Goal: Task Accomplishment & Management: Manage account settings

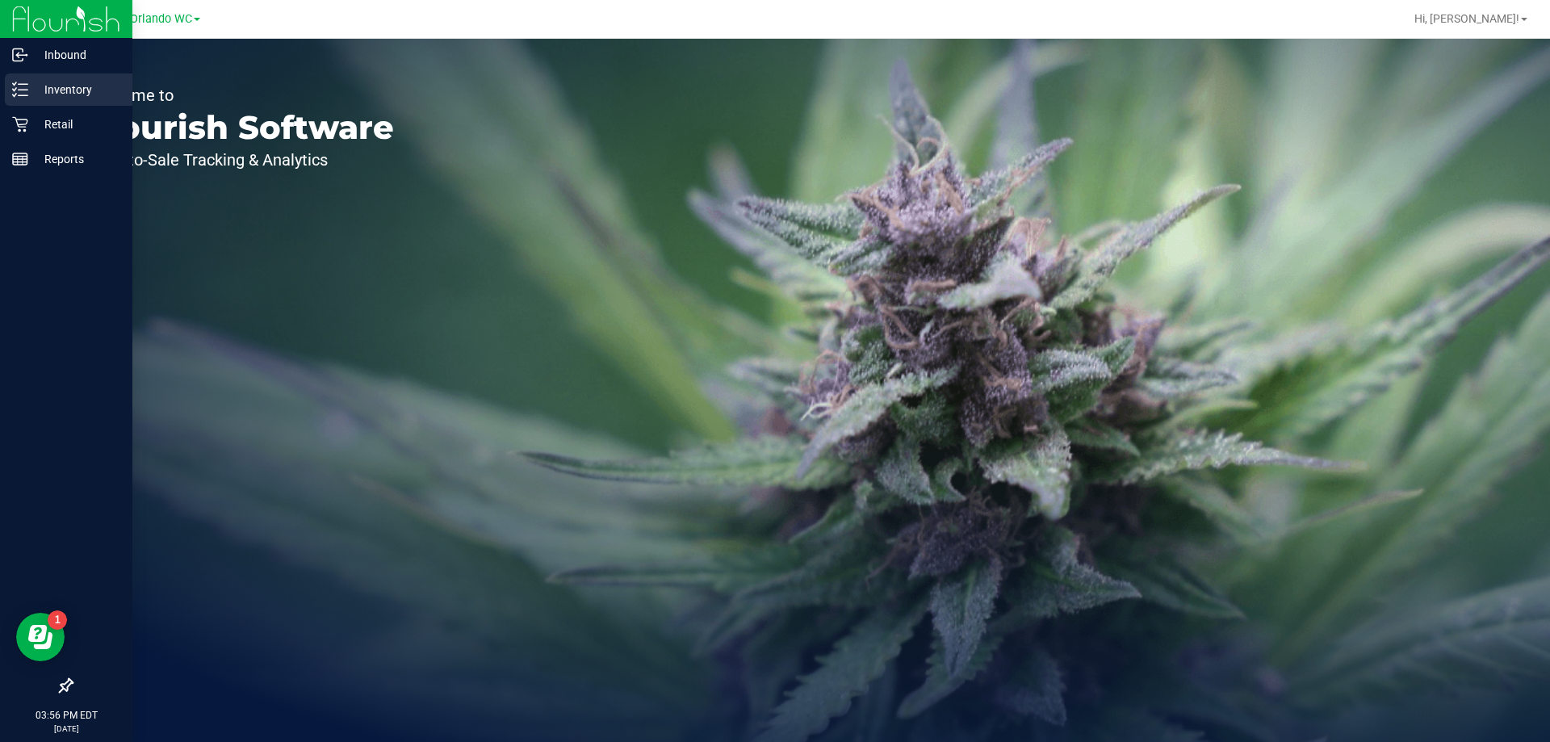
click at [20, 97] on icon at bounding box center [20, 90] width 16 height 16
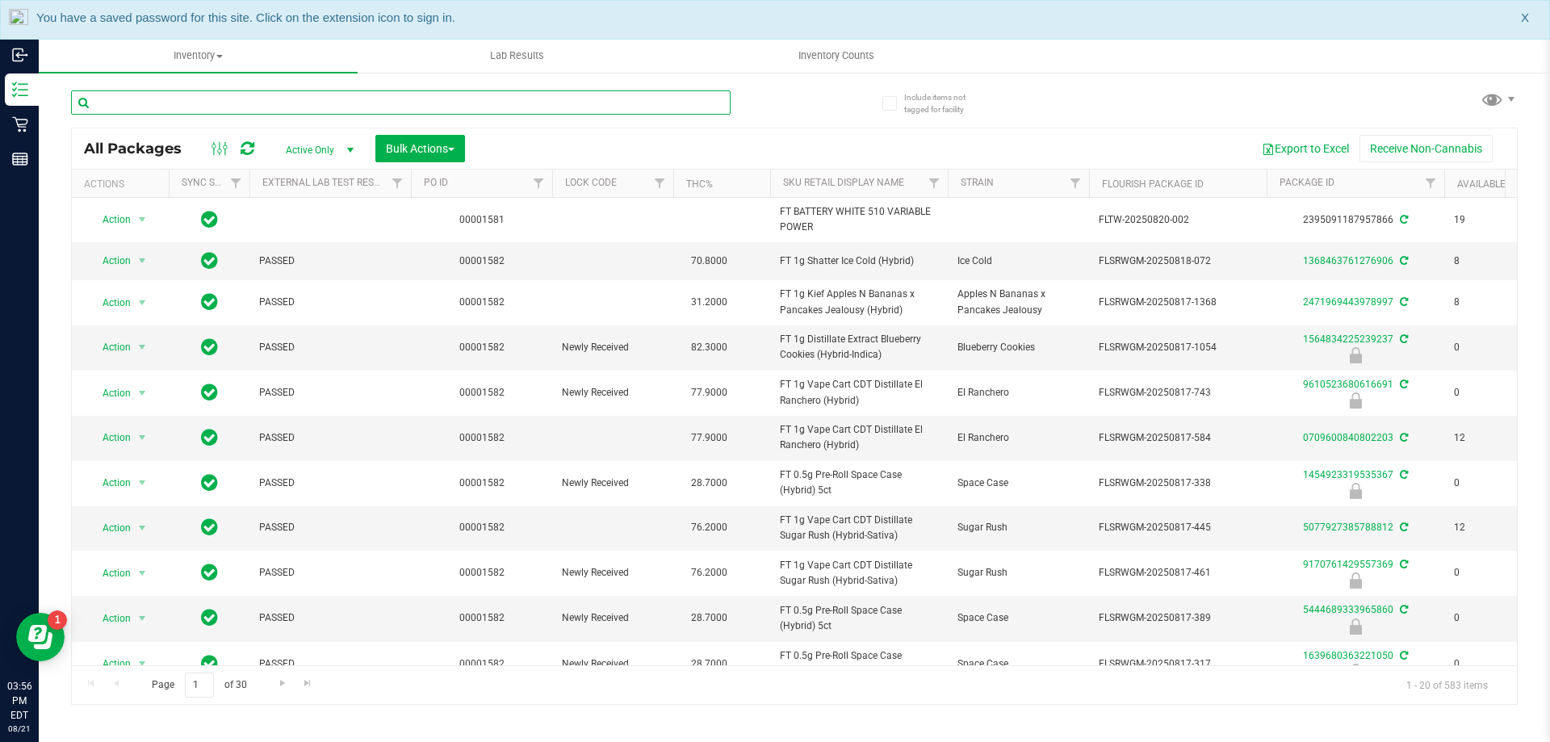
click at [192, 98] on input "text" at bounding box center [401, 102] width 660 height 24
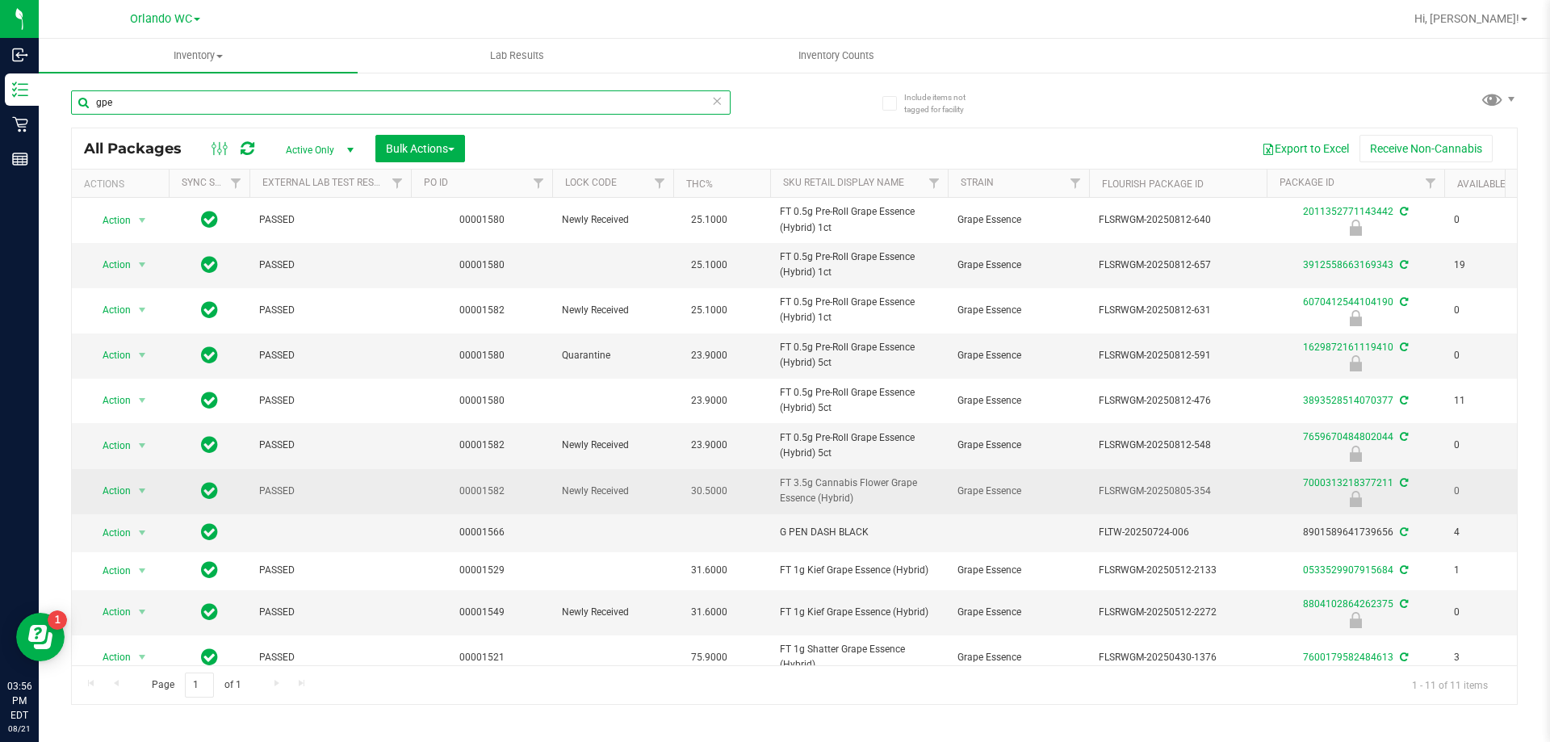
scroll to position [26, 0]
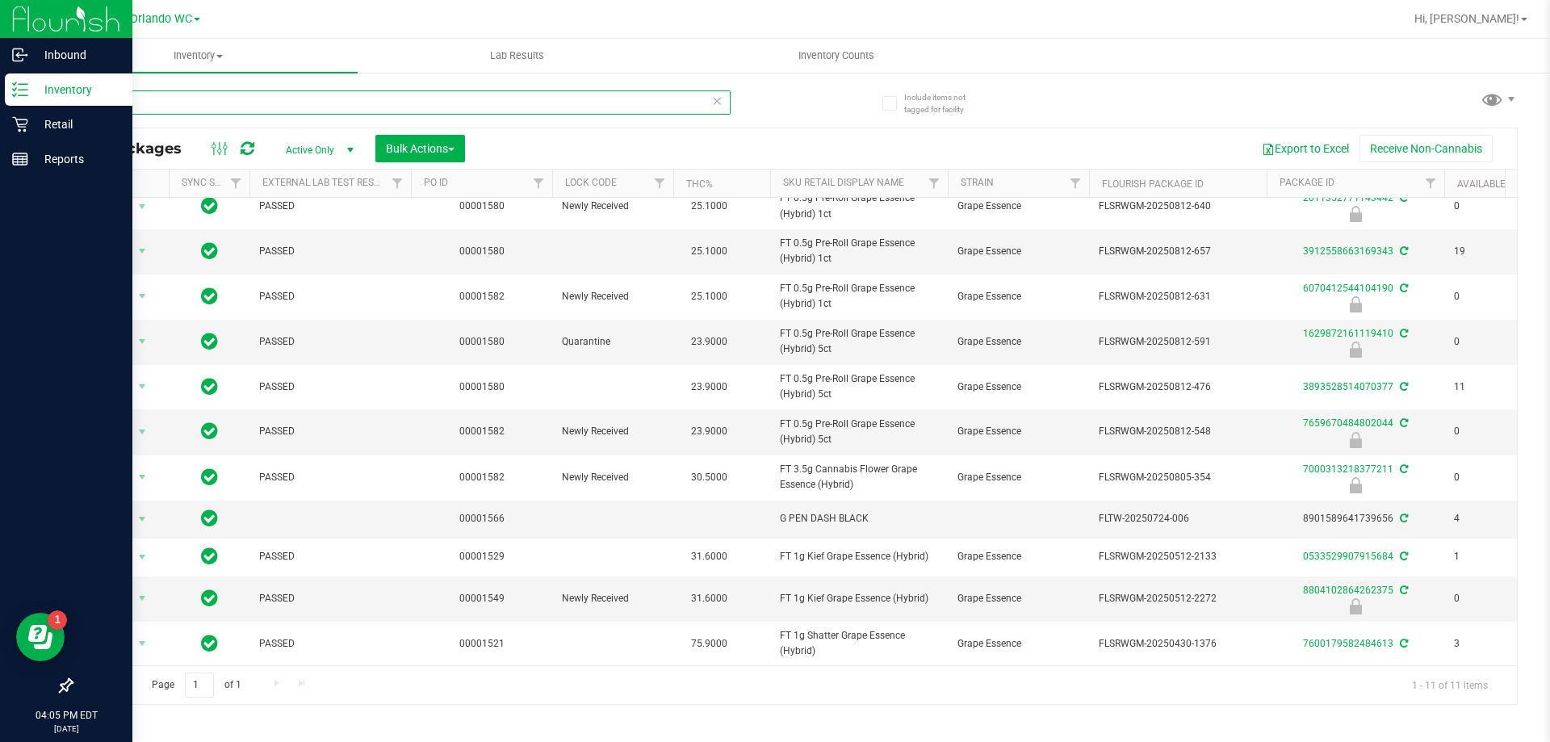
drag, startPoint x: 127, startPoint y: 91, endPoint x: 0, endPoint y: 90, distance: 126.8
click at [0, 90] on div "Inbound Inventory Retail Reports 04:05 PM EDT 08/21/2025 08/21 Orlando WC Hi, L…" at bounding box center [775, 371] width 1550 height 742
type input "dsc"
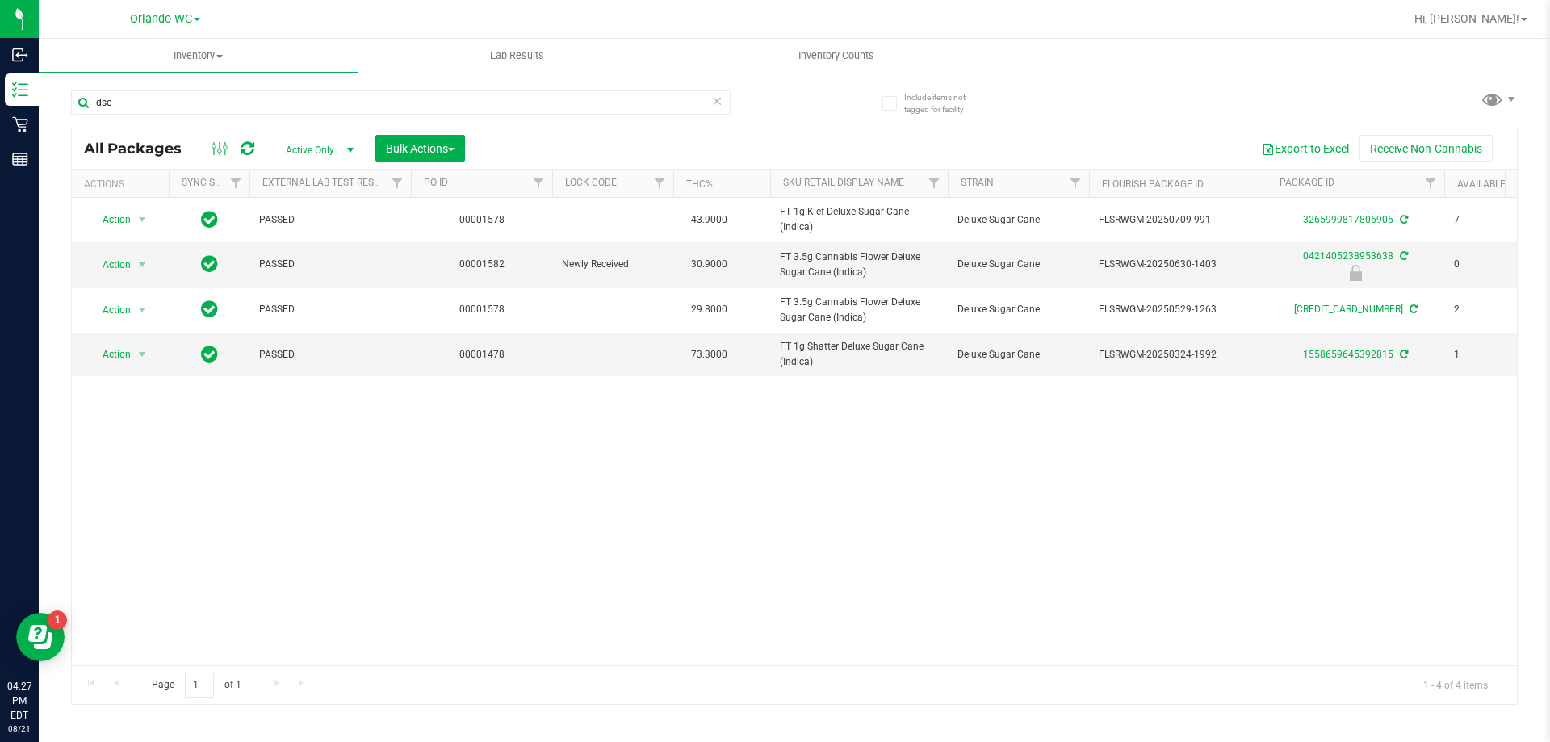
click at [1427, 440] on div "Action Action Create package Edit attributes Global inventory Locate package Lo…" at bounding box center [794, 431] width 1445 height 467
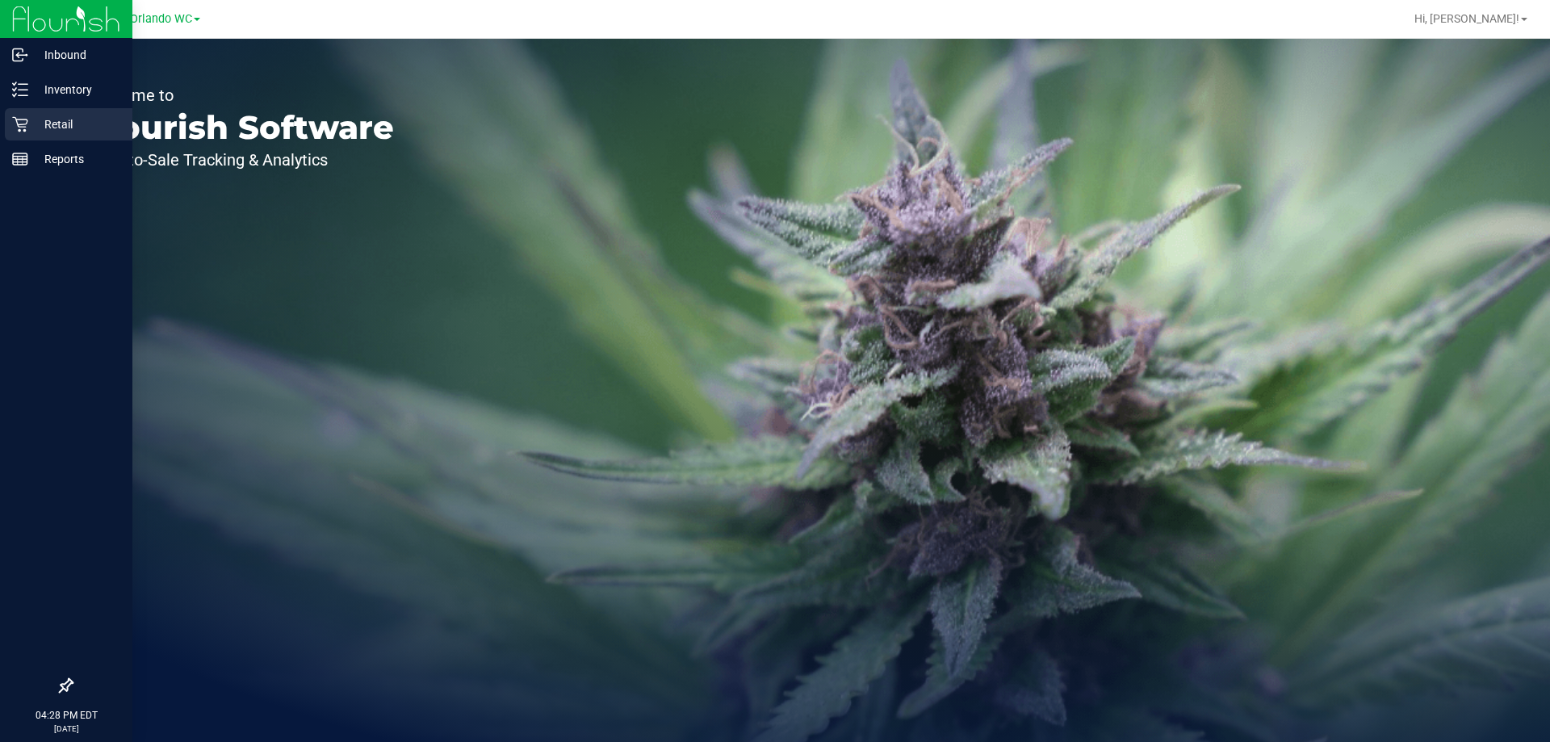
click at [42, 119] on p "Retail" at bounding box center [76, 124] width 97 height 19
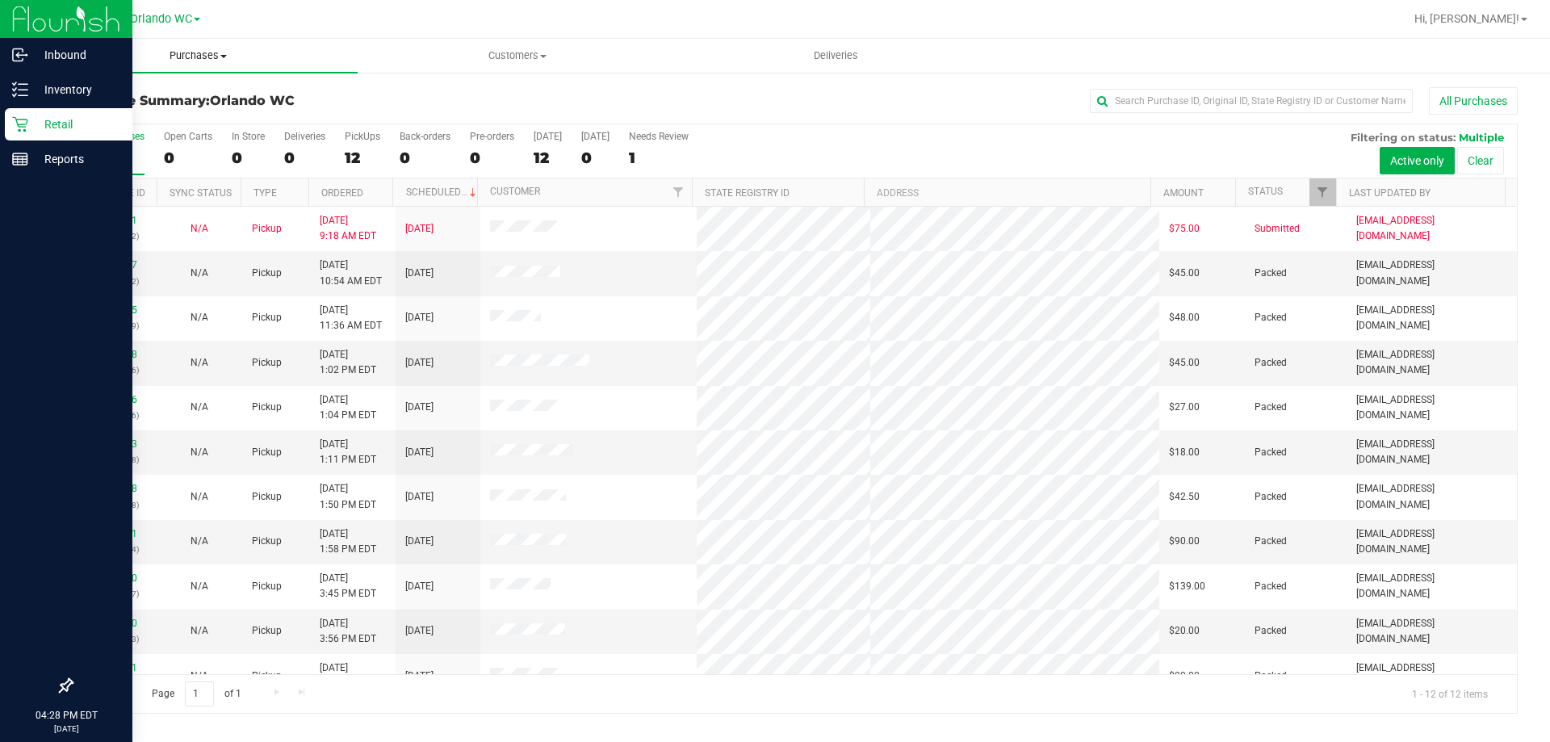
click at [194, 67] on uib-tab-heading "Purchases Summary of purchases Fulfillment All purchases" at bounding box center [198, 56] width 319 height 34
click at [202, 59] on span "Purchases" at bounding box center [198, 55] width 319 height 15
click at [116, 107] on li "Fulfillment" at bounding box center [198, 116] width 319 height 19
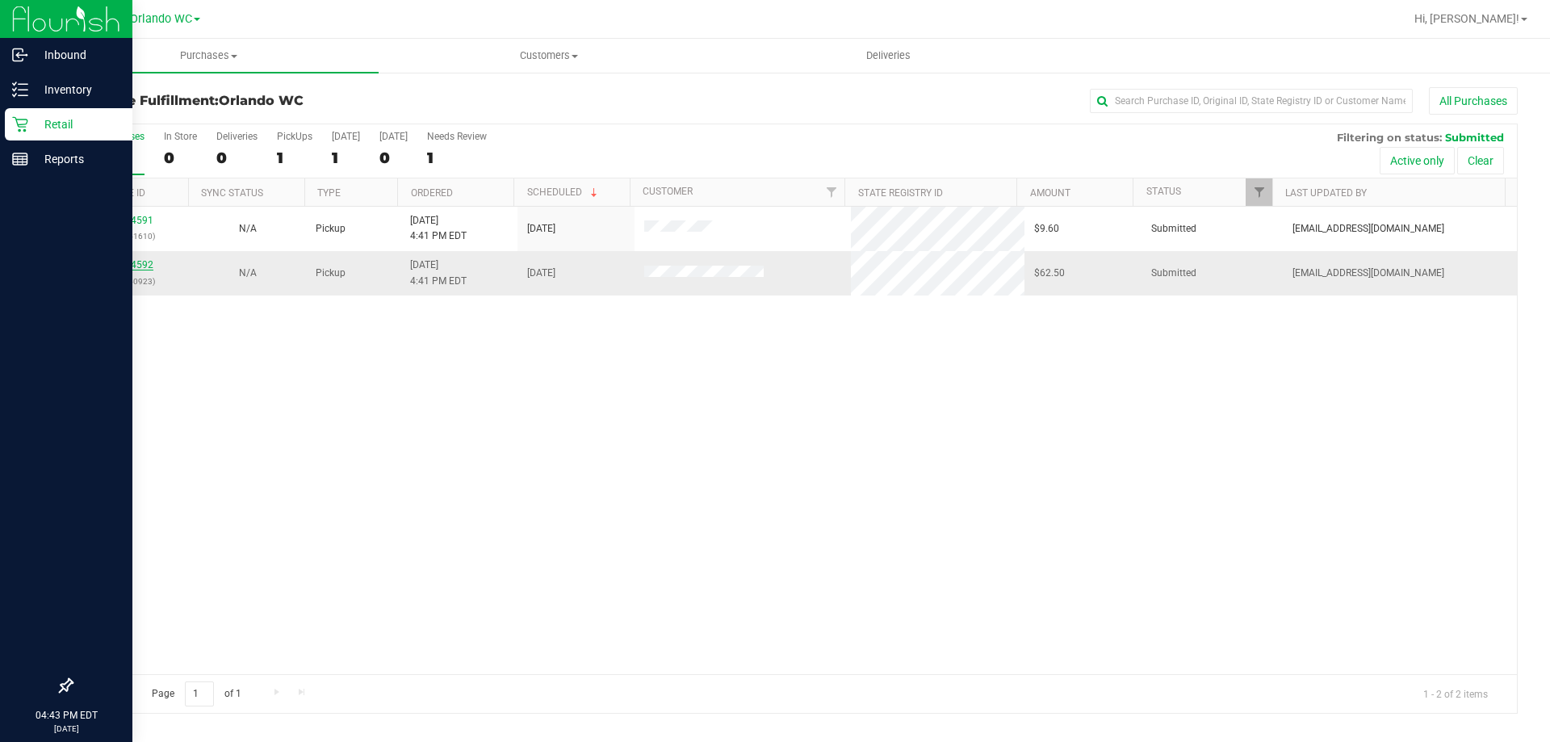
click at [128, 265] on link "11824592" at bounding box center [130, 264] width 45 height 11
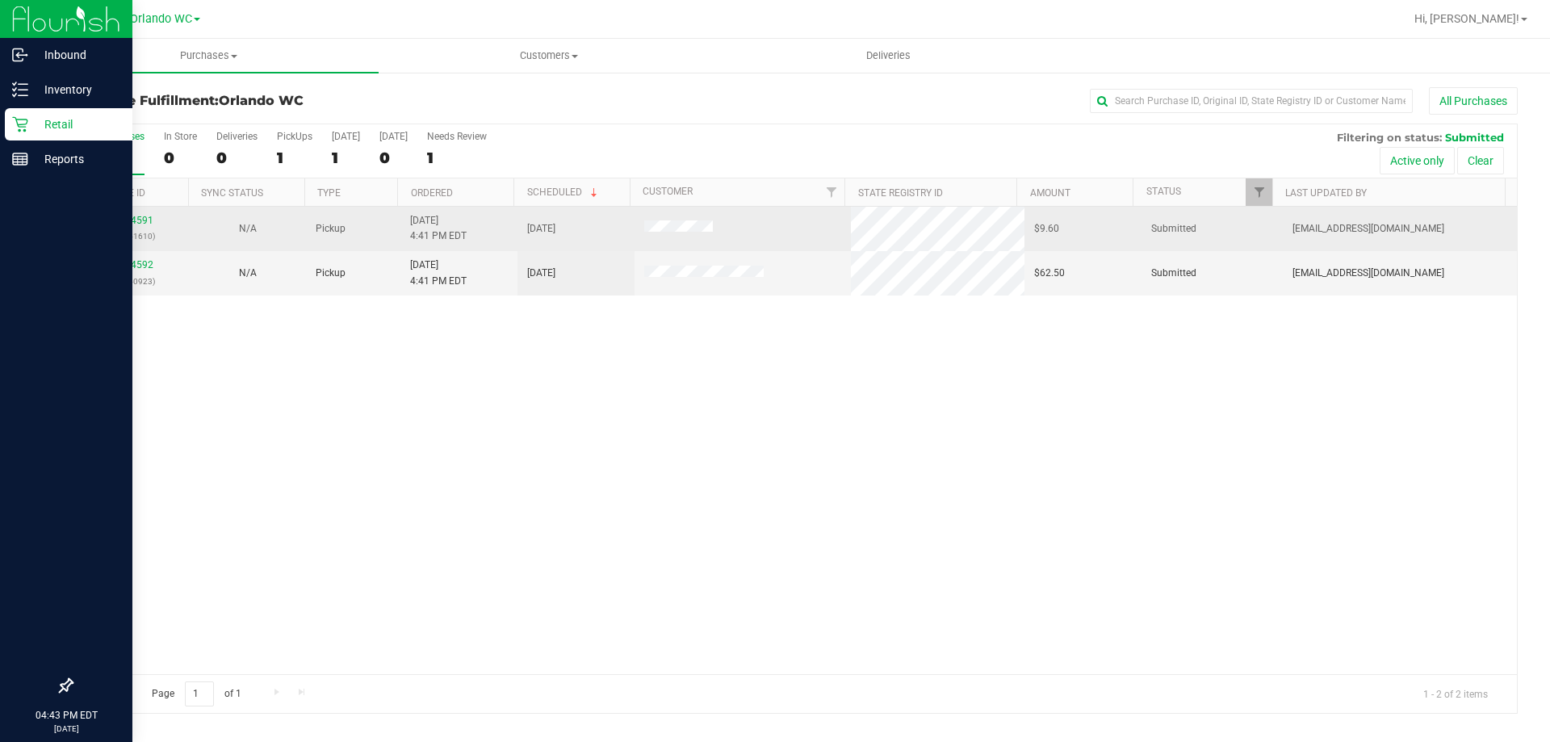
drag, startPoint x: 275, startPoint y: 239, endPoint x: 242, endPoint y: 250, distance: 34.2
click at [275, 239] on td "N/A" at bounding box center [247, 229] width 117 height 44
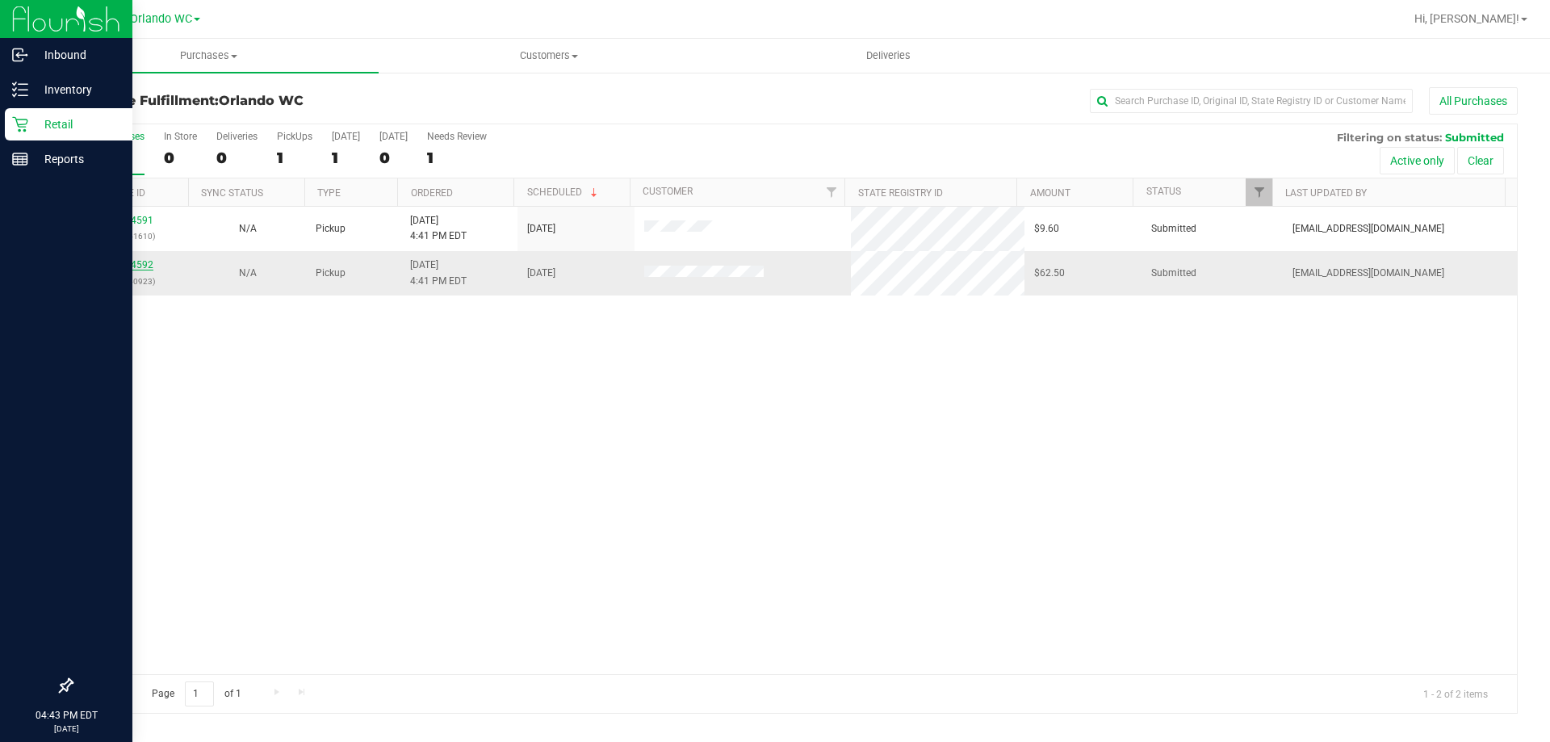
click at [137, 268] on link "11824592" at bounding box center [130, 264] width 45 height 11
click at [137, 266] on link "11824592" at bounding box center [130, 264] width 45 height 11
click at [279, 387] on div "11824591 (316441610) N/A Pickup 8/21/2025 4:41 PM EDT 8/21/2025 $9.60 Submitted…" at bounding box center [794, 440] width 1445 height 467
click at [149, 264] on link "11824592" at bounding box center [130, 264] width 45 height 11
click at [243, 429] on div "11824591 (316441610) N/A Pickup 8/21/2025 4:41 PM EDT 8/21/2025 $9.60 Submitted…" at bounding box center [794, 440] width 1445 height 467
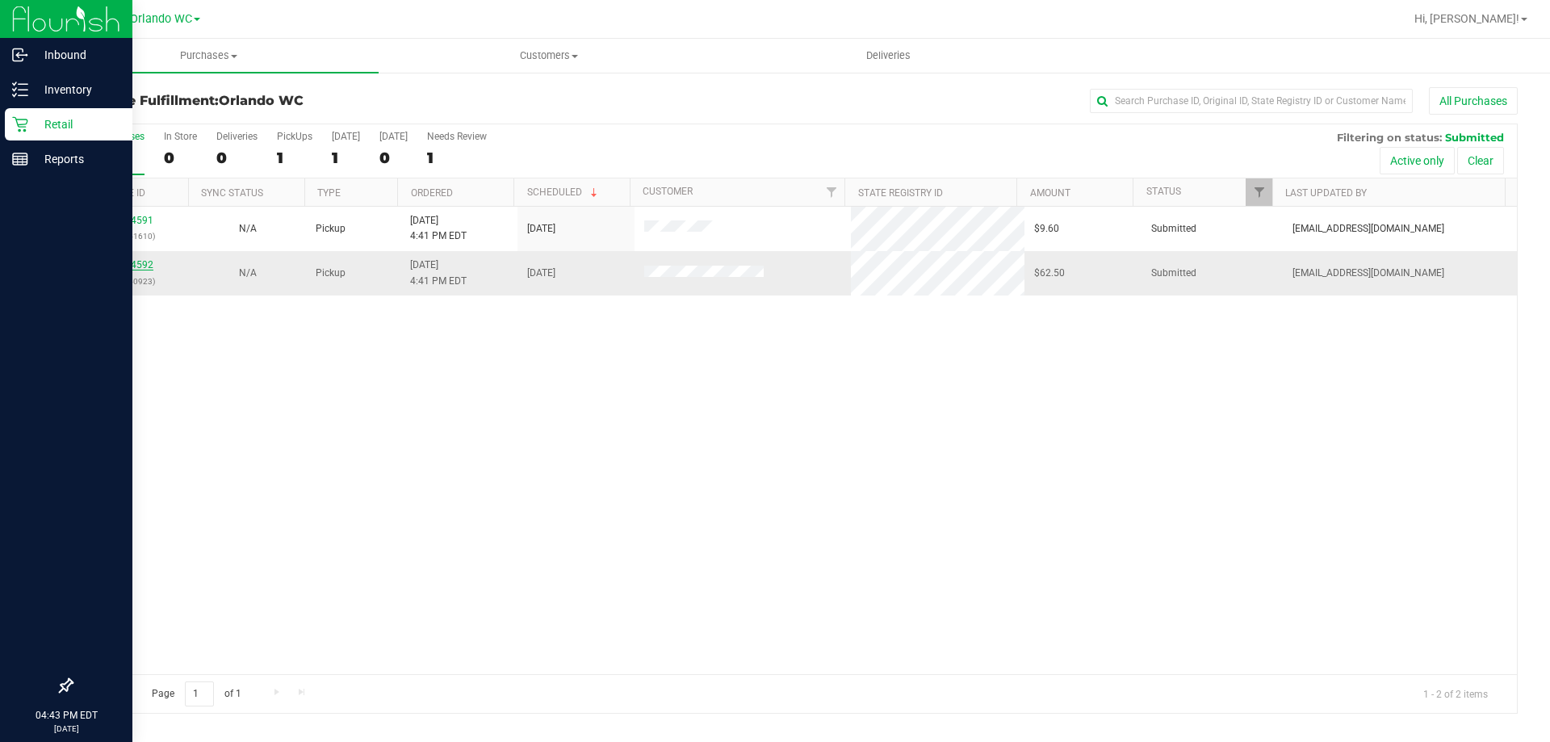
drag, startPoint x: 152, startPoint y: 263, endPoint x: 141, endPoint y: 263, distance: 10.5
click at [148, 263] on div "11824592 (316440923)" at bounding box center [131, 273] width 98 height 31
click at [141, 263] on link "11824592" at bounding box center [130, 264] width 45 height 11
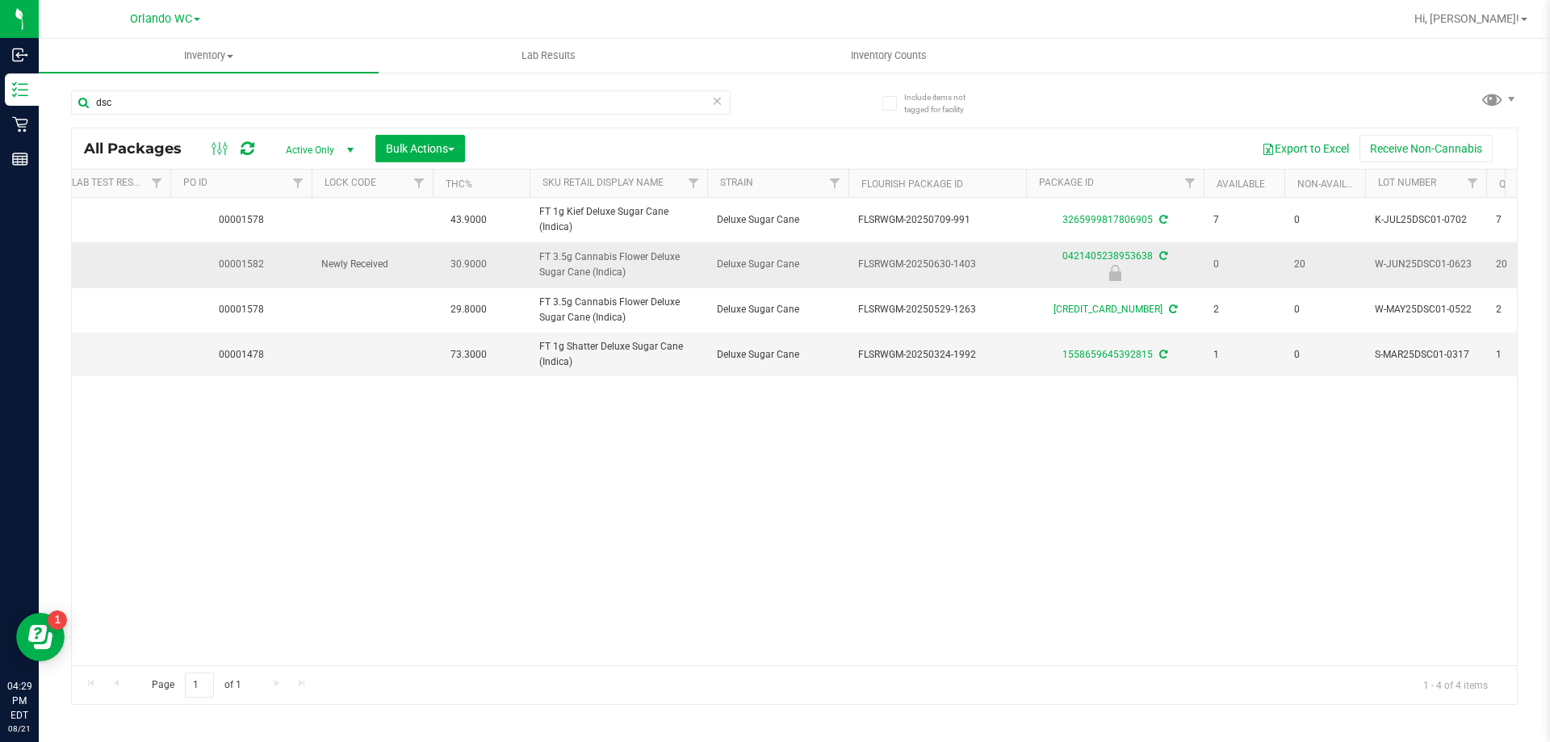
drag, startPoint x: 650, startPoint y: 275, endPoint x: 529, endPoint y: 265, distance: 121.6
click at [529, 265] on tr "Action Action Edit attributes Global inventory Locate package Package audit log…" at bounding box center [1014, 264] width 2366 height 45
copy tr "FT 3.5g Cannabis Flower Deluxe Sugar Cane (Indica)"
click at [556, 493] on div "Action Action Create package Edit attributes Global inventory Locate package Lo…" at bounding box center [794, 431] width 1445 height 467
drag, startPoint x: 949, startPoint y: 263, endPoint x: 1021, endPoint y: 263, distance: 71.9
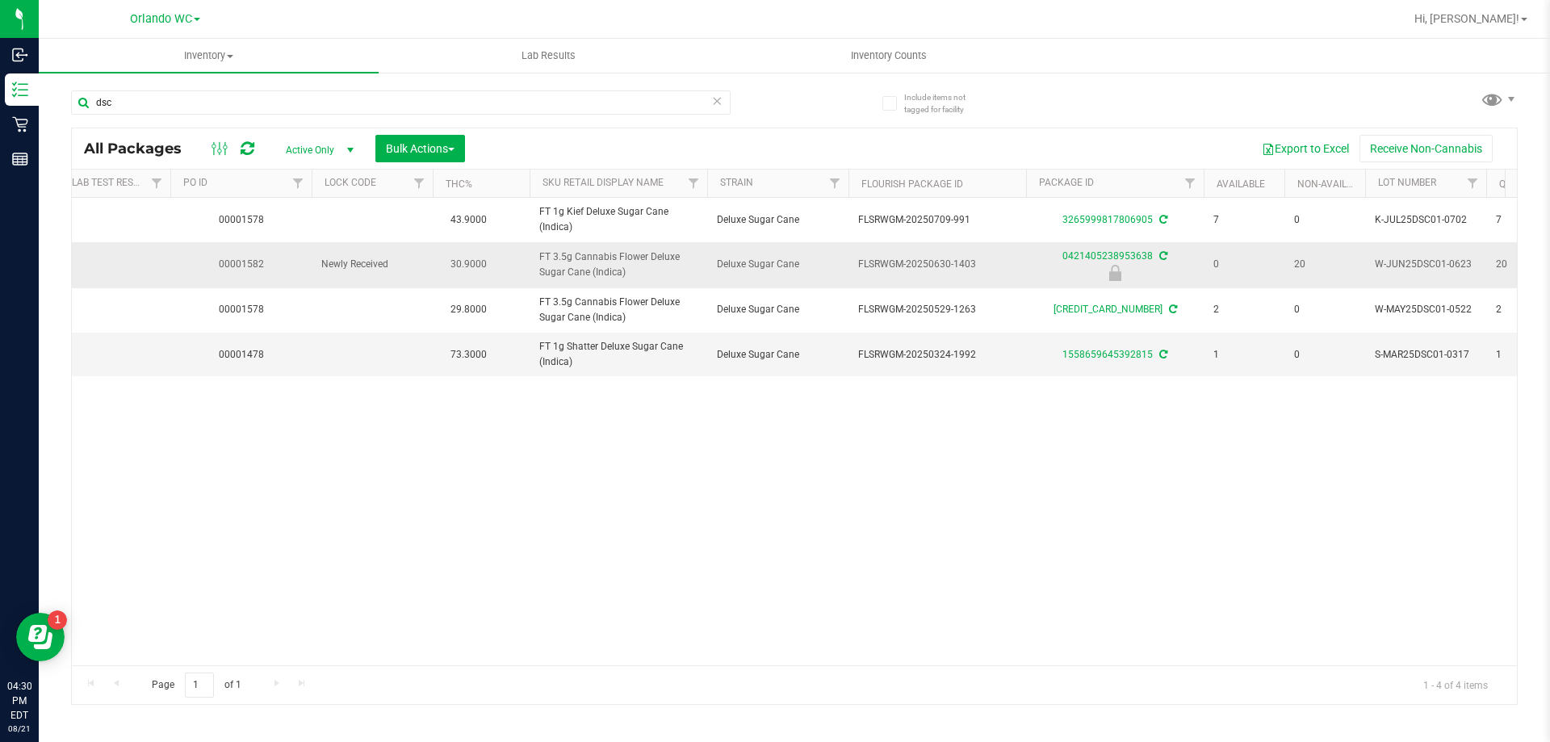
click at [1021, 263] on td "FLSRWGM-20250630-1403" at bounding box center [938, 264] width 178 height 45
copy span "-1403"
click at [149, 558] on div "Action Action Create package Edit attributes Global inventory Locate package Lo…" at bounding box center [794, 431] width 1445 height 467
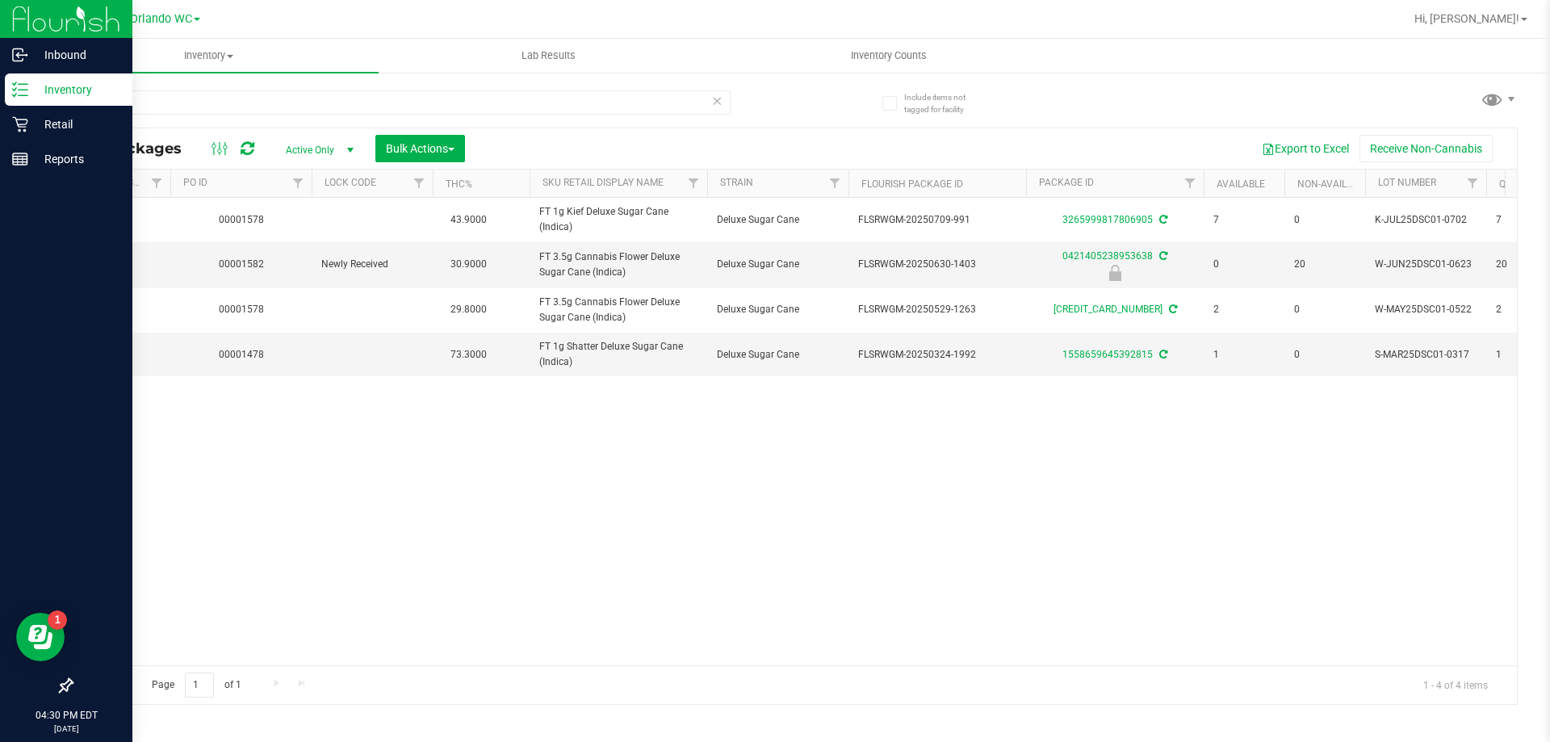
drag, startPoint x: 635, startPoint y: 606, endPoint x: 0, endPoint y: 19, distance: 864.4
click at [635, 606] on div "Action Action Create package Edit attributes Global inventory Locate package Lo…" at bounding box center [794, 431] width 1445 height 467
drag, startPoint x: 233, startPoint y: 113, endPoint x: 0, endPoint y: 5, distance: 256.5
click at [0, 14] on div "Inbound Inventory Retail Reports 04:30 PM EDT 08/21/2025 08/21 Orlando WC Hi, L…" at bounding box center [775, 371] width 1550 height 742
type input "gpe"
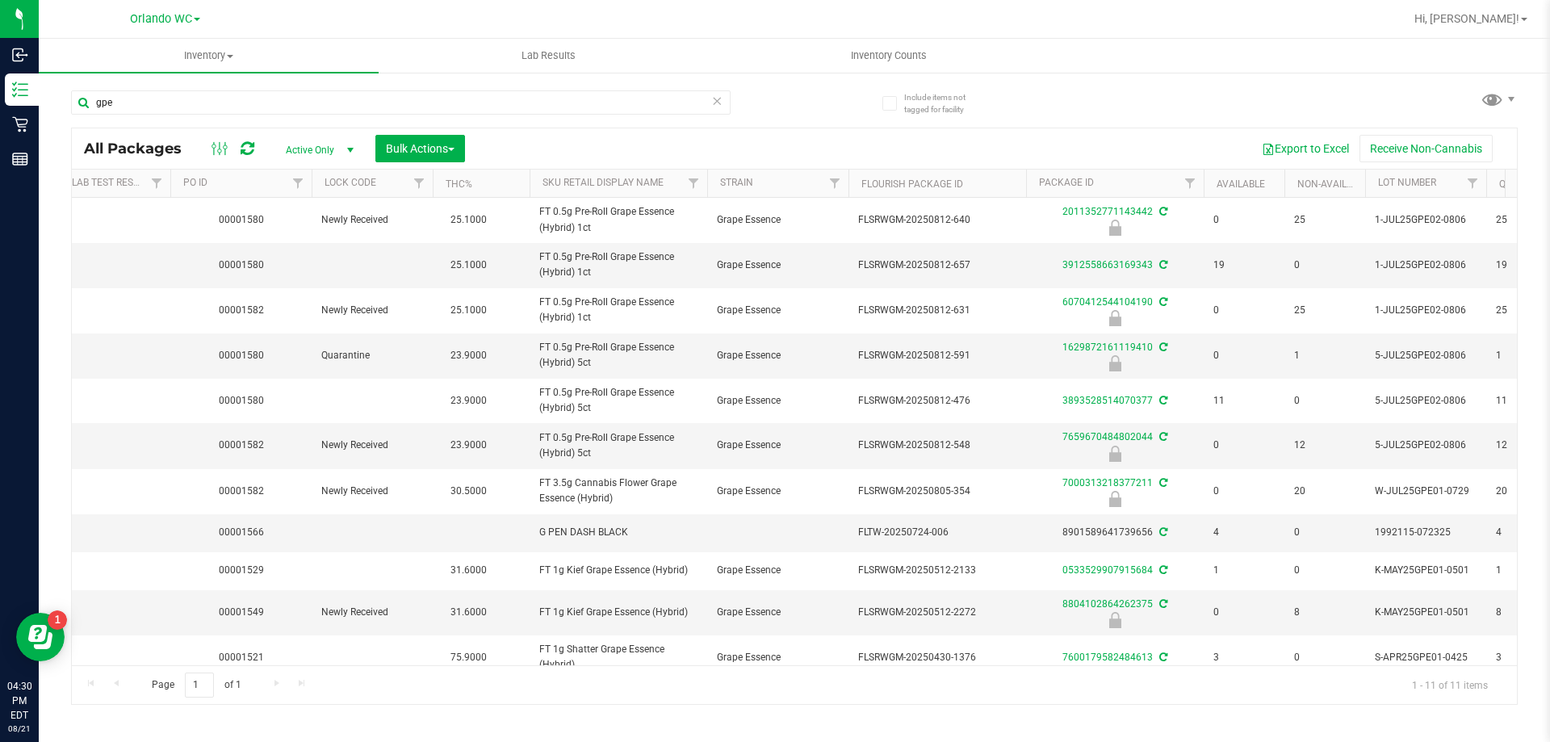
click at [566, 171] on th "Sku Retail Display Name" at bounding box center [619, 184] width 178 height 28
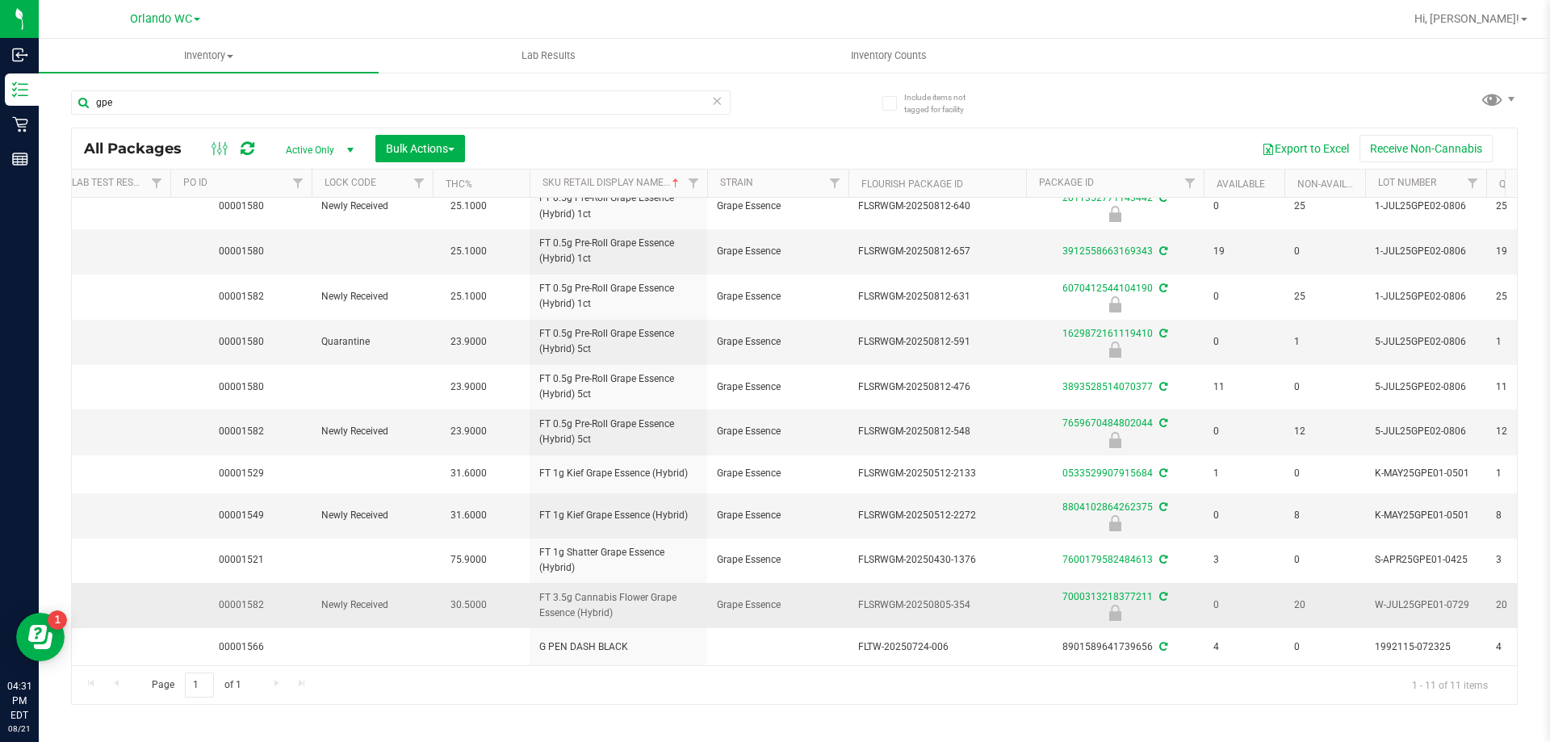
scroll to position [26, 241]
drag, startPoint x: 634, startPoint y: 602, endPoint x: 467, endPoint y: 576, distance: 169.2
click at [467, 583] on tr "Action Action Edit attributes Global inventory Locate package Package audit log…" at bounding box center [1014, 605] width 2366 height 45
click at [560, 590] on span "FT 3.5g Cannabis Flower Grape Essence (Hybrid)" at bounding box center [618, 605] width 158 height 31
drag, startPoint x: 632, startPoint y: 601, endPoint x: 538, endPoint y: 579, distance: 96.9
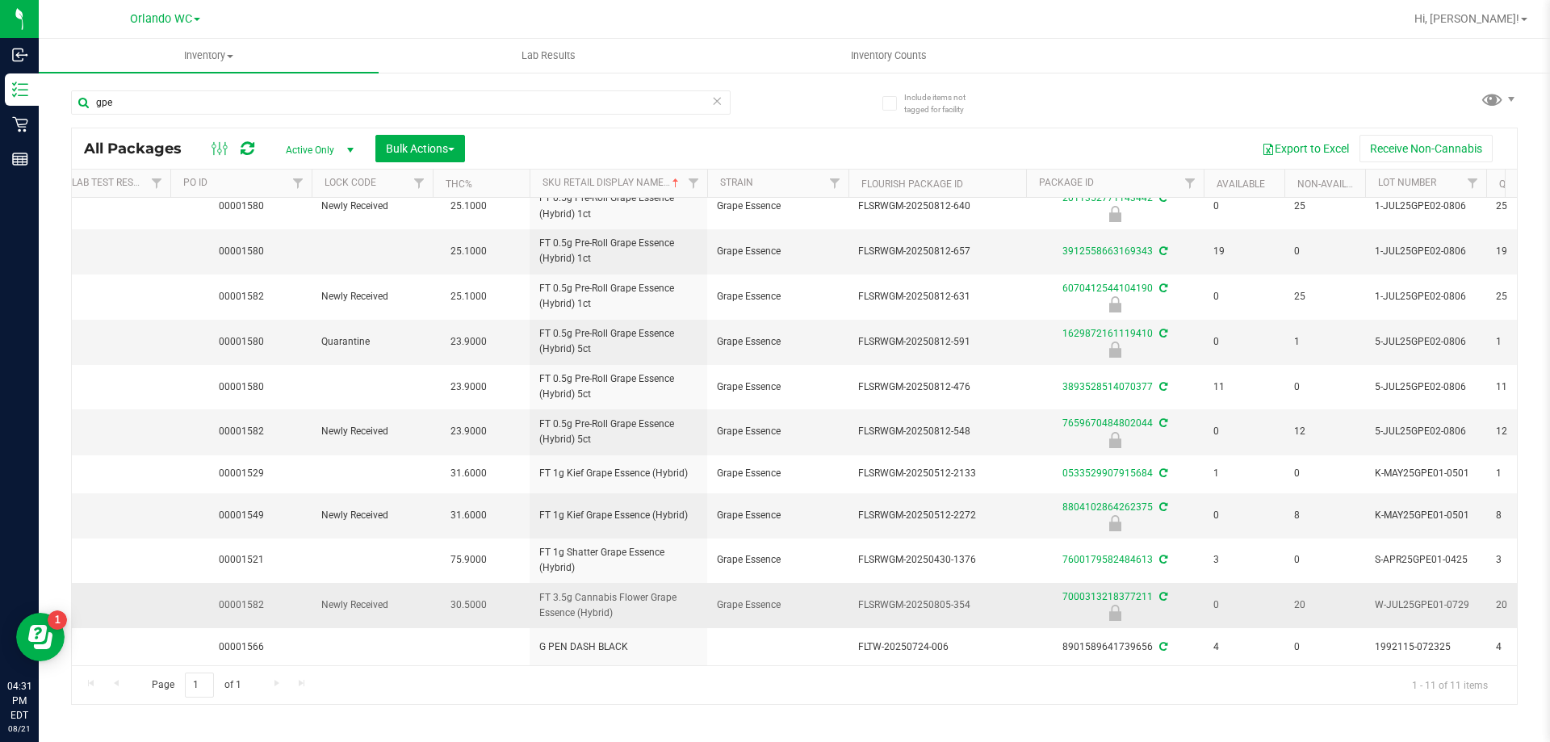
click at [538, 583] on td "FT 3.5g Cannabis Flower Grape Essence (Hybrid)" at bounding box center [619, 605] width 178 height 45
copy span "FT 3.5g Cannabis Flower Grape Essence (Hybrid)"
drag, startPoint x: 950, startPoint y: 593, endPoint x: 995, endPoint y: 592, distance: 45.2
click at [995, 597] on span "FLSRWGM-20250805-354" at bounding box center [937, 604] width 158 height 15
copy span "-354"
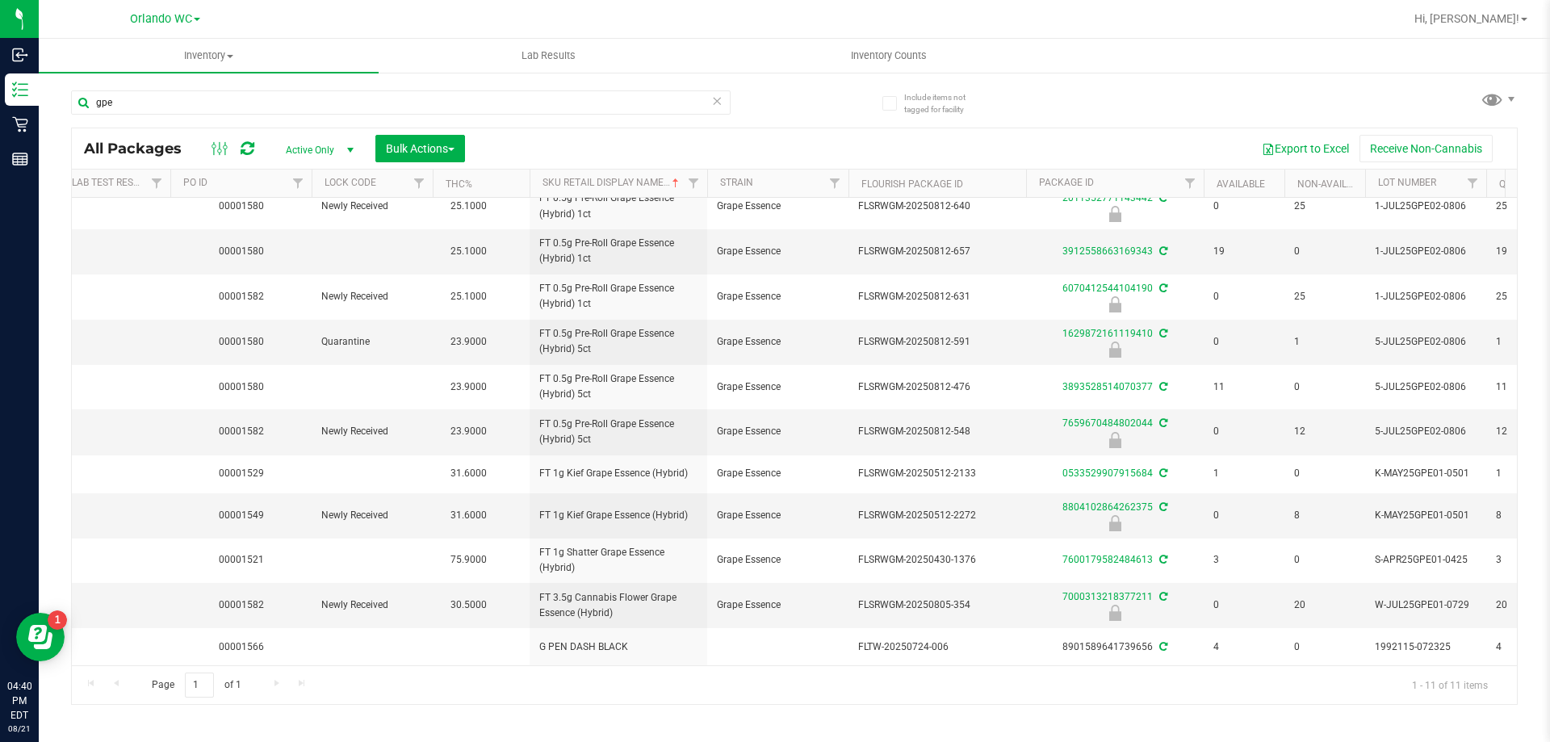
click at [154, 720] on div "Inventory All packages All inventory Waste log Create inventory Lab Results Inv…" at bounding box center [794, 390] width 1511 height 703
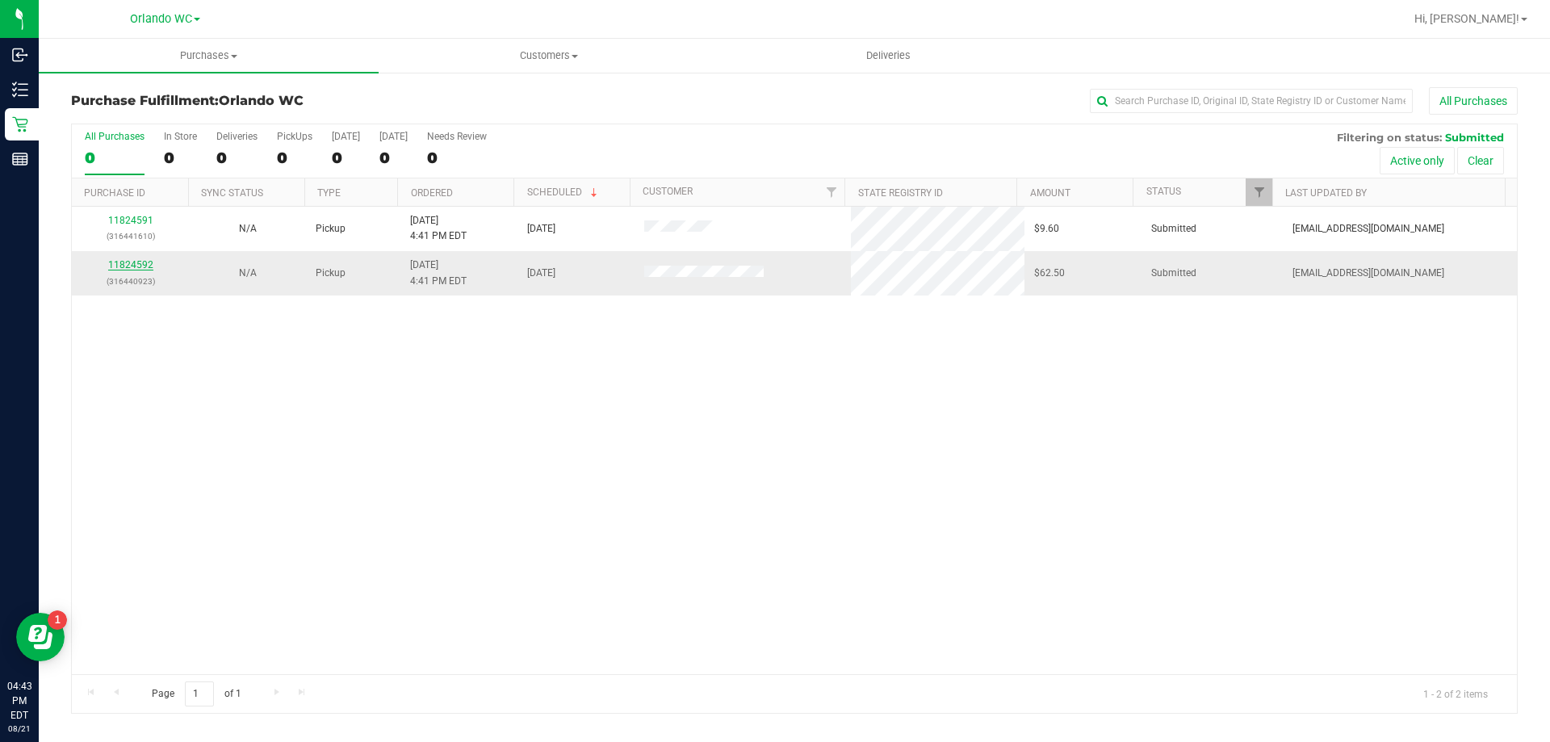
click at [137, 264] on link "11824592" at bounding box center [130, 264] width 45 height 11
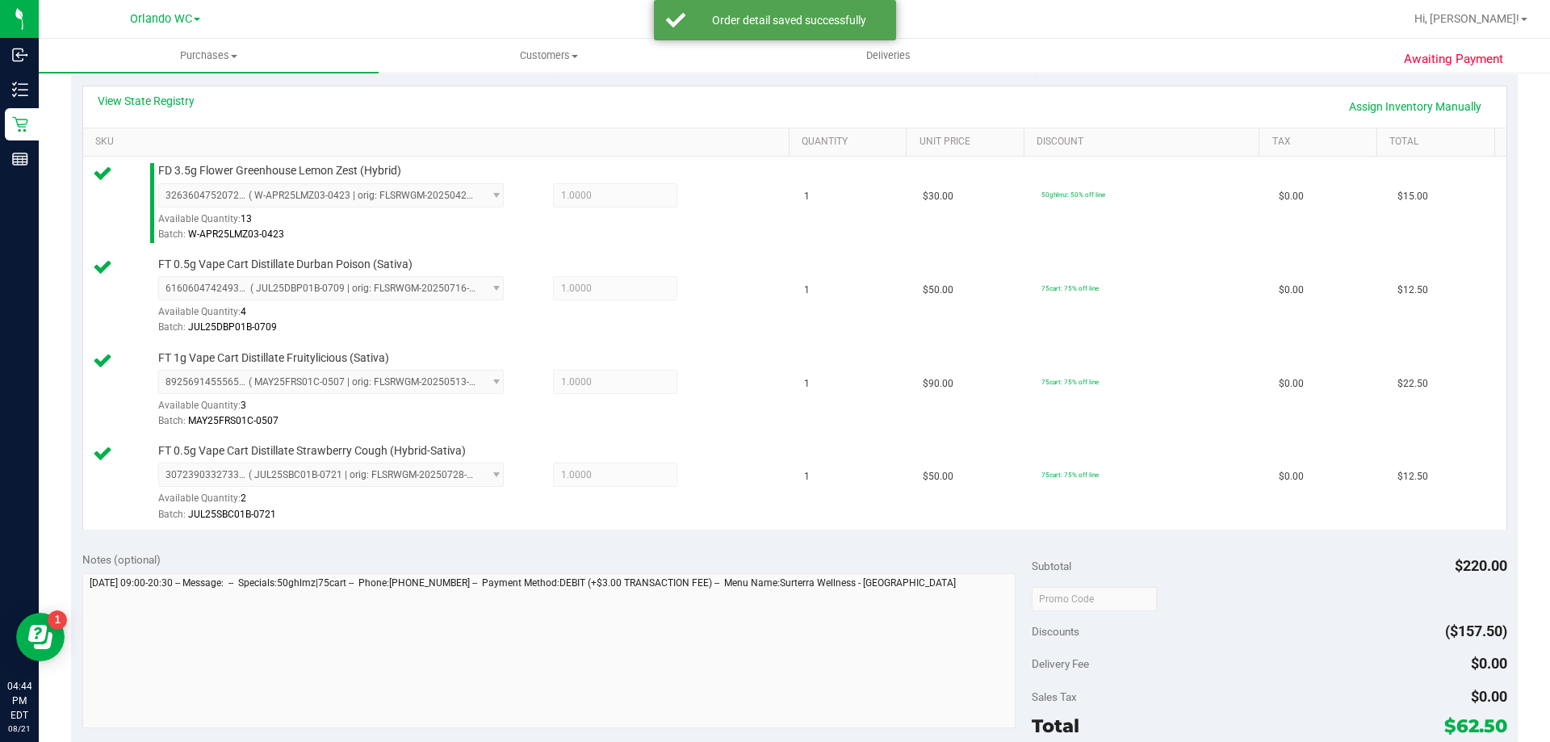
scroll to position [565, 0]
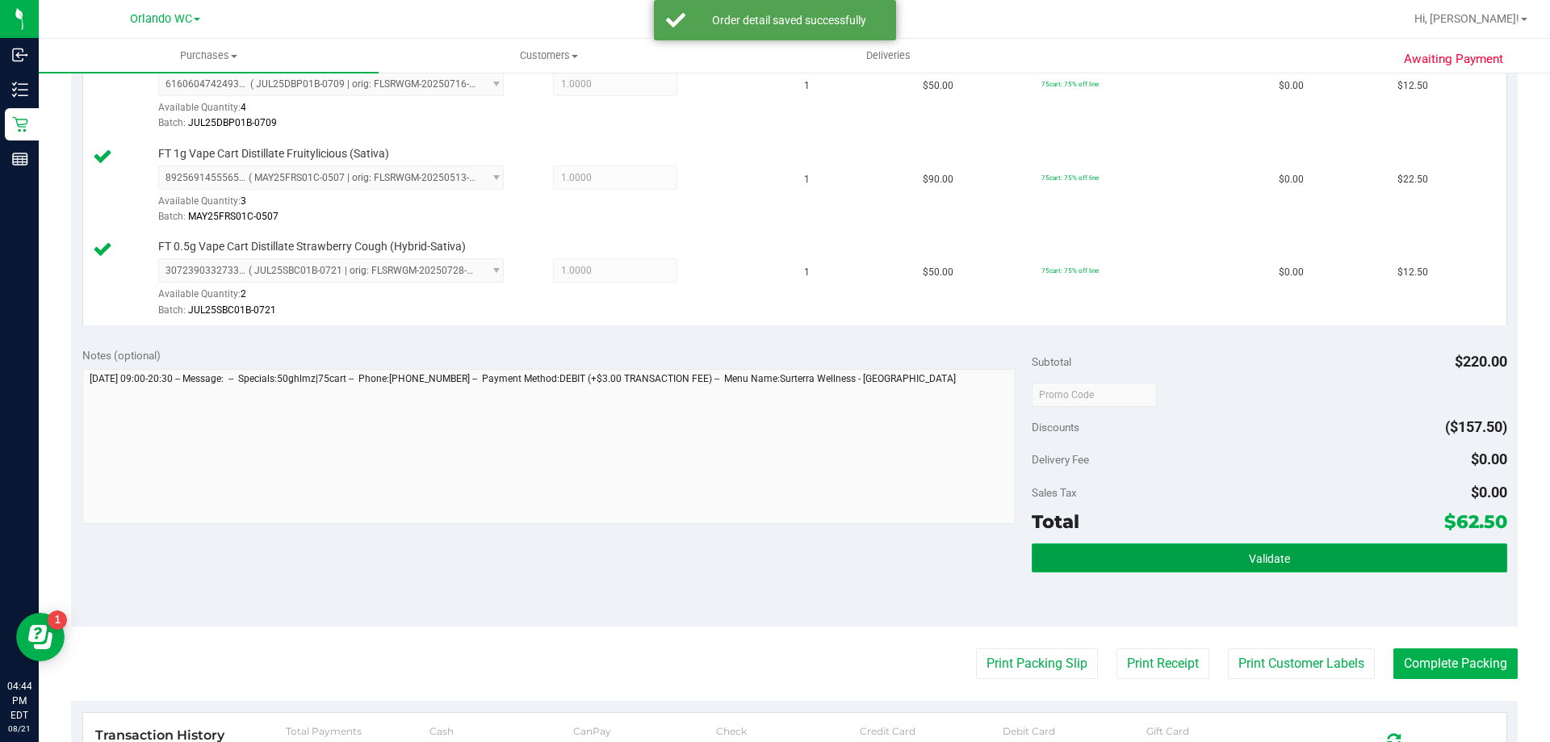
drag, startPoint x: 1308, startPoint y: 562, endPoint x: 1288, endPoint y: 543, distance: 28.0
click at [1303, 556] on button "Validate" at bounding box center [1269, 557] width 475 height 29
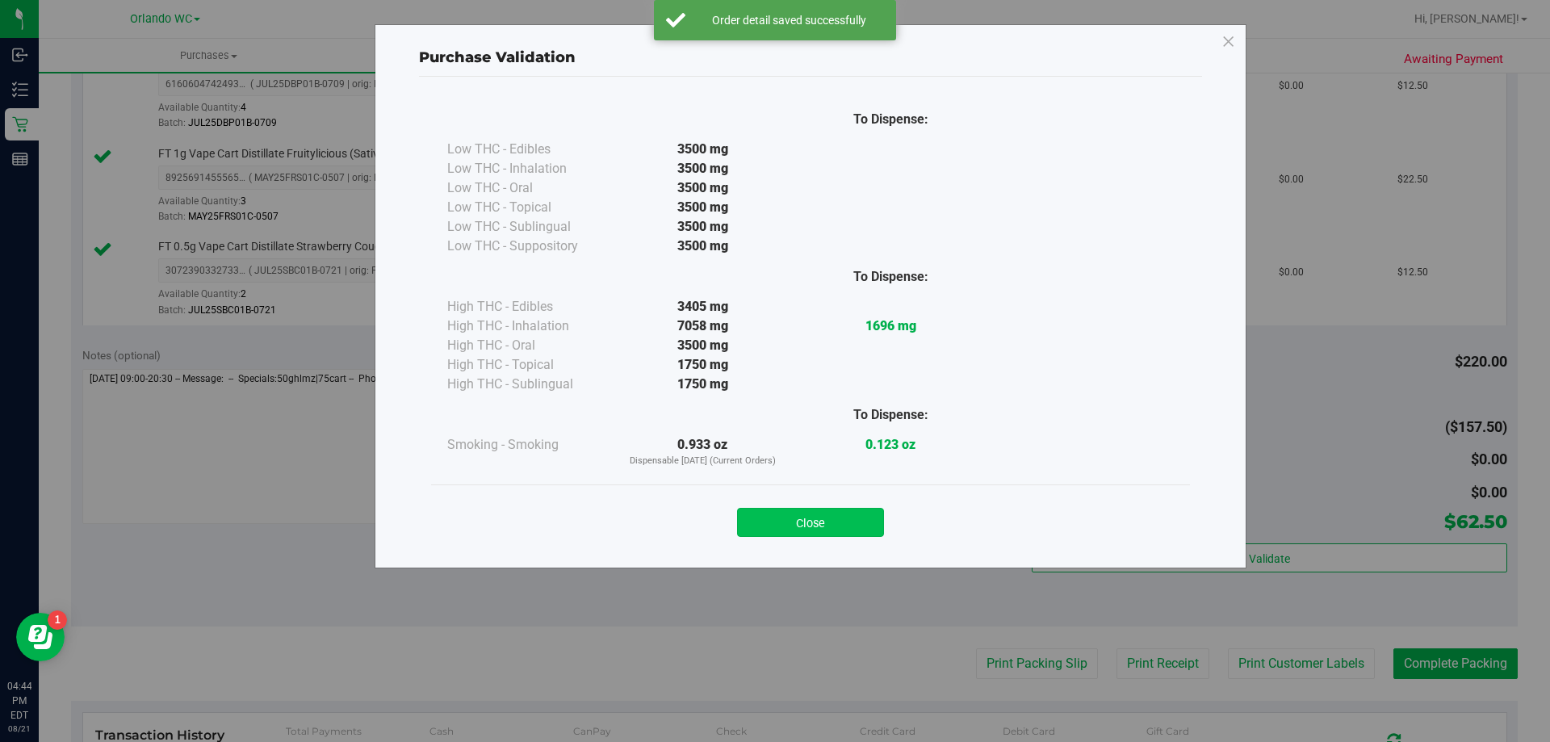
click at [838, 513] on button "Close" at bounding box center [810, 522] width 147 height 29
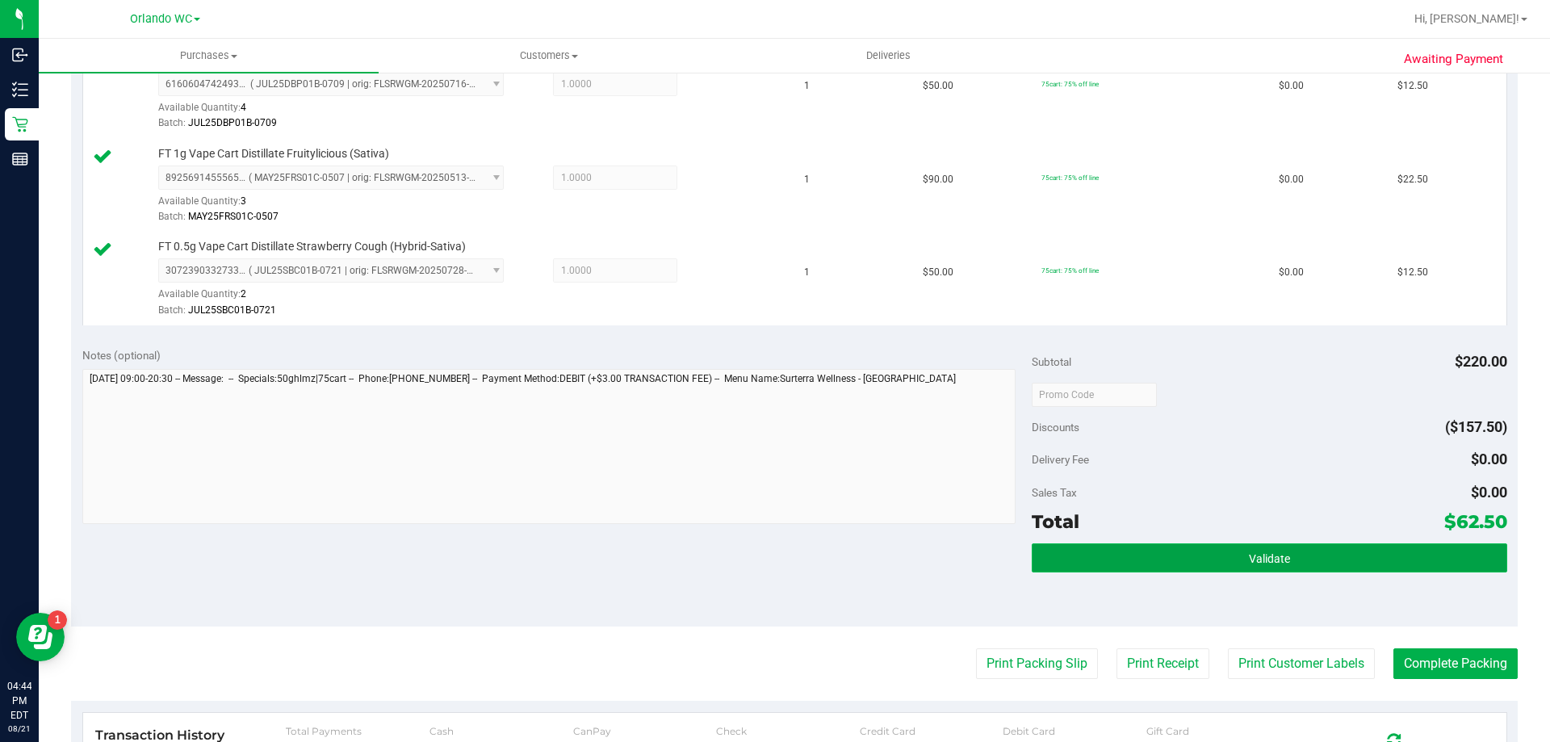
click at [1327, 548] on button "Validate" at bounding box center [1269, 557] width 475 height 29
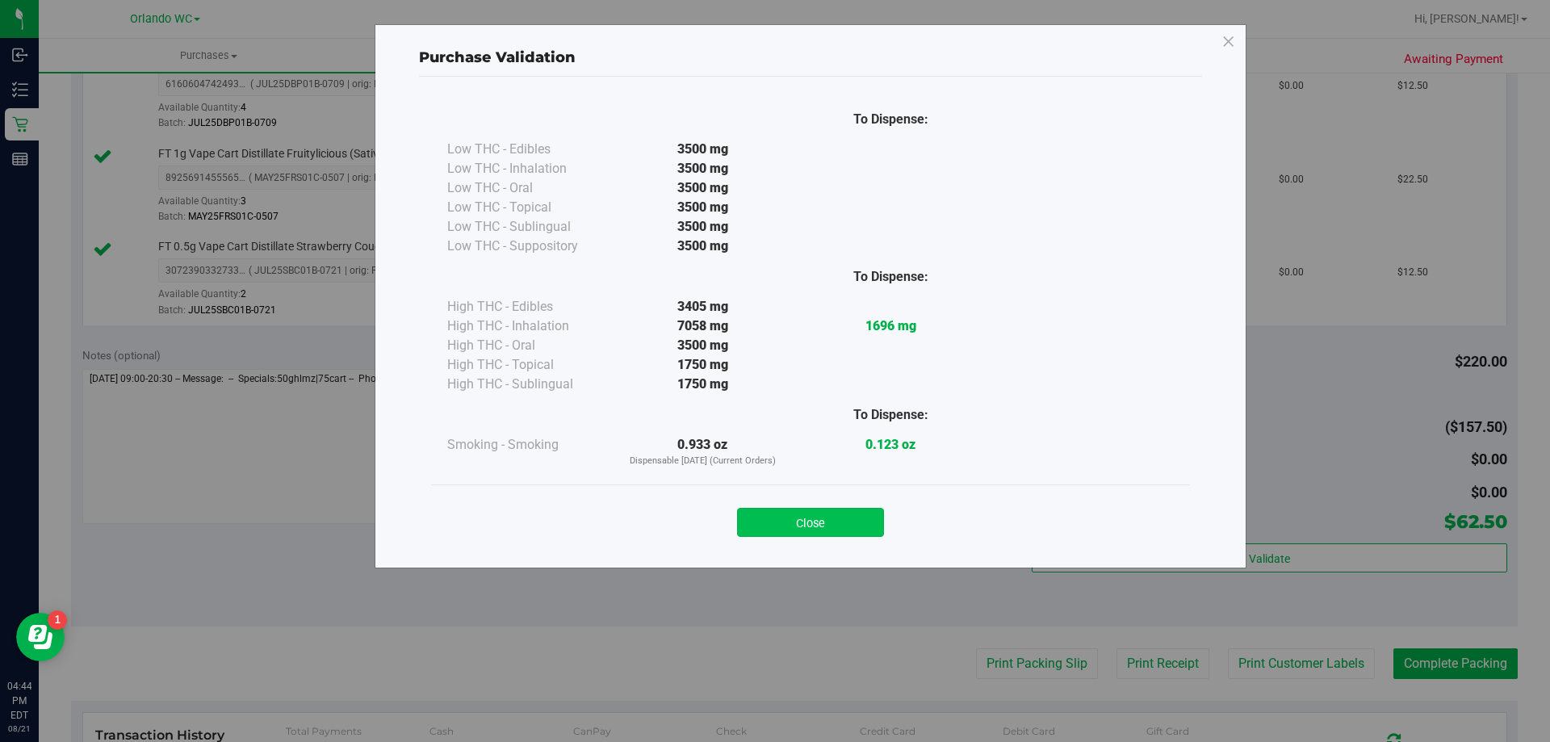
click at [821, 522] on button "Close" at bounding box center [810, 522] width 147 height 29
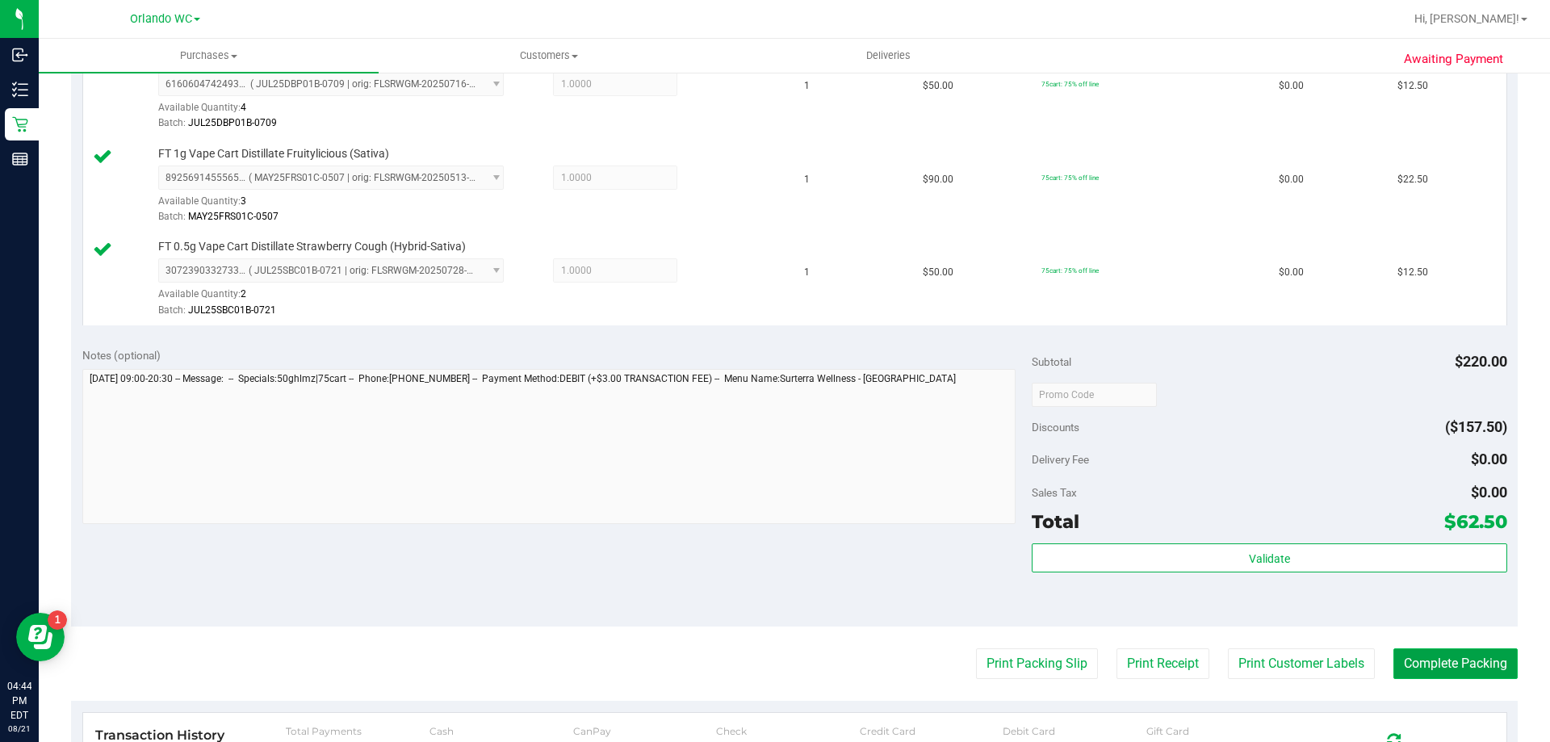
click at [1432, 665] on button "Complete Packing" at bounding box center [1456, 663] width 124 height 31
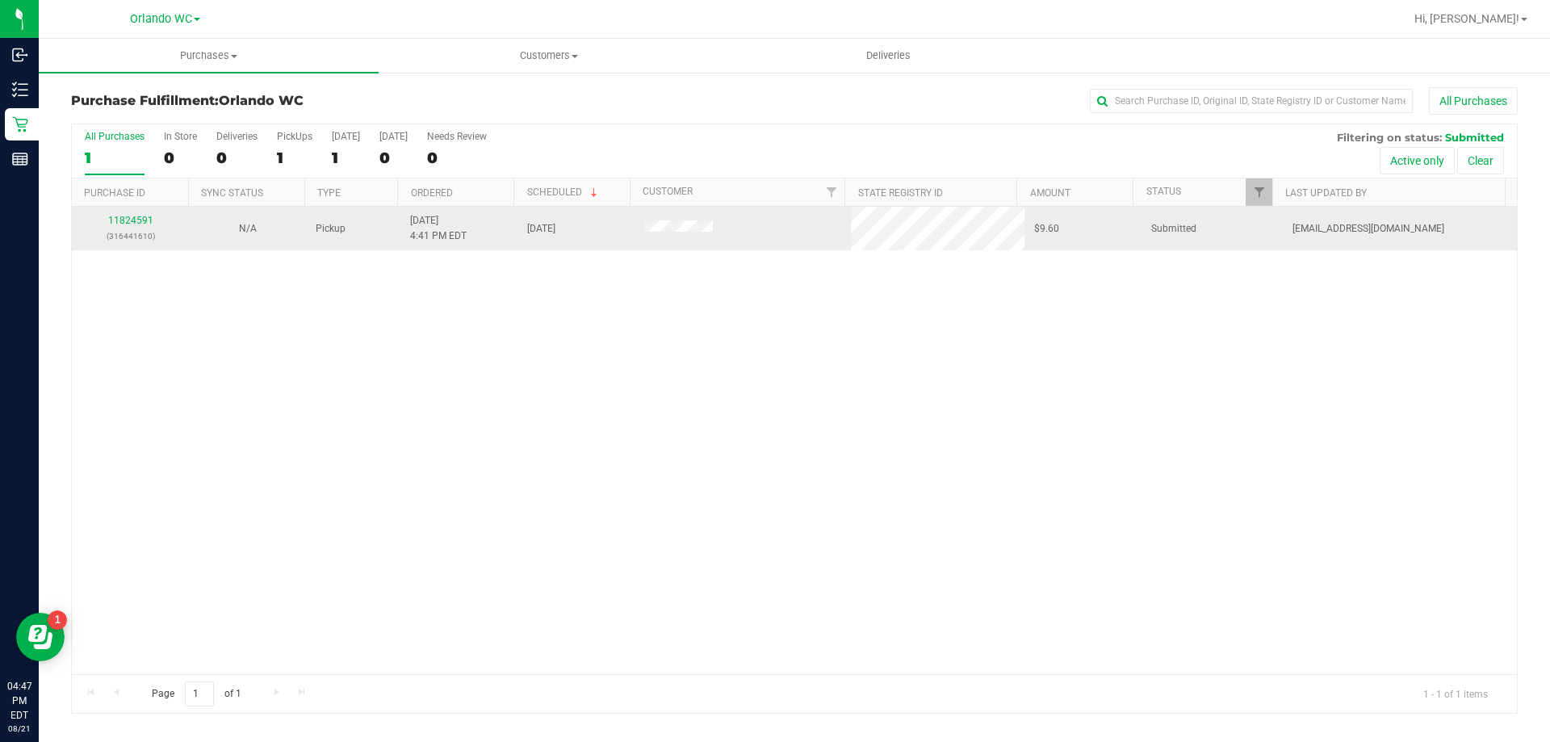
click at [110, 214] on div "11824591 (316441610)" at bounding box center [131, 228] width 98 height 31
click at [120, 218] on link "11824591" at bounding box center [130, 220] width 45 height 11
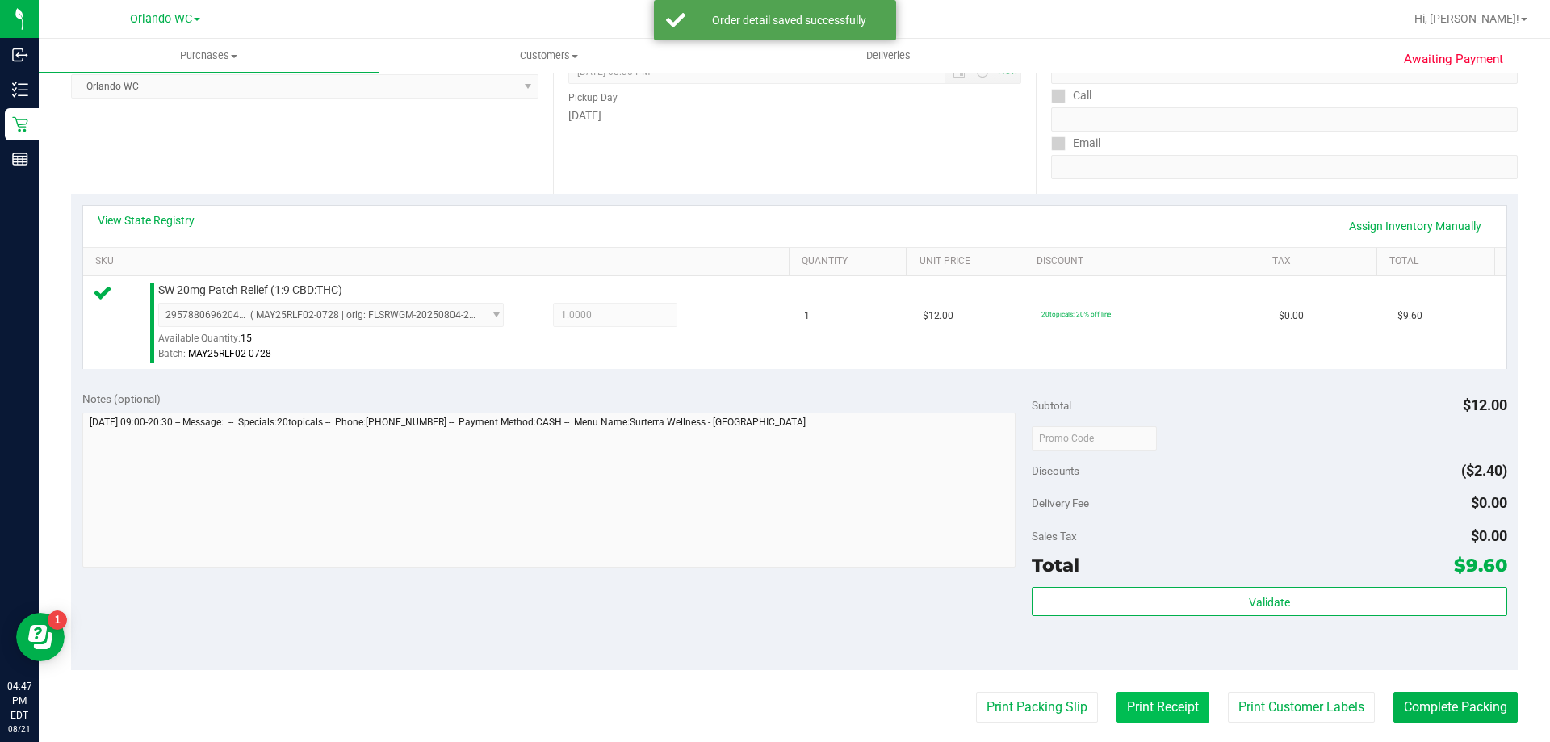
scroll to position [242, 0]
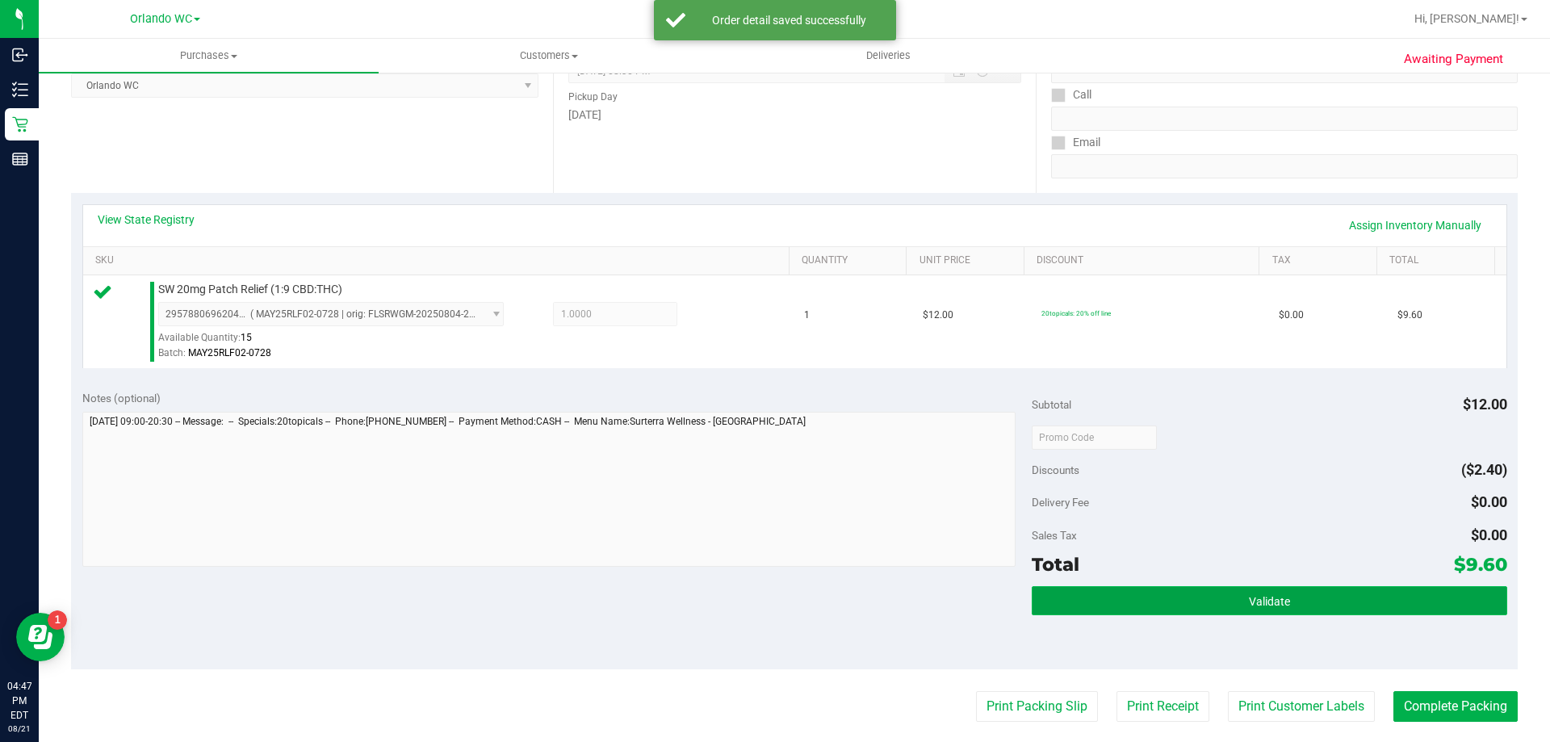
click at [1236, 606] on button "Validate" at bounding box center [1269, 600] width 475 height 29
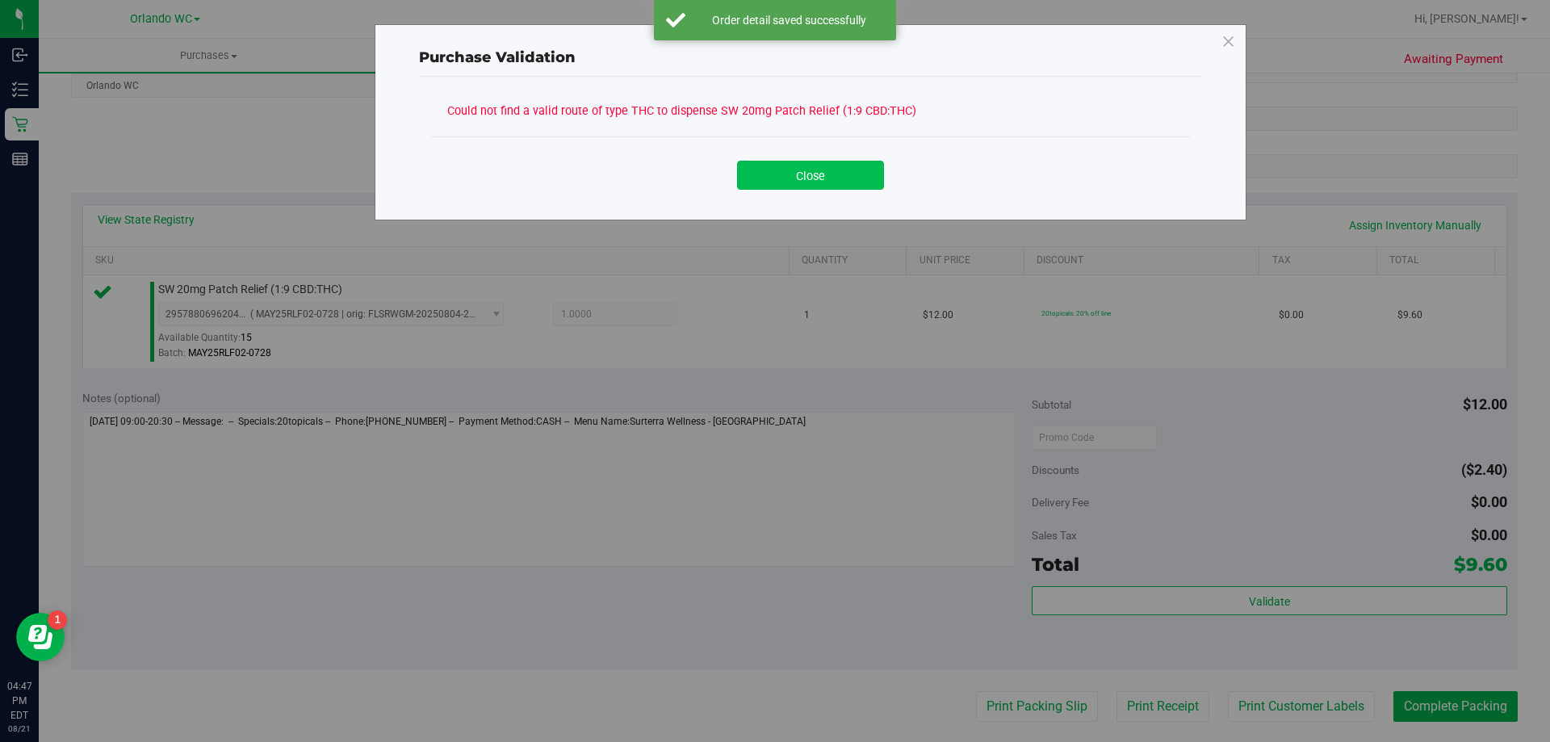
click at [854, 182] on button "Close" at bounding box center [810, 175] width 147 height 29
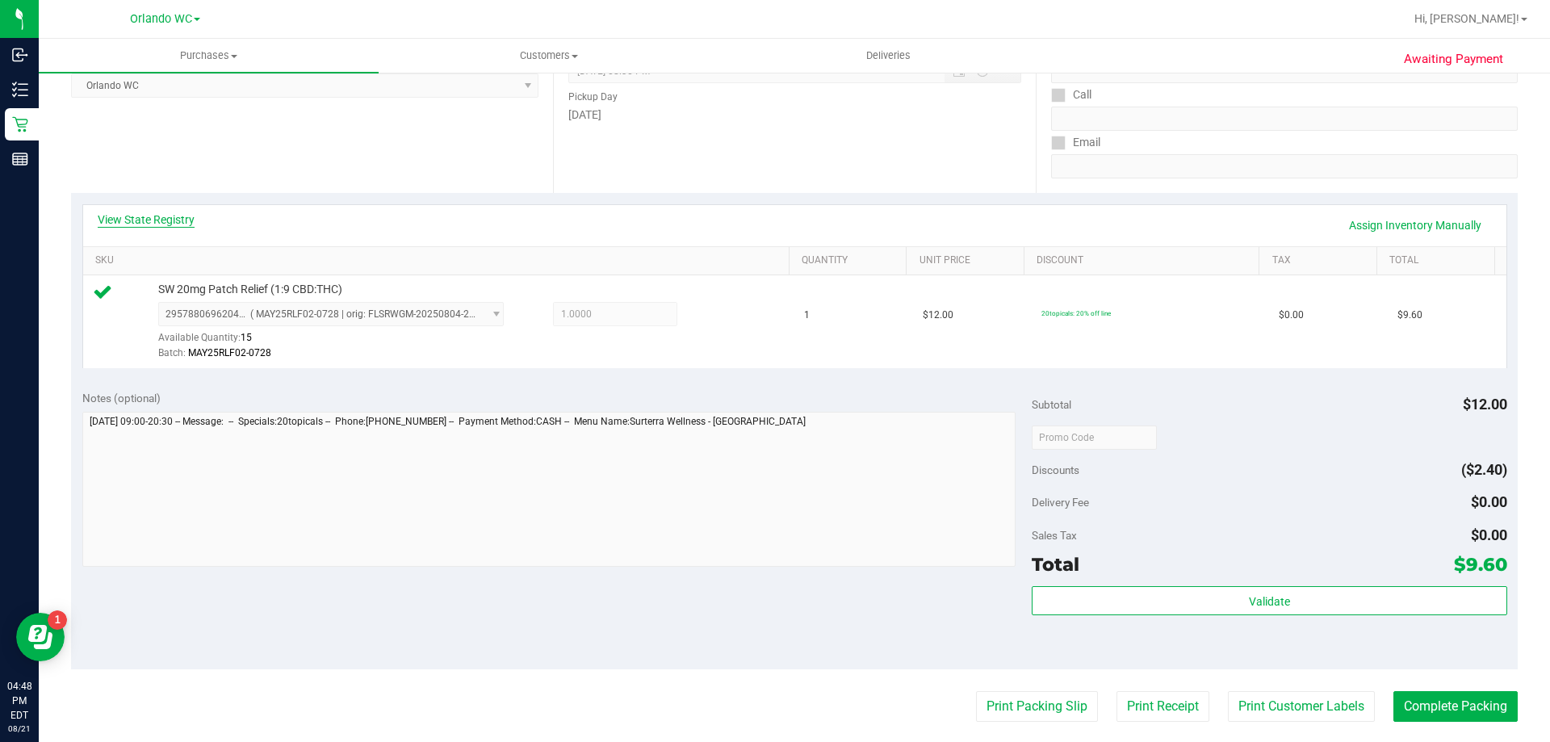
click at [184, 212] on link "View State Registry" at bounding box center [146, 220] width 97 height 16
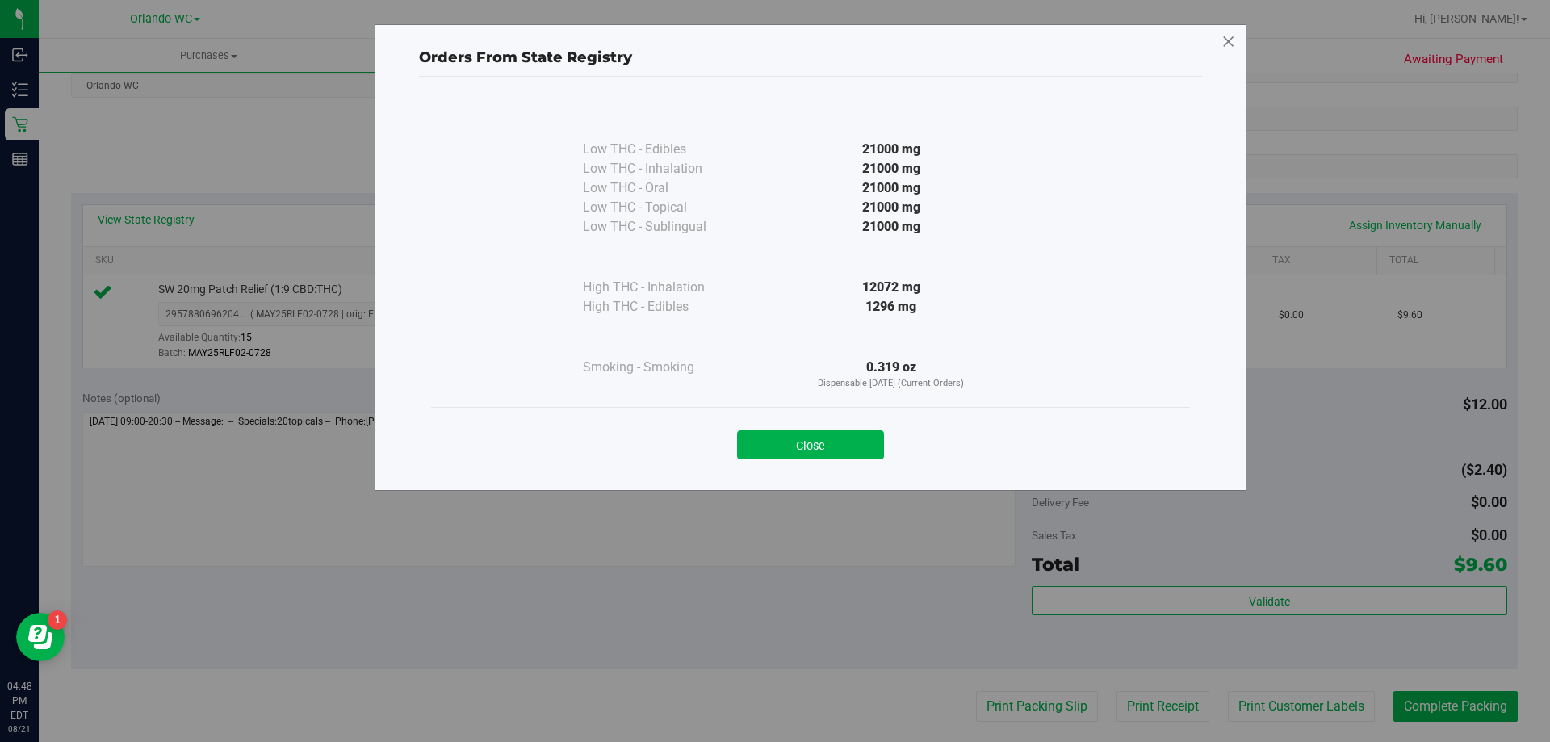
click at [1228, 34] on icon at bounding box center [1229, 42] width 15 height 26
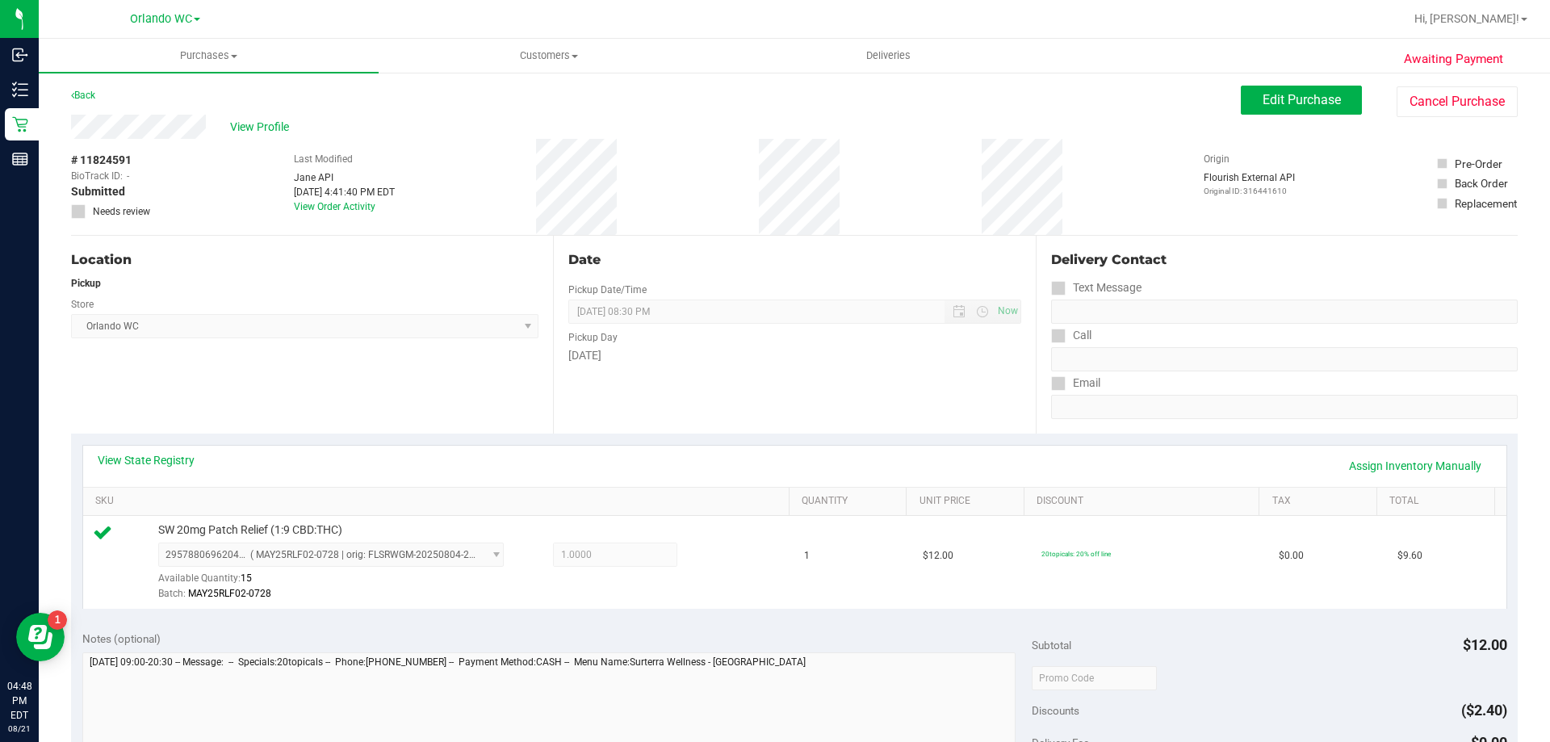
scroll to position [0, 0]
click at [1417, 463] on link "Assign Inventory Manually" at bounding box center [1415, 467] width 153 height 27
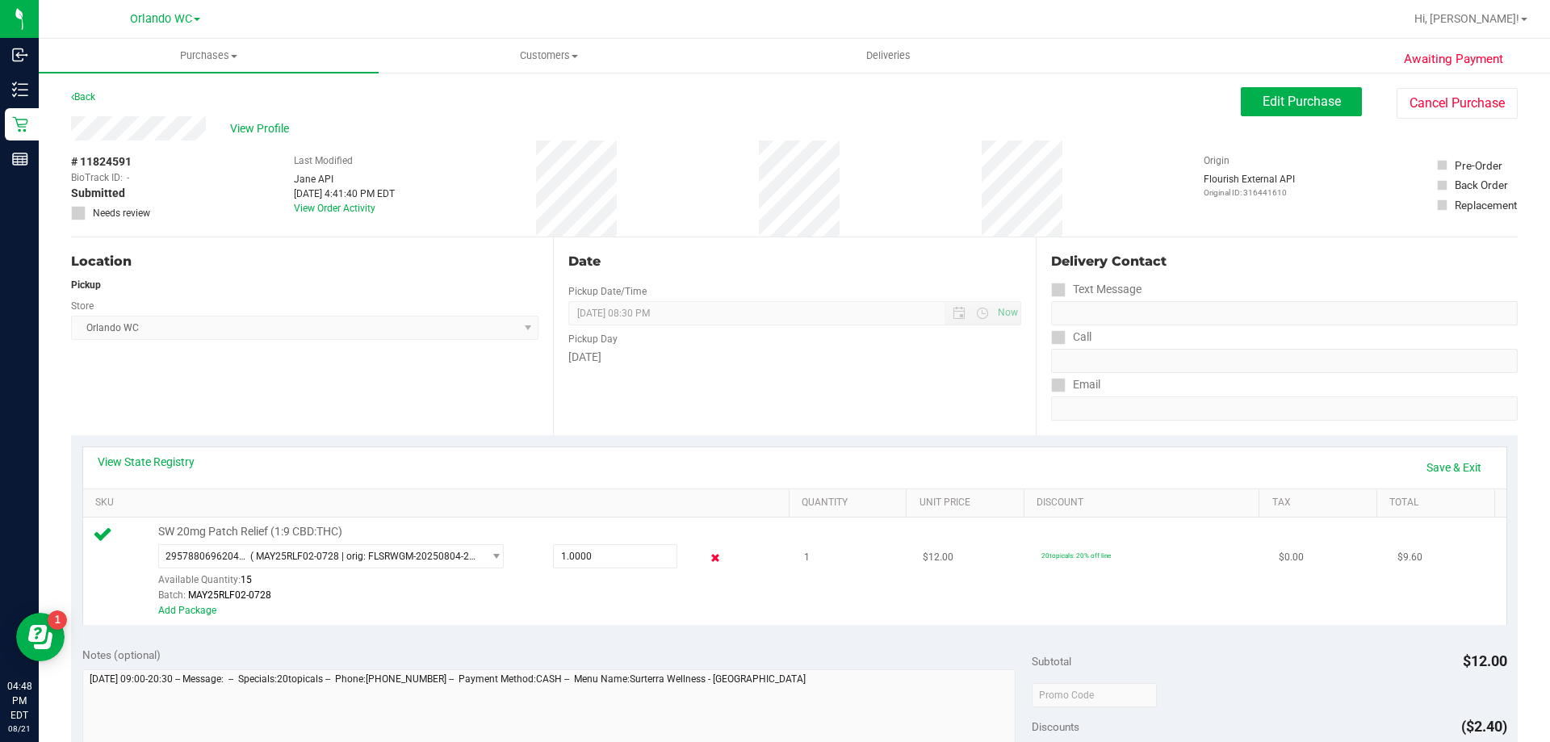
click at [707, 559] on icon at bounding box center [715, 558] width 17 height 19
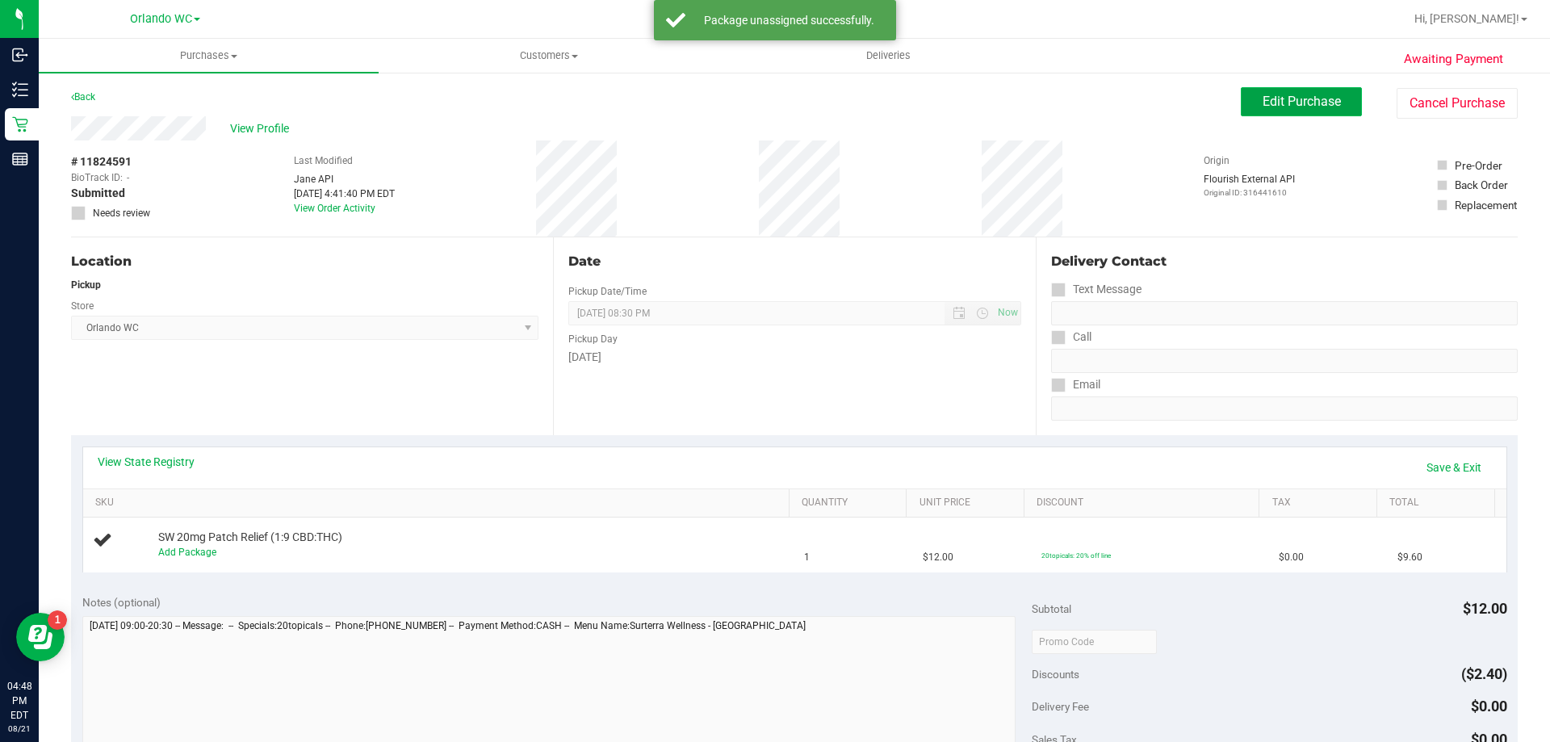
click at [1268, 98] on span "Edit Purchase" at bounding box center [1302, 101] width 78 height 15
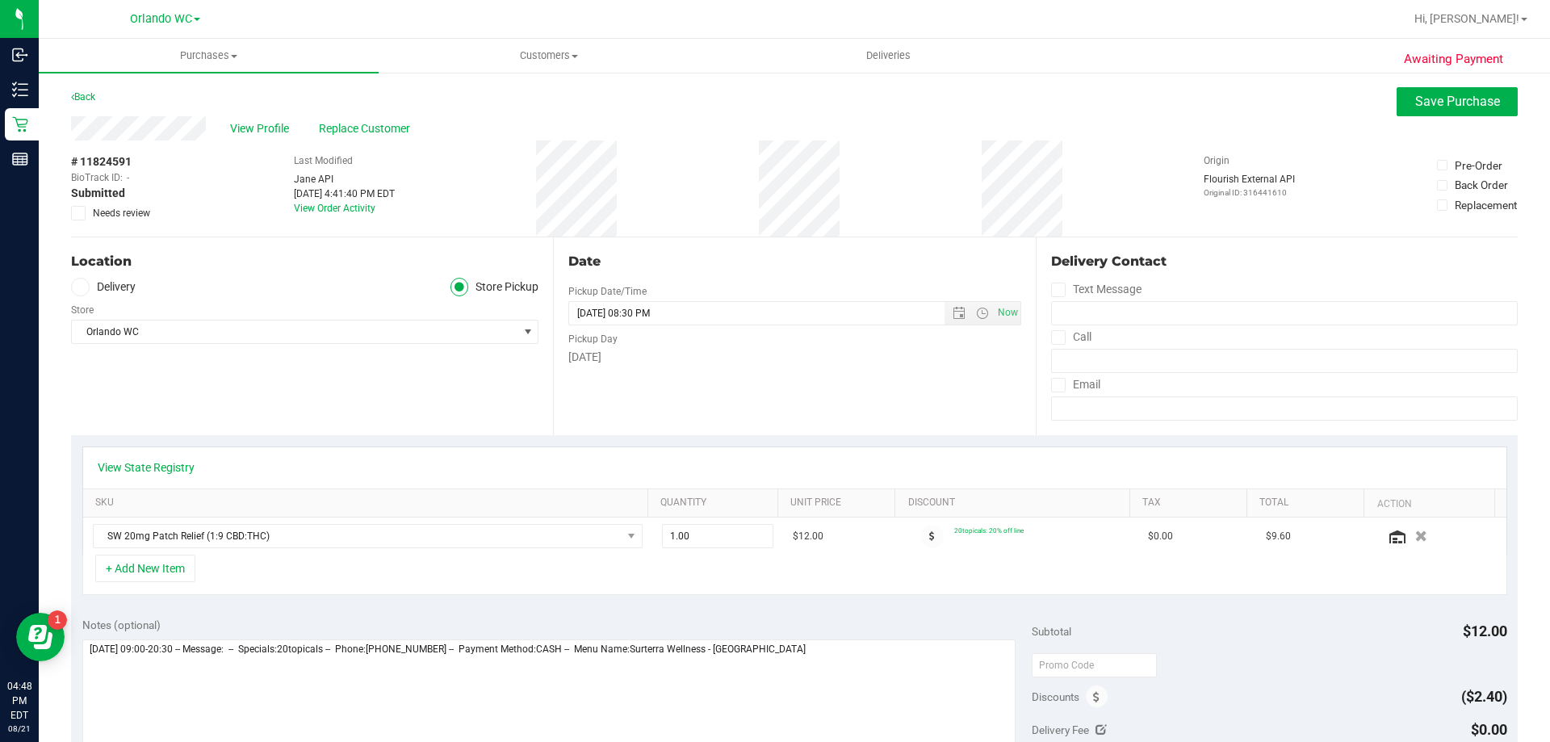
click at [76, 213] on icon at bounding box center [78, 213] width 10 height 0
click at [0, 0] on input "Needs review" at bounding box center [0, 0] width 0 height 0
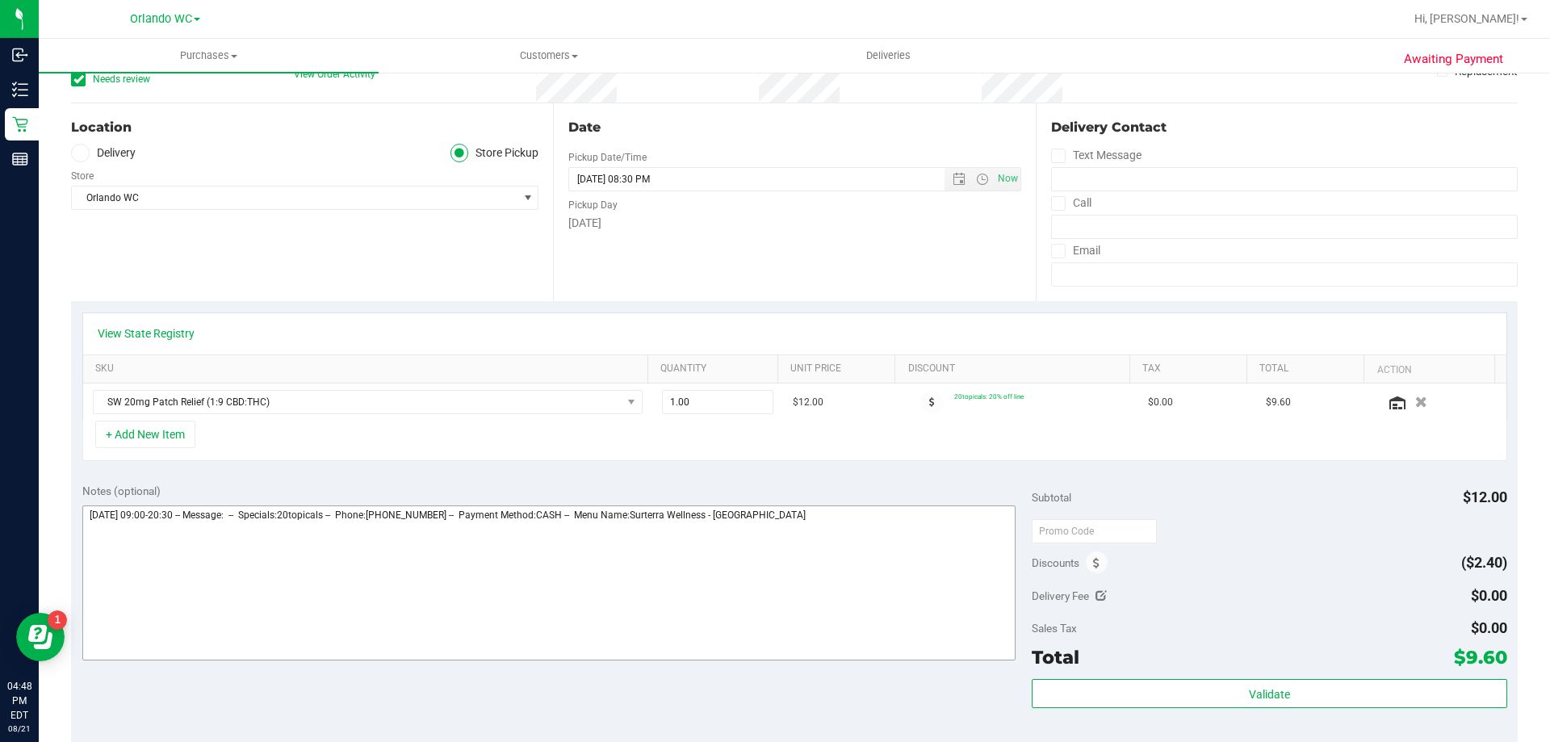
scroll to position [242, 0]
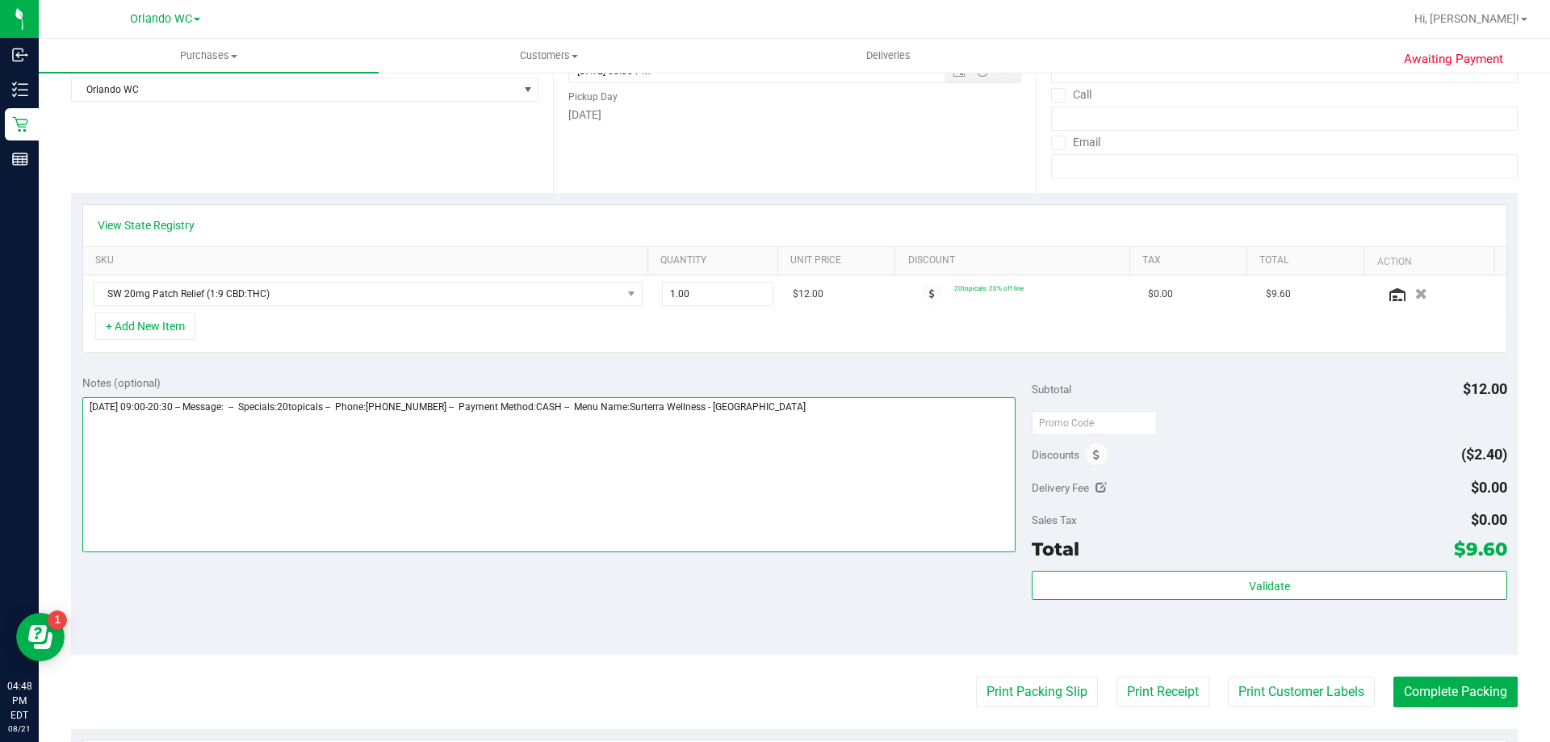
click at [867, 427] on textarea at bounding box center [549, 474] width 934 height 155
click at [783, 407] on textarea at bounding box center [549, 474] width 934 height 155
click at [166, 425] on textarea at bounding box center [549, 474] width 934 height 155
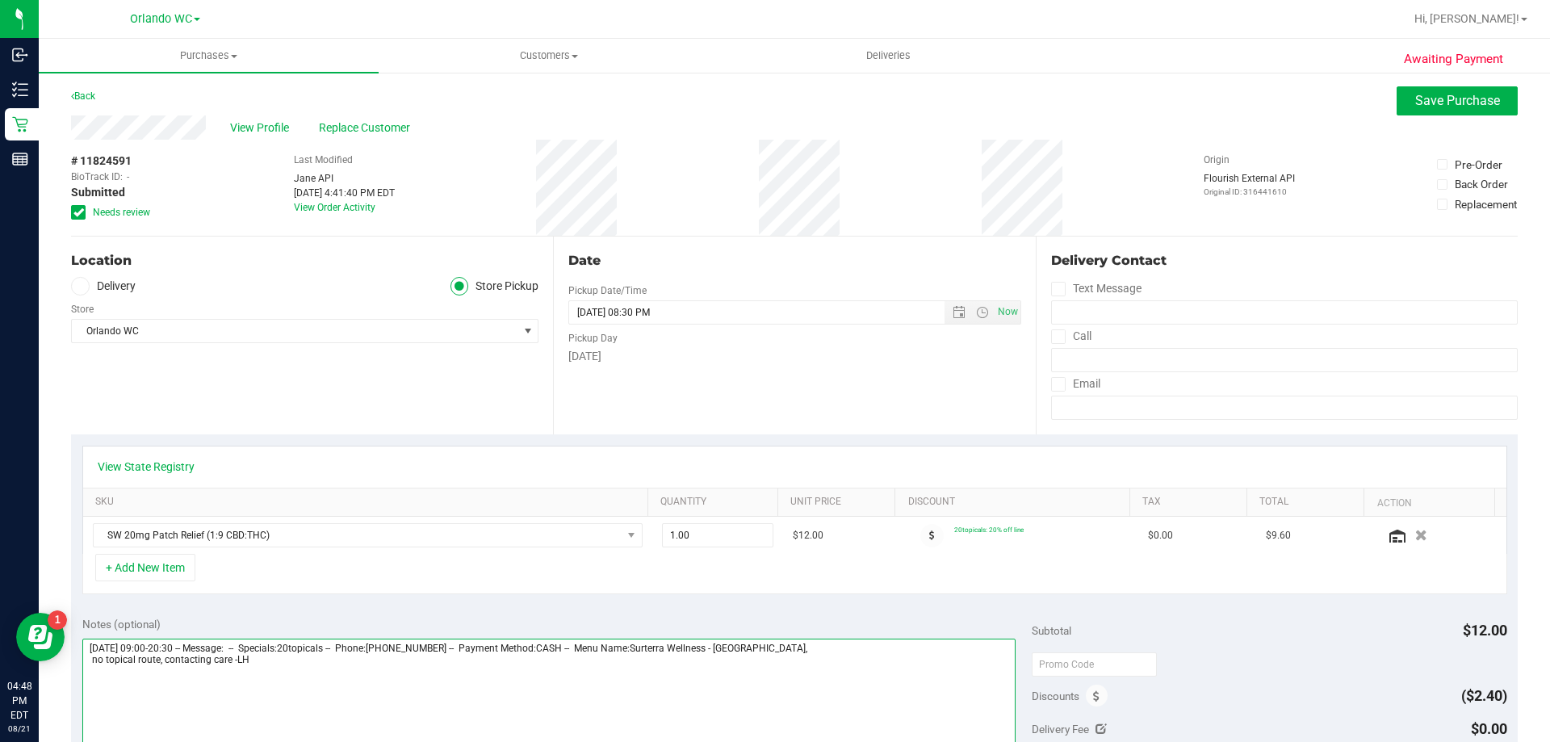
scroll to position [0, 0]
type textarea "Thursday 08/21/2025 09:00-20:30 -- Message: -- Specials:20topicals -- Phone:407…"
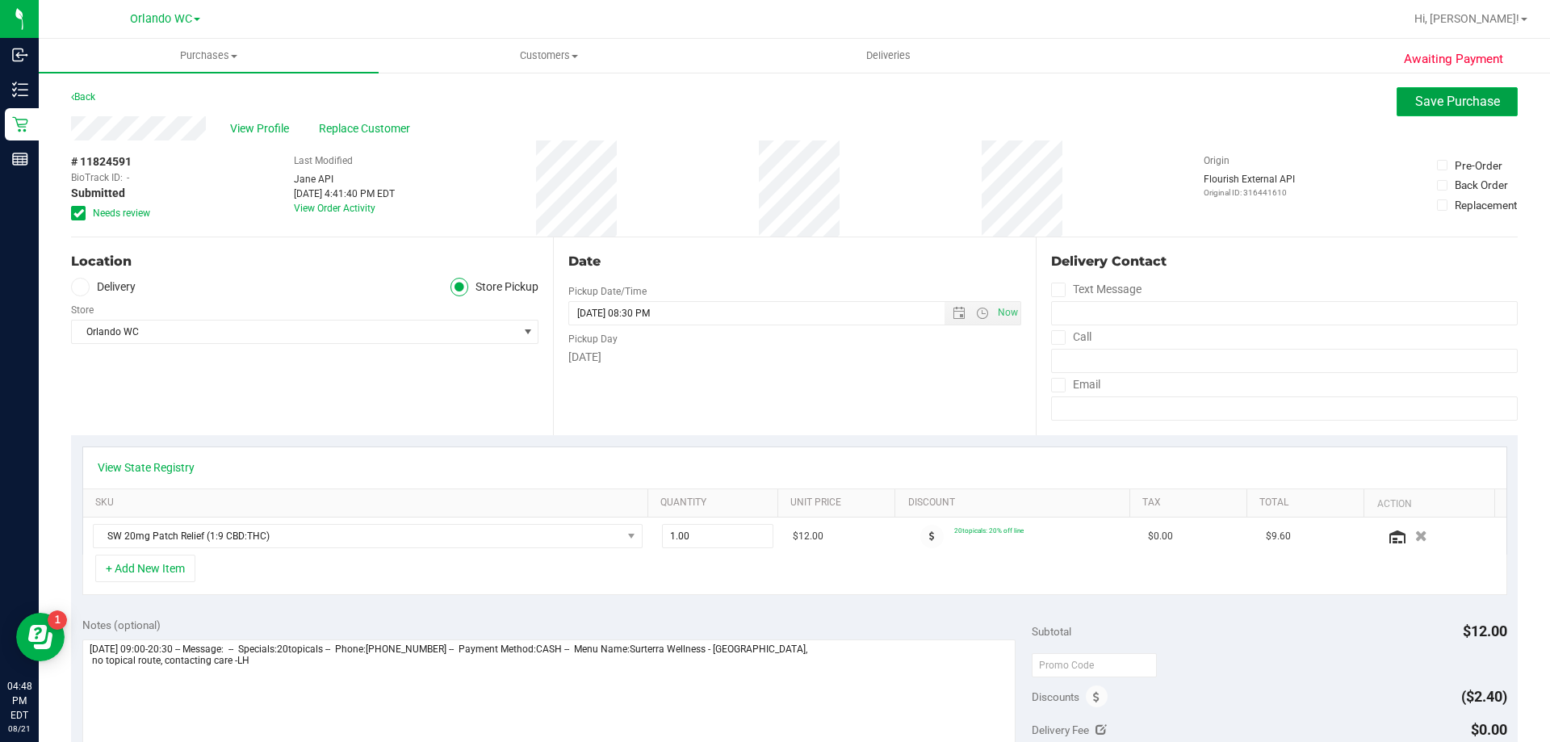
click at [1415, 95] on span "Save Purchase" at bounding box center [1457, 101] width 85 height 15
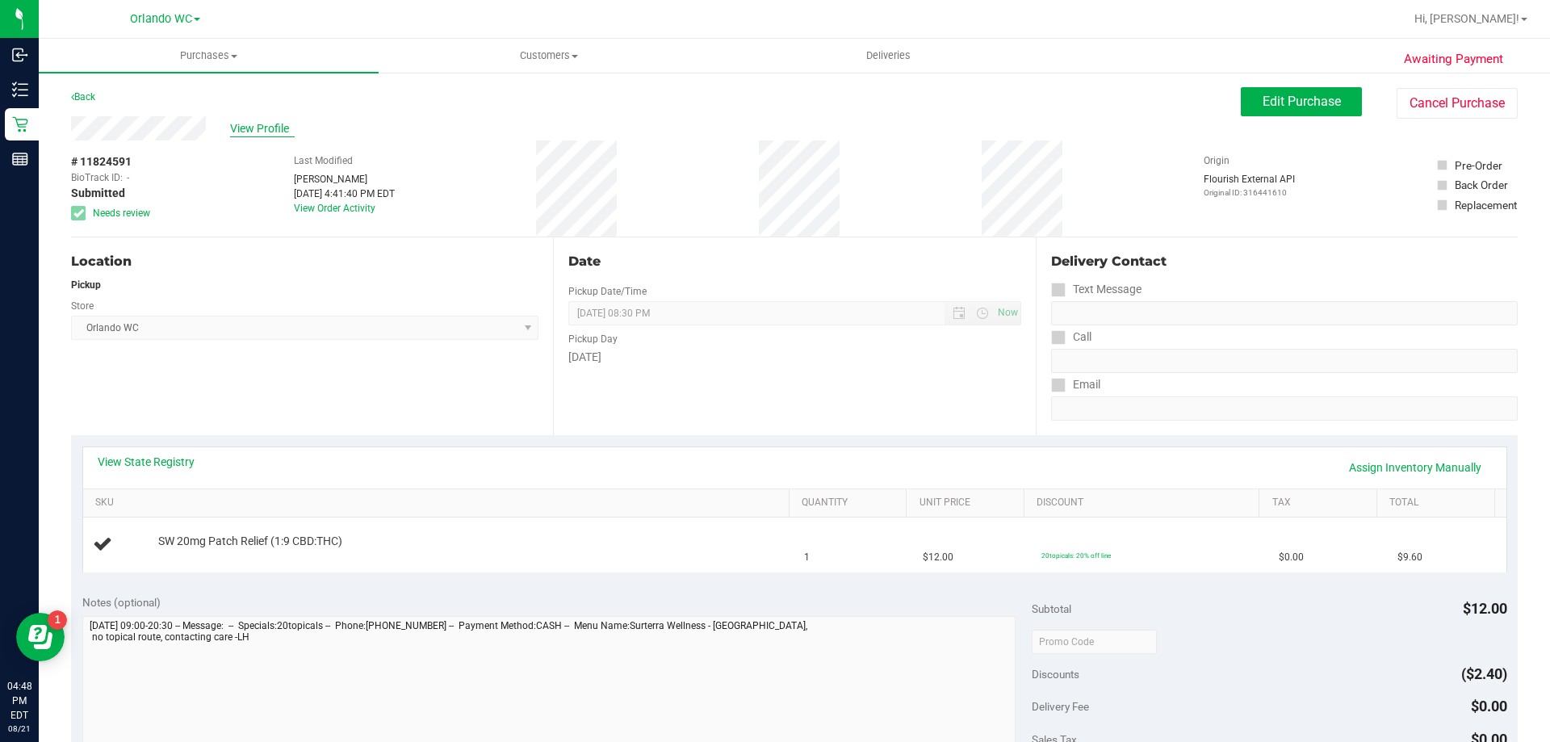
click at [271, 128] on span "View Profile" at bounding box center [262, 128] width 65 height 17
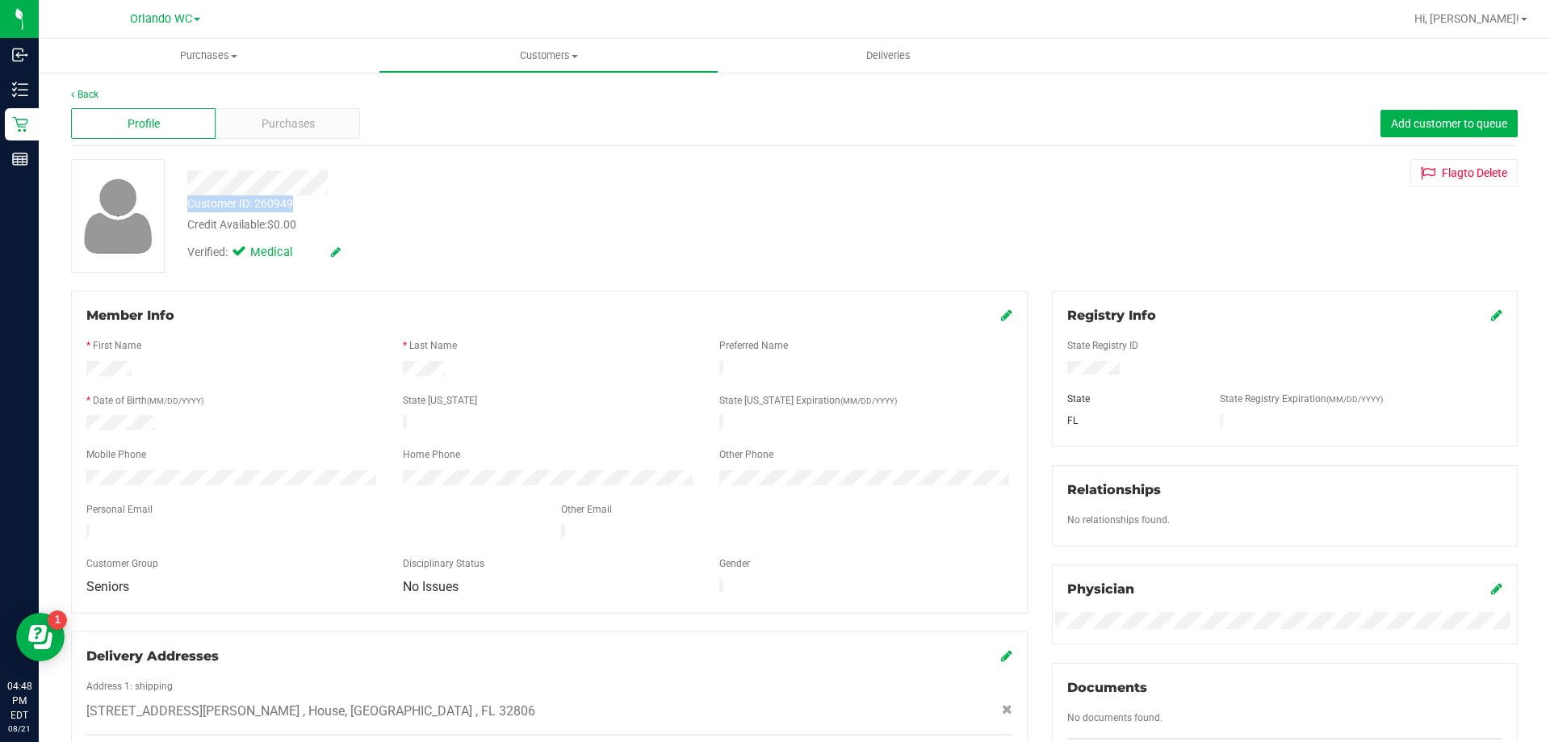
drag, startPoint x: 300, startPoint y: 204, endPoint x: 178, endPoint y: 203, distance: 121.1
click at [178, 203] on div "Customer ID: 260949 Credit Available: $0.00" at bounding box center [543, 214] width 736 height 38
copy div "Customer ID: 260949"
click at [495, 225] on div "Credit Available: $0.00" at bounding box center [542, 224] width 711 height 17
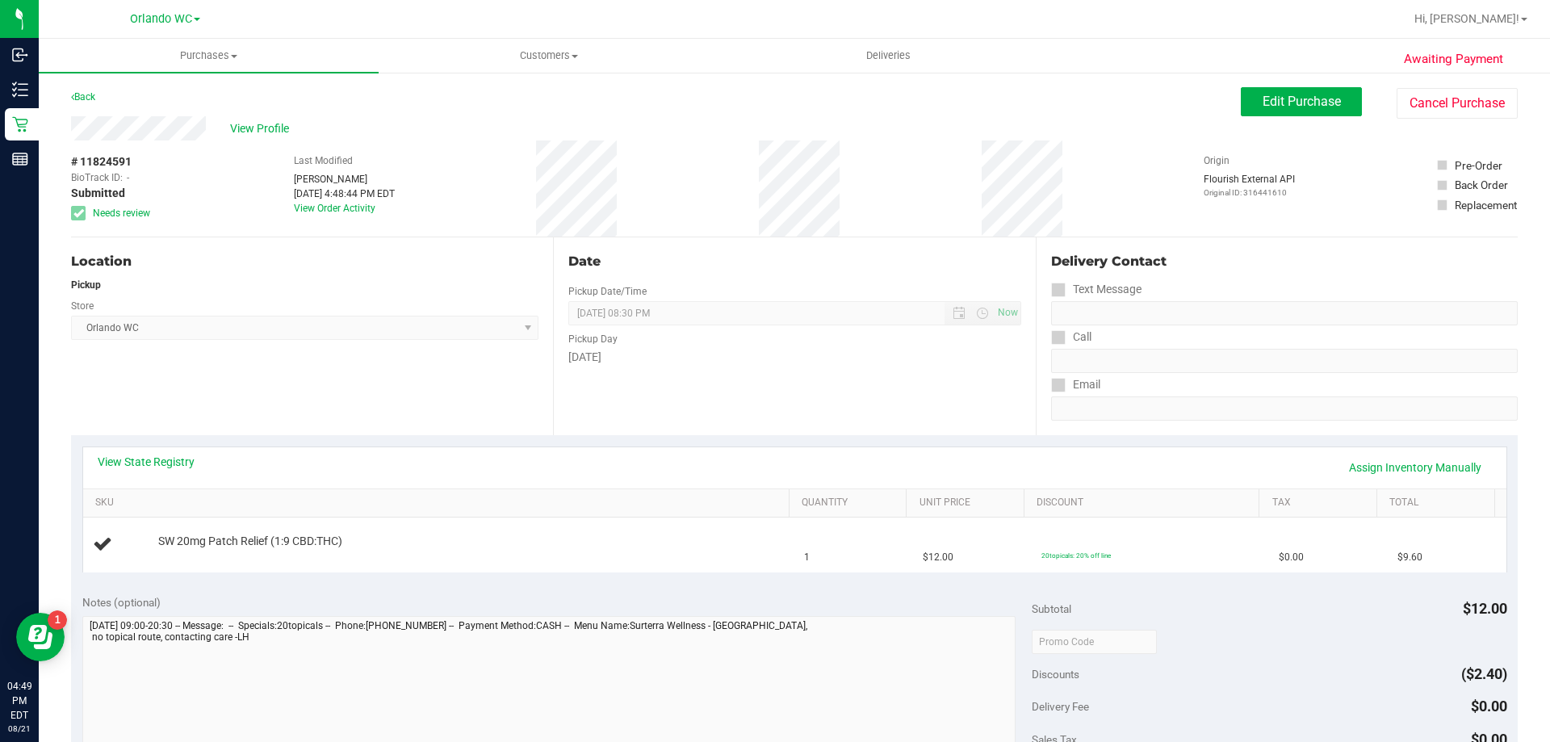
click at [342, 471] on div "View State Registry Assign Inventory Manually" at bounding box center [795, 467] width 1394 height 27
drag, startPoint x: 143, startPoint y: 157, endPoint x: 82, endPoint y: 163, distance: 61.7
click at [82, 163] on div "# 11824591 BioTrack ID: - Submitted Needs review" at bounding box center [111, 186] width 81 height 67
copy div "11824591"
click at [486, 467] on div "View State Registry Assign Inventory Manually" at bounding box center [795, 467] width 1394 height 27
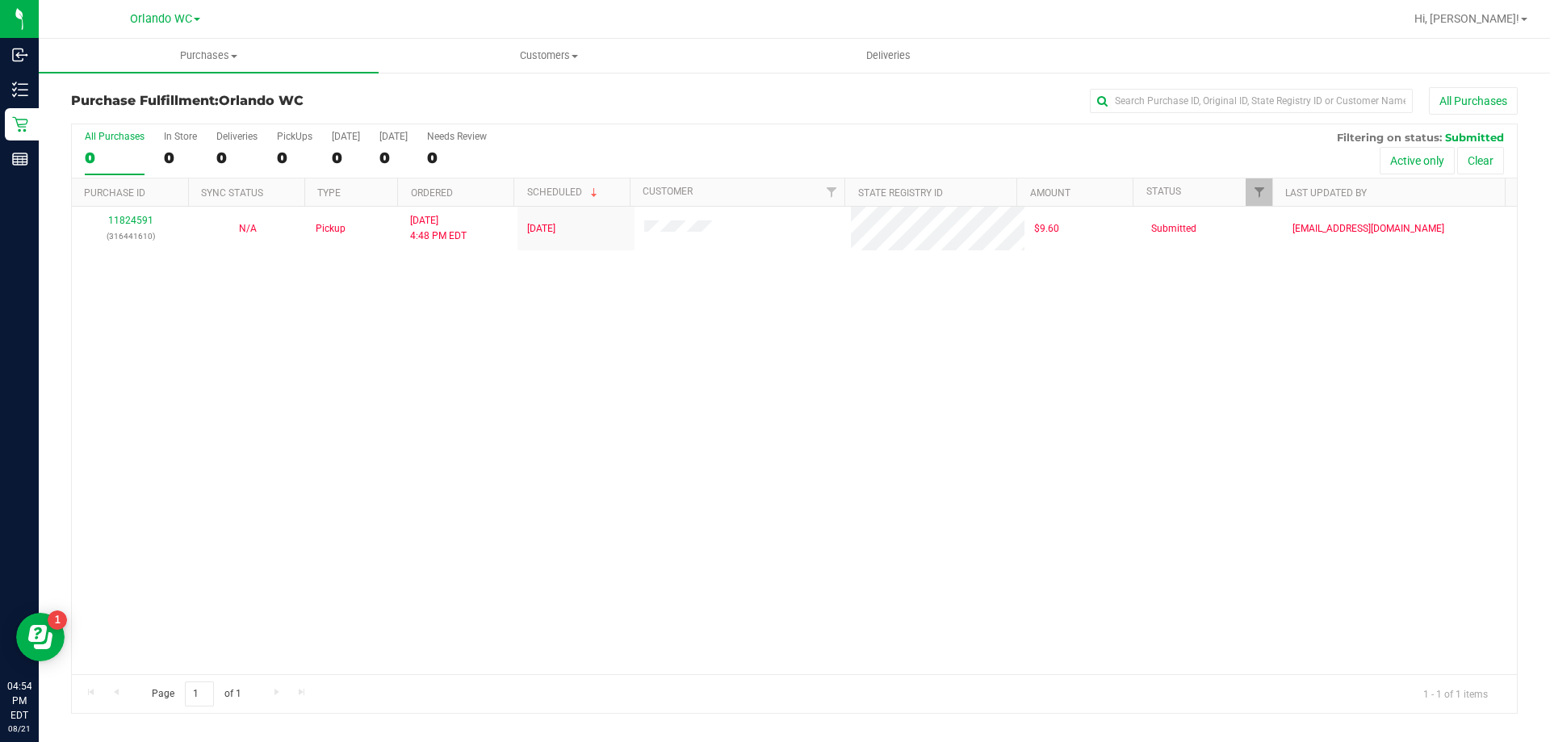
click at [342, 596] on div "11824591 (316441610) N/A Pickup 8/21/2025 4:48 PM EDT 8/21/2025 $9.60 Submitted…" at bounding box center [794, 440] width 1445 height 467
click at [267, 314] on div "11824591 (316441610) N/A Pickup 8/21/2025 4:48 PM EDT 8/21/2025 $9.60 Submitted…" at bounding box center [794, 440] width 1445 height 467
click at [630, 486] on div "11824591 (316441610) N/A Pickup 8/21/2025 4:48 PM EDT 8/21/2025 $9.60 Submitted…" at bounding box center [794, 440] width 1445 height 467
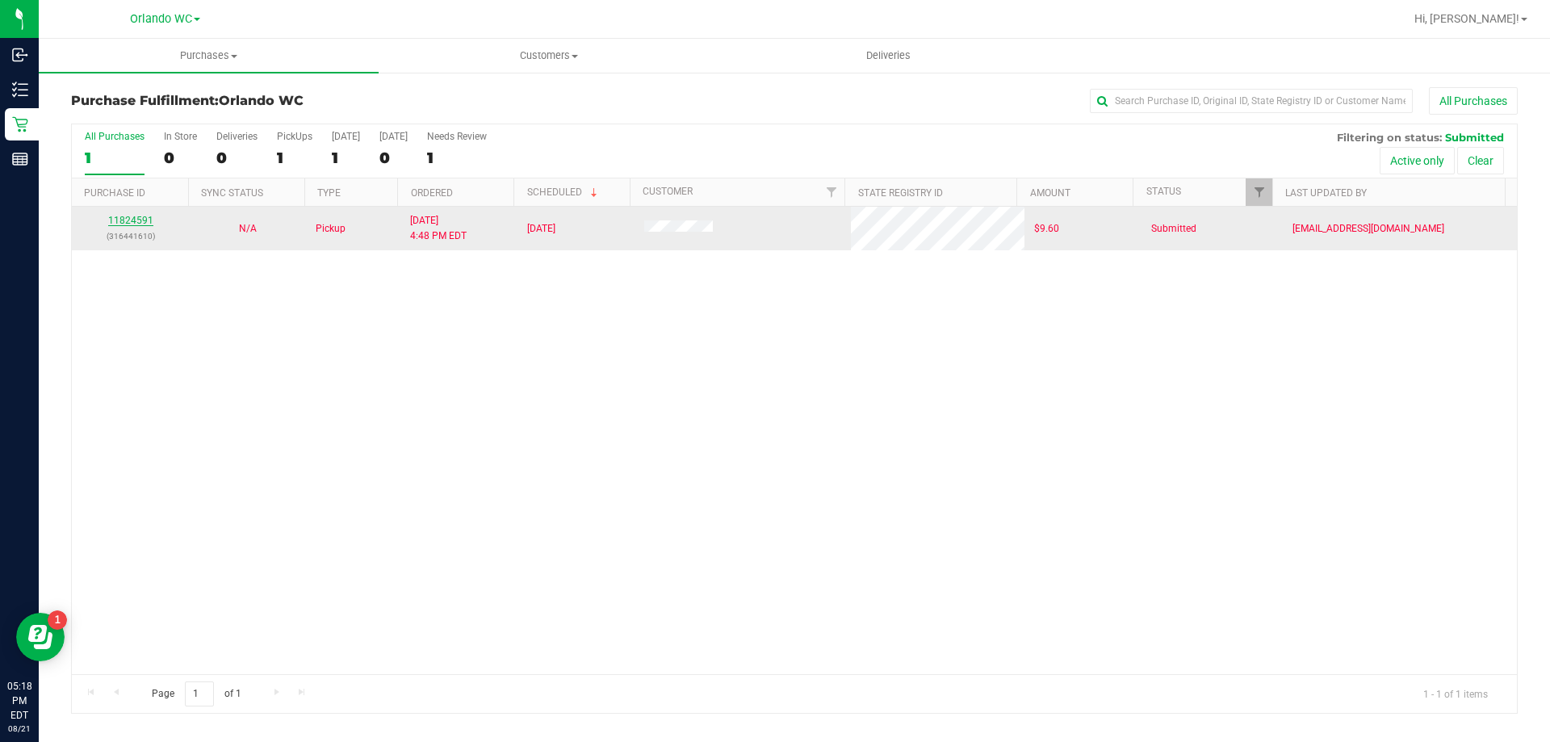
click at [143, 225] on link "11824591" at bounding box center [130, 220] width 45 height 11
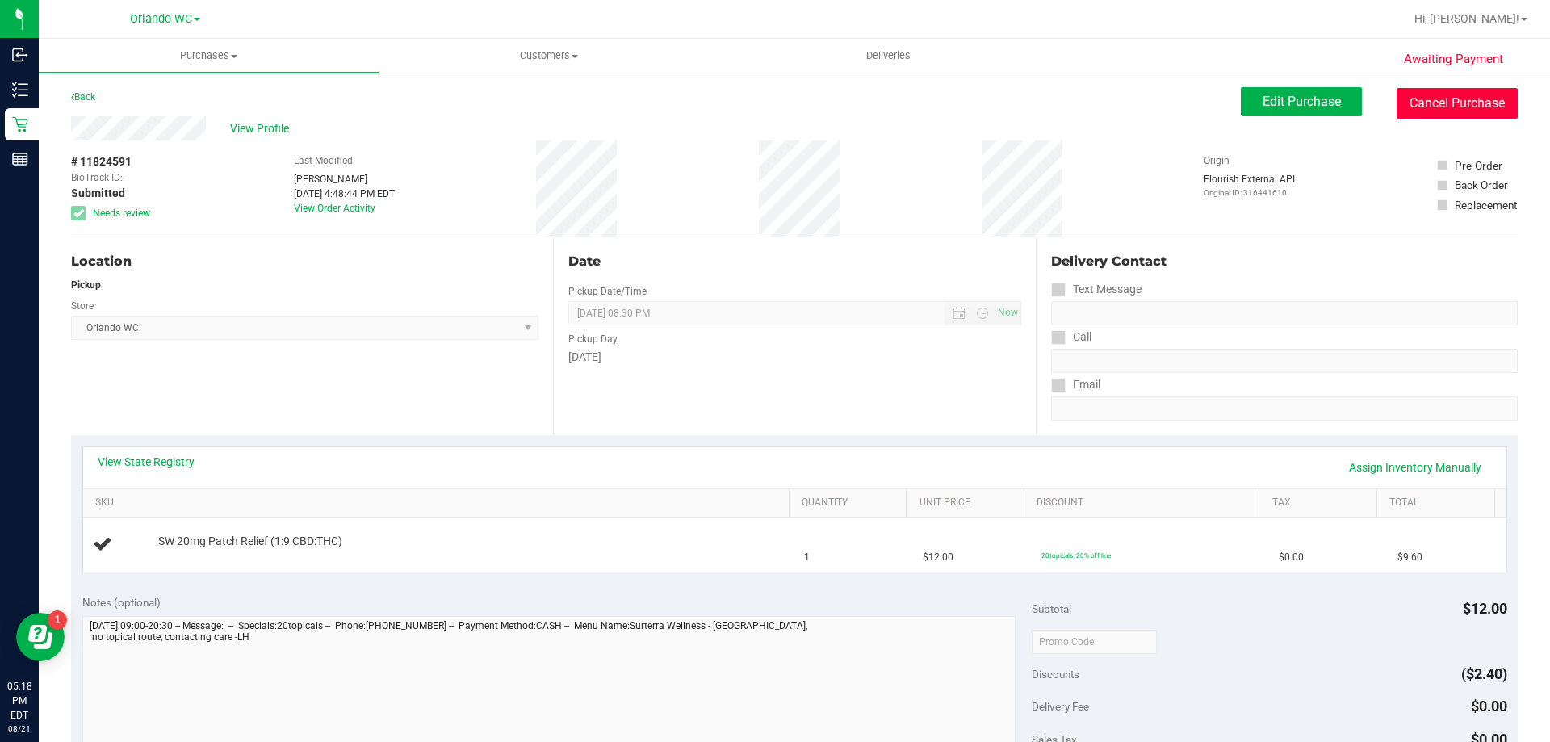
click at [1445, 102] on button "Cancel Purchase" at bounding box center [1457, 103] width 121 height 31
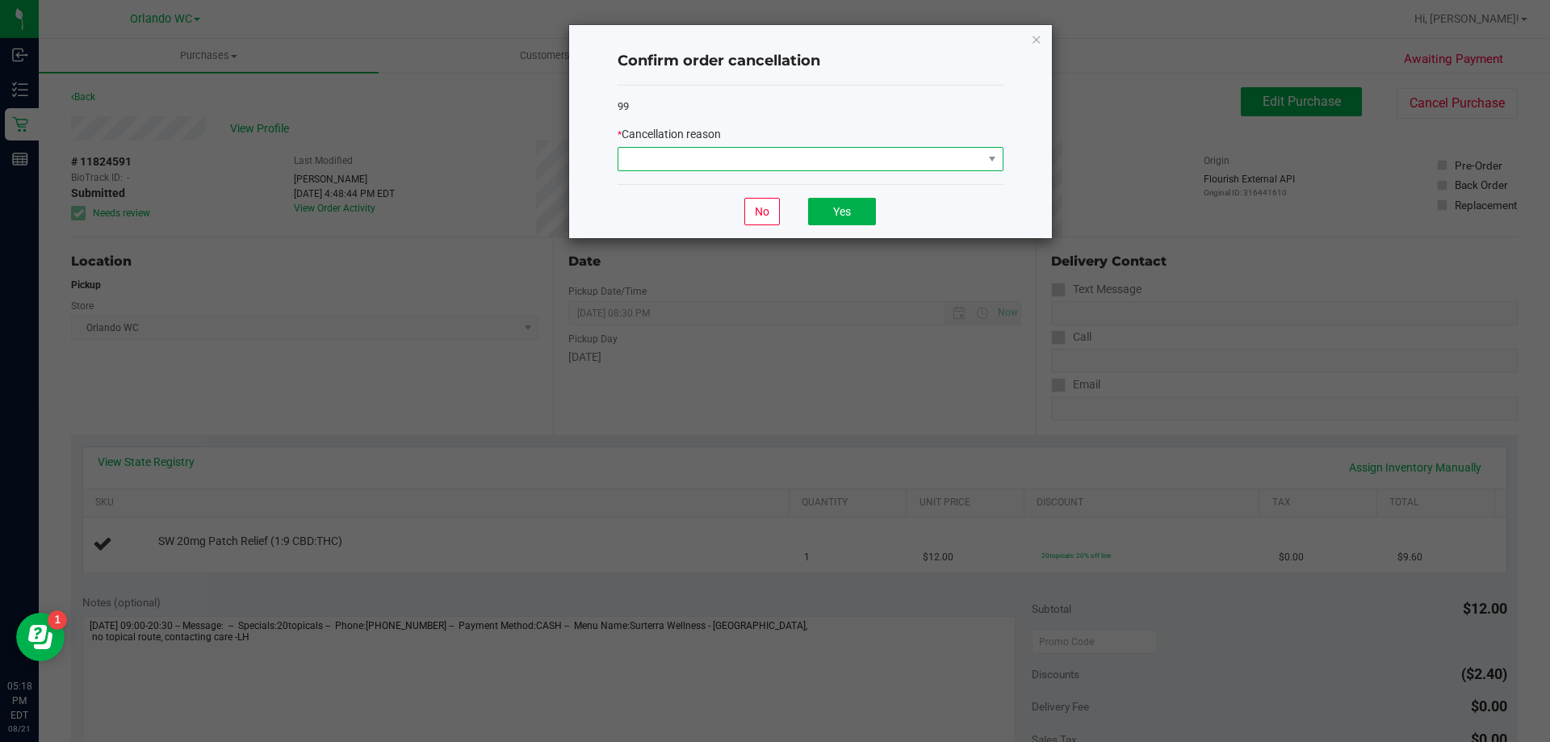
click at [815, 169] on span at bounding box center [800, 159] width 364 height 23
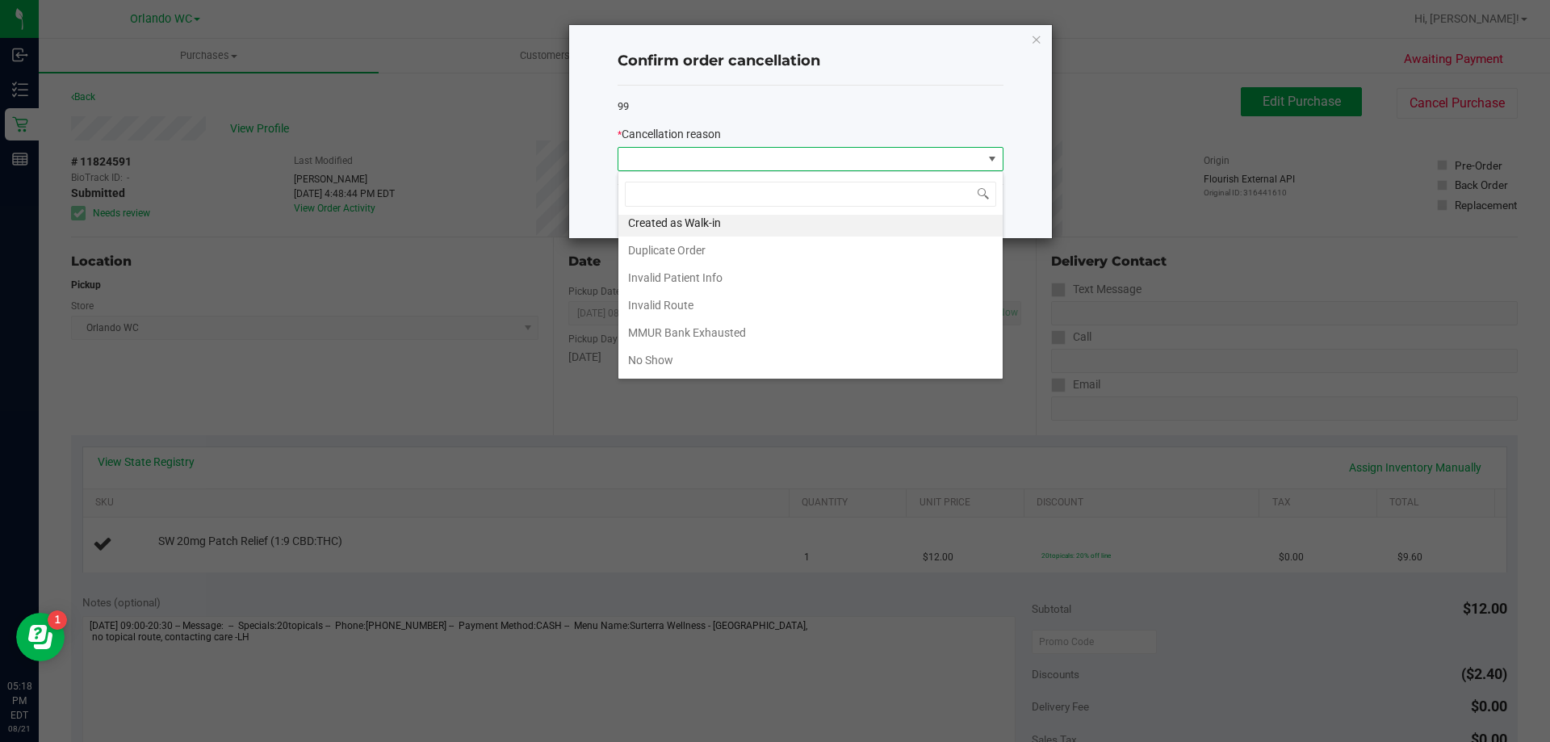
scroll to position [5, 0]
click at [684, 302] on li "Invalid Route" at bounding box center [810, 305] width 384 height 27
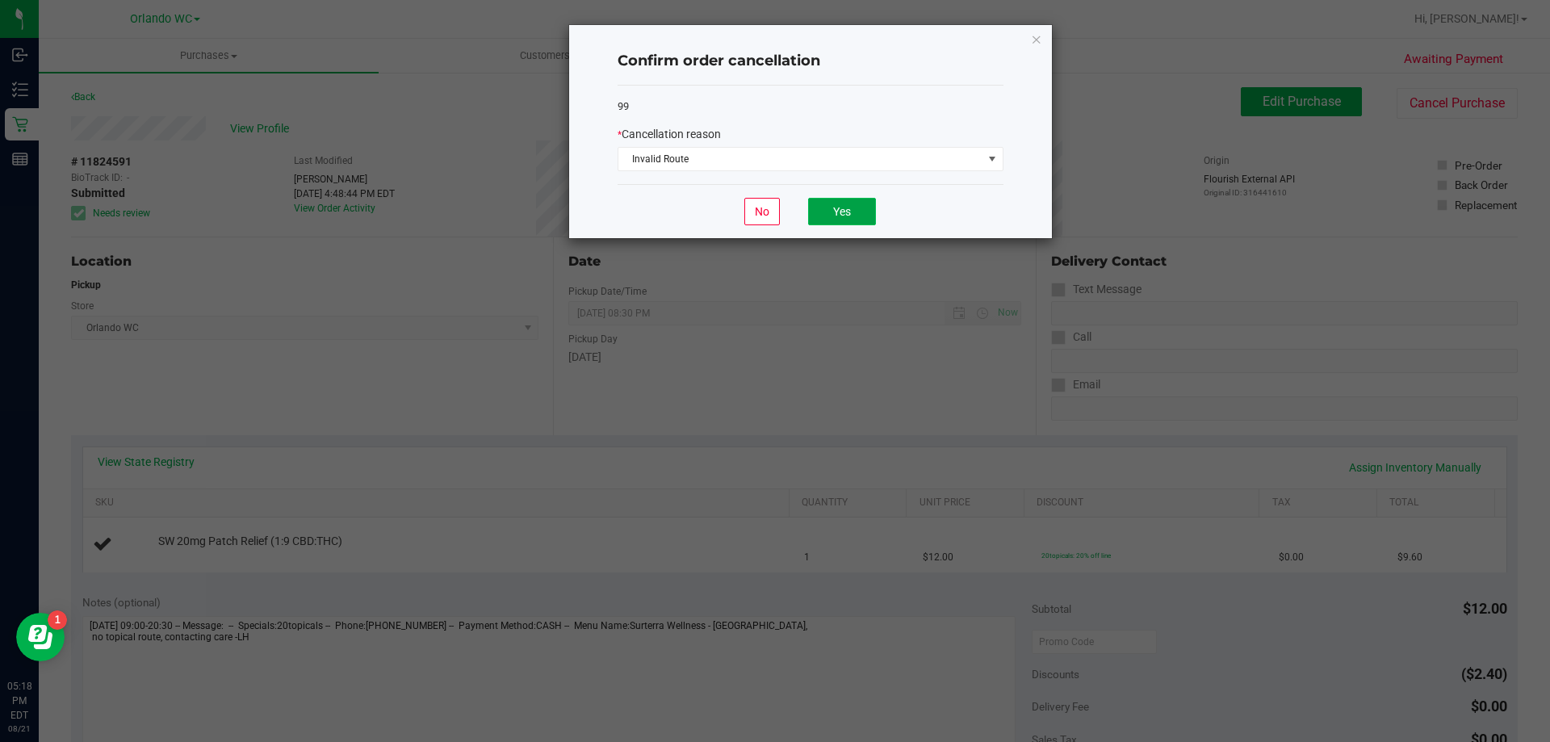
click at [837, 218] on button "Yes" at bounding box center [842, 211] width 68 height 27
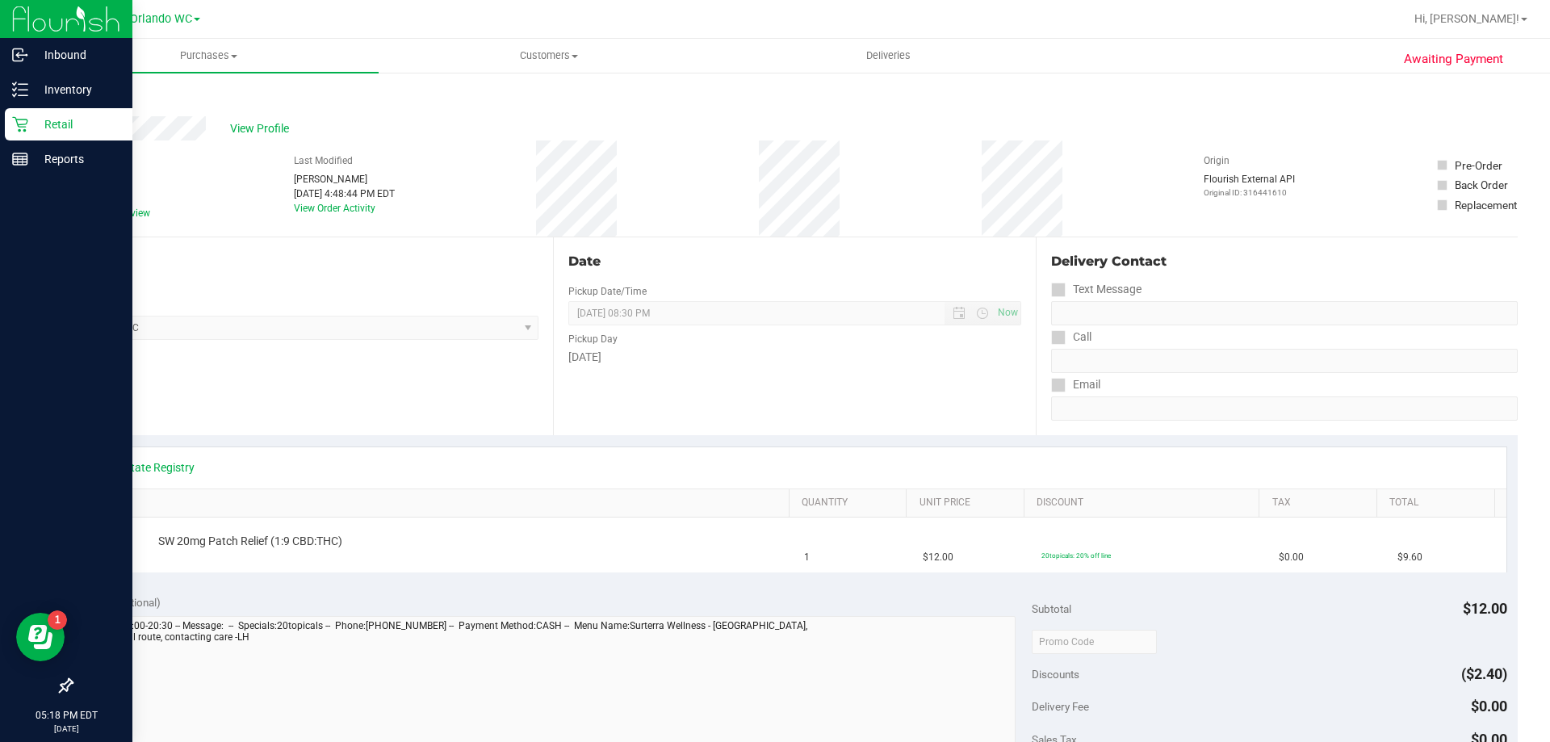
click at [26, 138] on div "Retail" at bounding box center [69, 124] width 128 height 32
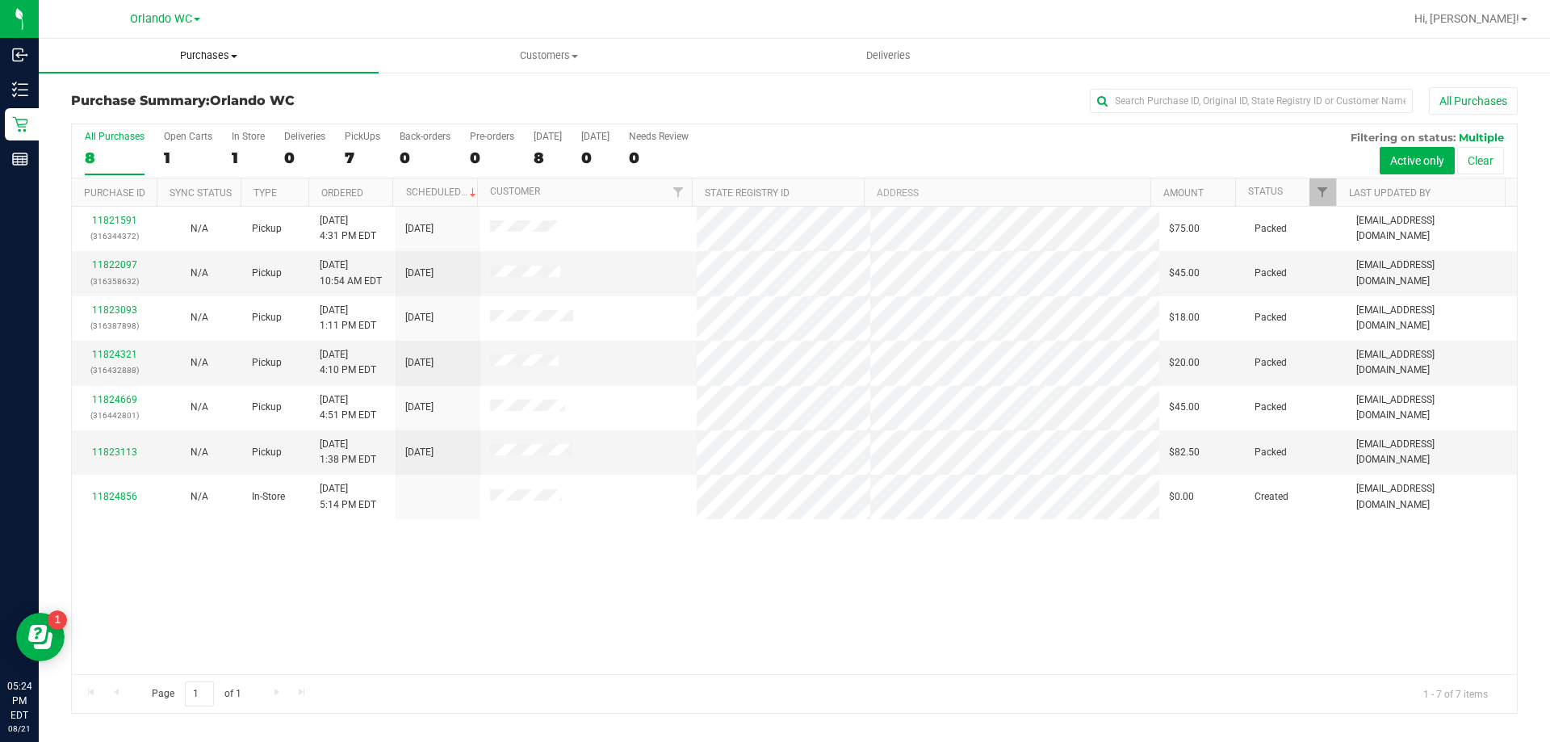
click at [219, 57] on span "Purchases" at bounding box center [209, 55] width 340 height 15
click at [160, 109] on li "Fulfillment" at bounding box center [209, 116] width 340 height 19
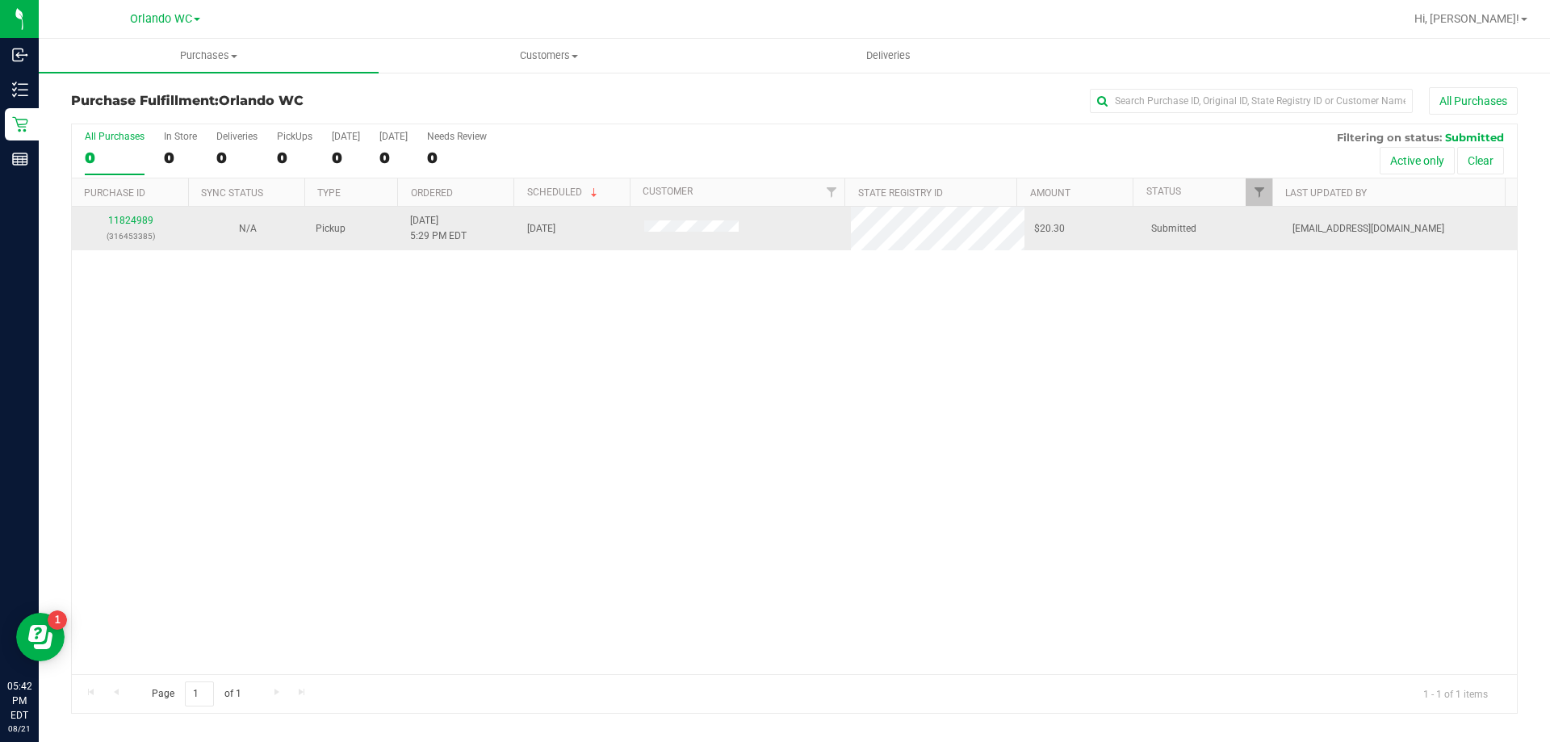
click at [156, 213] on div "11824989 (316453385)" at bounding box center [131, 228] width 98 height 31
click at [118, 212] on td "11824989 (316453385)" at bounding box center [130, 229] width 117 height 44
click at [129, 221] on link "11824989" at bounding box center [130, 220] width 45 height 11
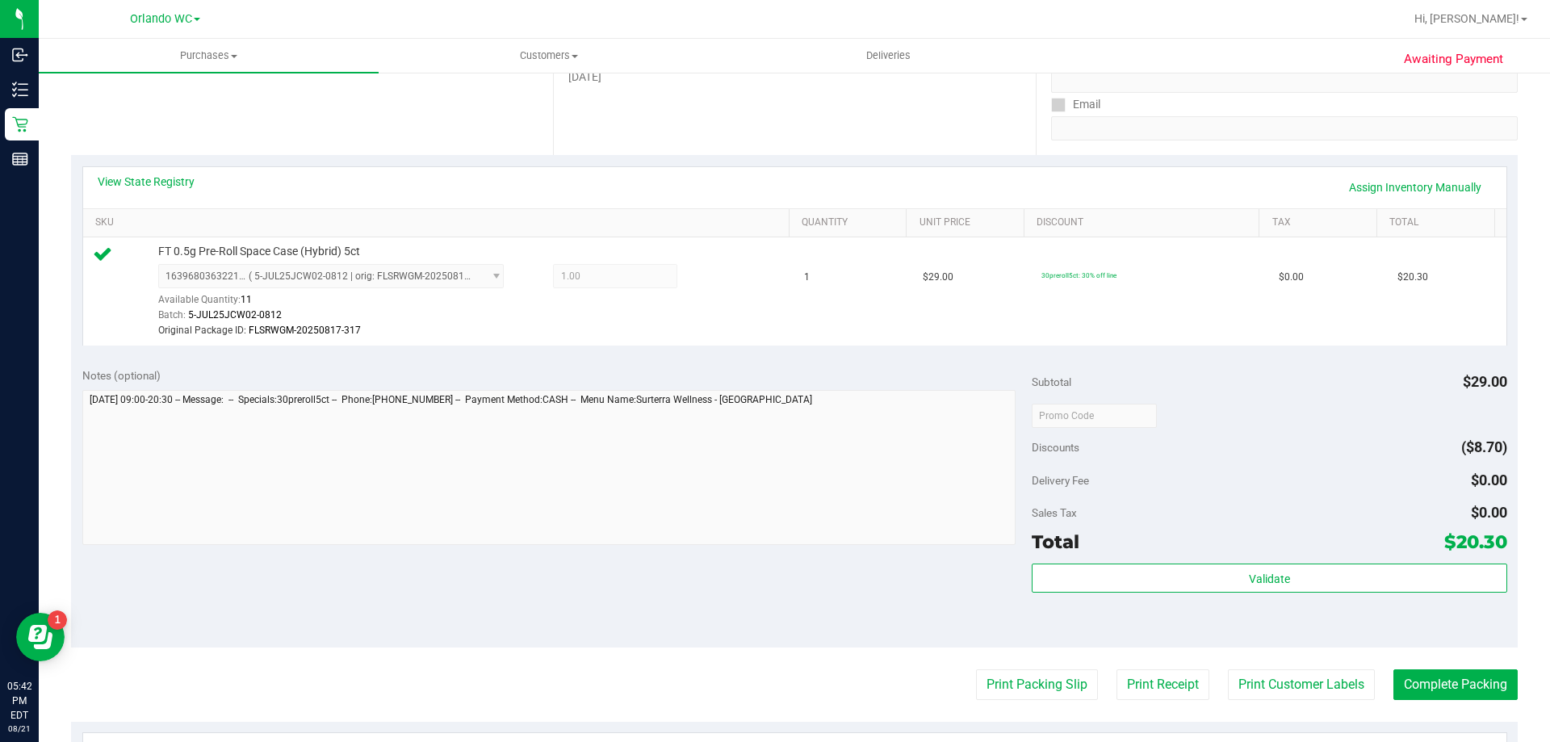
scroll to position [323, 0]
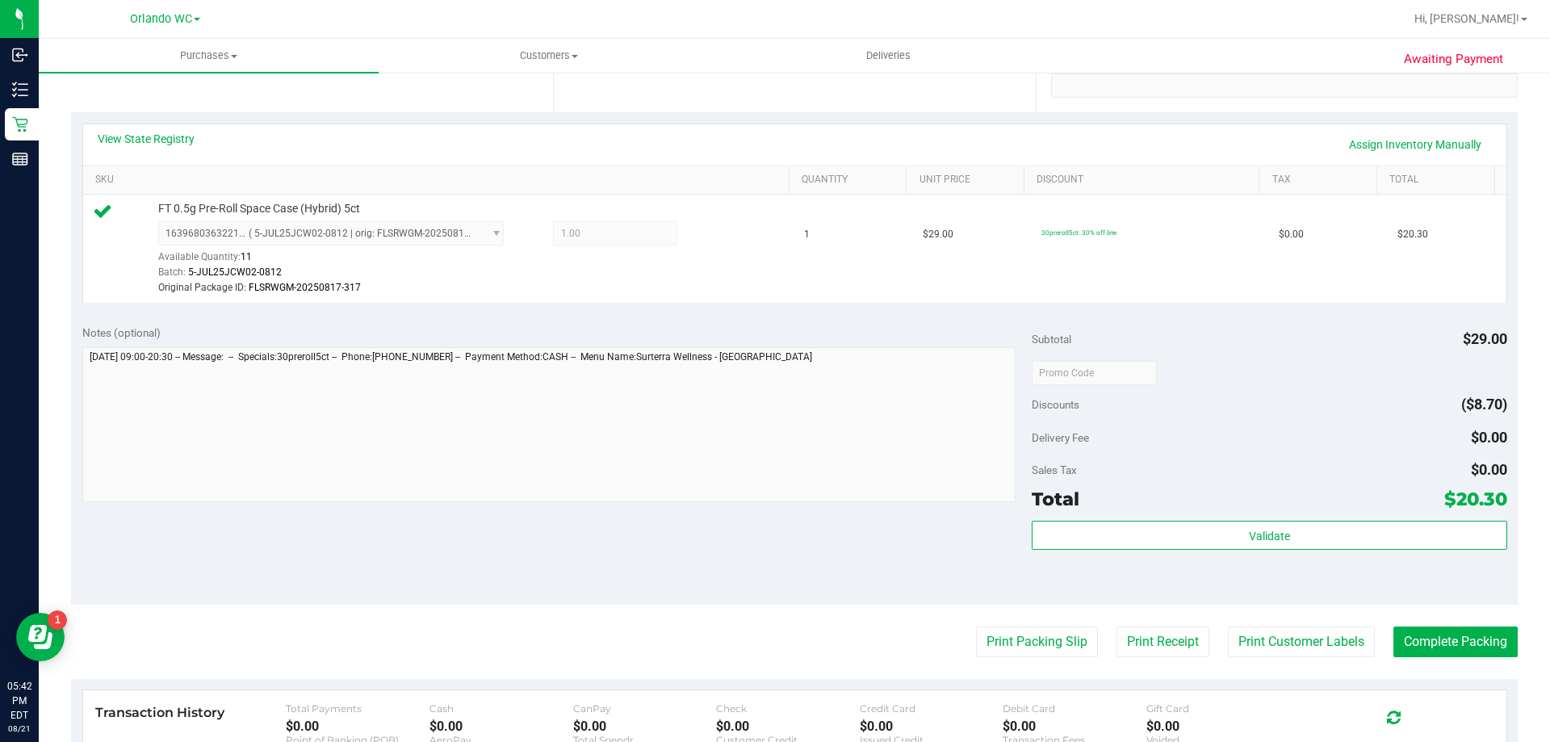
click at [1200, 553] on div "Validate" at bounding box center [1269, 557] width 475 height 73
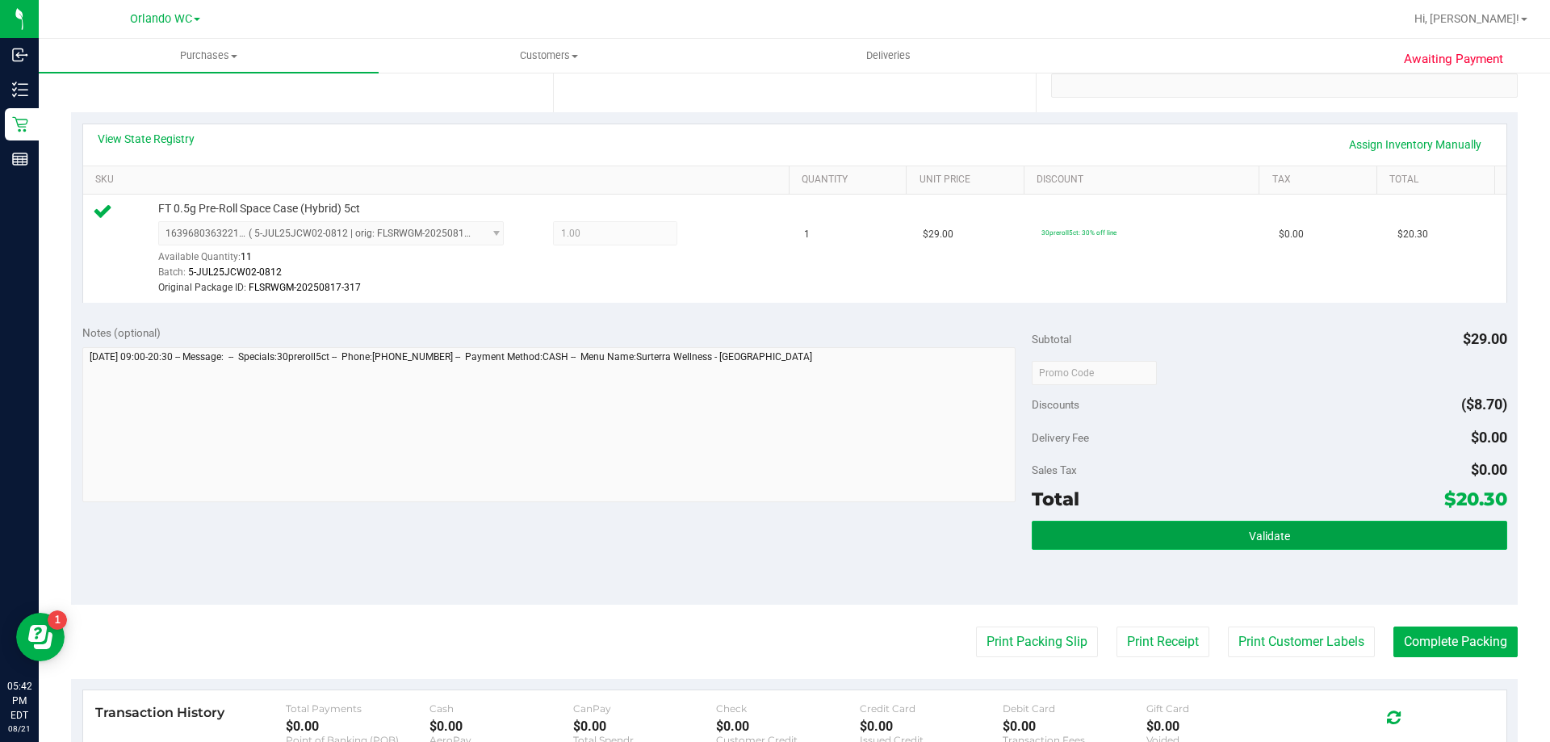
click at [1202, 533] on button "Validate" at bounding box center [1269, 535] width 475 height 29
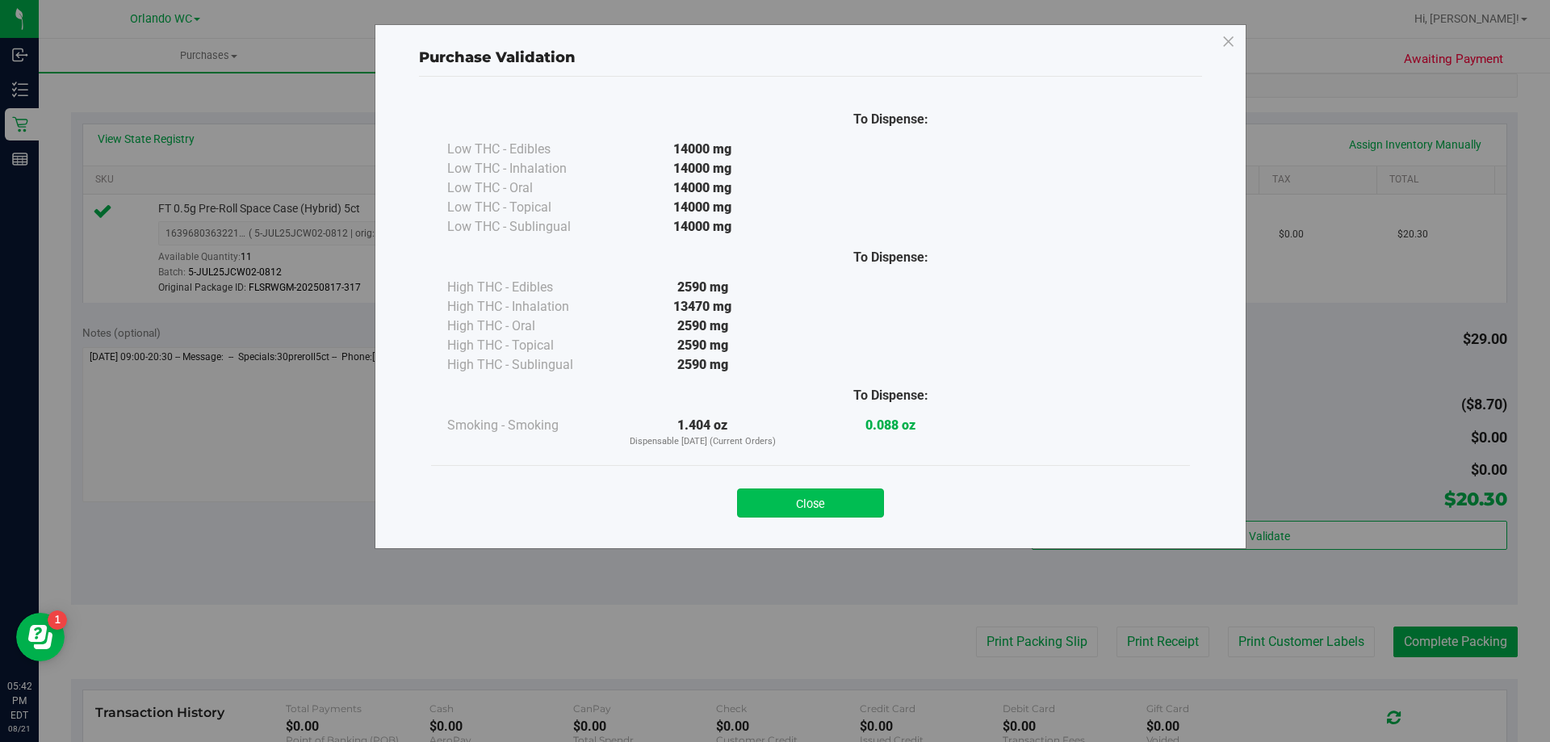
drag, startPoint x: 787, startPoint y: 503, endPoint x: 1494, endPoint y: 627, distance: 718.0
click at [788, 503] on button "Close" at bounding box center [810, 502] width 147 height 29
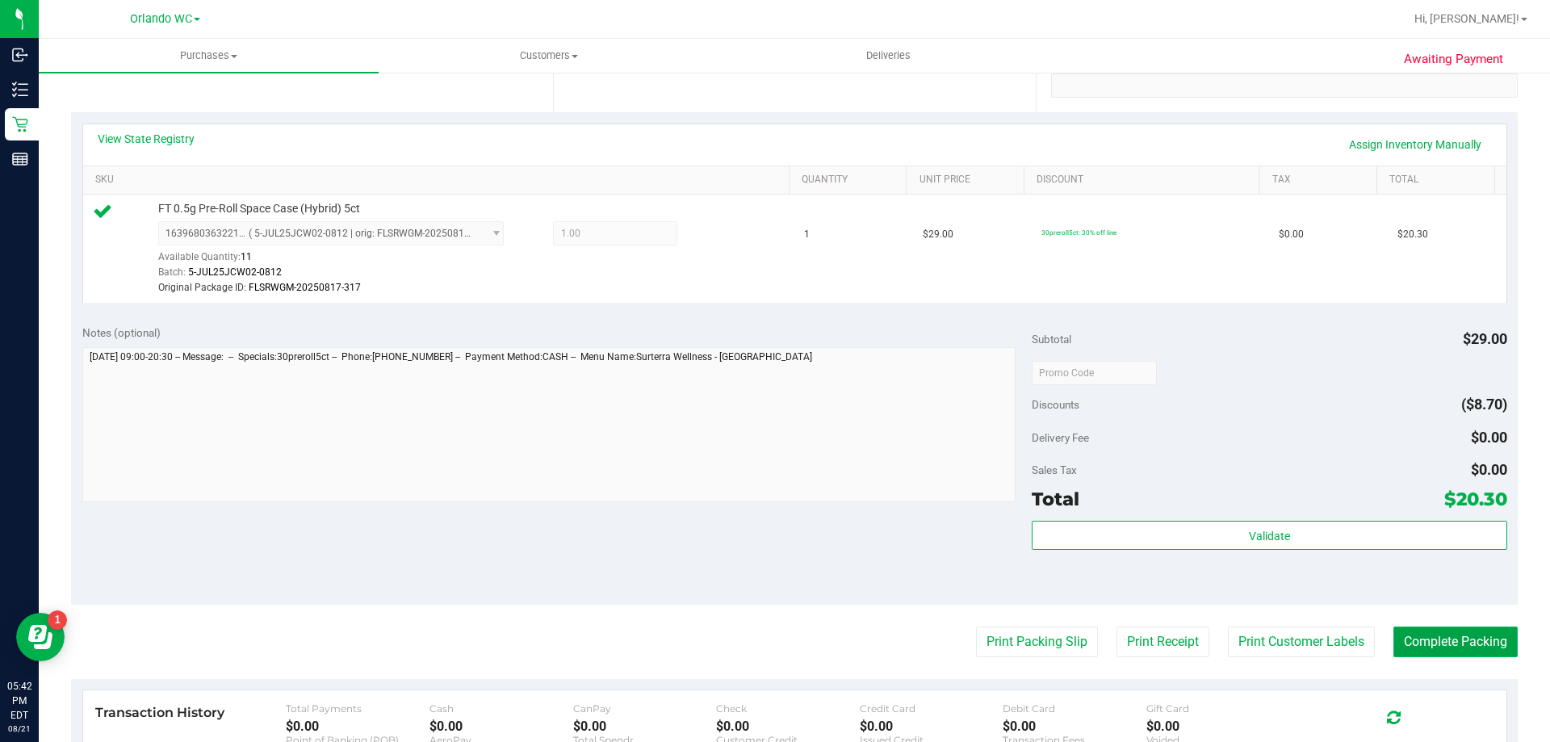
click at [1498, 646] on button "Complete Packing" at bounding box center [1456, 642] width 124 height 31
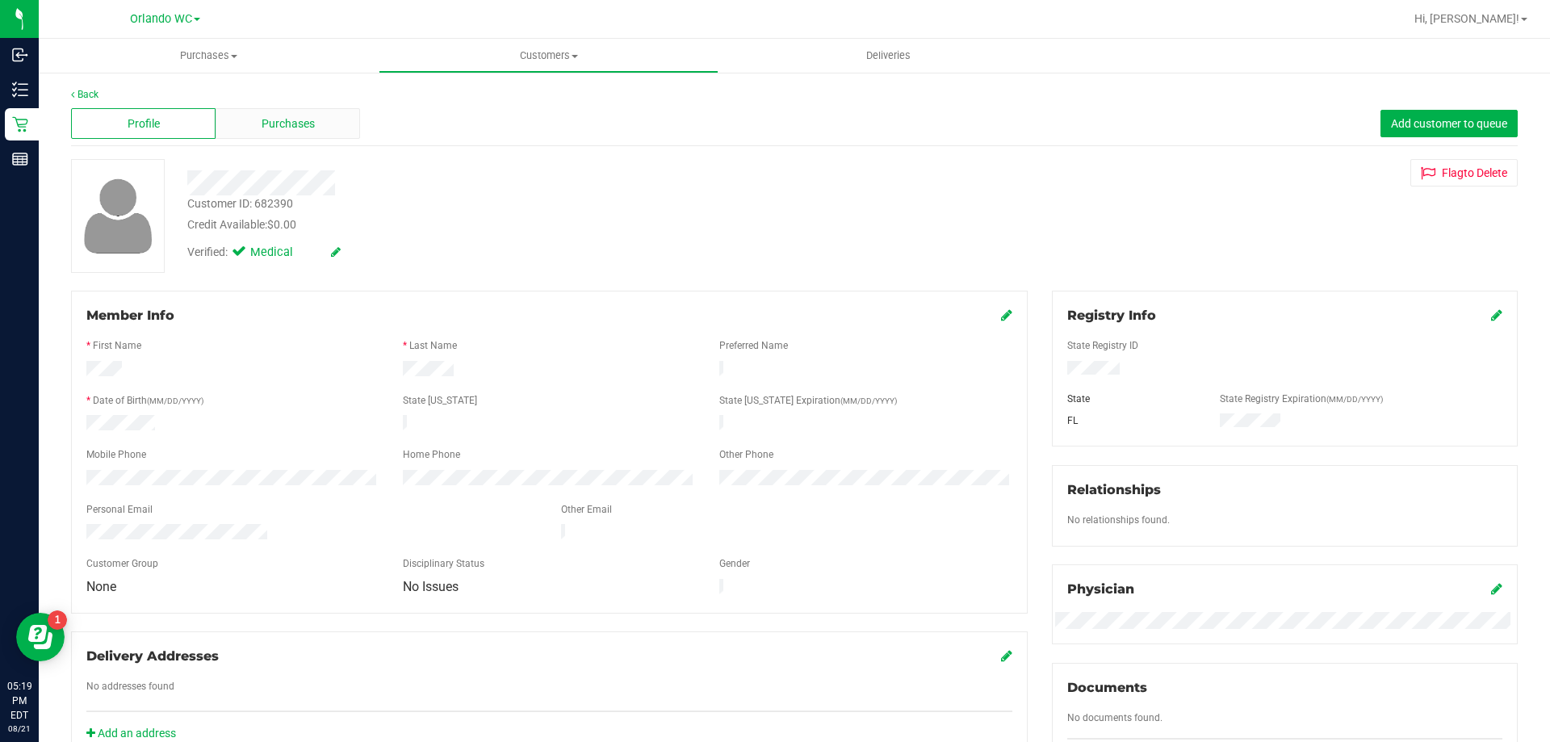
click at [301, 123] on span "Purchases" at bounding box center [288, 123] width 53 height 17
click at [259, 140] on div "Profile Purchases Add customer to queue" at bounding box center [794, 124] width 1447 height 44
click at [262, 122] on span "Purchases" at bounding box center [288, 123] width 53 height 17
click at [237, 129] on div "Purchases" at bounding box center [288, 123] width 145 height 31
click at [264, 109] on div "Purchases" at bounding box center [288, 123] width 145 height 31
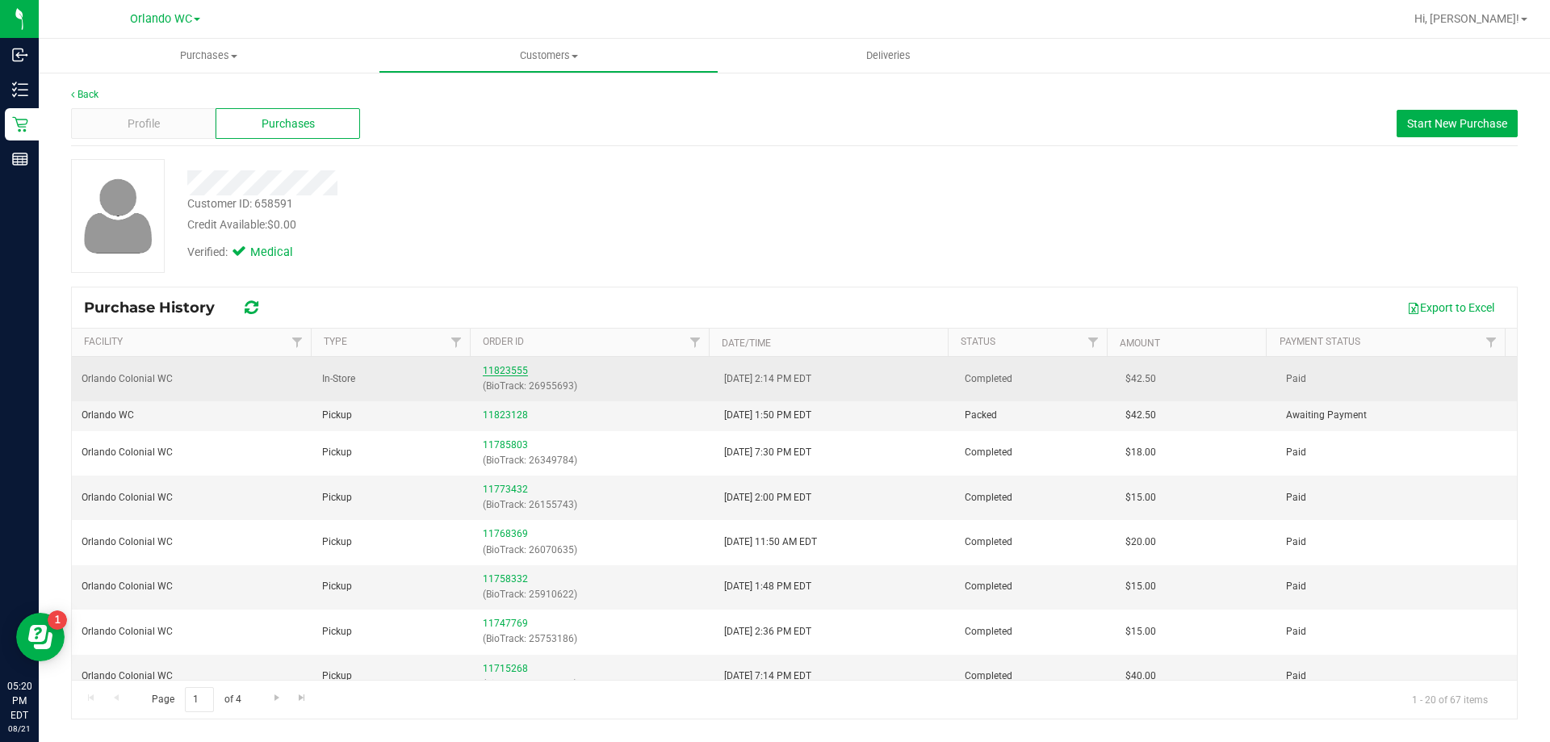
click at [517, 374] on link "11823555" at bounding box center [505, 370] width 45 height 11
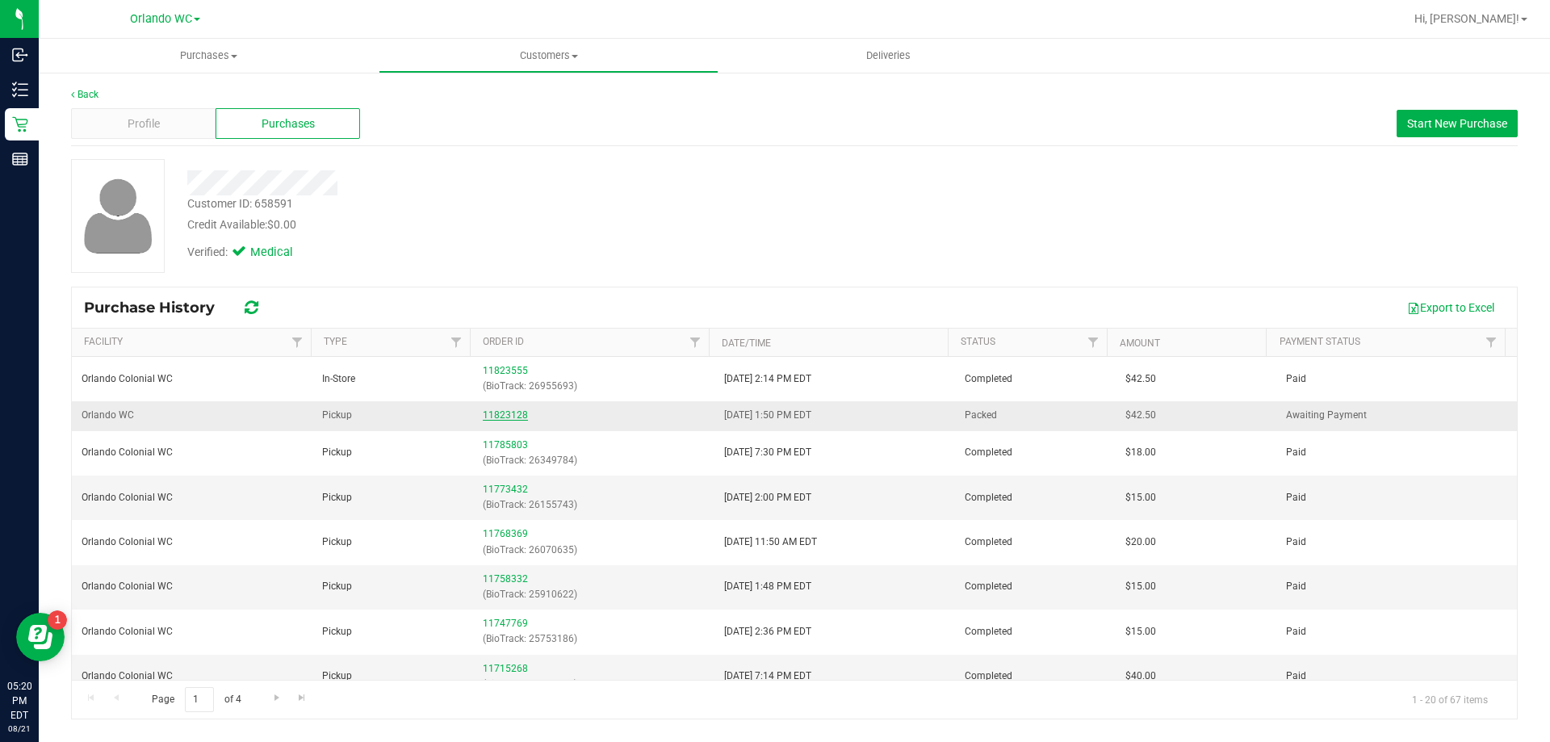
click at [507, 416] on link "11823128" at bounding box center [505, 414] width 45 height 11
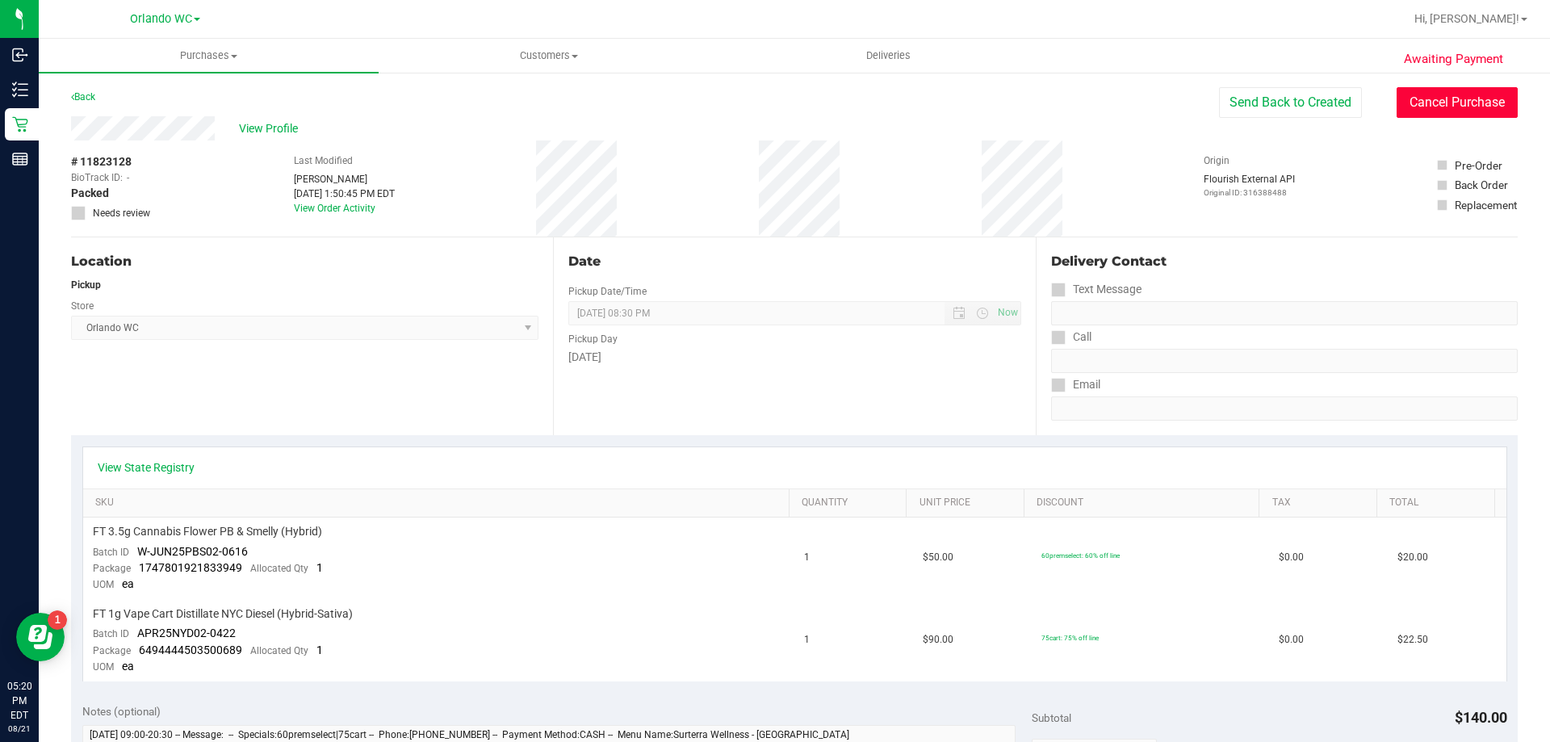
click at [1437, 99] on button "Cancel Purchase" at bounding box center [1457, 102] width 121 height 31
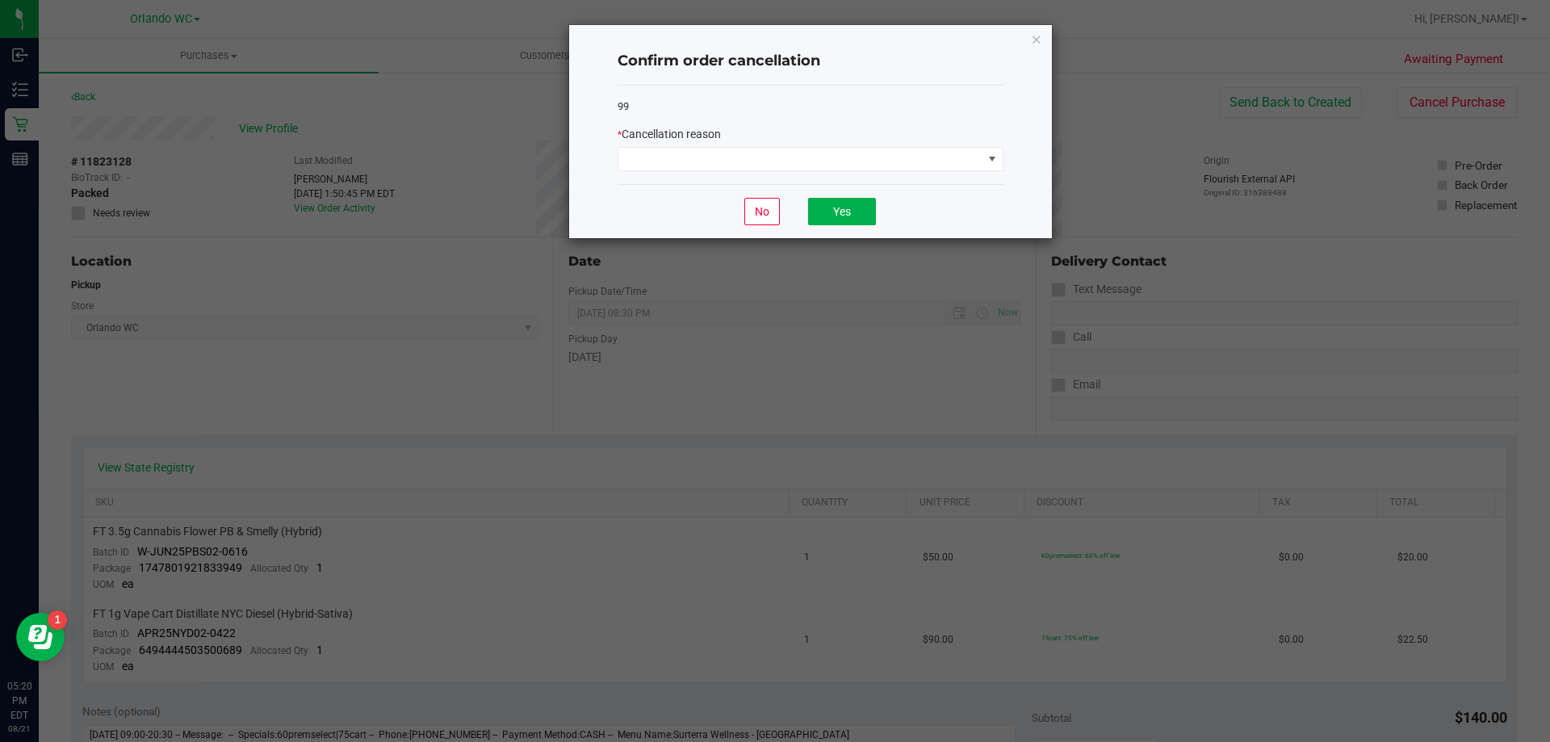
click at [886, 143] on div "* Cancellation reason" at bounding box center [811, 134] width 386 height 17
click at [882, 166] on span at bounding box center [800, 159] width 364 height 23
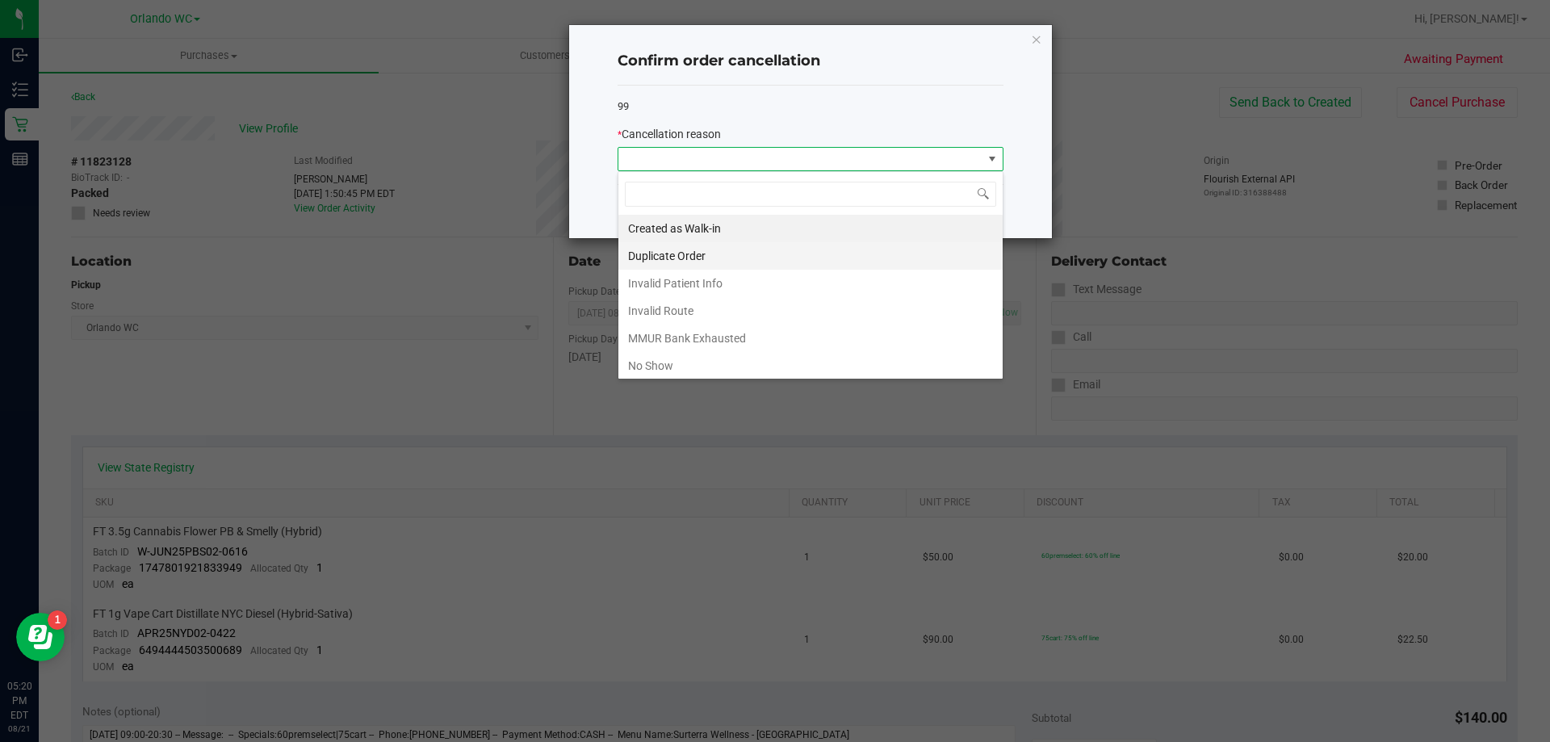
scroll to position [24, 386]
click at [809, 361] on li "No Show" at bounding box center [810, 365] width 384 height 27
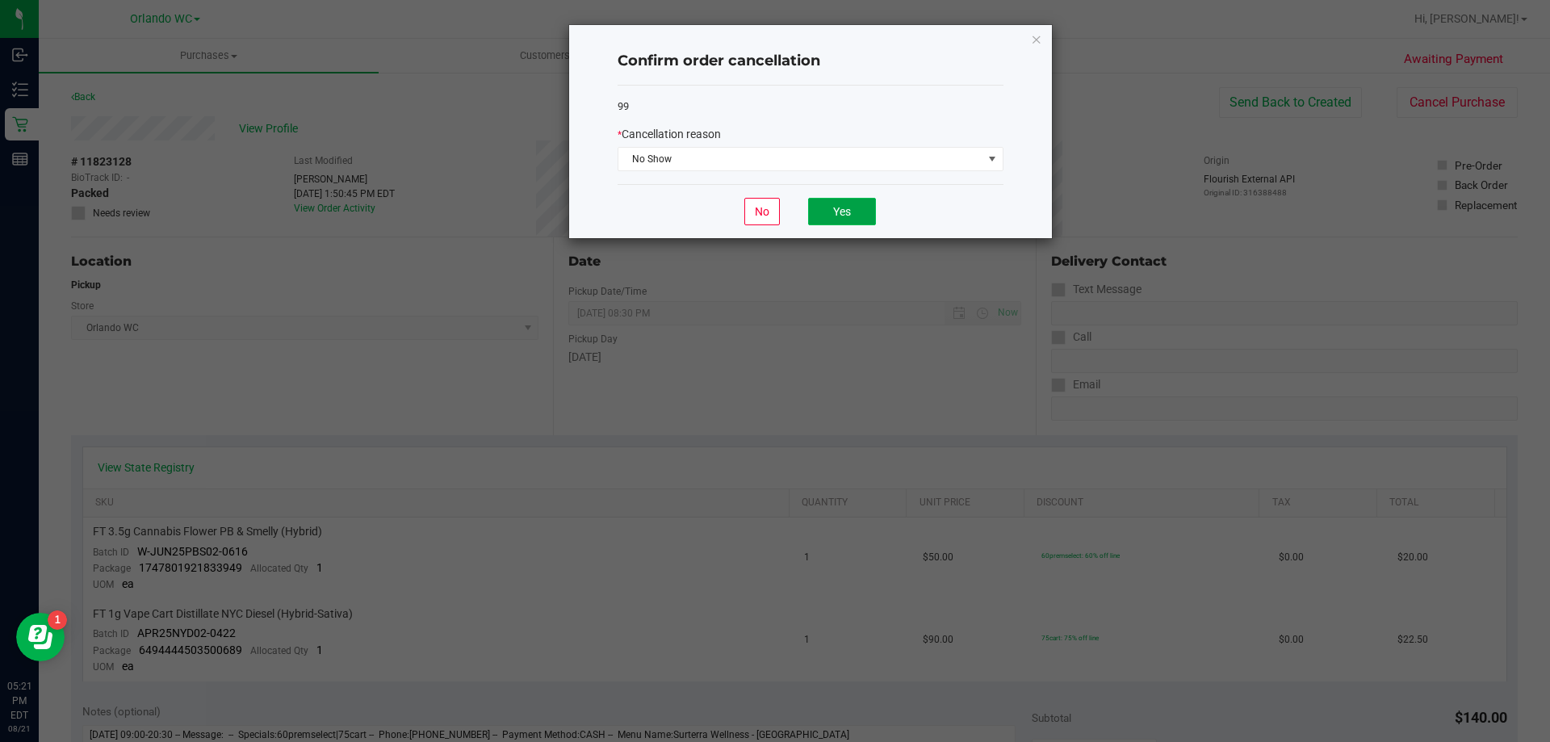
click at [842, 211] on button "Yes" at bounding box center [842, 211] width 68 height 27
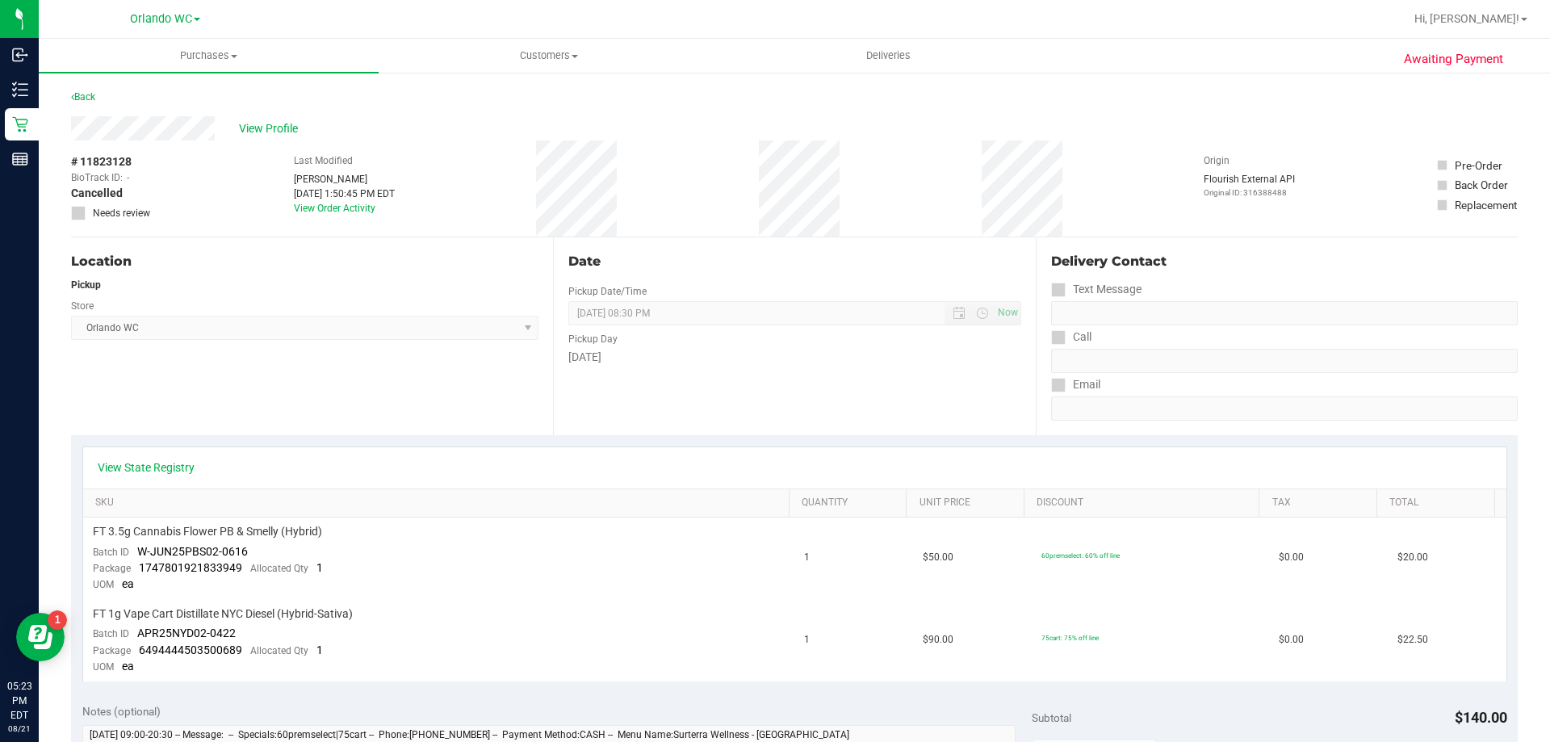
click at [77, 36] on nav "Orlando WC Hi, [PERSON_NAME]!" at bounding box center [794, 19] width 1511 height 39
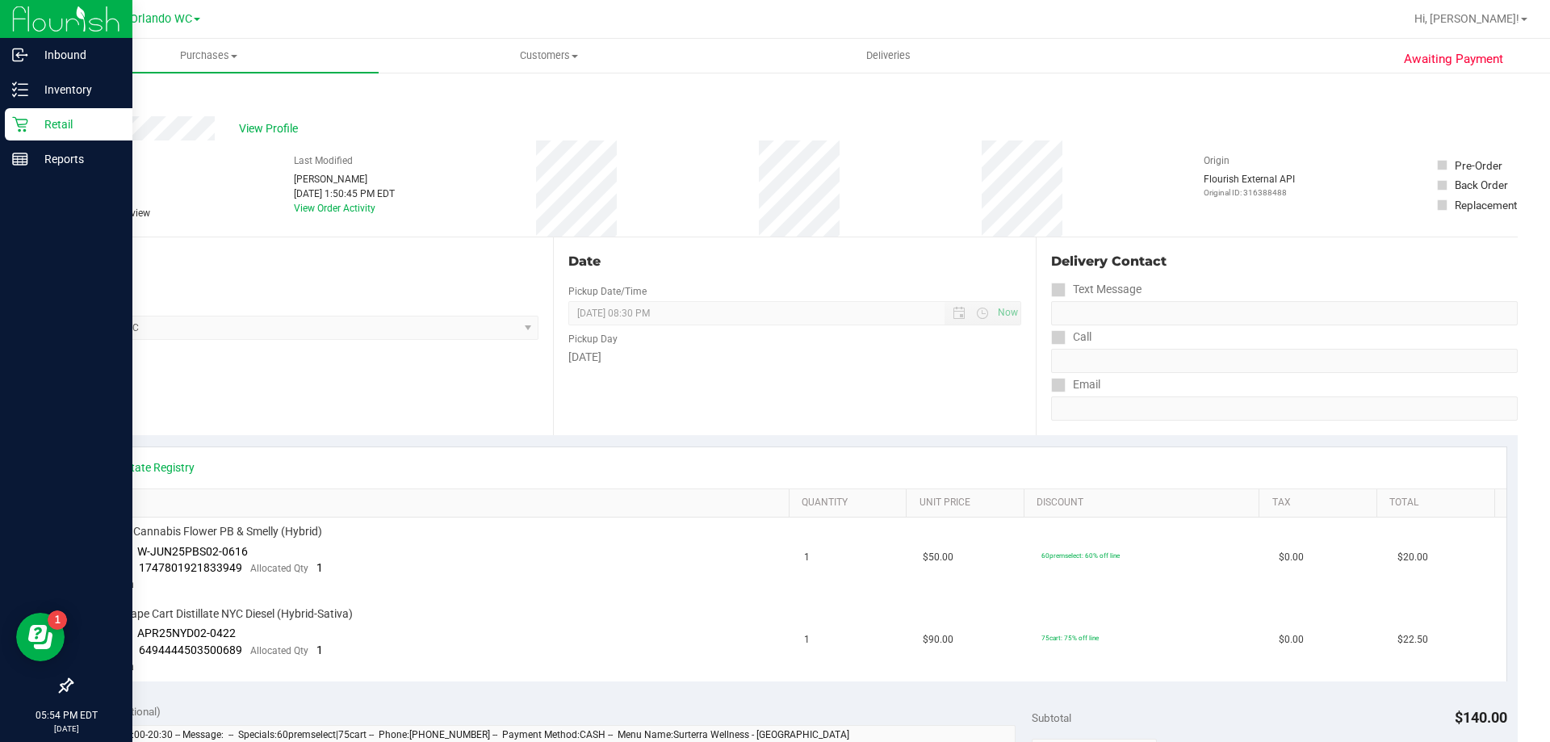
click at [23, 129] on icon at bounding box center [20, 124] width 16 height 16
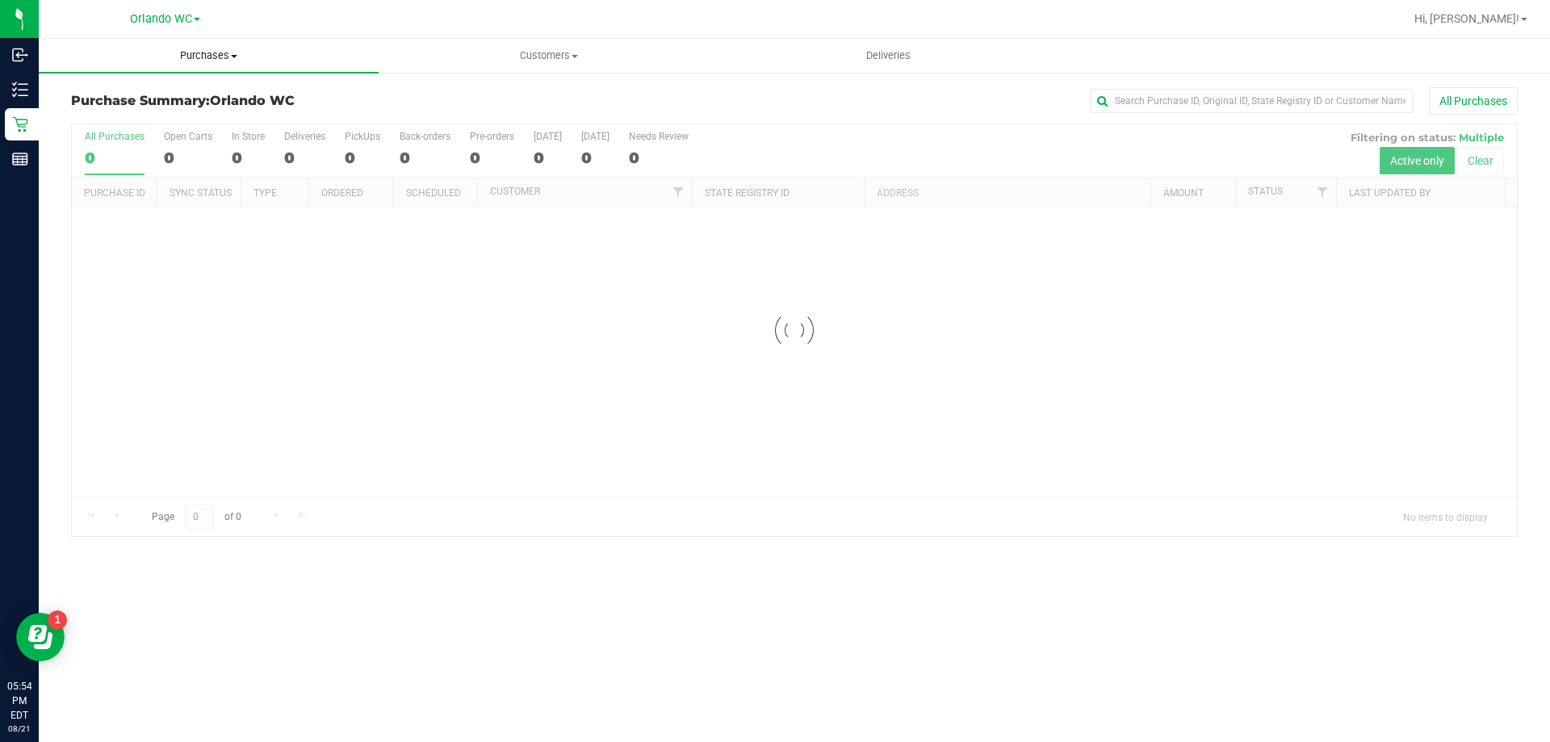
click at [205, 59] on span "Purchases" at bounding box center [209, 55] width 340 height 15
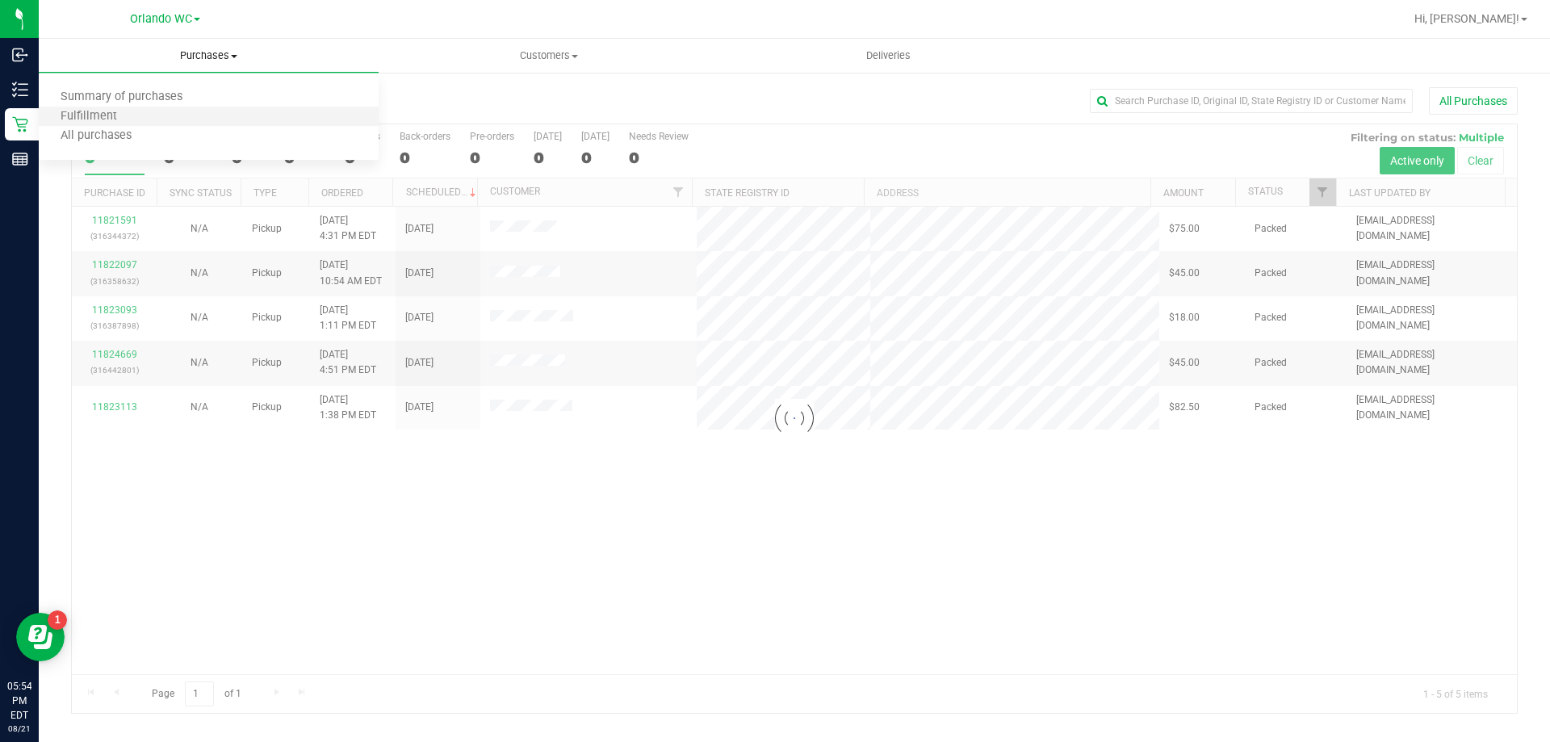
click at [181, 124] on li "Fulfillment" at bounding box center [209, 116] width 340 height 19
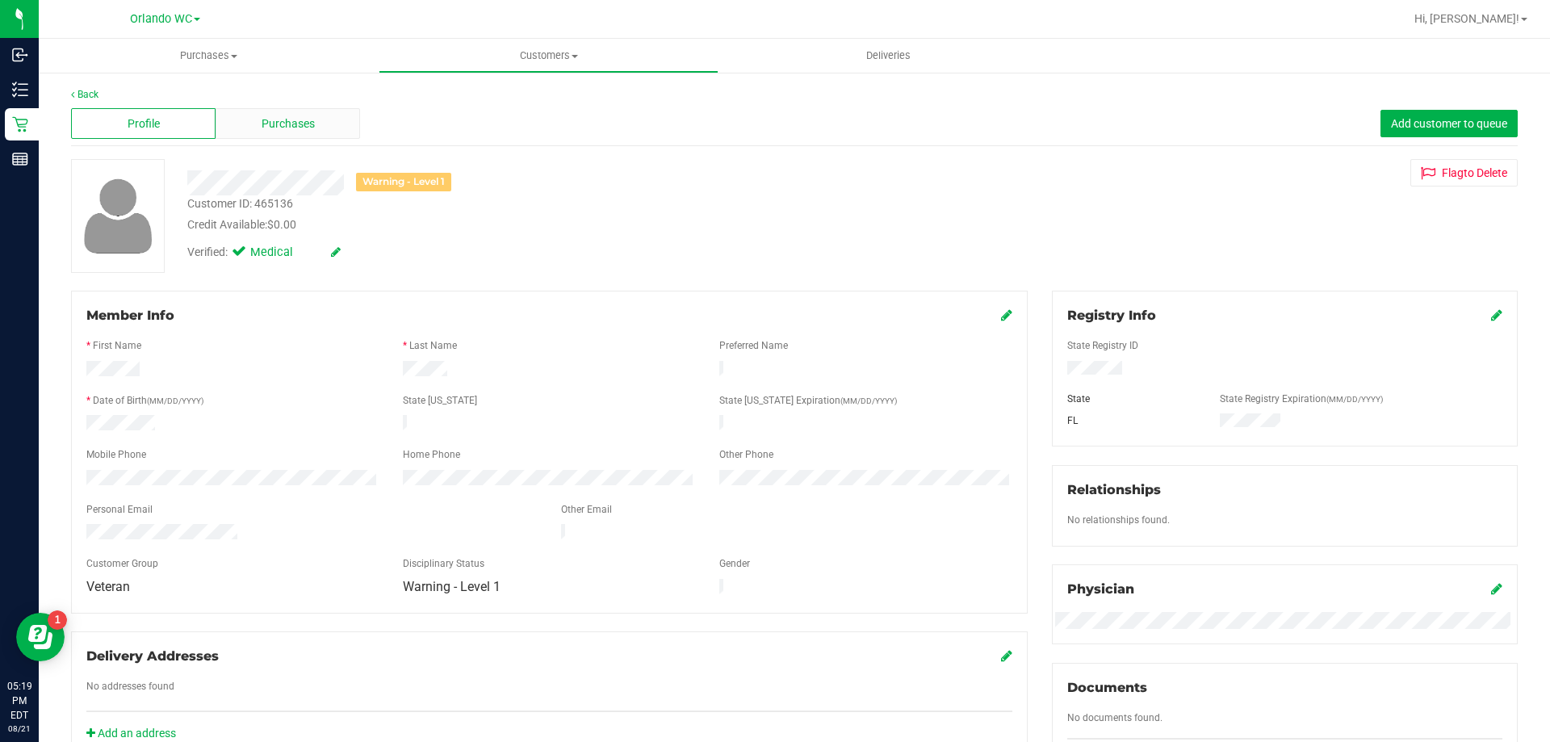
click at [296, 121] on span "Purchases" at bounding box center [288, 123] width 53 height 17
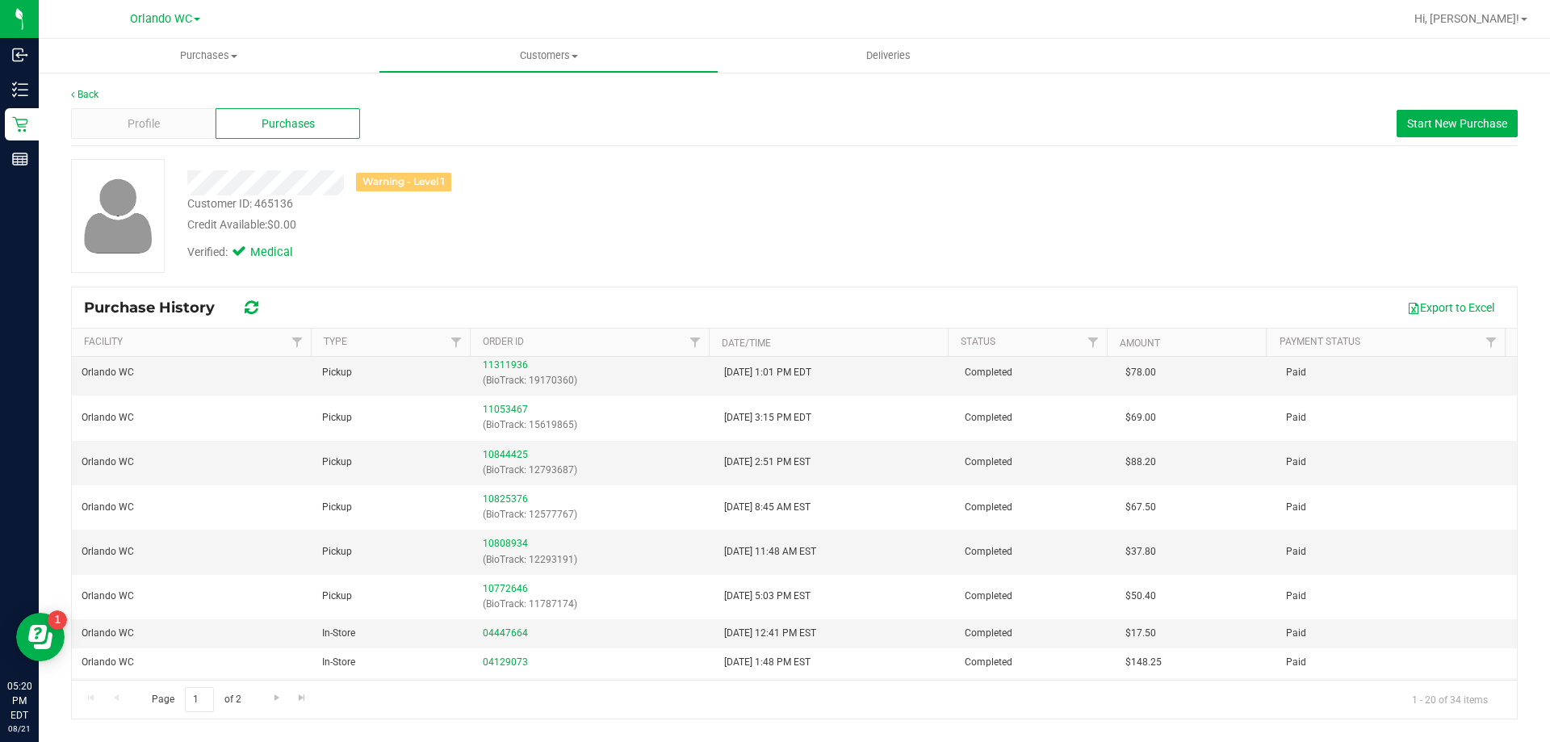
scroll to position [478, 0]
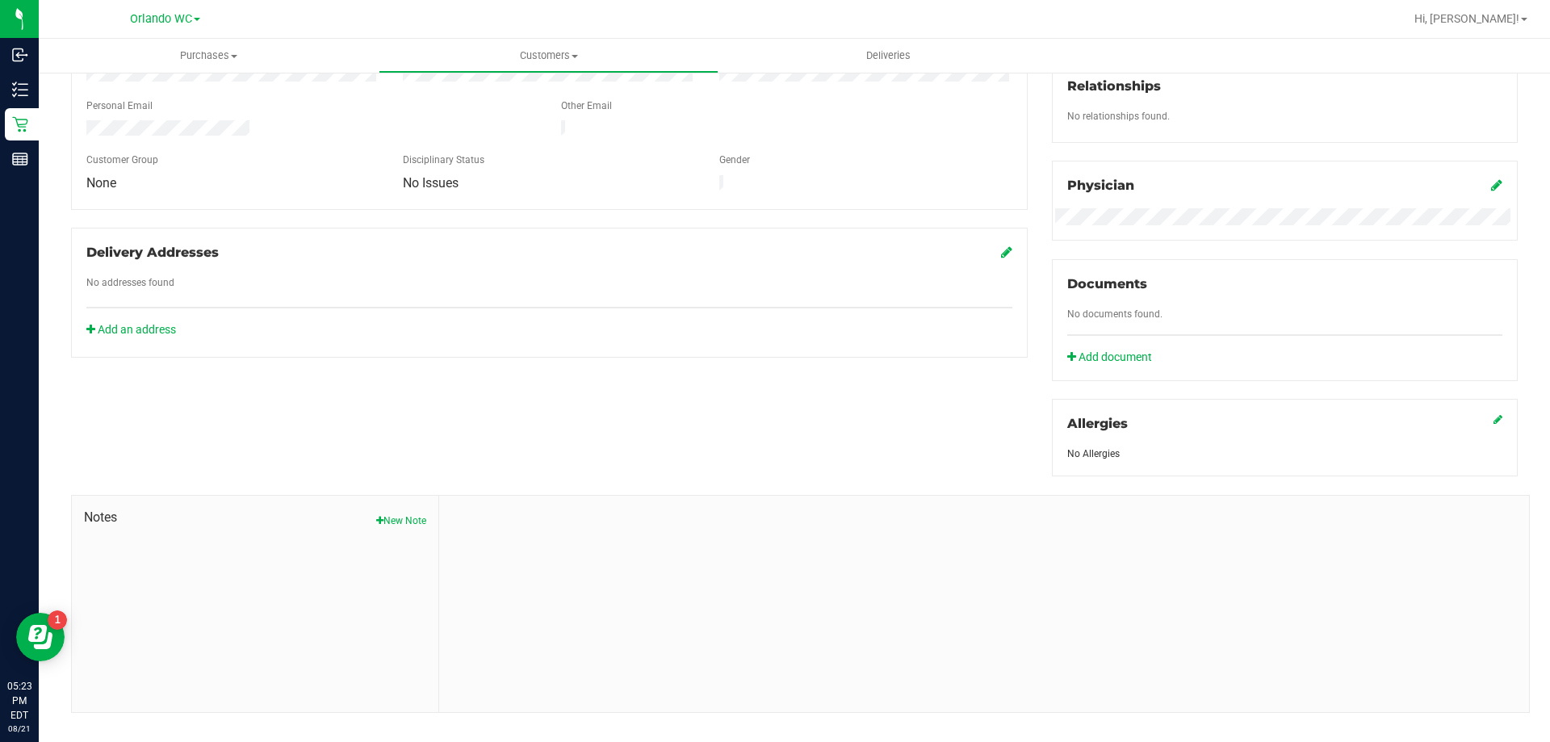
scroll to position [425, 0]
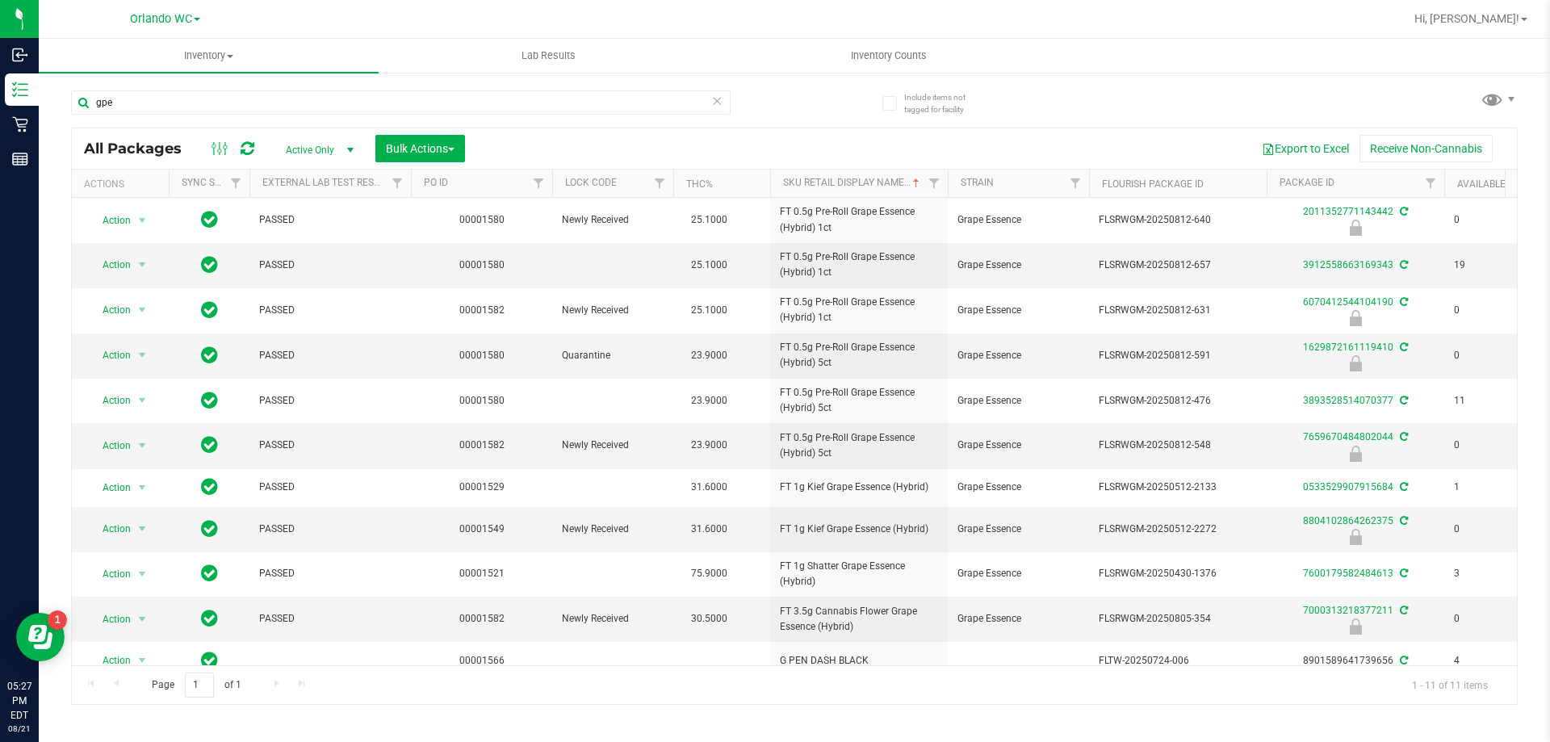
scroll to position [26, 241]
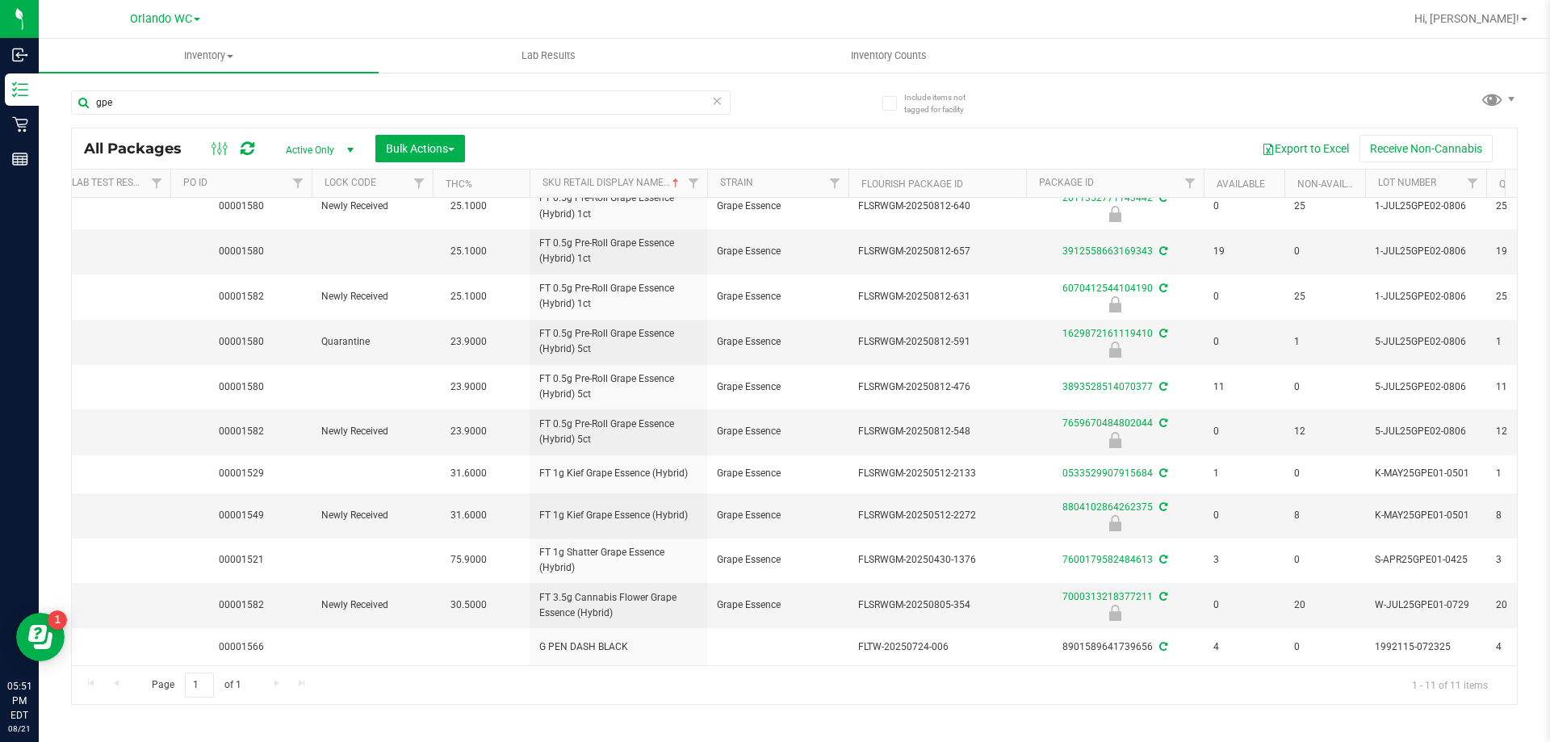
click at [514, 158] on div "Export to Excel Receive Non-Cannabis" at bounding box center [991, 148] width 1028 height 27
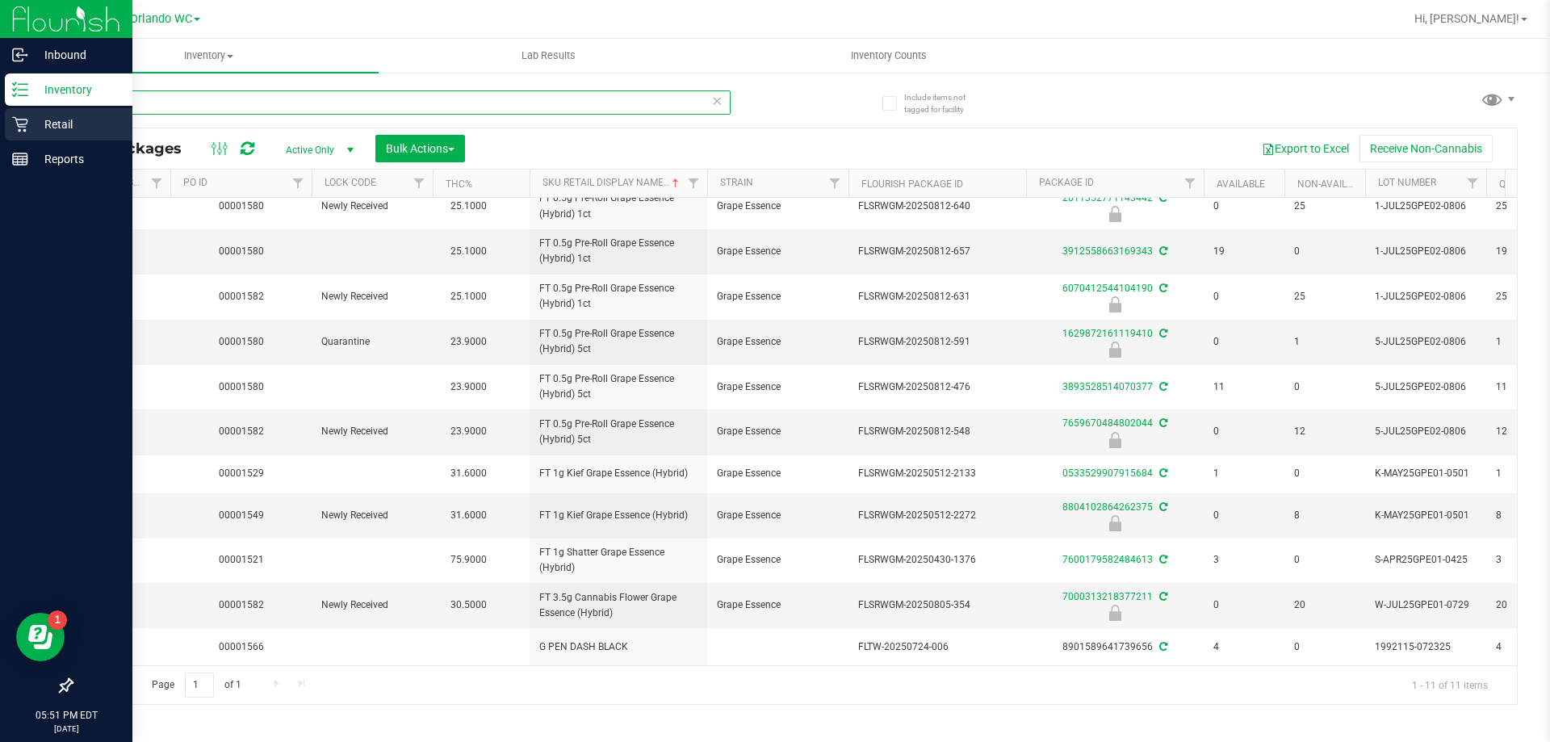
drag, startPoint x: 295, startPoint y: 103, endPoint x: 0, endPoint y: 109, distance: 295.6
click at [0, 109] on div "Inbound Inventory Retail Reports 05:51 PM EDT 08/21/2025 08/21 Orlando WC Hi, L…" at bounding box center [775, 371] width 1550 height 742
type input "dsc"
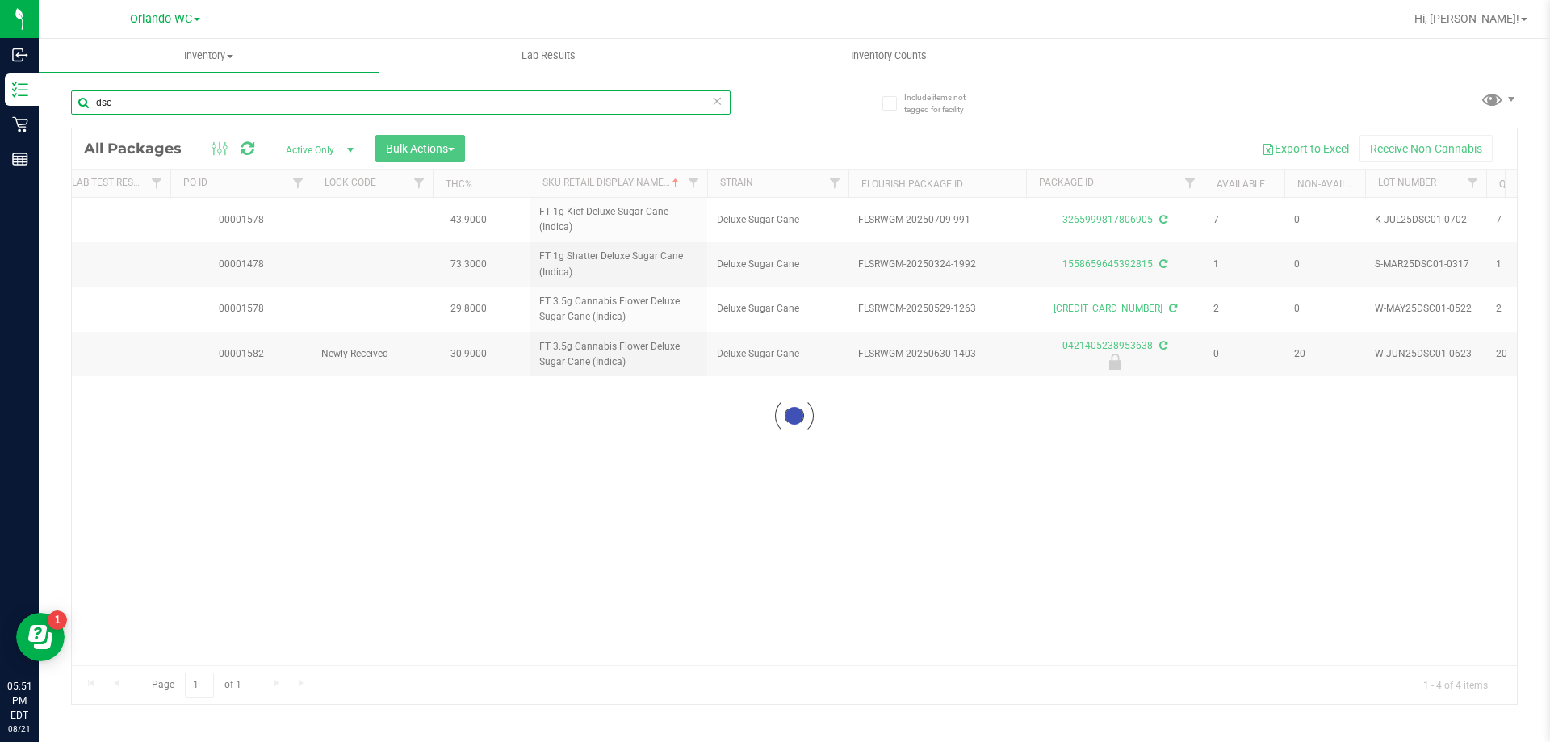
scroll to position [0, 241]
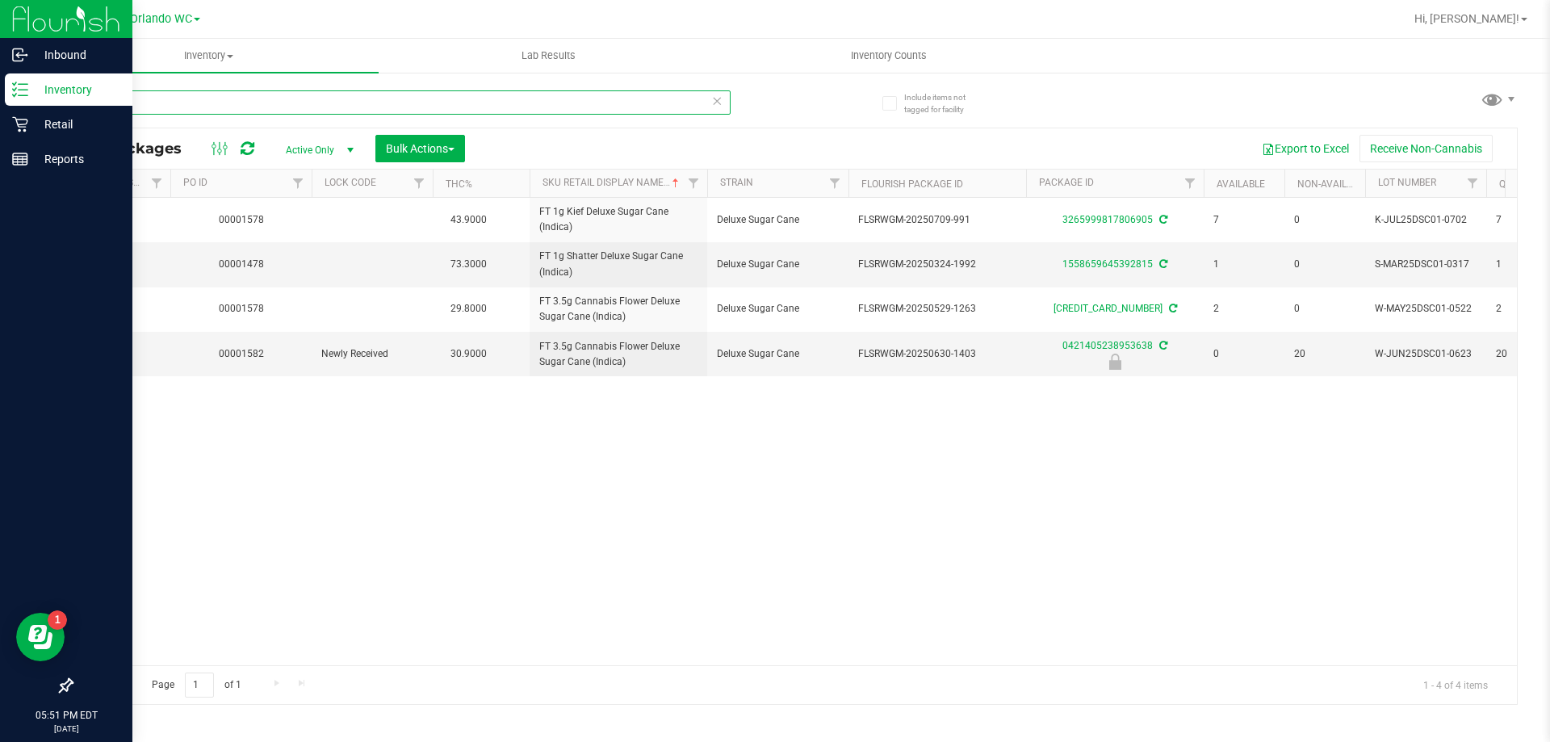
drag, startPoint x: 132, startPoint y: 97, endPoint x: 0, endPoint y: 84, distance: 132.2
click at [0, 97] on div "Inbound Inventory Retail Reports 05:51 PM EDT 08/21/2025 08/21 Orlando WC Hi, L…" at bounding box center [775, 371] width 1550 height 742
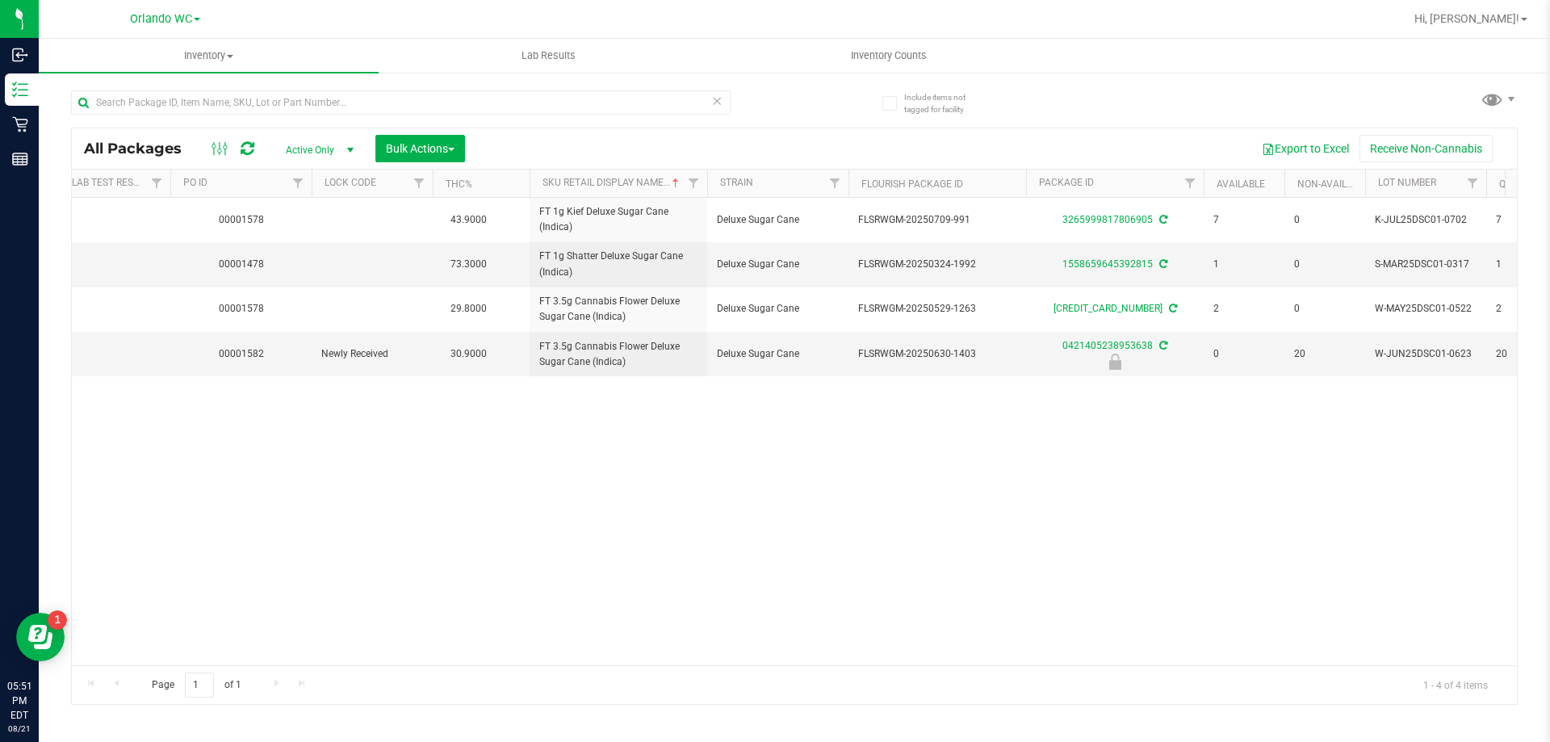
click at [421, 579] on div "Action Action Create package Edit attributes Global inventory Locate package Lo…" at bounding box center [794, 431] width 1445 height 467
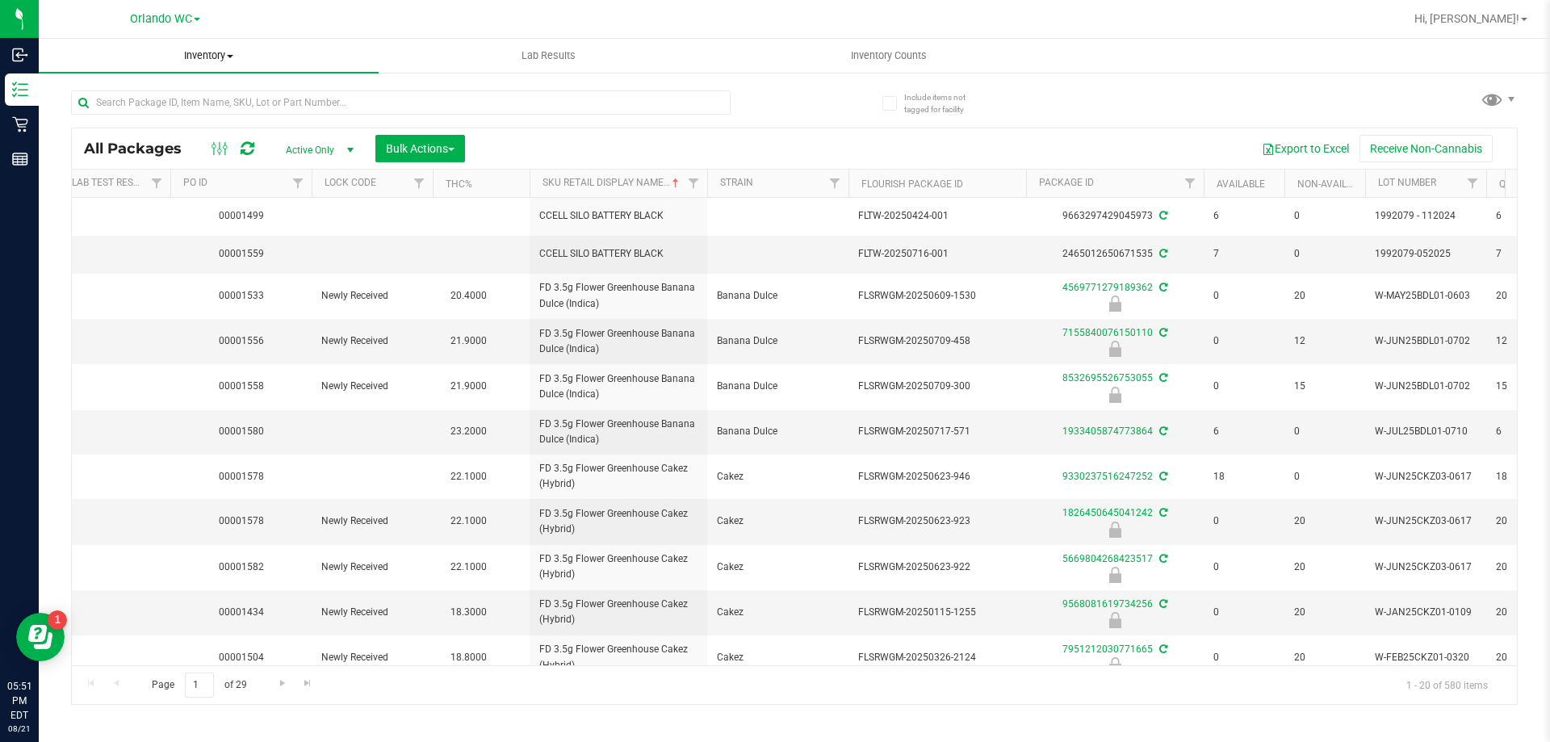
click at [220, 59] on span "Inventory" at bounding box center [209, 55] width 340 height 15
click at [245, 50] on span "Inventory" at bounding box center [209, 55] width 340 height 15
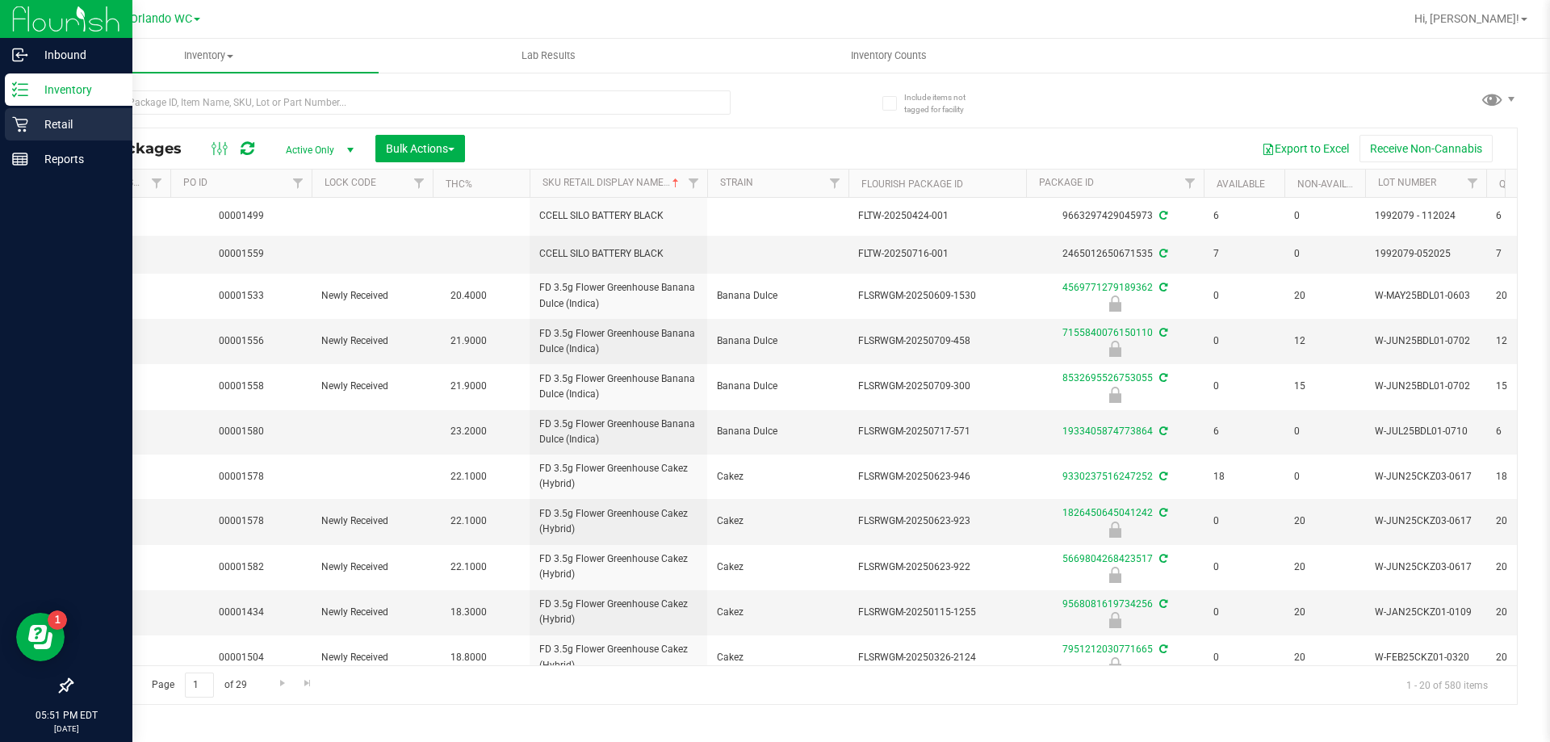
click at [24, 127] on icon at bounding box center [19, 124] width 15 height 15
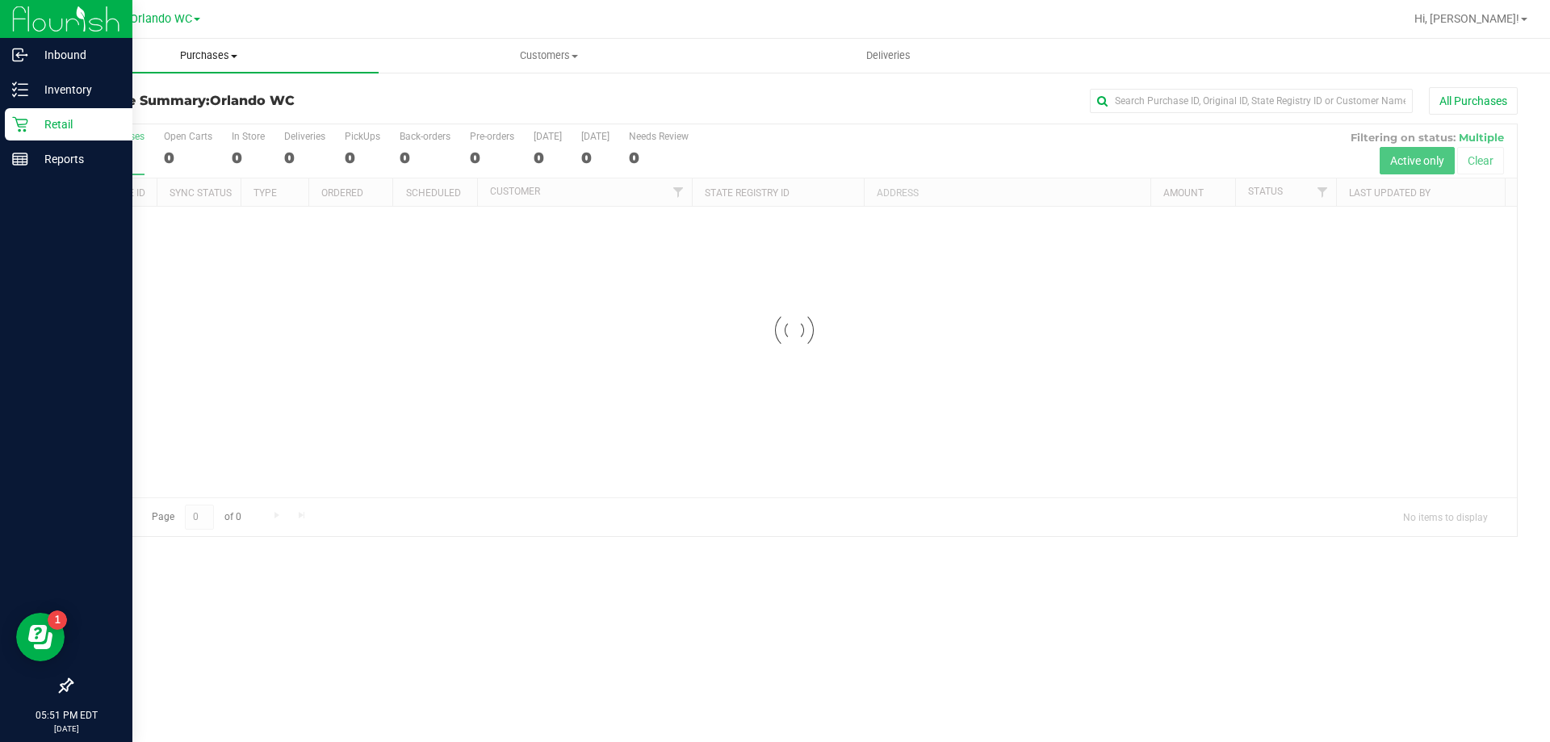
click at [234, 57] on span at bounding box center [234, 56] width 6 height 3
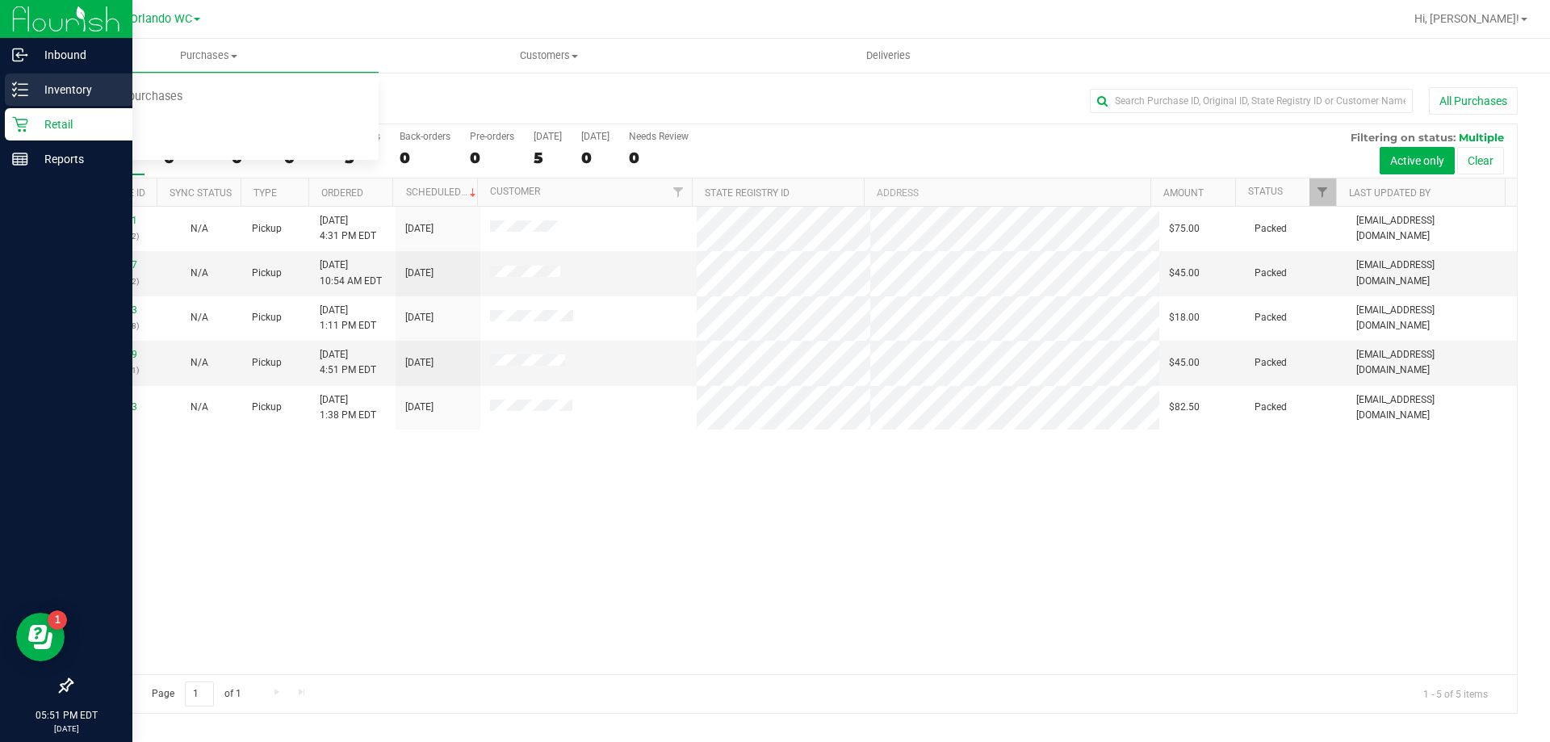
click at [33, 87] on p "Inventory" at bounding box center [76, 89] width 97 height 19
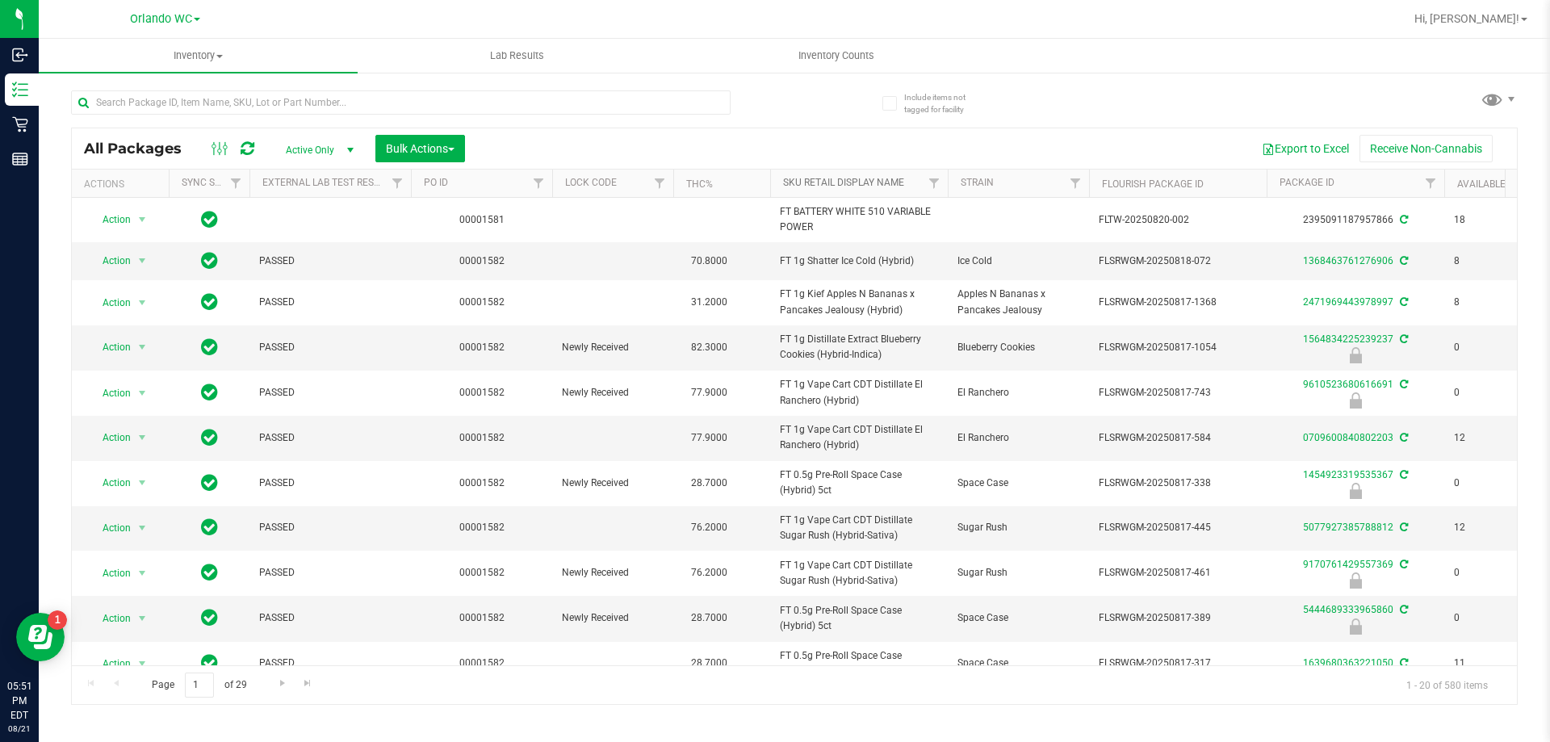
click at [822, 178] on link "Sku Retail Display Name" at bounding box center [843, 182] width 121 height 11
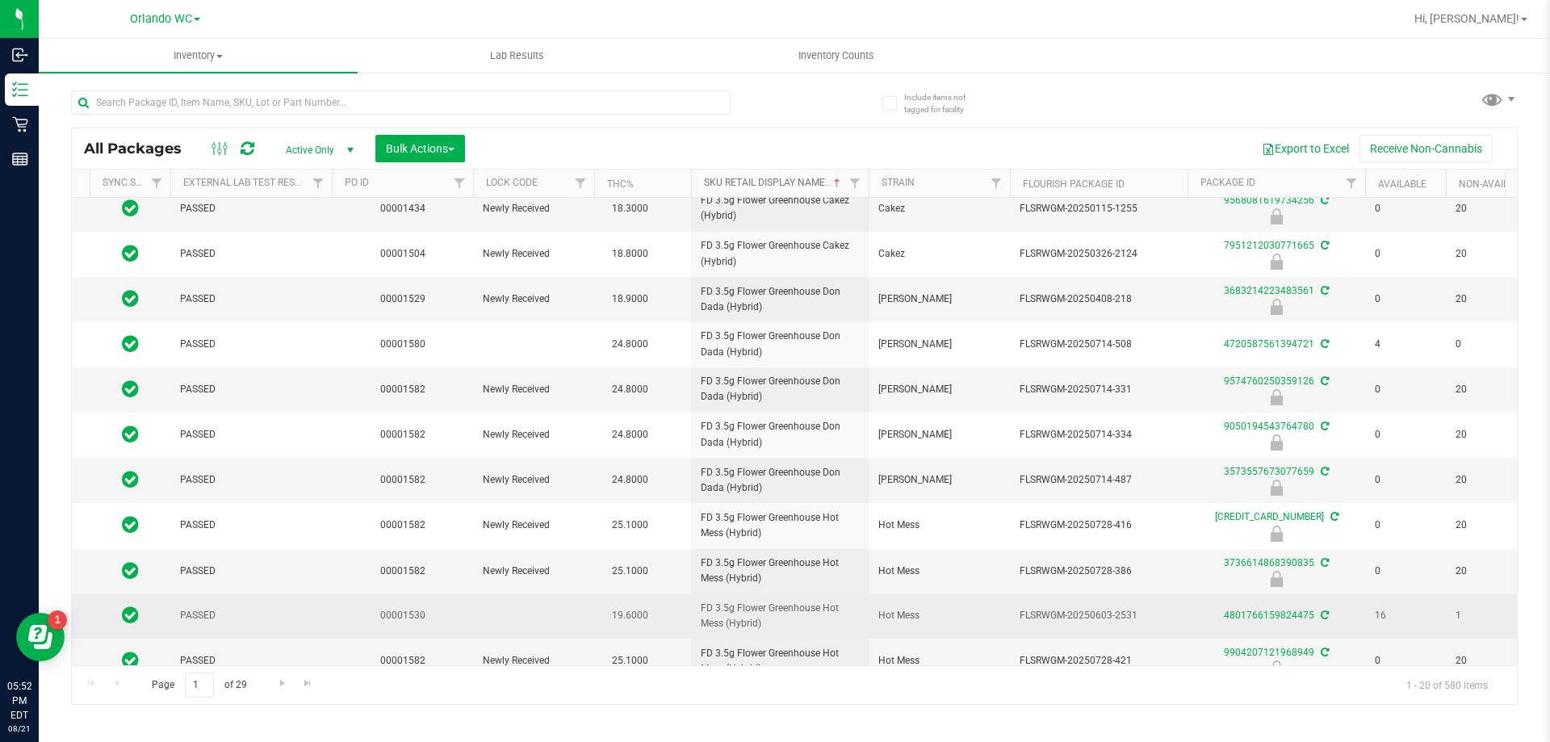
scroll to position [434, 79]
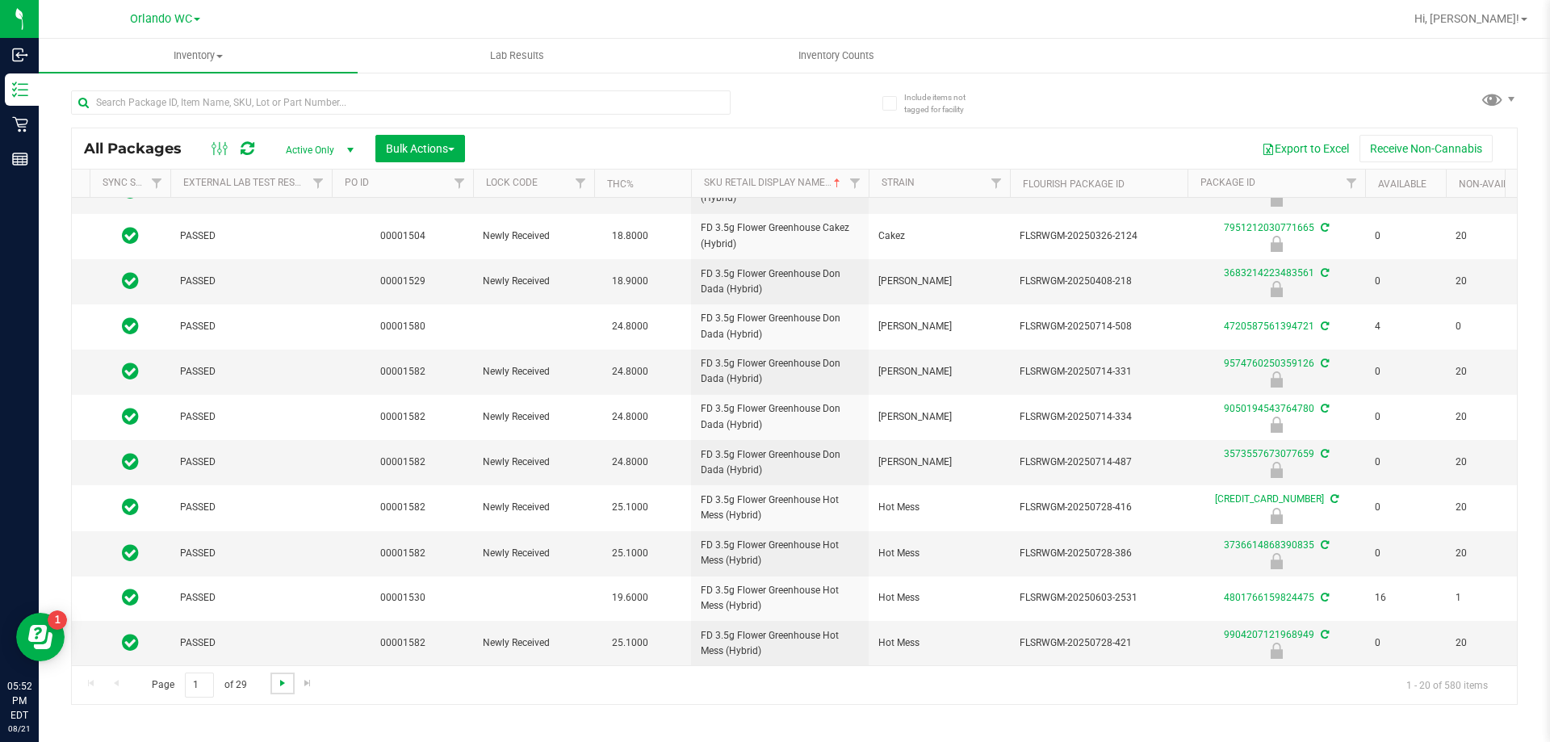
click at [285, 679] on span "Go to the next page" at bounding box center [282, 683] width 13 height 13
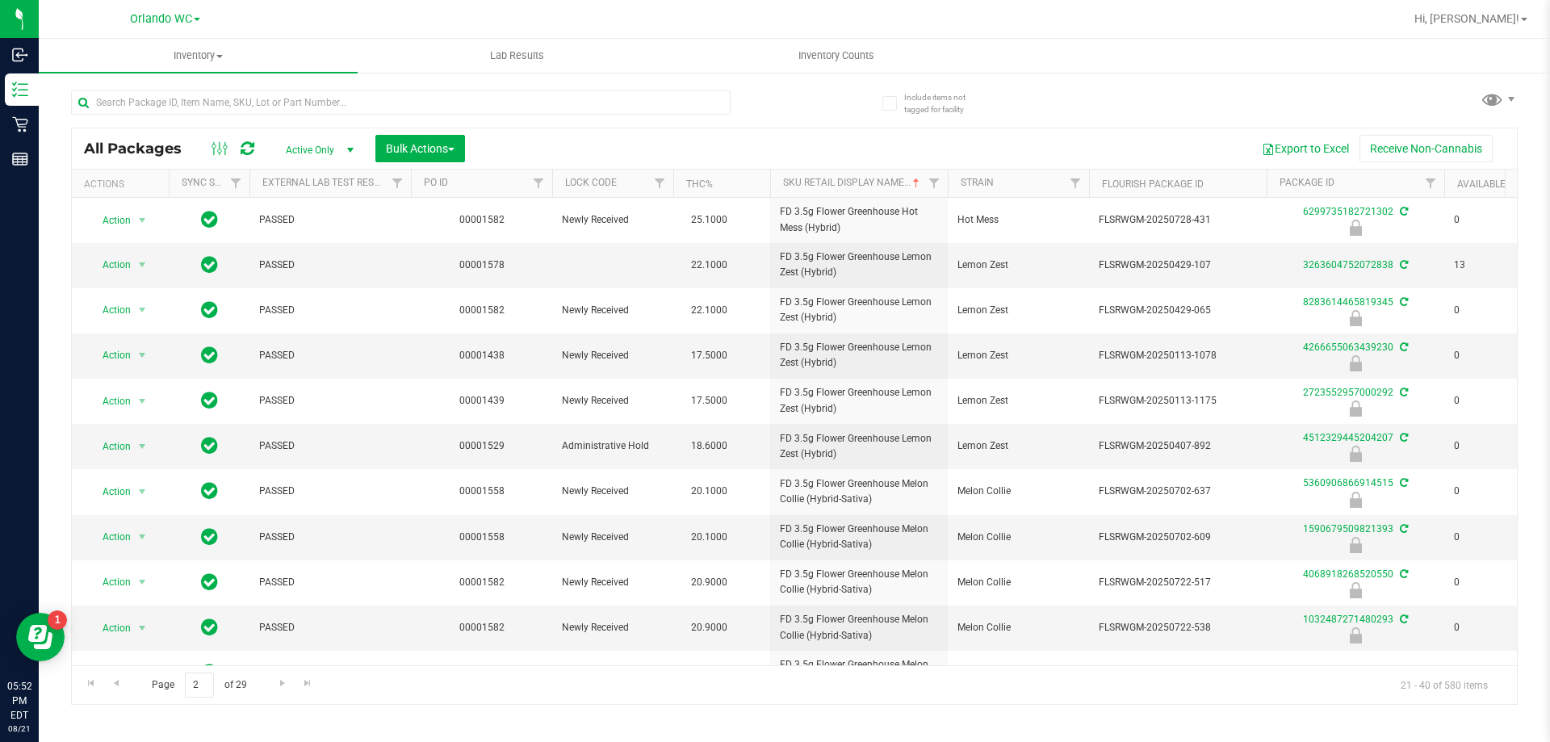
click at [103, 685] on div "Page 2 of 29 21 - 40 of 580 items" at bounding box center [794, 684] width 1445 height 39
click at [111, 685] on span "Go to the previous page" at bounding box center [116, 683] width 13 height 13
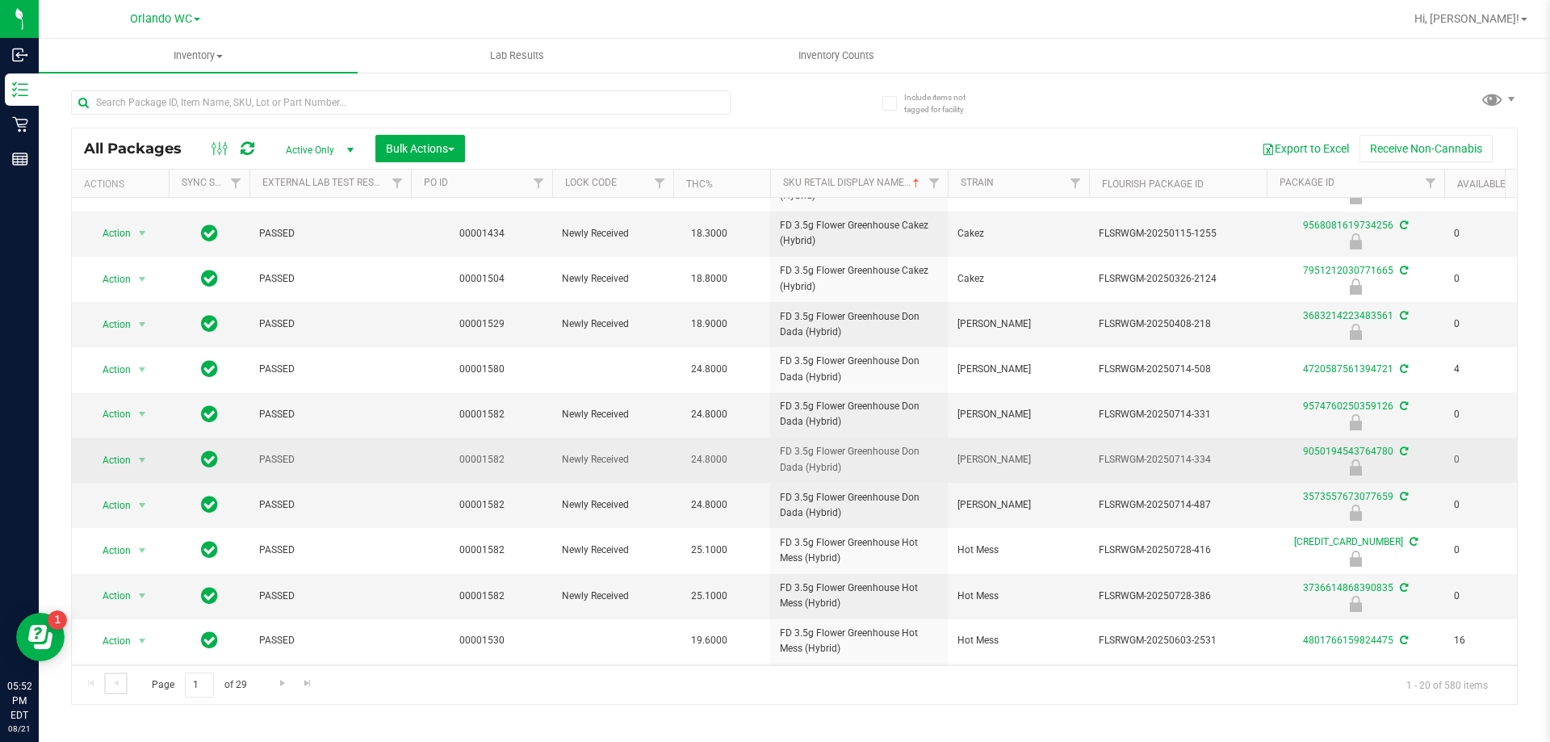
scroll to position [434, 0]
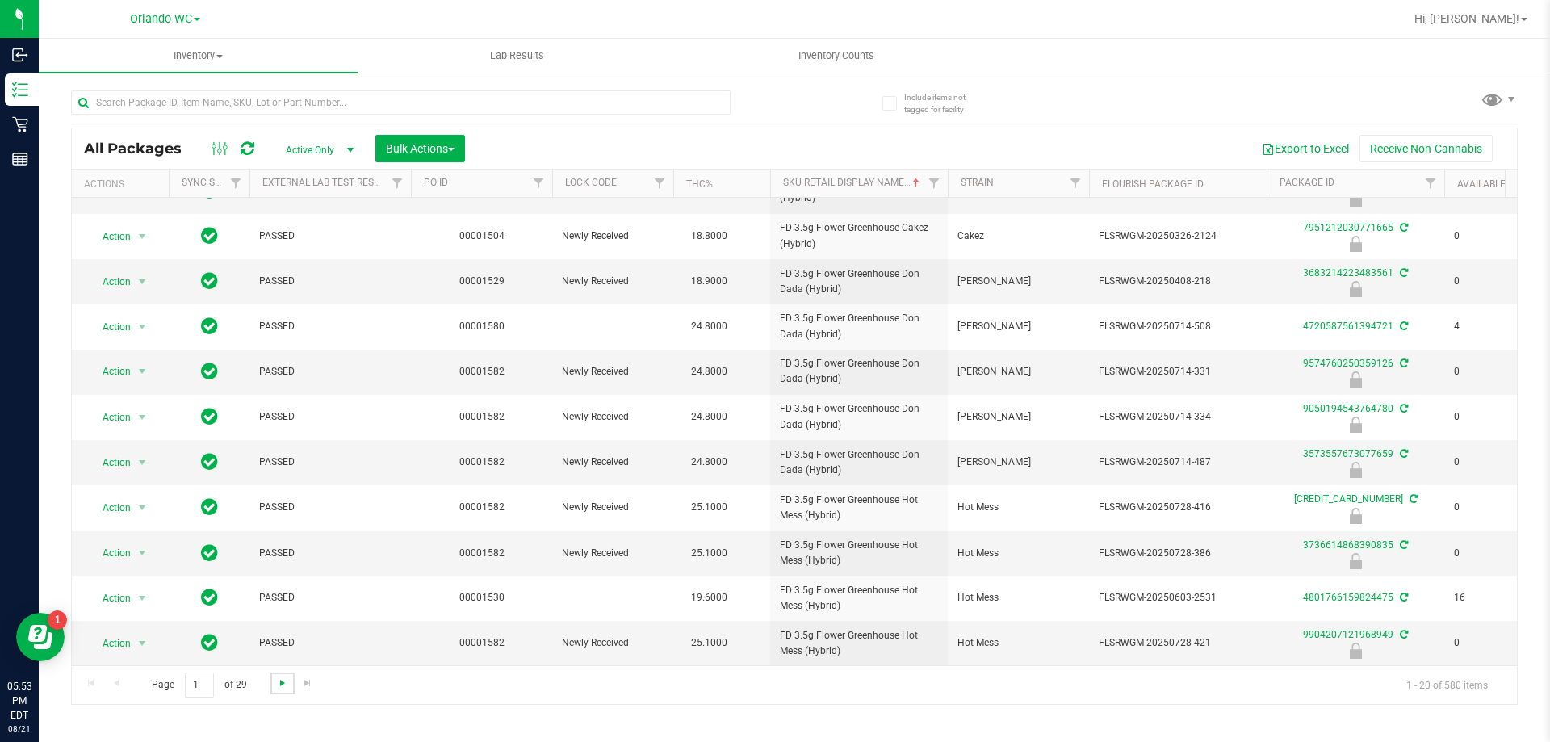
click at [281, 685] on span "Go to the next page" at bounding box center [282, 683] width 13 height 13
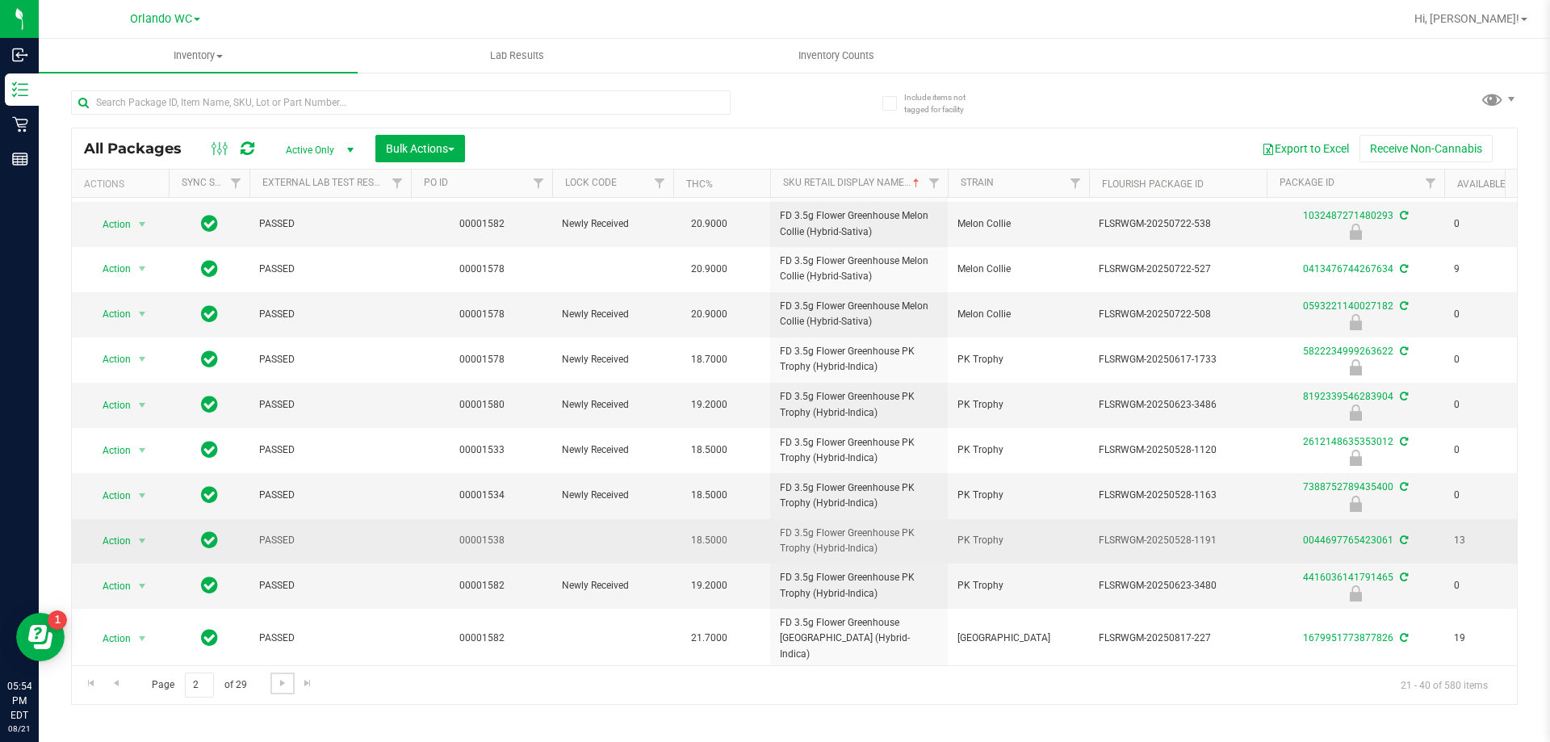
scroll to position [442, 0]
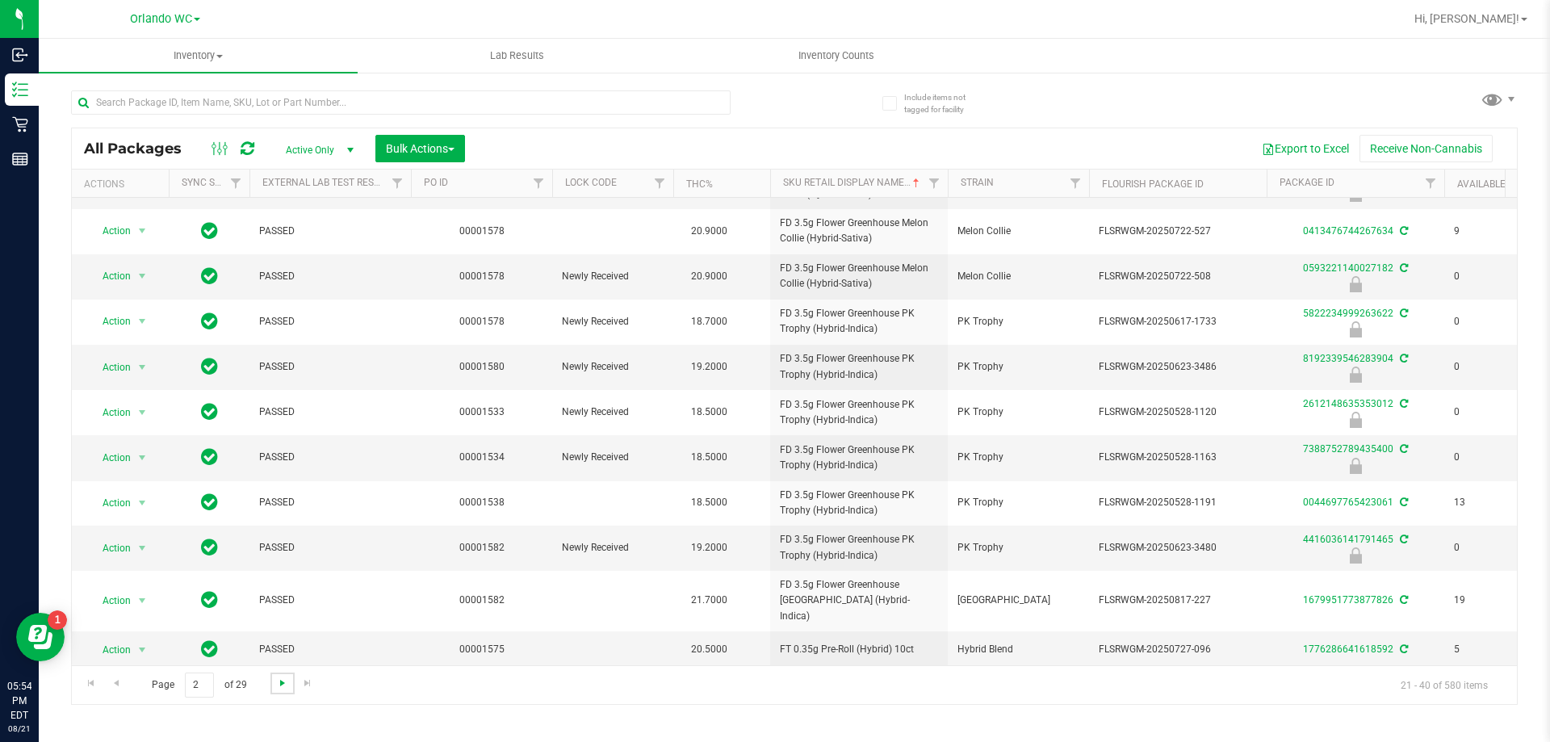
click at [280, 681] on span "Go to the next page" at bounding box center [282, 683] width 13 height 13
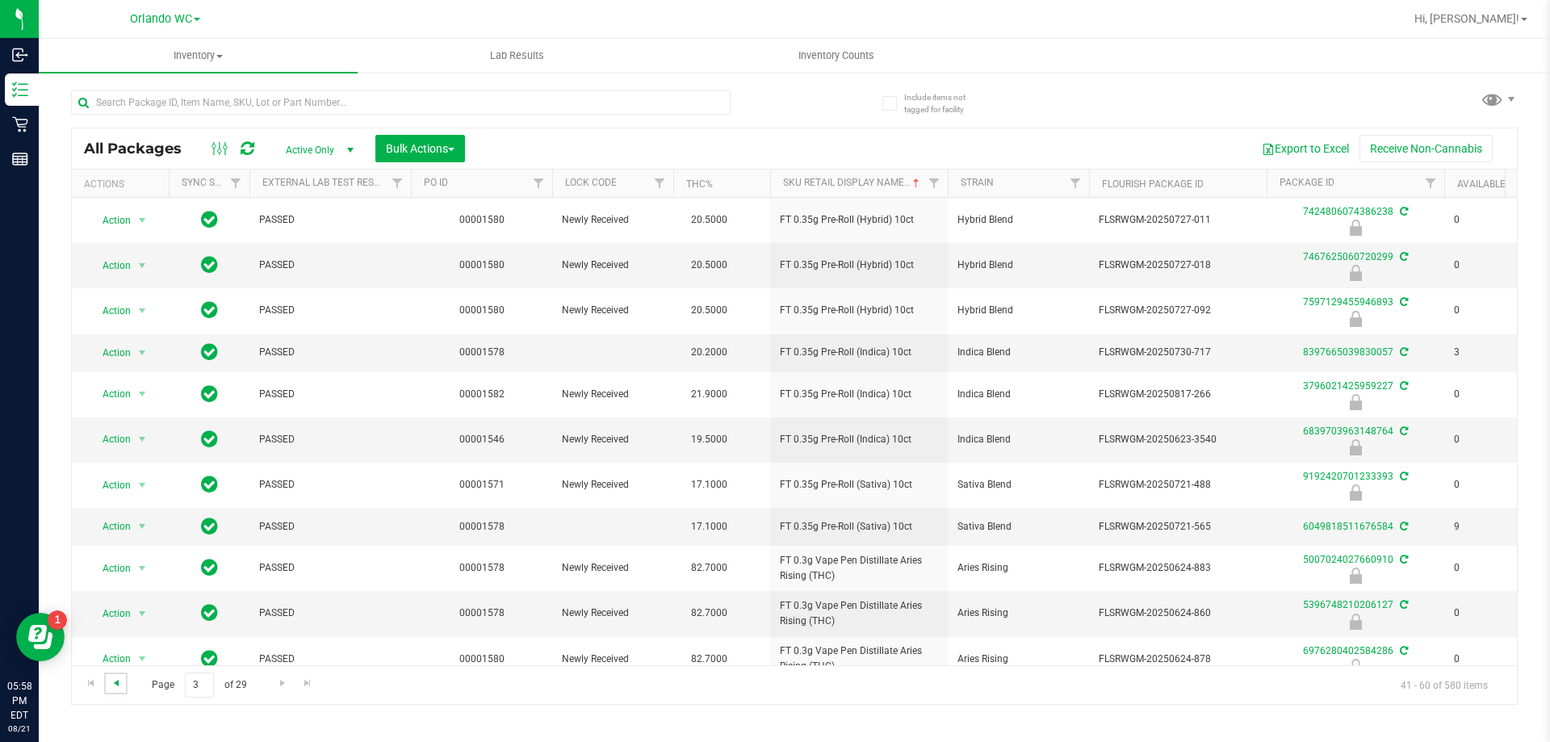
click at [118, 678] on span "Go to the previous page" at bounding box center [116, 683] width 13 height 13
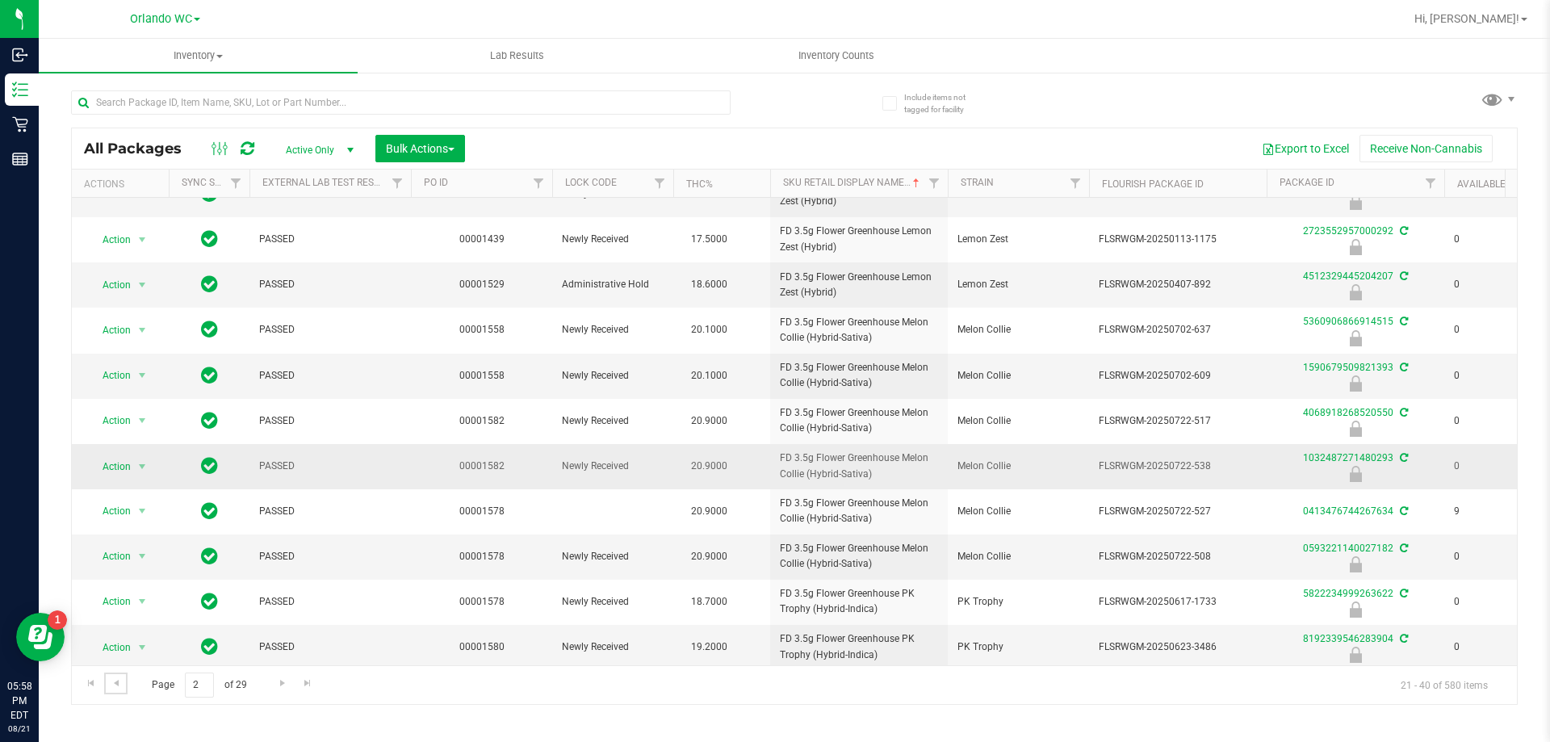
scroll to position [442, 0]
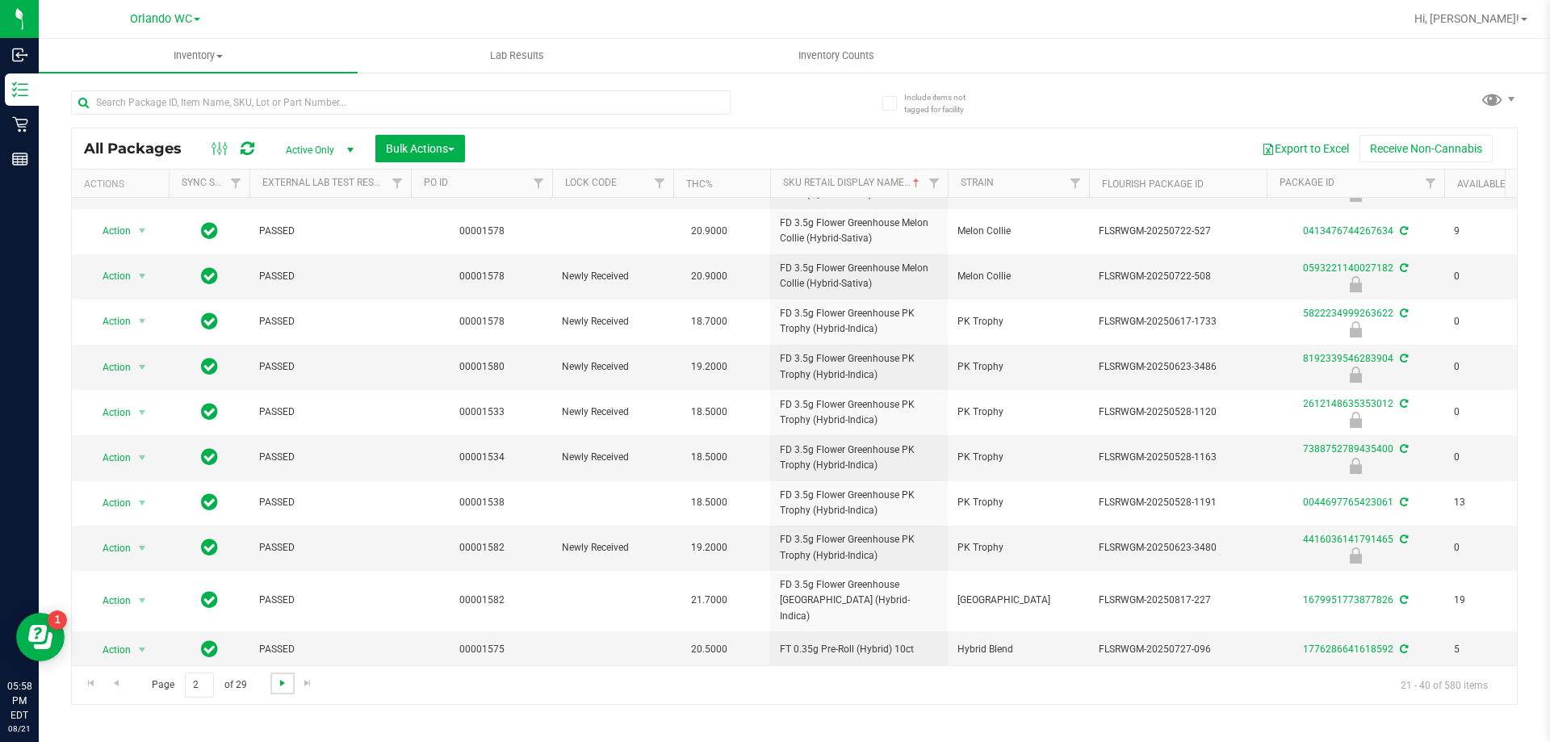
click at [284, 685] on span "Go to the next page" at bounding box center [282, 683] width 13 height 13
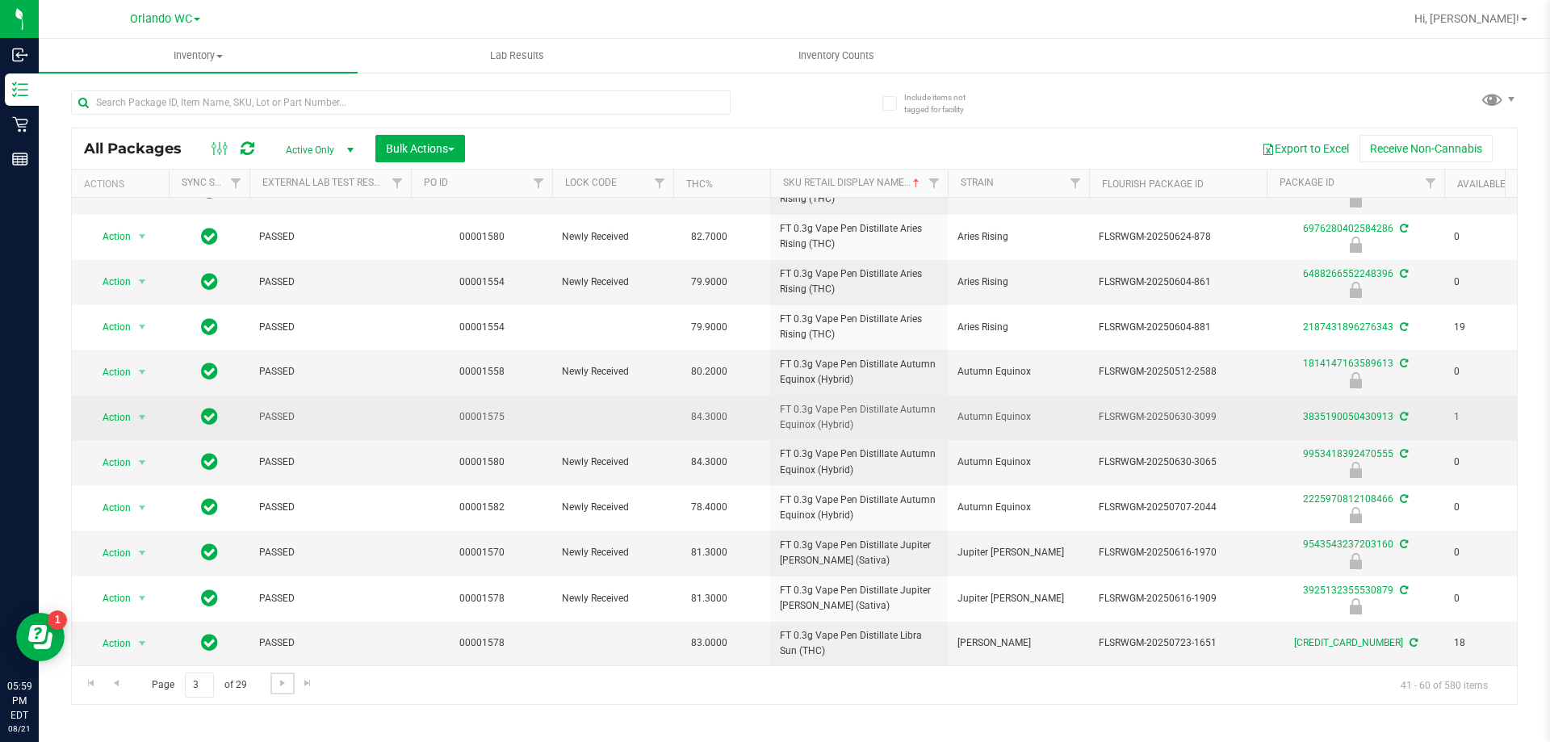
scroll to position [434, 0]
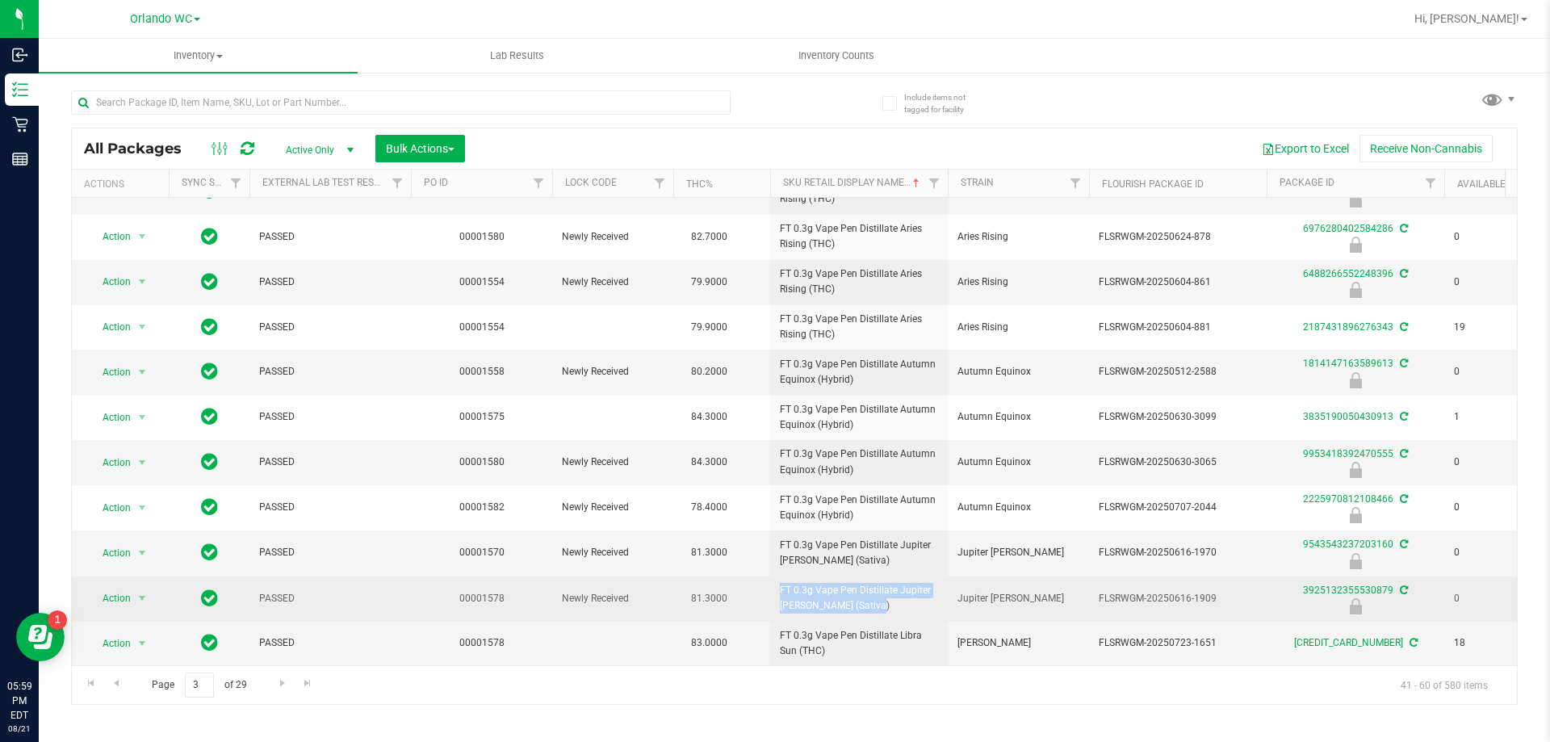
drag, startPoint x: 844, startPoint y: 593, endPoint x: 727, endPoint y: 603, distance: 117.5
click at [727, 603] on tr "Action Action Edit attributes Global inventory Locate package Package audit log…" at bounding box center [1255, 598] width 2366 height 45
click at [724, 603] on td "81.3000" at bounding box center [721, 598] width 97 height 45
click at [805, 583] on span "FT 0.3g Vape Pen Distillate Jupiter Leo (Sativa)" at bounding box center [859, 598] width 158 height 31
drag, startPoint x: 841, startPoint y: 591, endPoint x: 769, endPoint y: 581, distance: 73.3
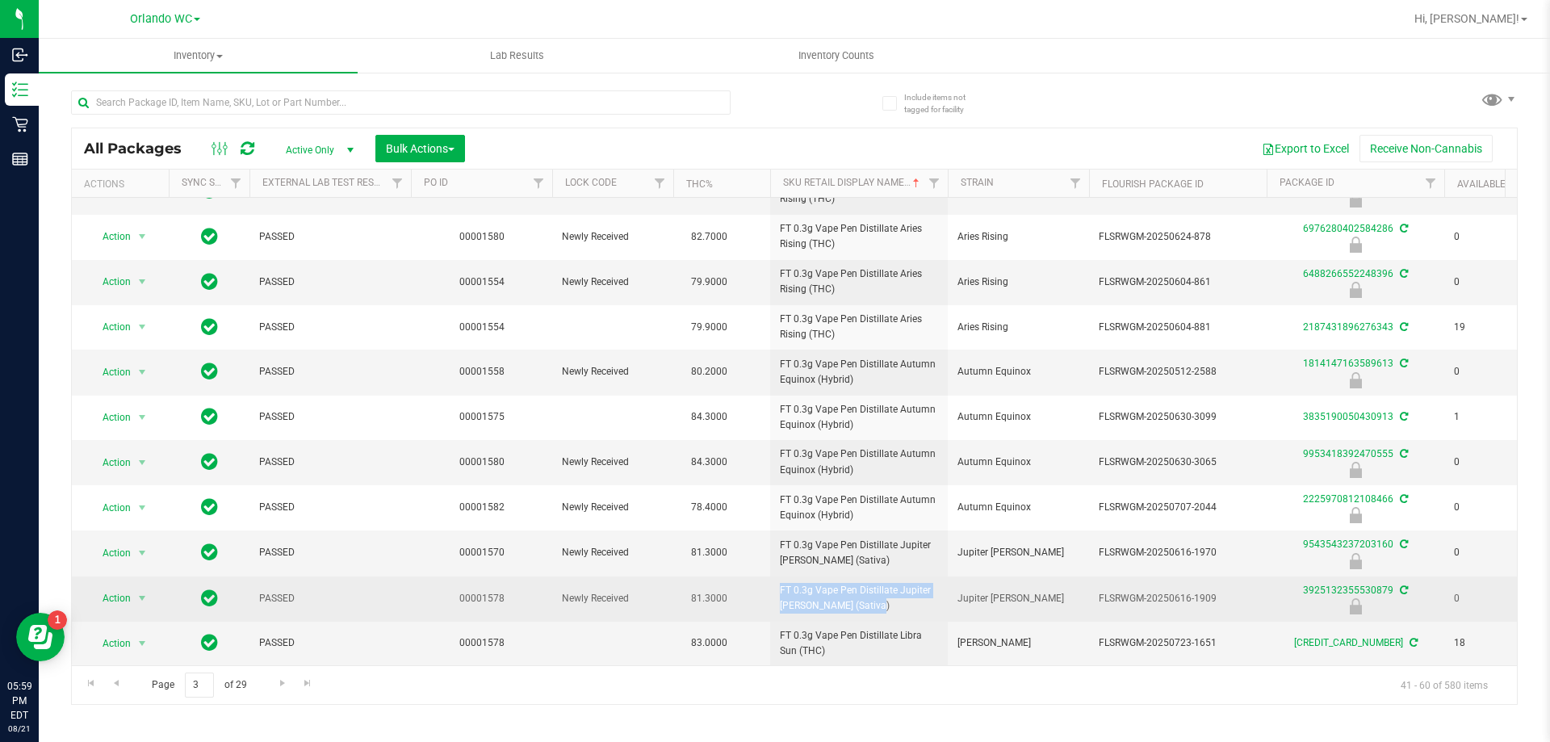
click at [769, 581] on tr "Action Action Edit attributes Global inventory Locate package Package audit log…" at bounding box center [1255, 598] width 2366 height 45
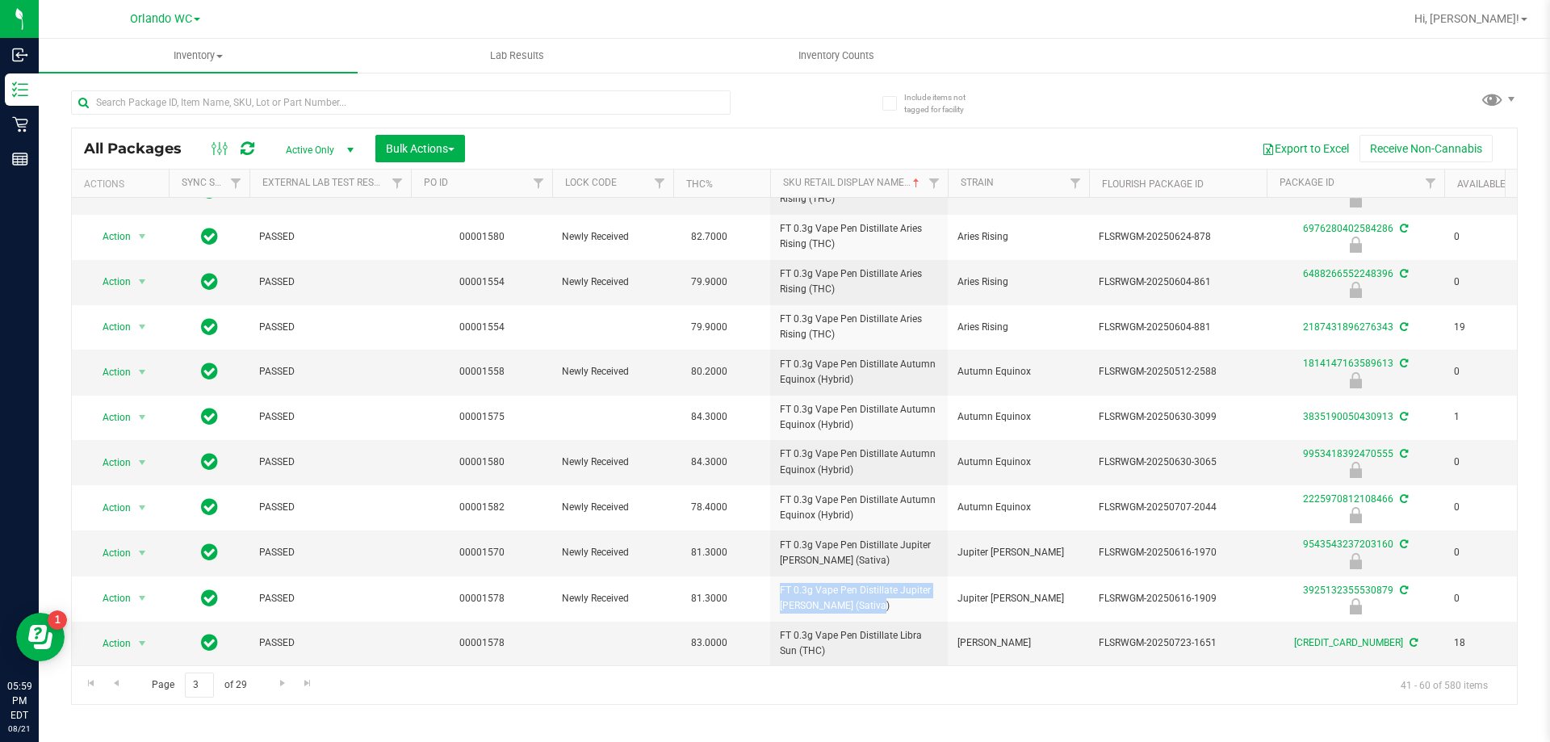
copy tr "FT 0.3g Vape Pen Distillate Jupiter Leo (Sativa)"
click at [584, 681] on div "Page 3 of 29 41 - 60 of 580 items" at bounding box center [794, 684] width 1445 height 39
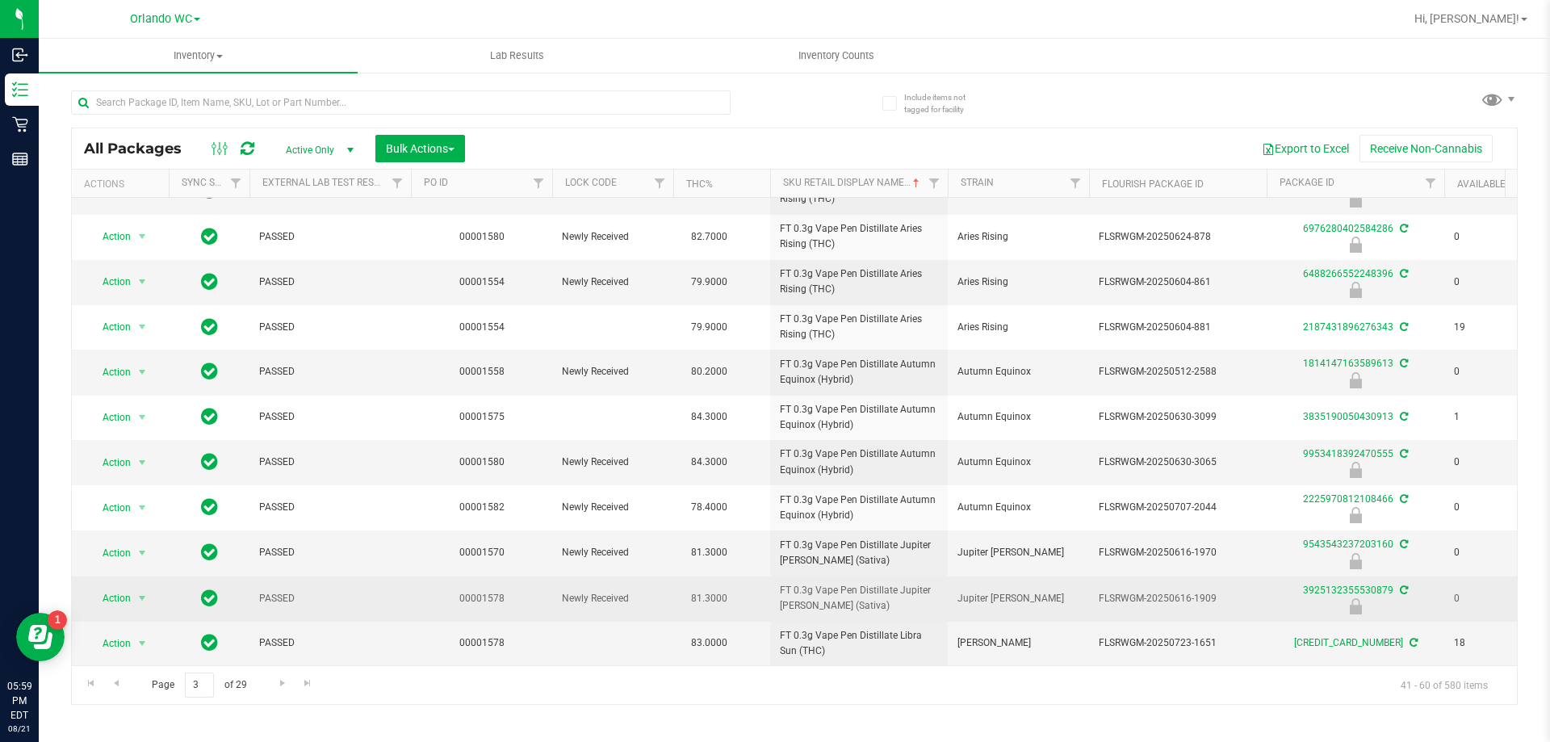
drag, startPoint x: 1190, startPoint y: 587, endPoint x: 1240, endPoint y: 587, distance: 50.1
click at [1240, 591] on span "FLSRWGM-20250616-1909" at bounding box center [1178, 598] width 158 height 15
copy span "-1909"
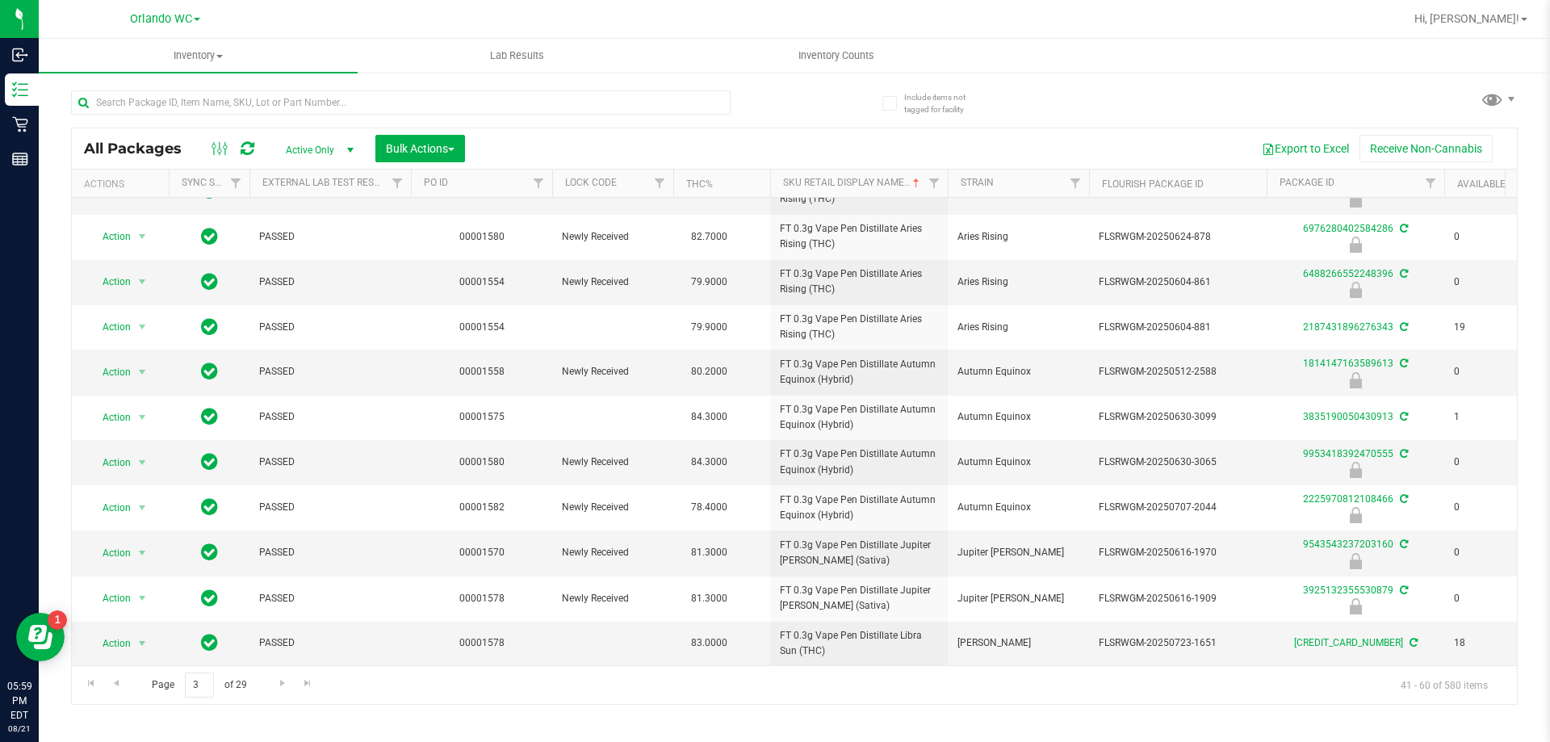
click at [282, 710] on div "Inventory All packages All inventory Waste log Create inventory Lab Results Inv…" at bounding box center [794, 390] width 1511 height 703
click at [285, 679] on span "Go to the next page" at bounding box center [282, 683] width 13 height 13
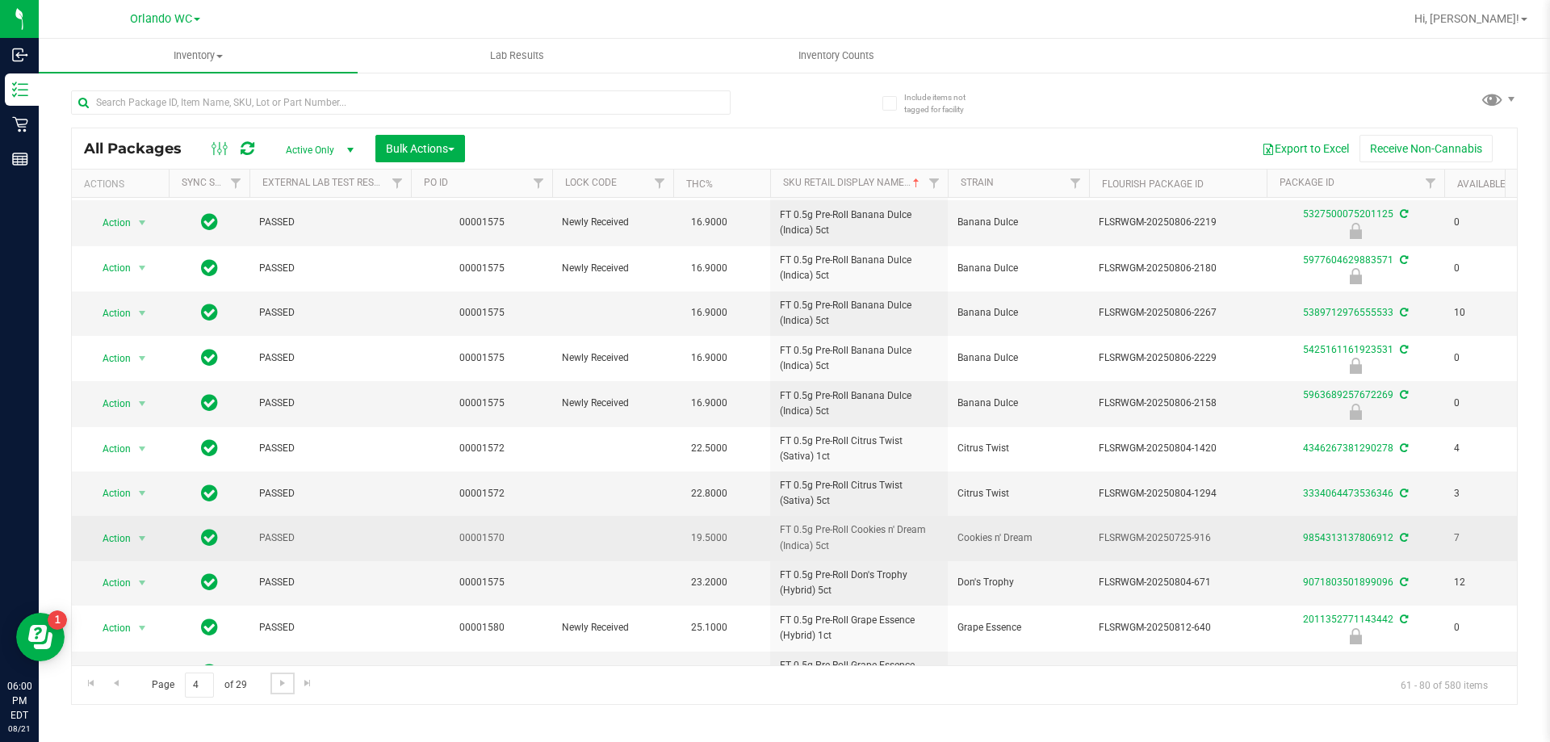
scroll to position [446, 0]
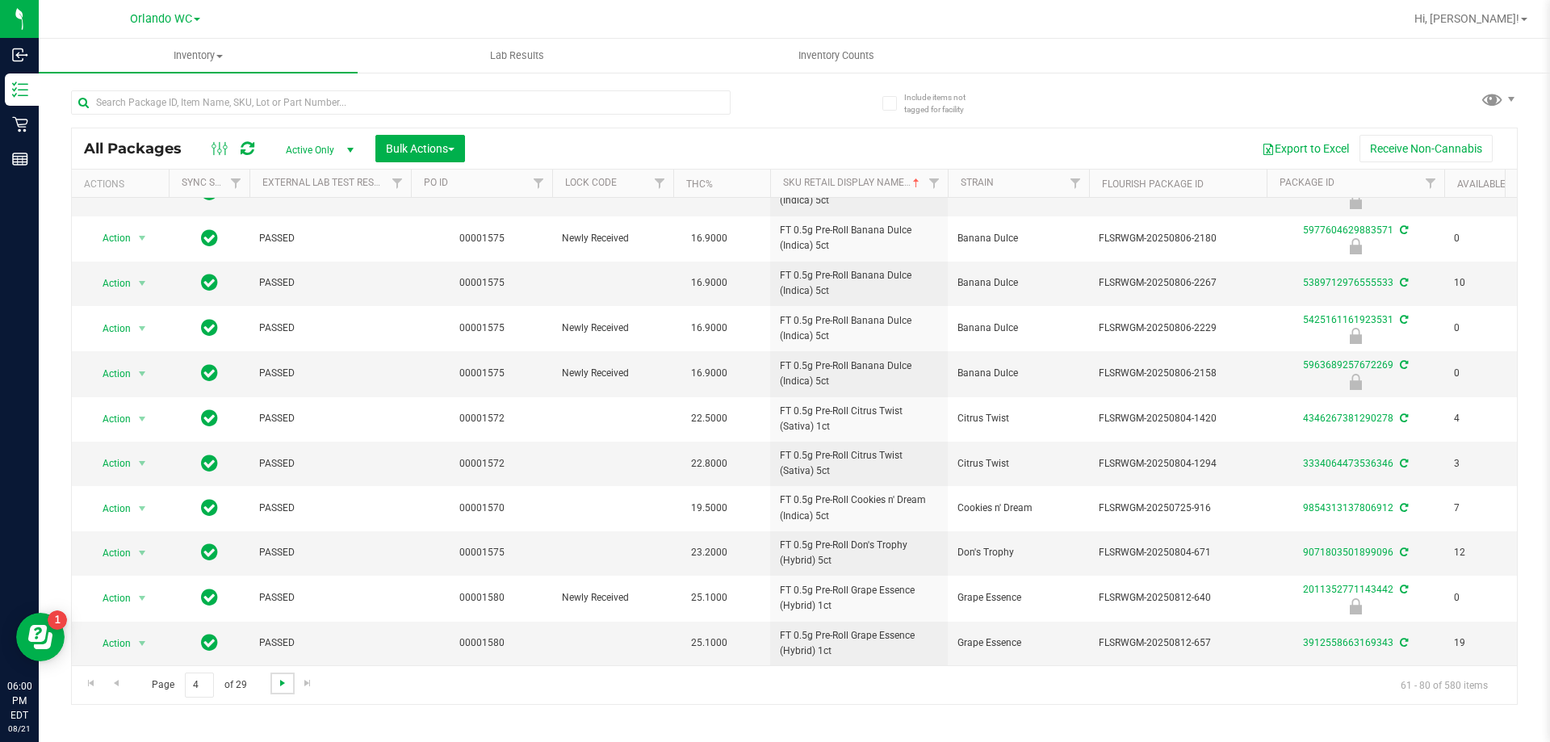
click at [280, 677] on span "Go to the next page" at bounding box center [282, 683] width 13 height 13
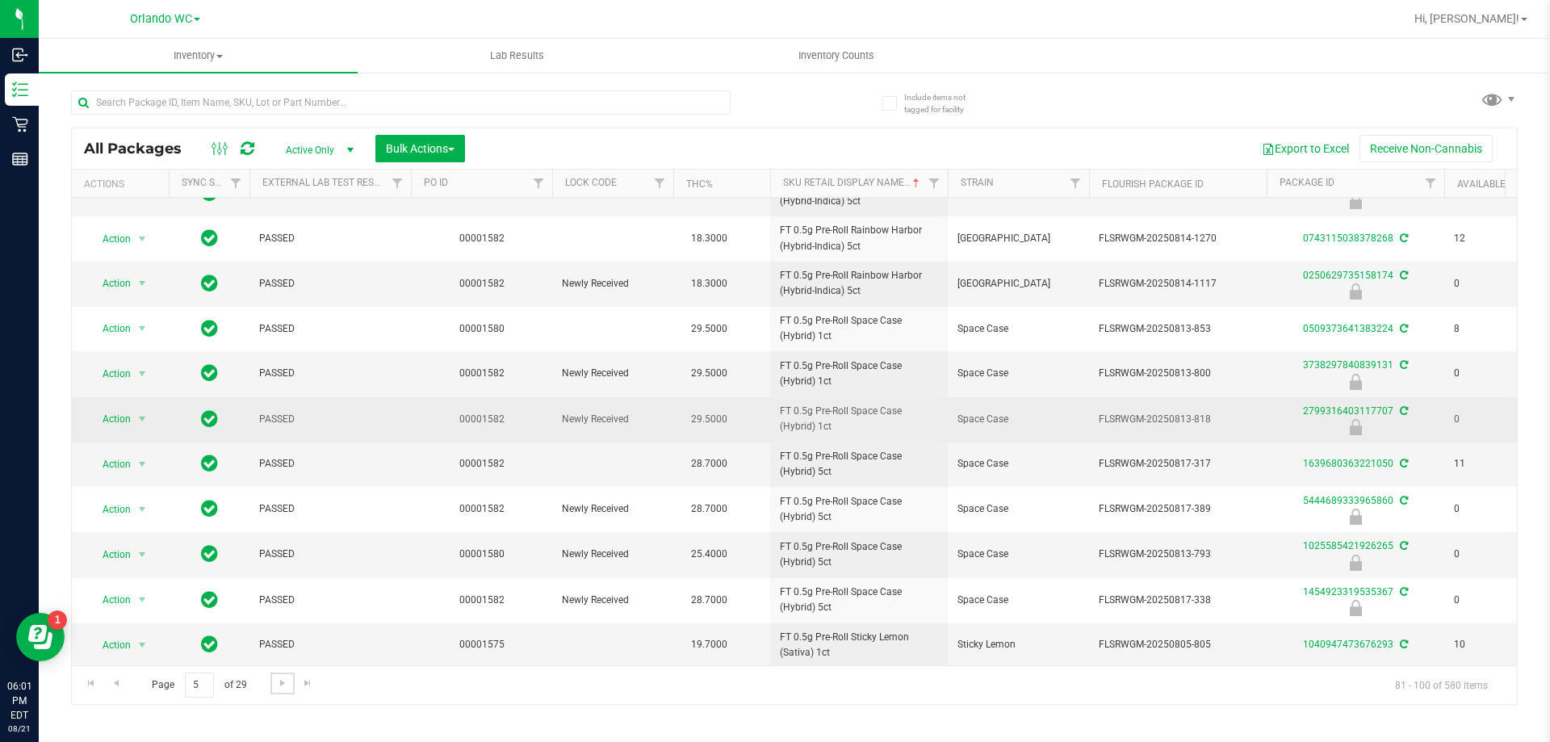
scroll to position [447, 0]
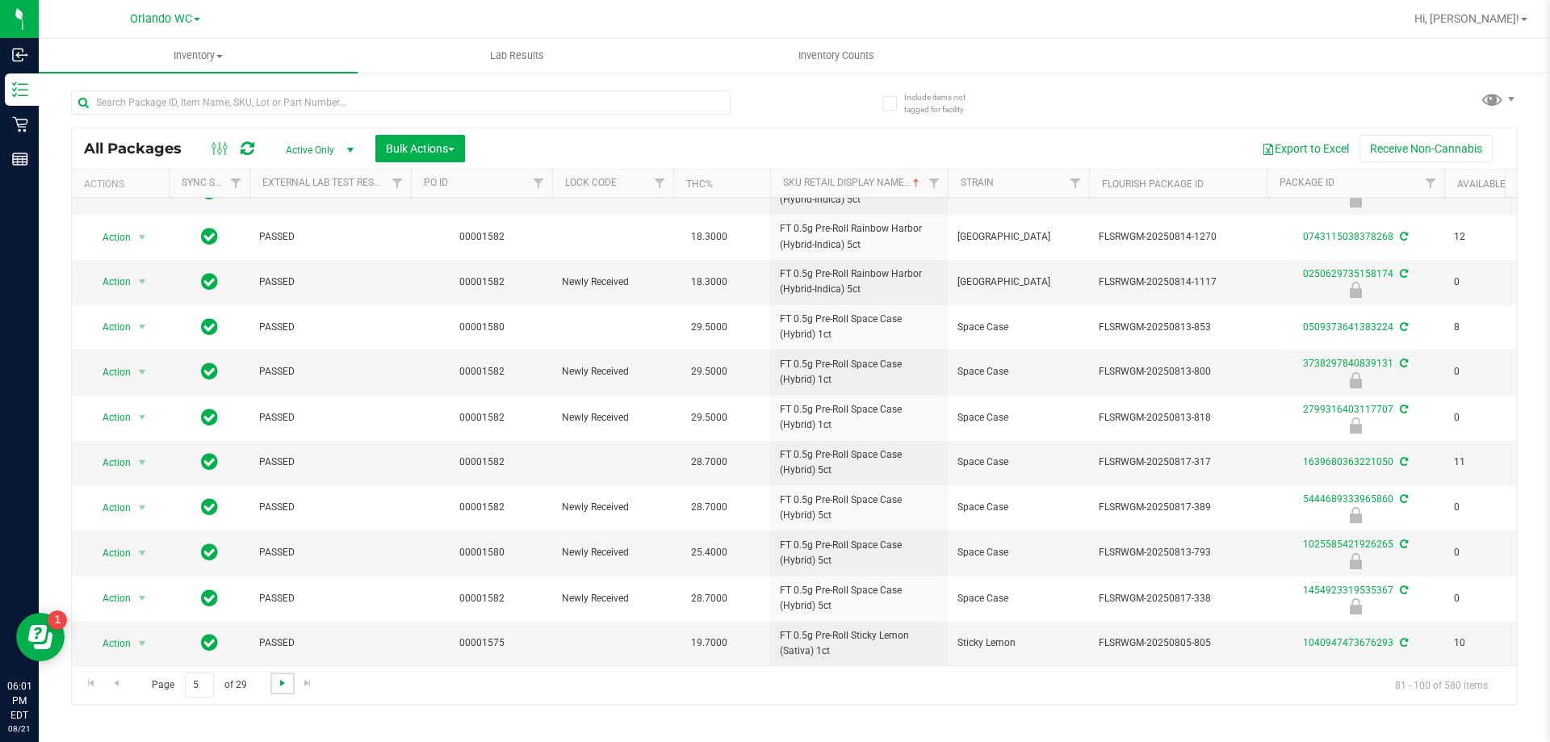
click at [279, 685] on span "Go to the next page" at bounding box center [282, 683] width 13 height 13
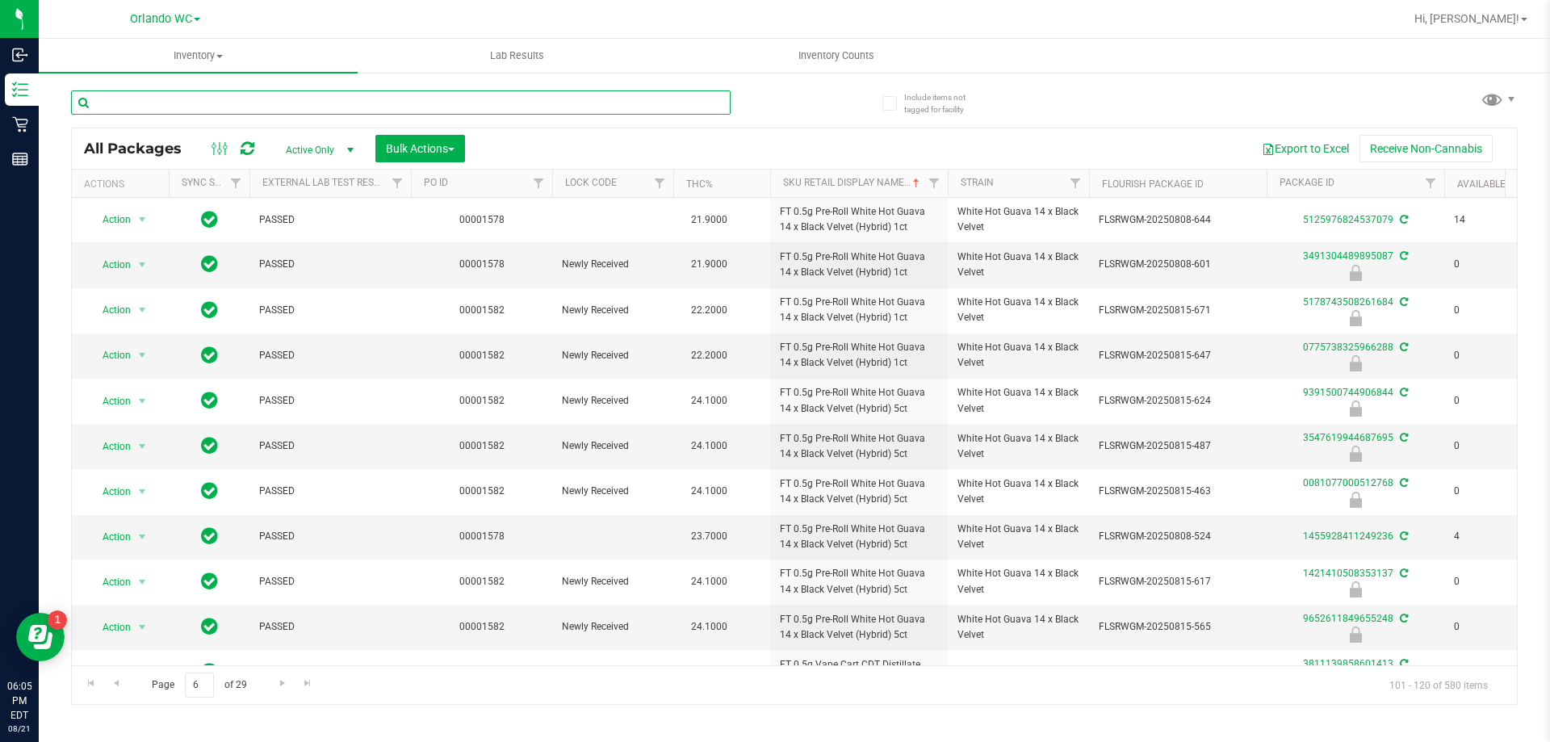
click at [172, 90] on input "text" at bounding box center [401, 102] width 660 height 24
type input "h"
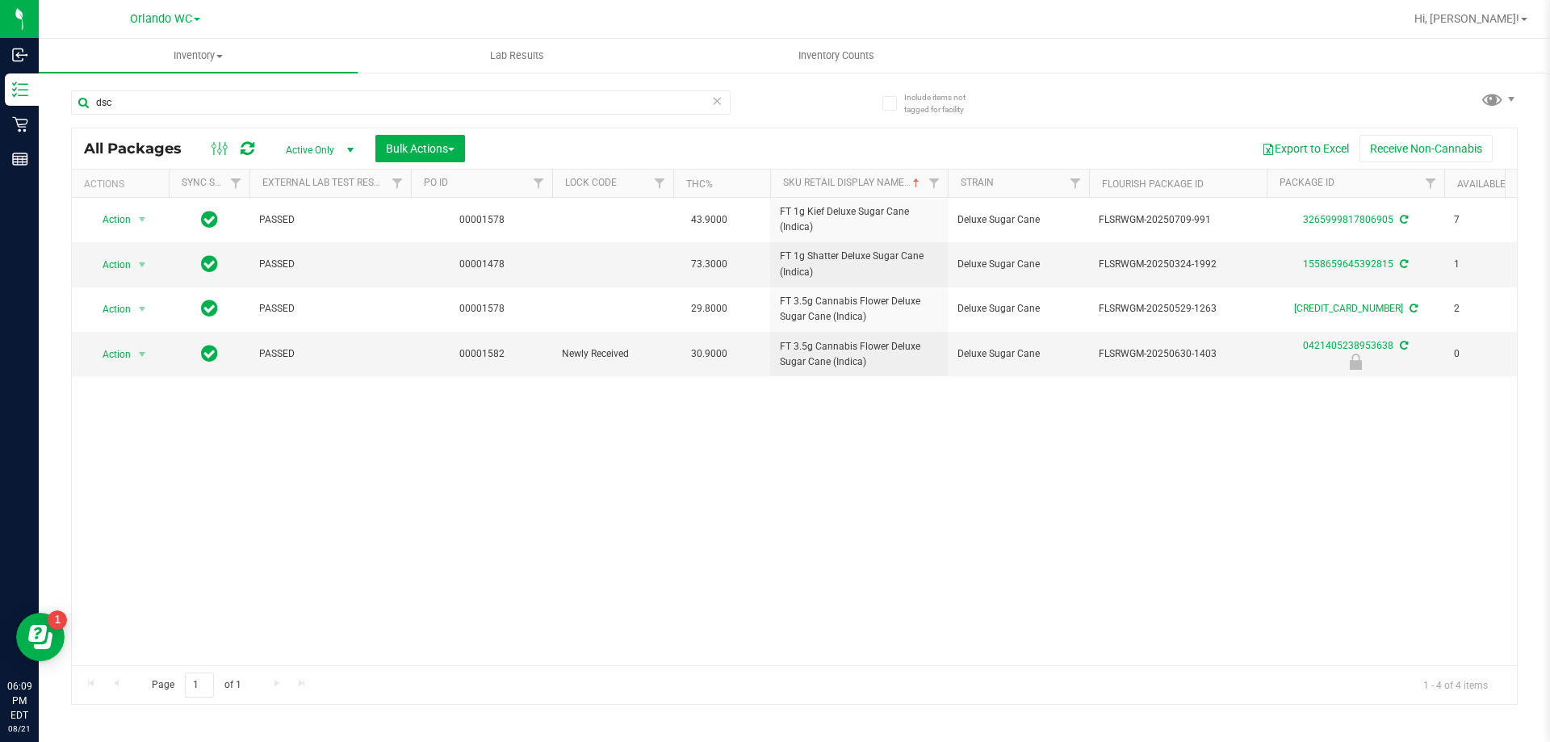
drag, startPoint x: 145, startPoint y: 87, endPoint x: 112, endPoint y: 87, distance: 32.3
click at [112, 87] on div "dsc" at bounding box center [432, 102] width 723 height 52
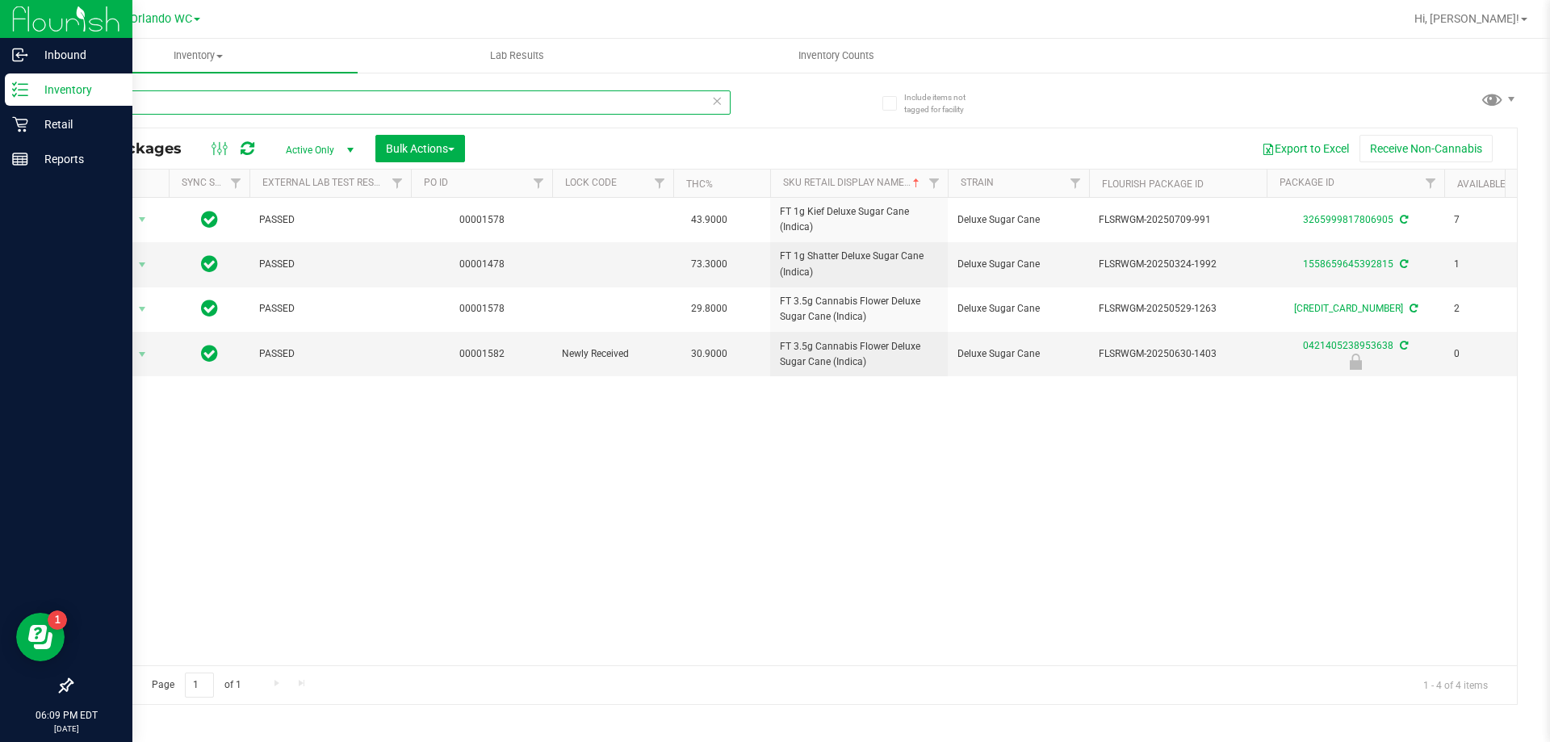
drag, startPoint x: 137, startPoint y: 105, endPoint x: 0, endPoint y: 91, distance: 137.9
click at [0, 97] on div "Inbound Inventory Retail Reports 06:09 PM EDT 08/21/2025 08/21 Orlando WC Hi, L…" at bounding box center [775, 371] width 1550 height 742
type input "htm"
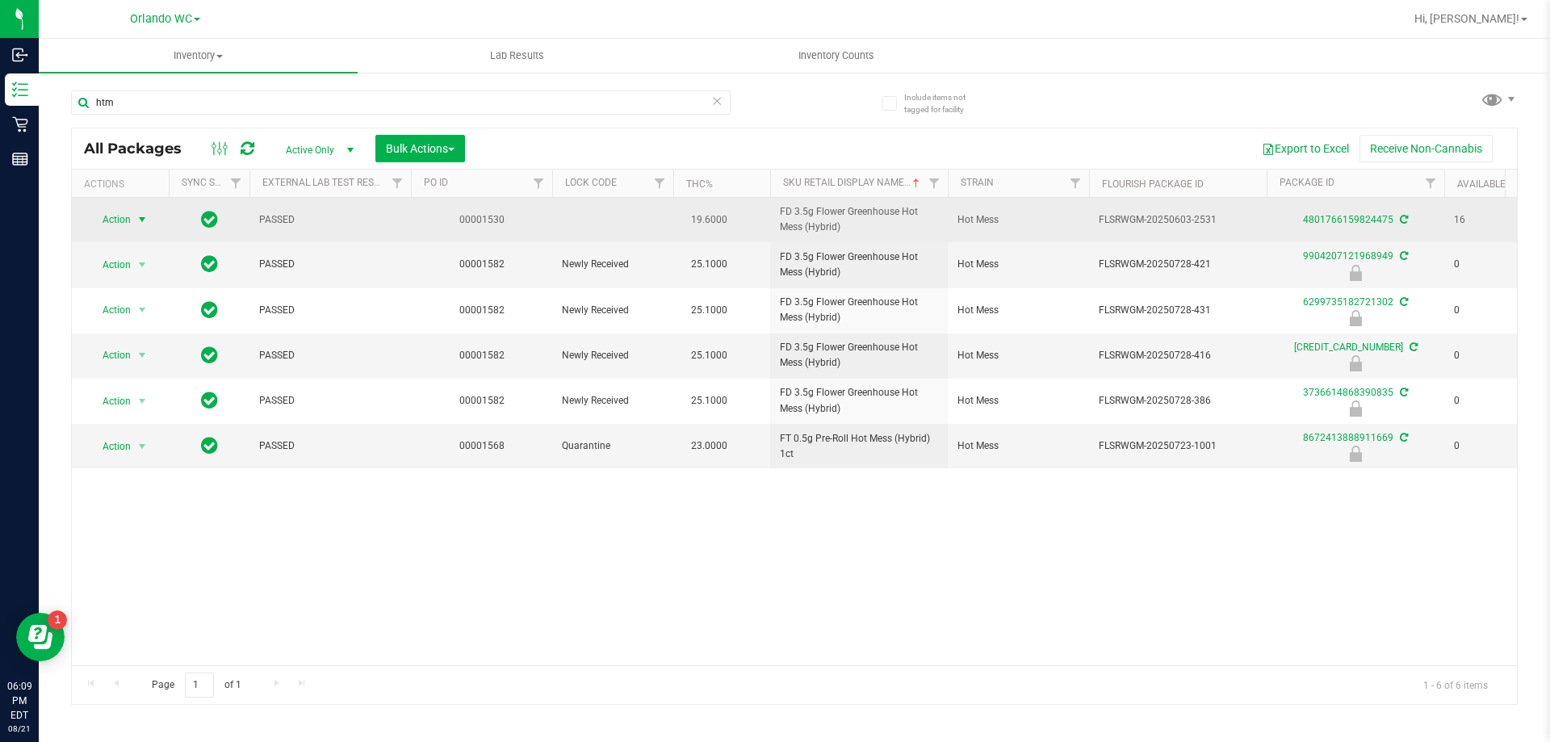
click at [145, 216] on span "select" at bounding box center [142, 219] width 13 height 13
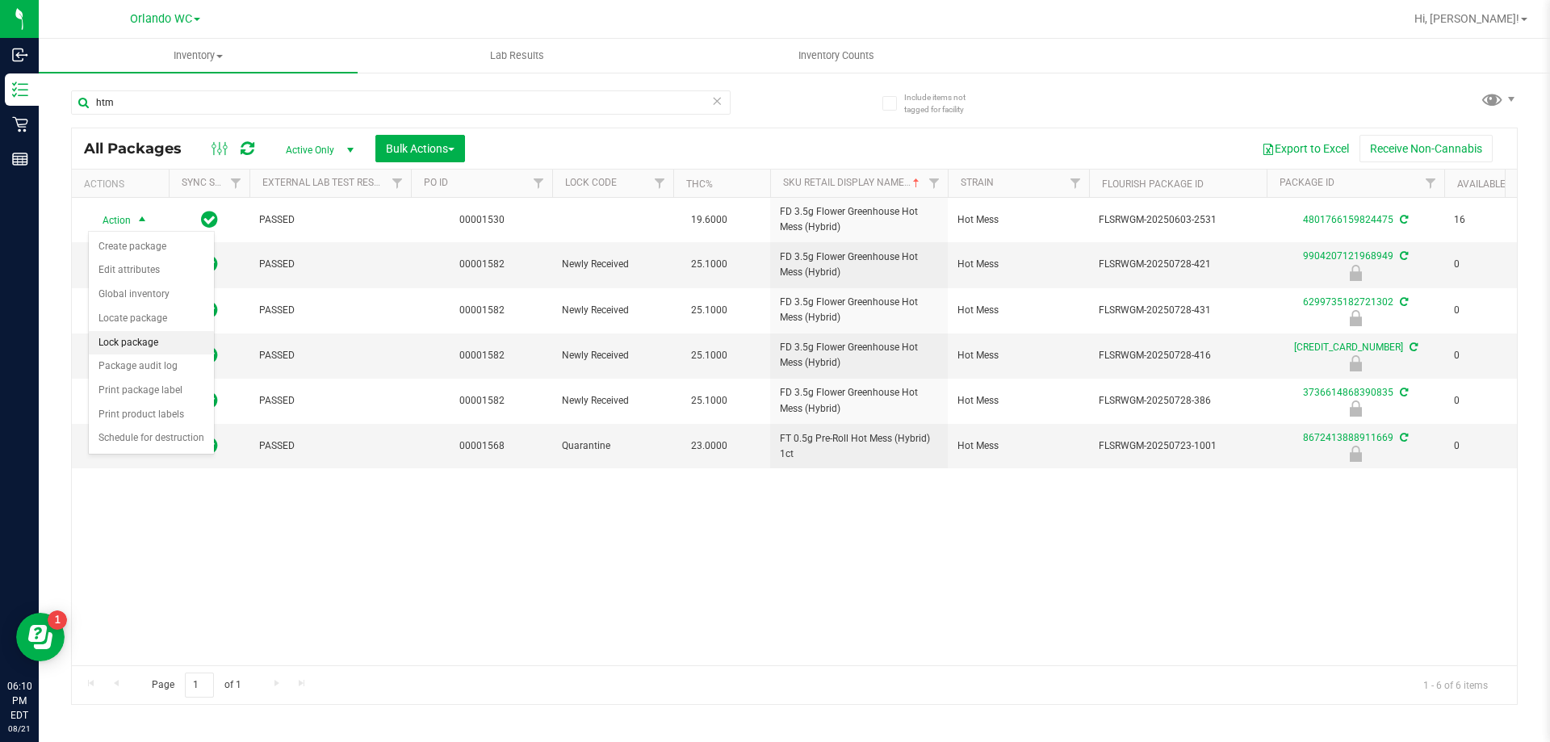
click at [152, 340] on li "Lock package" at bounding box center [151, 343] width 125 height 24
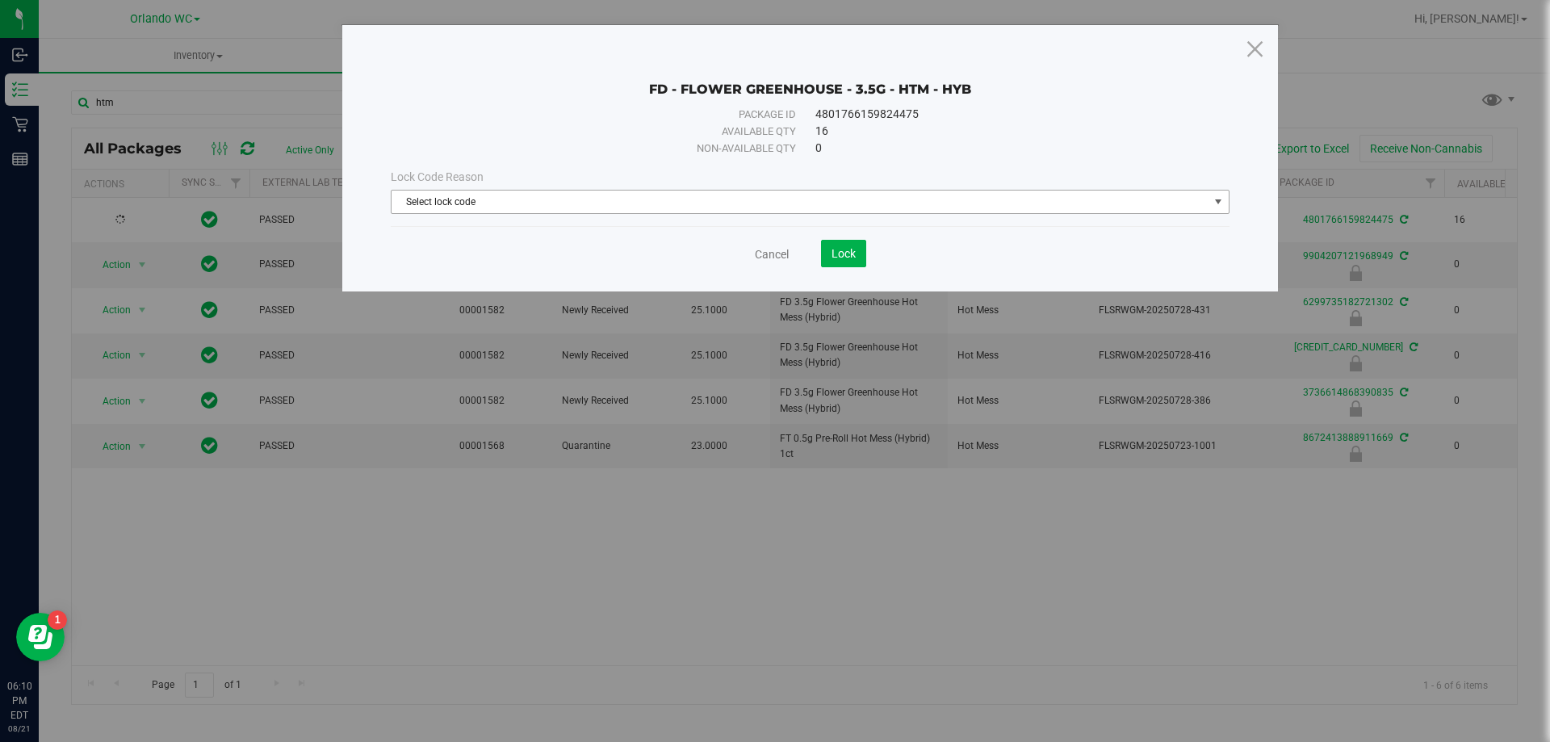
click at [550, 195] on span "Select lock code" at bounding box center [800, 202] width 817 height 23
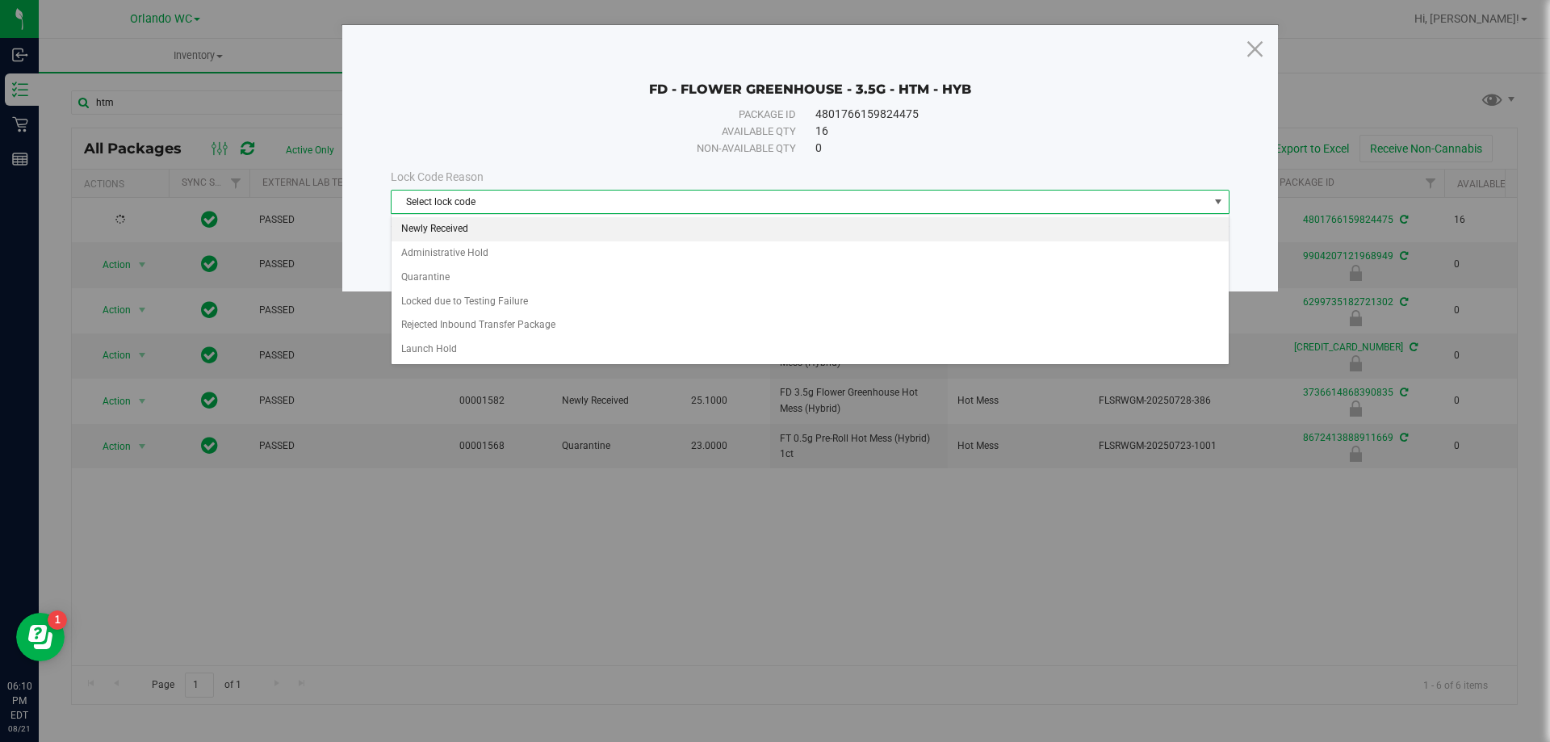
click at [463, 223] on li "Newly Received" at bounding box center [810, 229] width 837 height 24
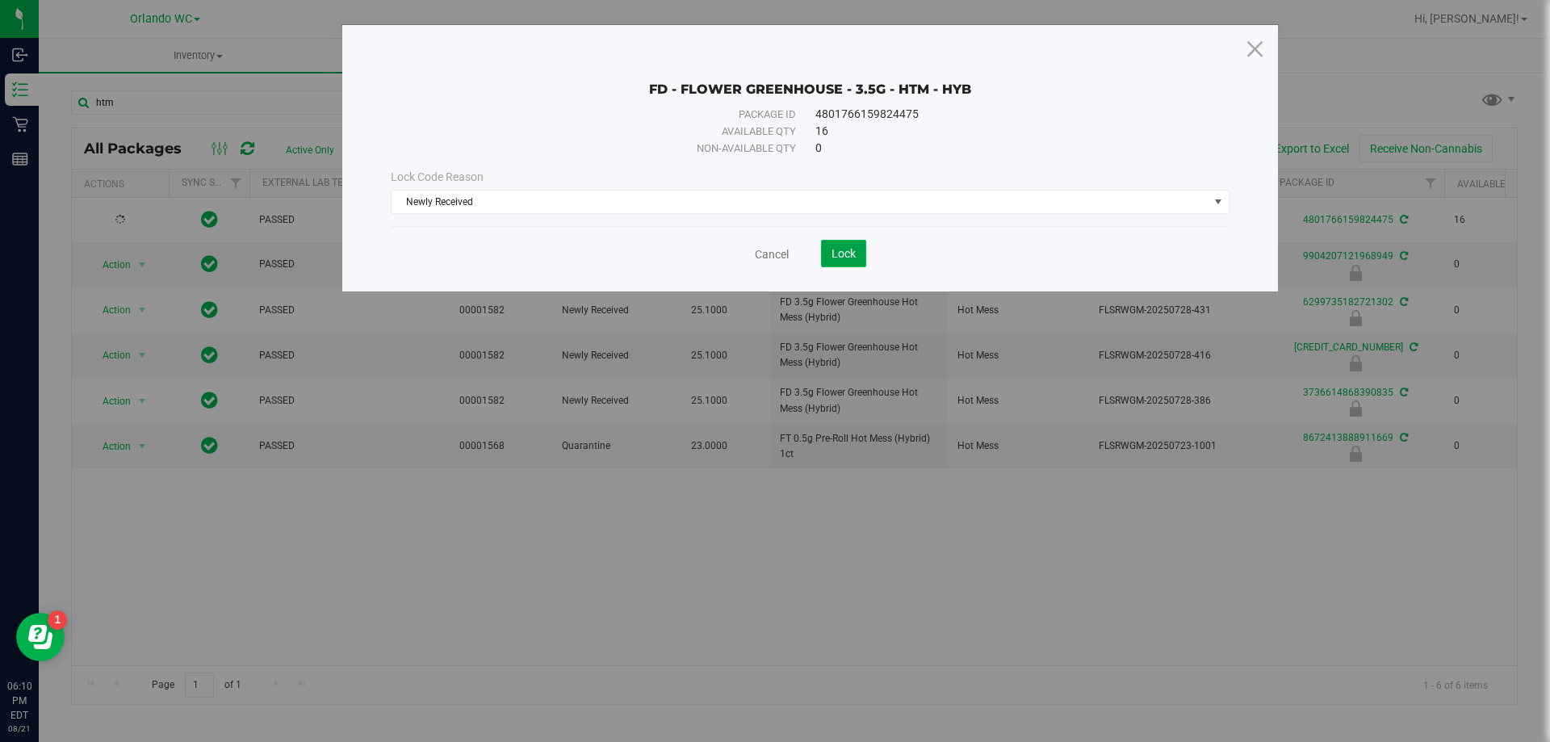
click at [840, 253] on span "Lock" at bounding box center [844, 253] width 24 height 13
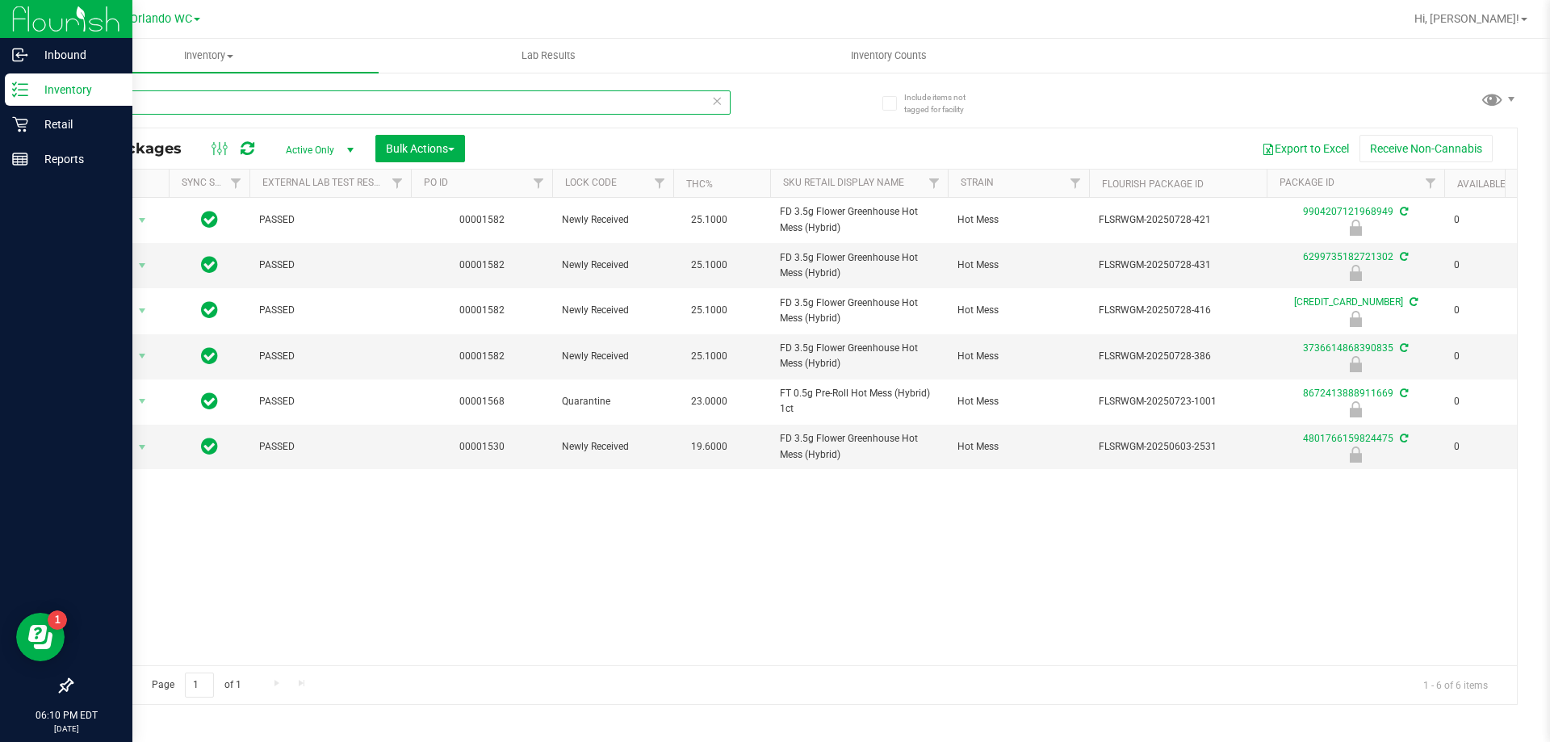
drag, startPoint x: 117, startPoint y: 111, endPoint x: 22, endPoint y: 99, distance: 96.0
click at [22, 99] on div "Inbound Inventory Retail Reports 06:10 PM EDT 08/21/2025 08/21 Orlando WC Hi, L…" at bounding box center [775, 371] width 1550 height 742
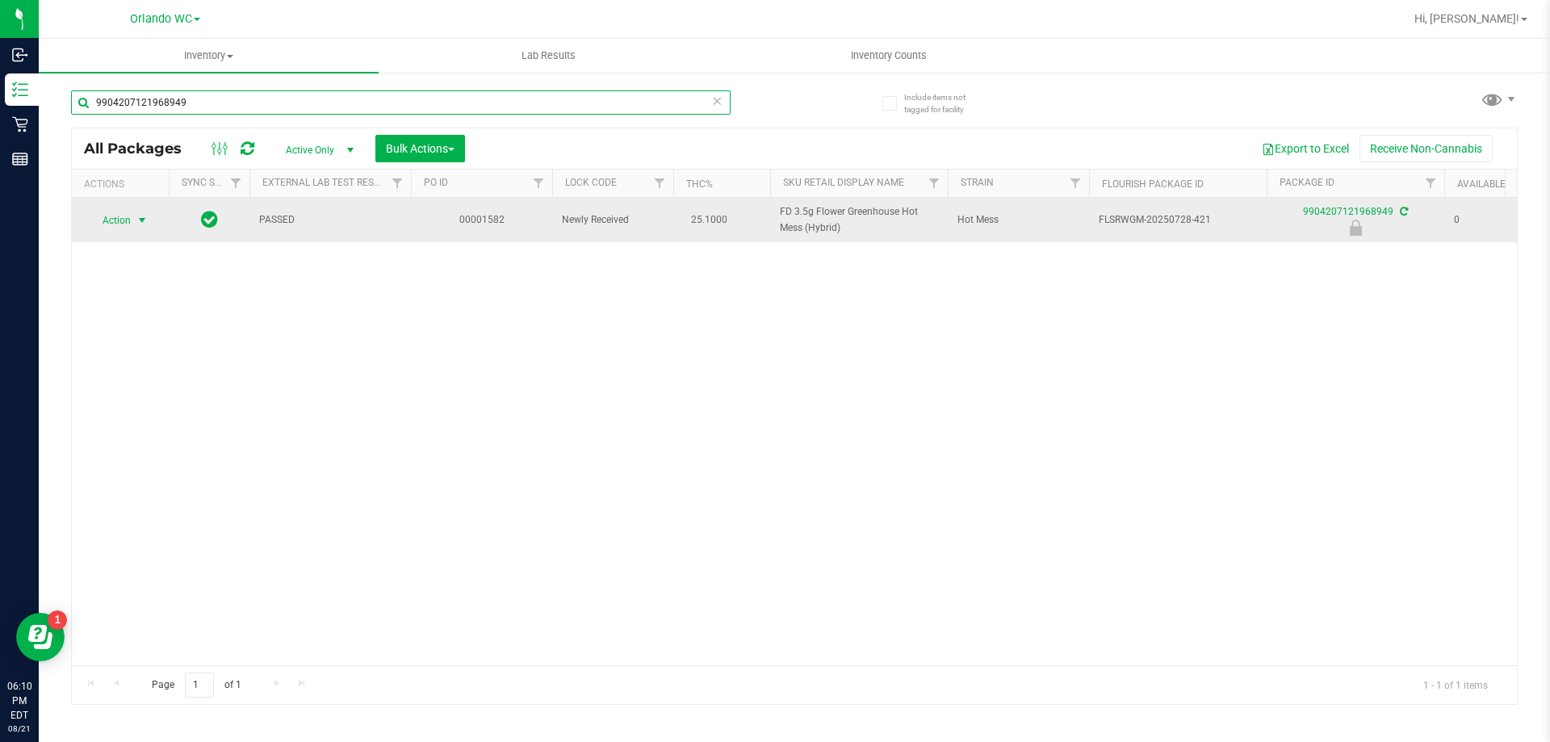
type input "9904207121968949"
click at [149, 210] on span "select" at bounding box center [142, 220] width 20 height 23
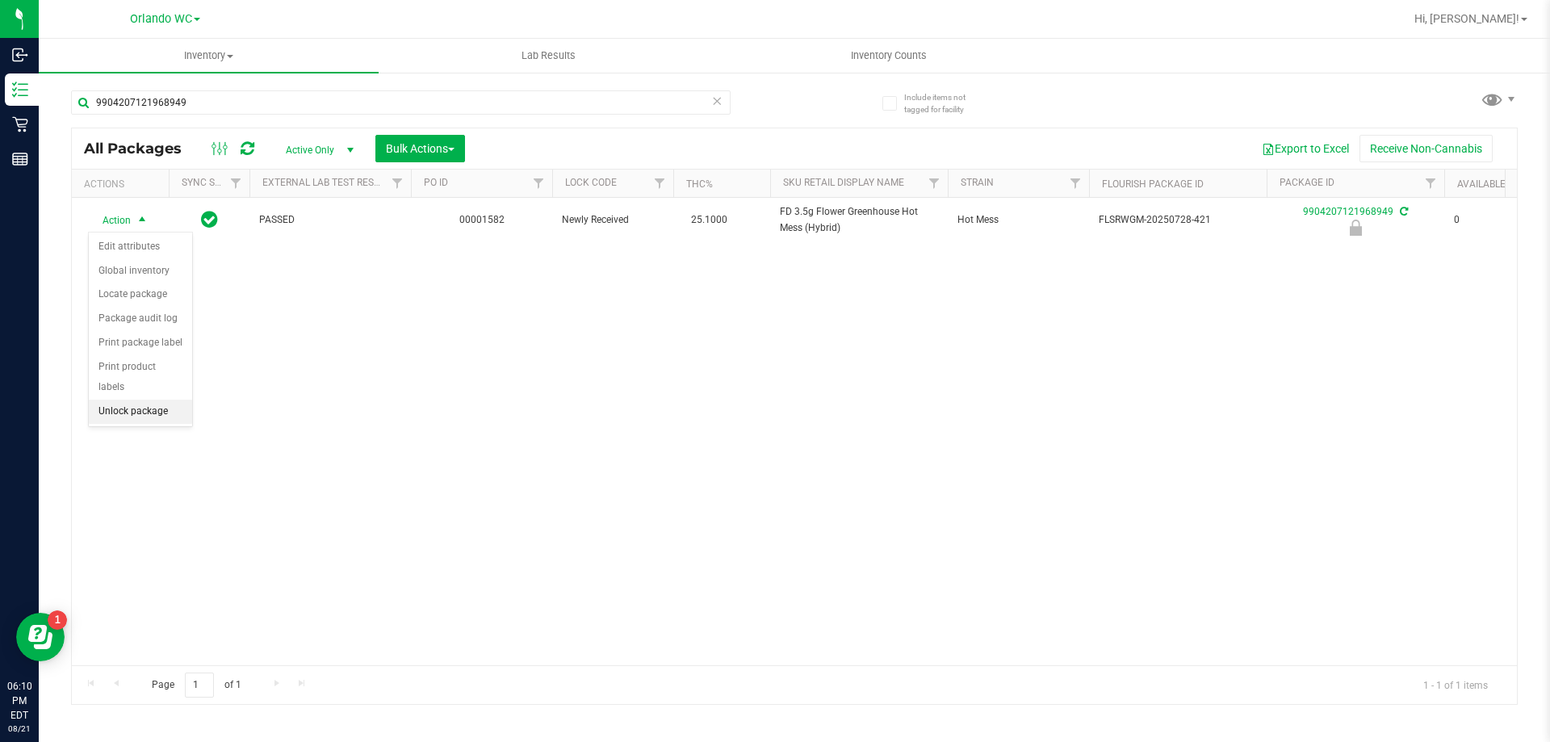
click at [127, 400] on li "Unlock package" at bounding box center [140, 412] width 103 height 24
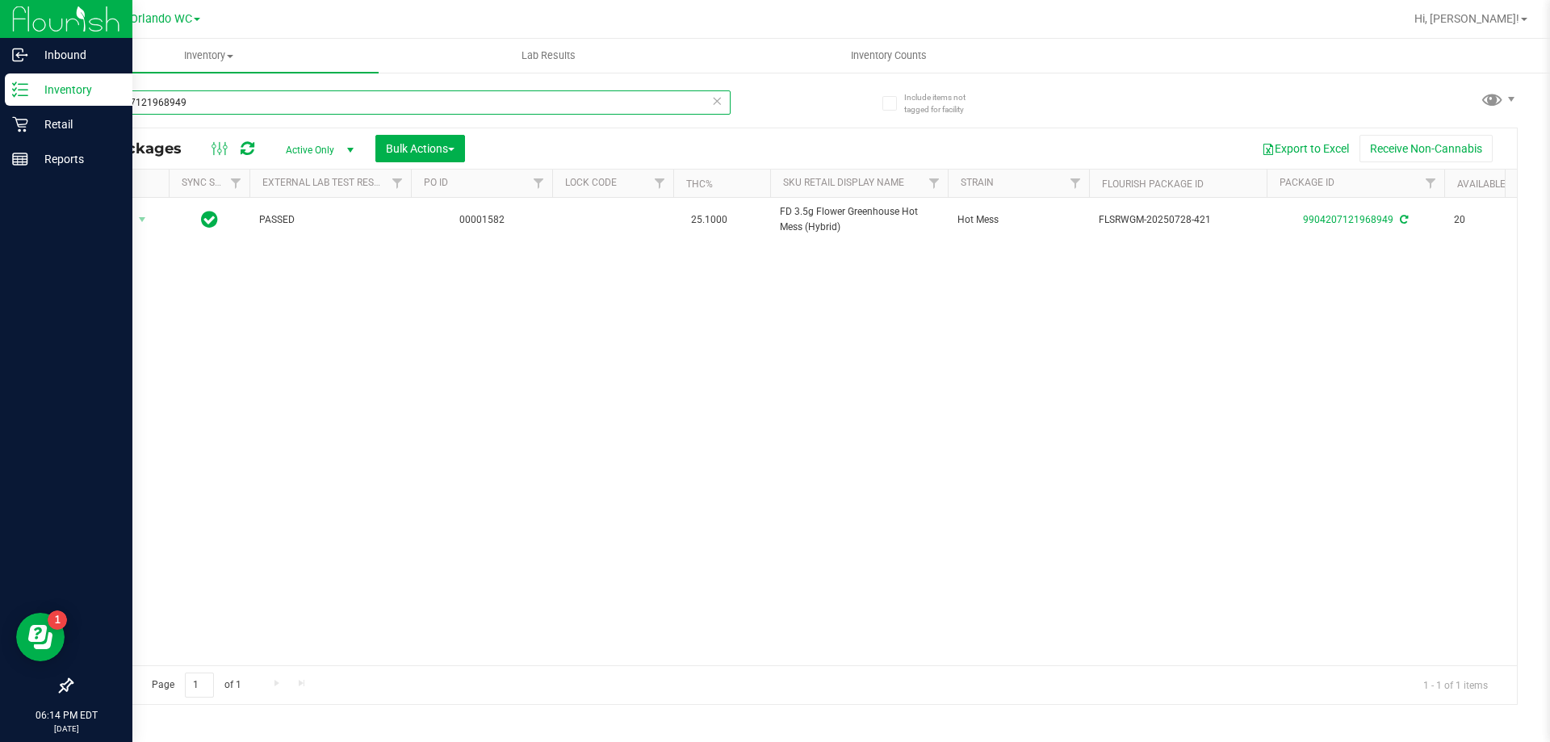
drag, startPoint x: 200, startPoint y: 105, endPoint x: 0, endPoint y: 107, distance: 200.2
click at [0, 107] on div "Inbound Inventory Retail Reports 06:14 PM EDT 08/21/2025 08/21 Orlando WC Hi, L…" at bounding box center [775, 371] width 1550 height 742
type input "dsc"
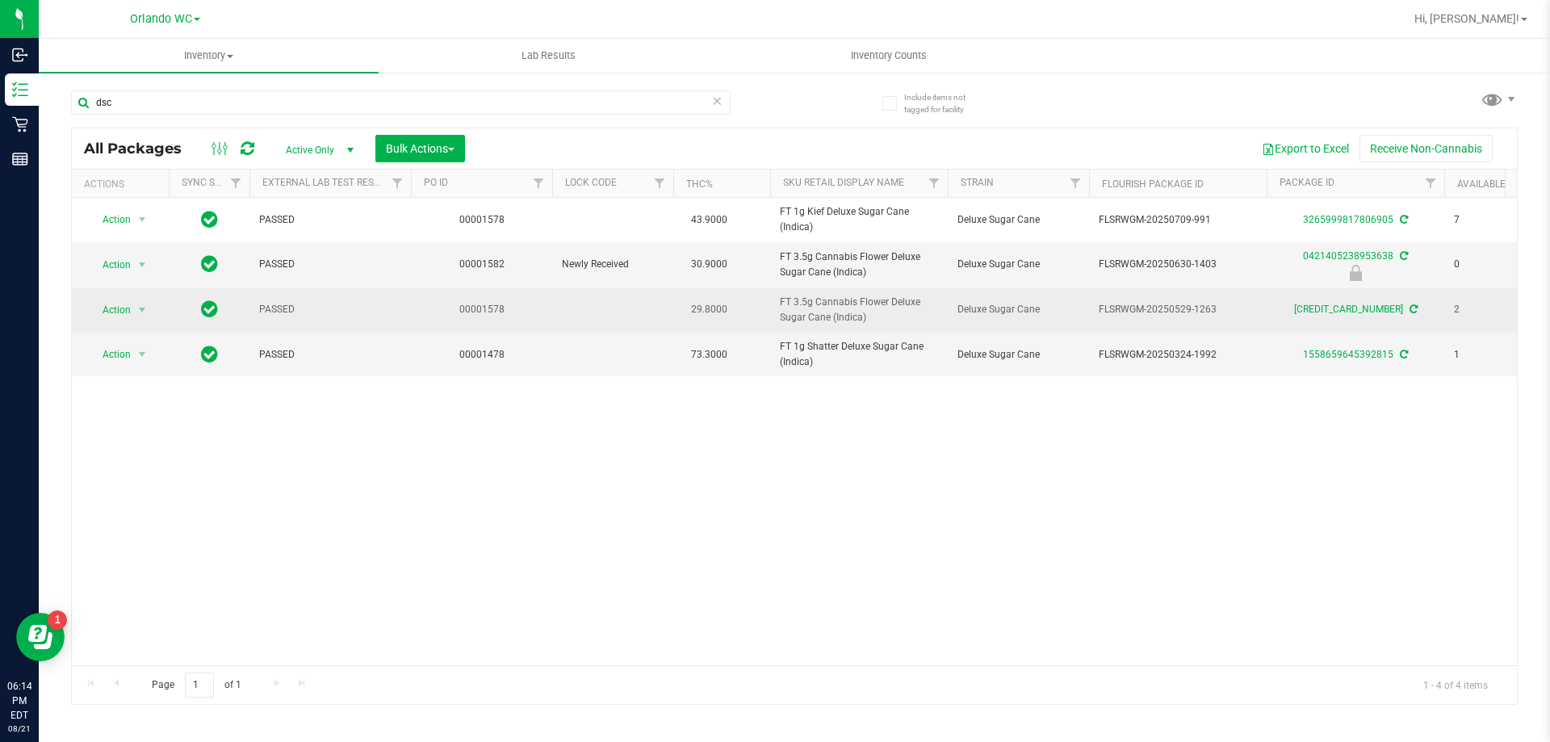
drag, startPoint x: 871, startPoint y: 310, endPoint x: 755, endPoint y: 293, distance: 117.5
click at [755, 293] on tr "Action Action Create package Edit attributes Global inventory Locate package Lo…" at bounding box center [1255, 310] width 2366 height 44
click at [759, 300] on td "29.8000" at bounding box center [721, 310] width 97 height 44
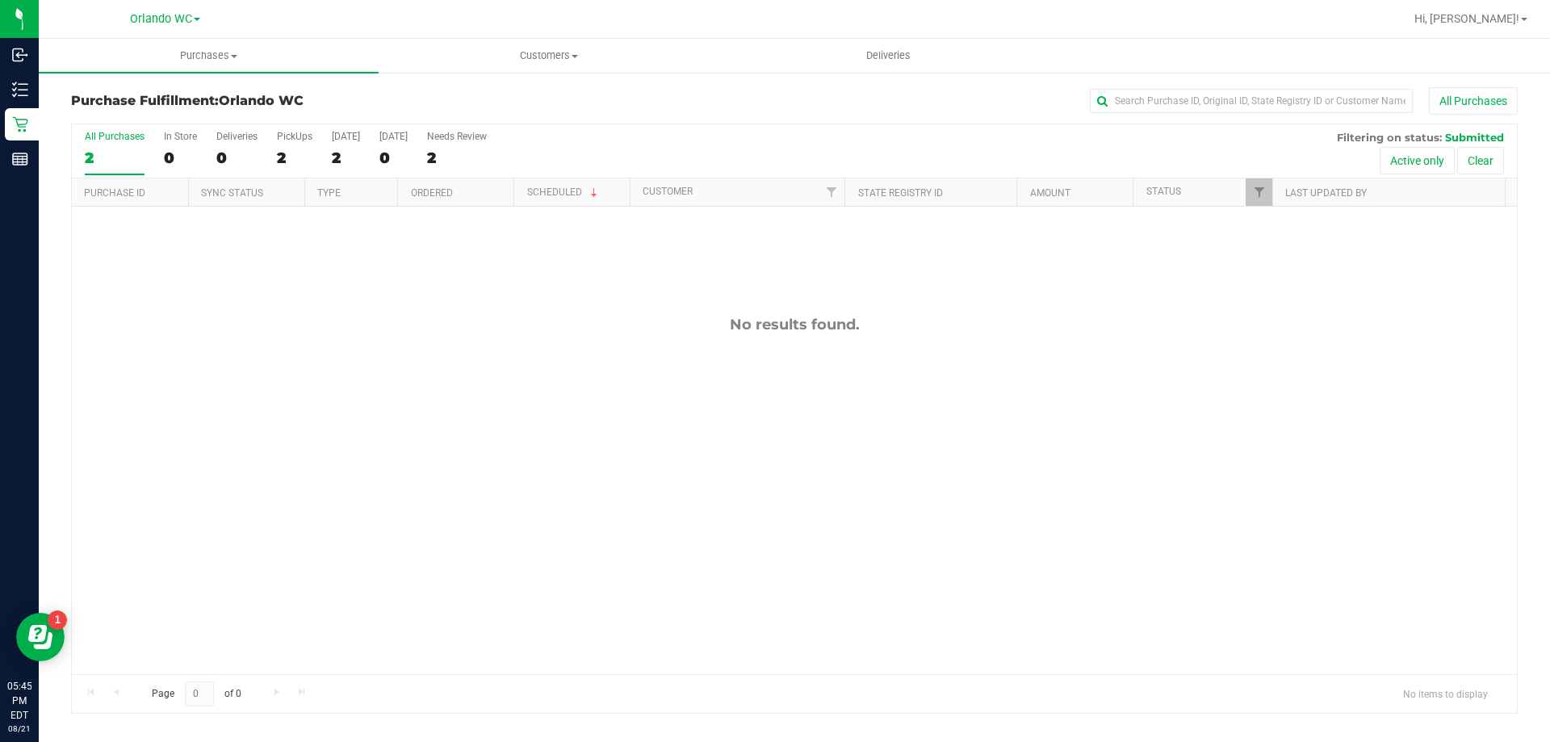
click at [171, 27] on div "Orlando WC" at bounding box center [165, 18] width 70 height 19
click at [157, 10] on link "Orlando WC" at bounding box center [165, 17] width 70 height 15
click at [289, 8] on div at bounding box center [846, 18] width 1115 height 31
click at [192, 45] on uib-tab-heading "Purchases Summary of purchases Fulfillment All purchases" at bounding box center [209, 56] width 340 height 34
click at [132, 98] on span "Summary of purchases" at bounding box center [122, 97] width 166 height 14
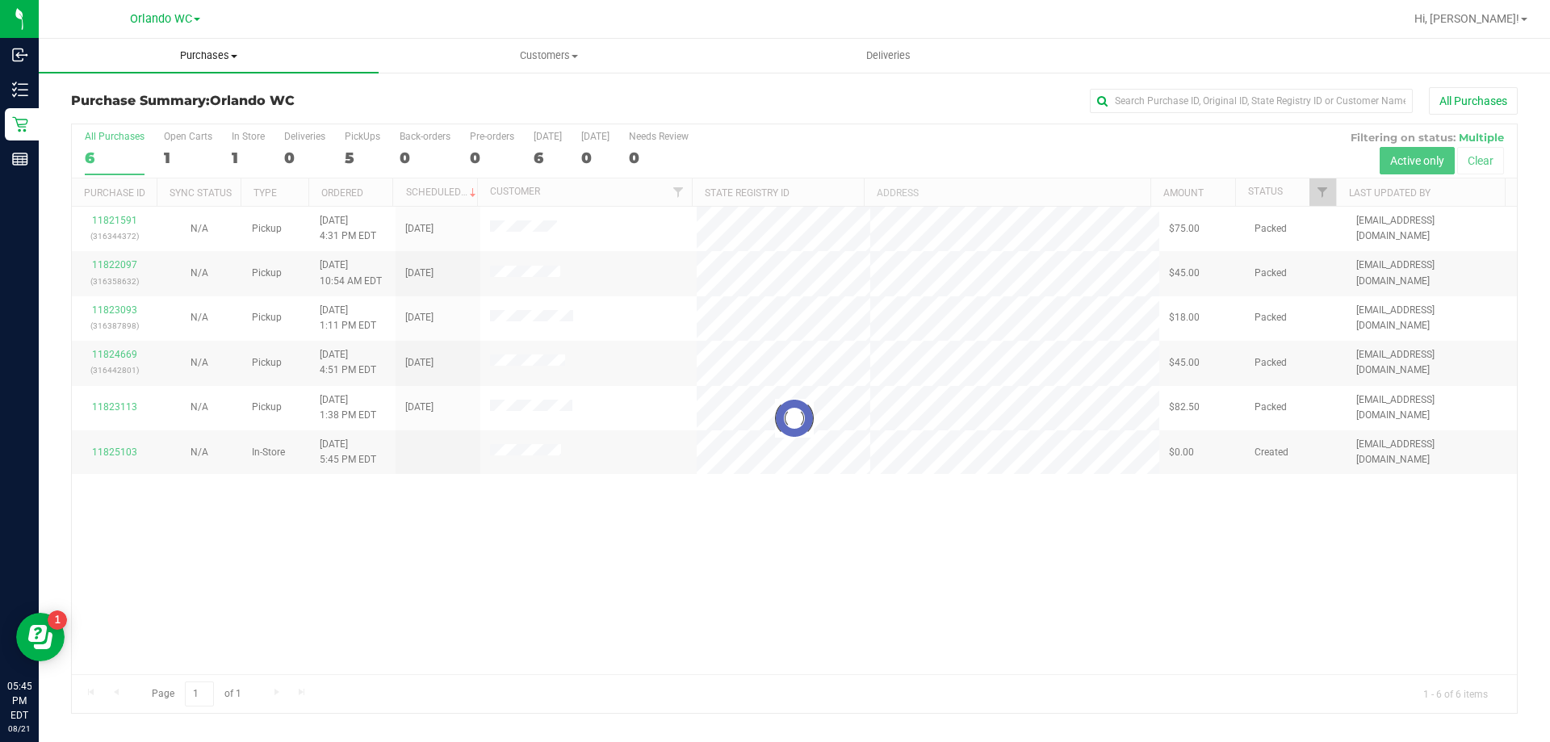
click at [188, 44] on uib-tab-heading "Purchases Summary of purchases Fulfillment All purchases" at bounding box center [209, 56] width 340 height 34
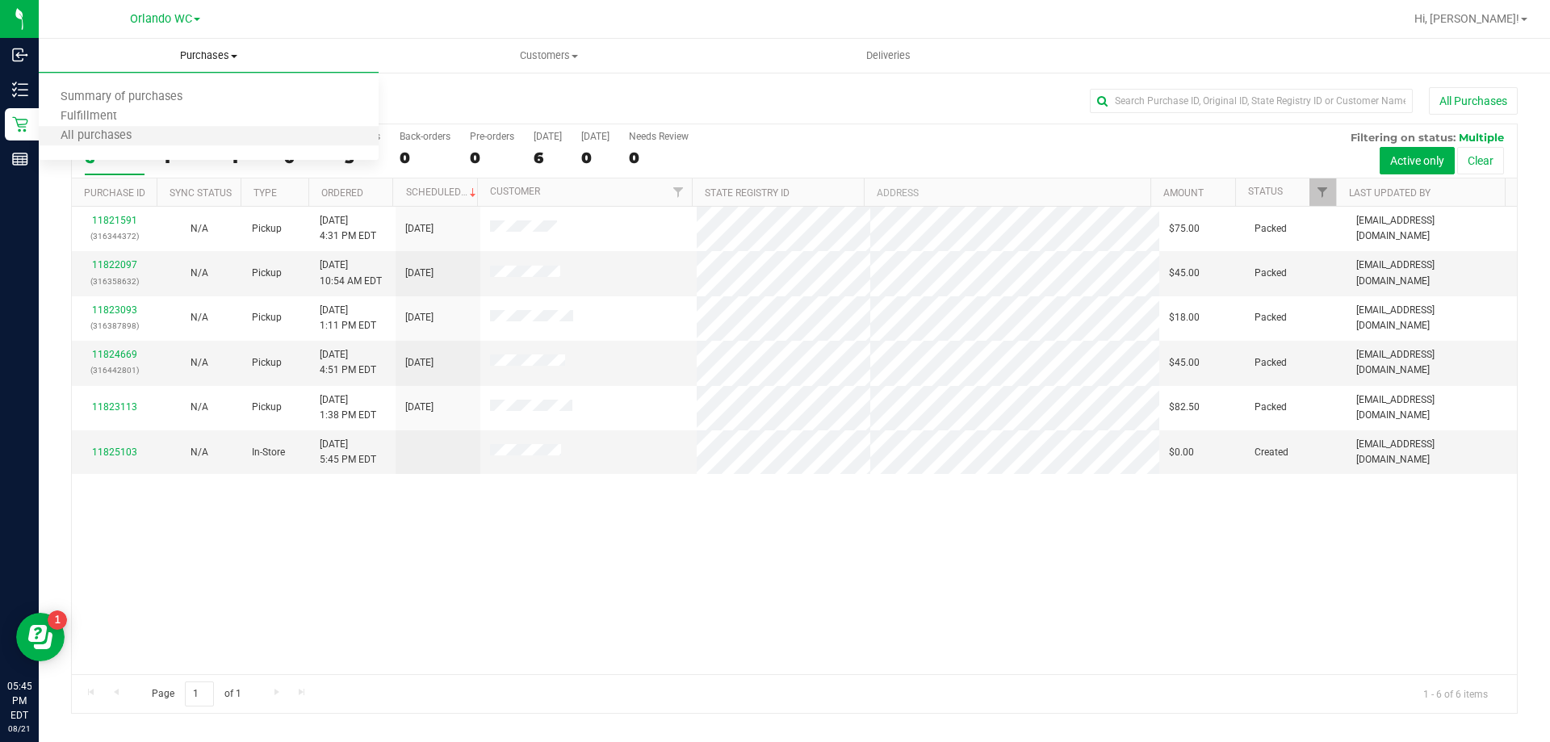
click at [131, 127] on li "All purchases" at bounding box center [209, 136] width 340 height 19
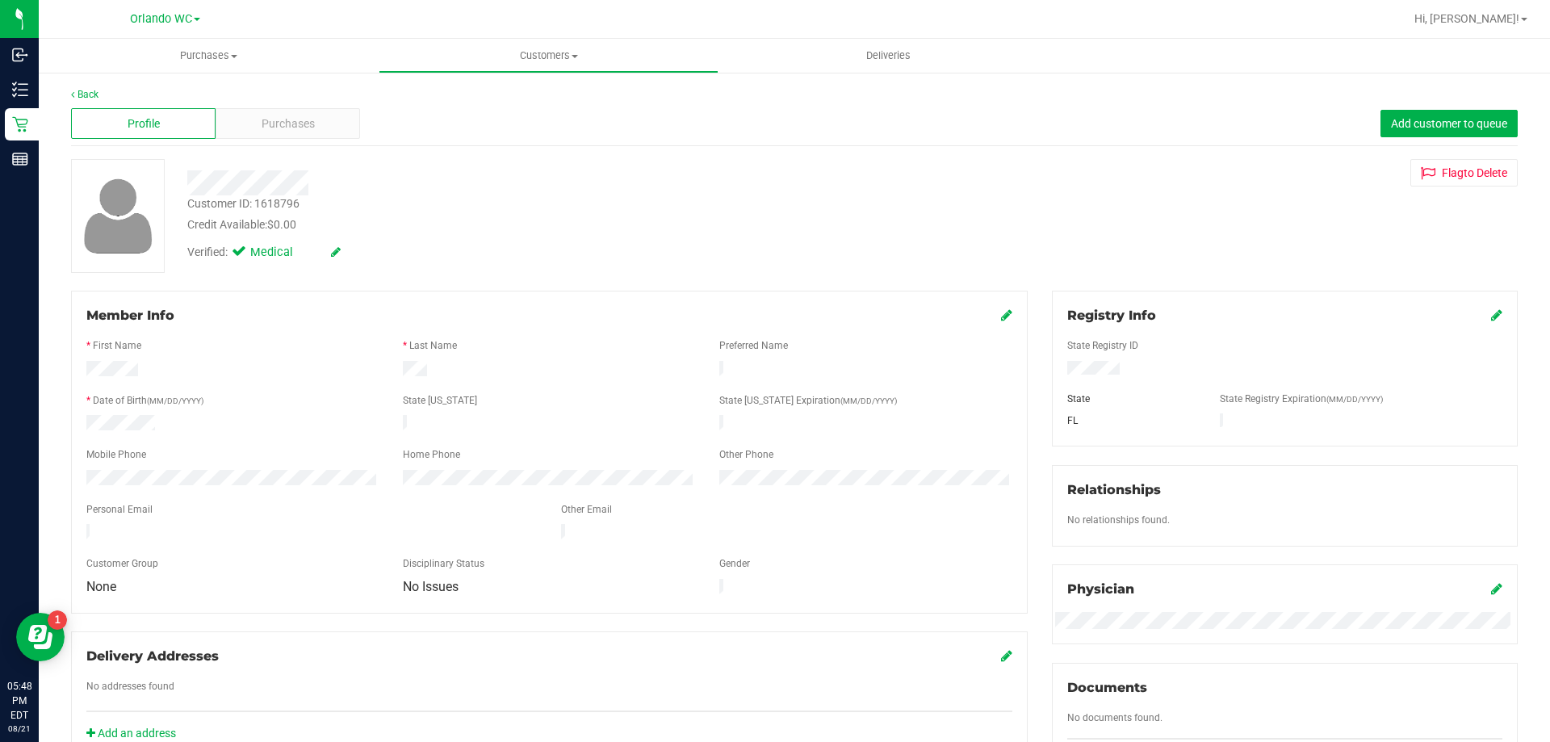
click at [307, 106] on div "Profile Purchases Add customer to queue" at bounding box center [794, 124] width 1447 height 44
click at [312, 115] on span "Purchases" at bounding box center [288, 123] width 53 height 17
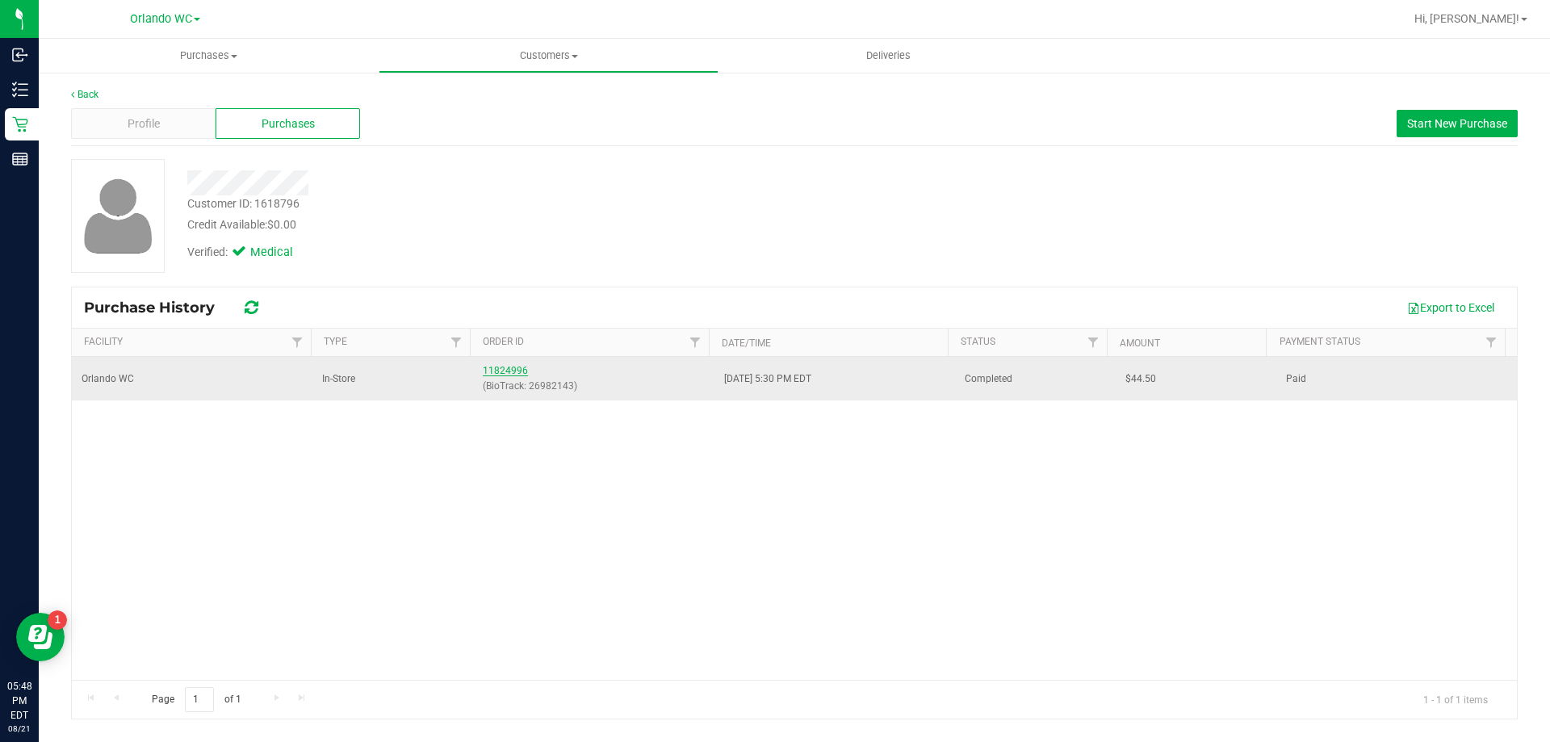
click at [509, 375] on link "11824996" at bounding box center [505, 370] width 45 height 11
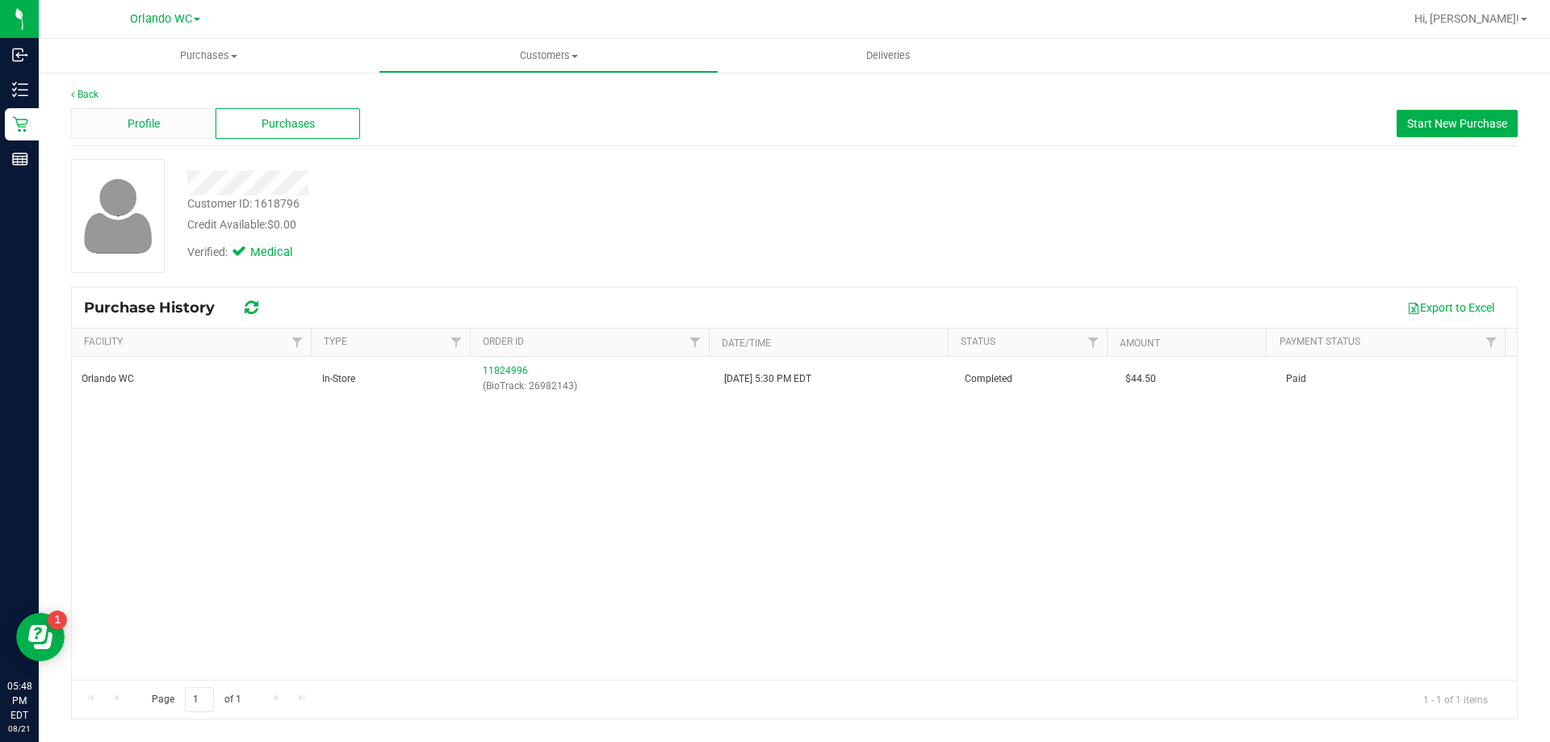
click at [164, 117] on div "Profile" at bounding box center [143, 123] width 145 height 31
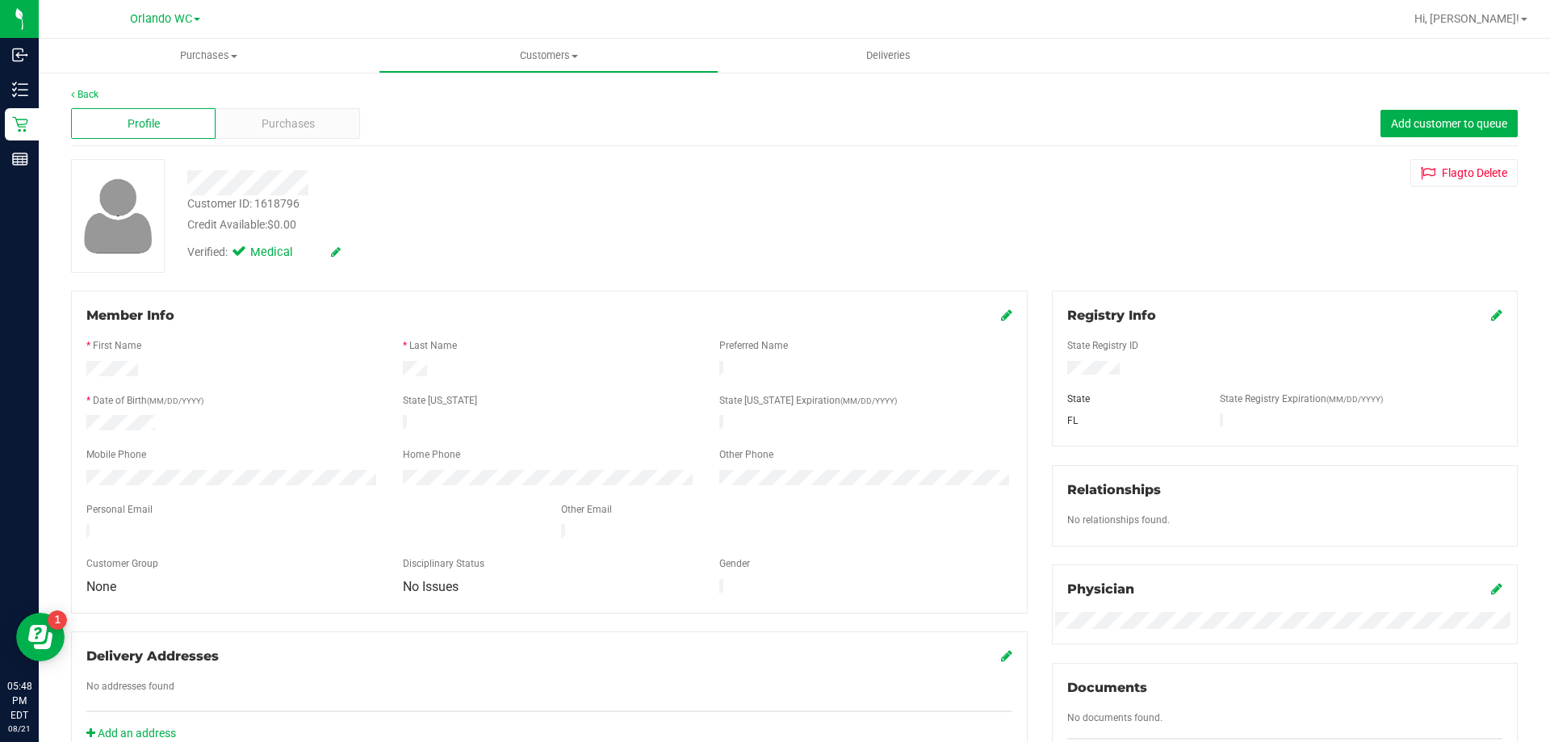
click at [165, 120] on div "Profile" at bounding box center [143, 123] width 145 height 31
click at [539, 192] on div at bounding box center [543, 182] width 736 height 25
click at [361, 245] on div "Verified: Medical" at bounding box center [297, 253] width 221 height 18
click at [336, 254] on icon at bounding box center [336, 251] width 10 height 11
click at [375, 319] on div "Member Info" at bounding box center [549, 315] width 926 height 19
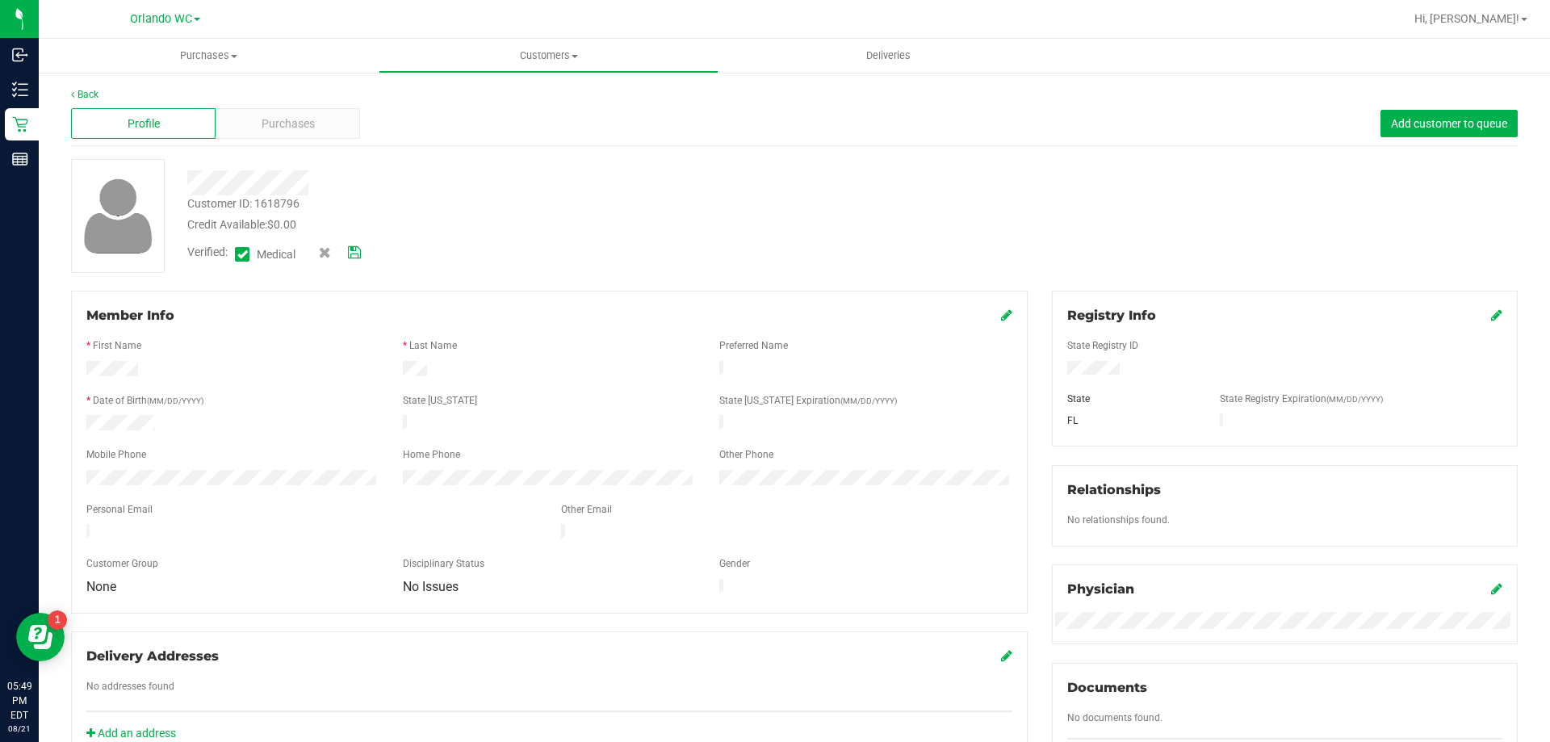
click at [358, 257] on icon at bounding box center [354, 252] width 13 height 11
click at [273, 203] on div "Customer ID: 1618796" at bounding box center [243, 203] width 112 height 17
copy div "1618796"
